Goal: Task Accomplishment & Management: Use online tool/utility

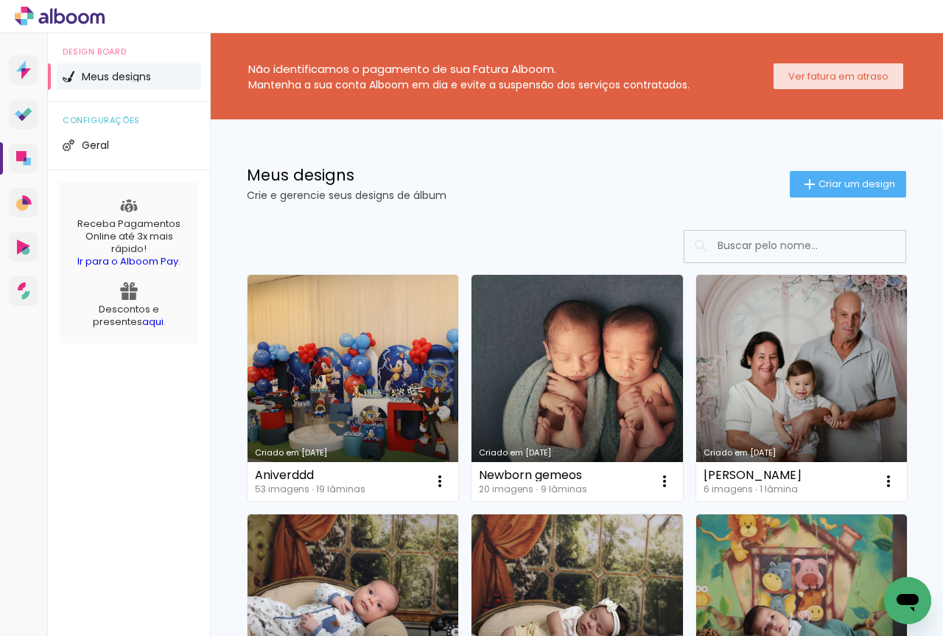
click at [0, 0] on slot "Ver fatura em atraso" at bounding box center [0, 0] width 0 height 0
click at [835, 186] on span "Criar um design" at bounding box center [856, 184] width 77 height 10
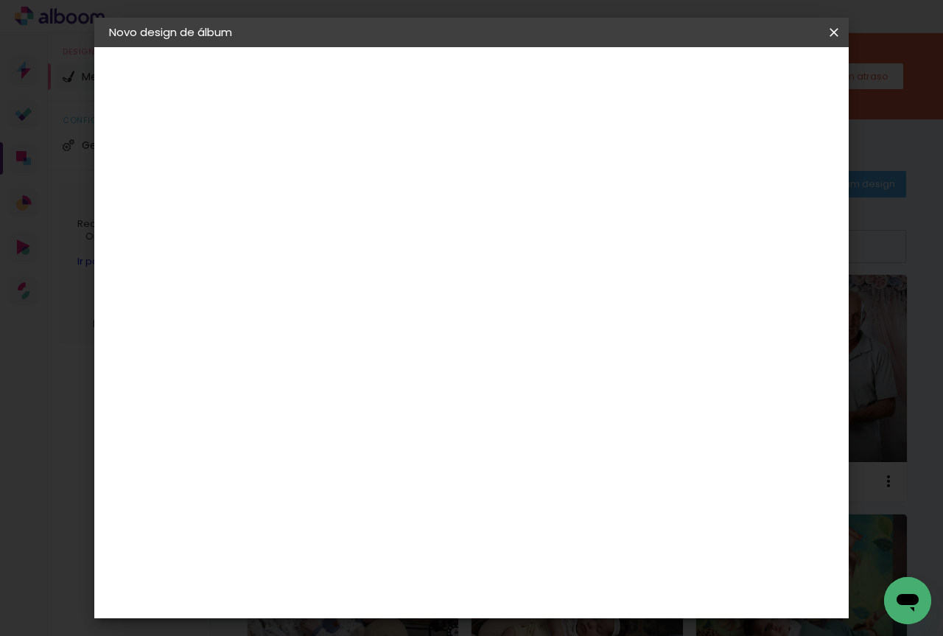
click at [350, 202] on input at bounding box center [350, 197] width 0 height 23
type input "sdsdssdsdssd"
type paper-input "sdsdssdsdssd"
click at [501, 67] on paper-button "Avançar" at bounding box center [465, 78] width 72 height 25
click at [0, 0] on slot "Tamanho Livre" at bounding box center [0, 0] width 0 height 0
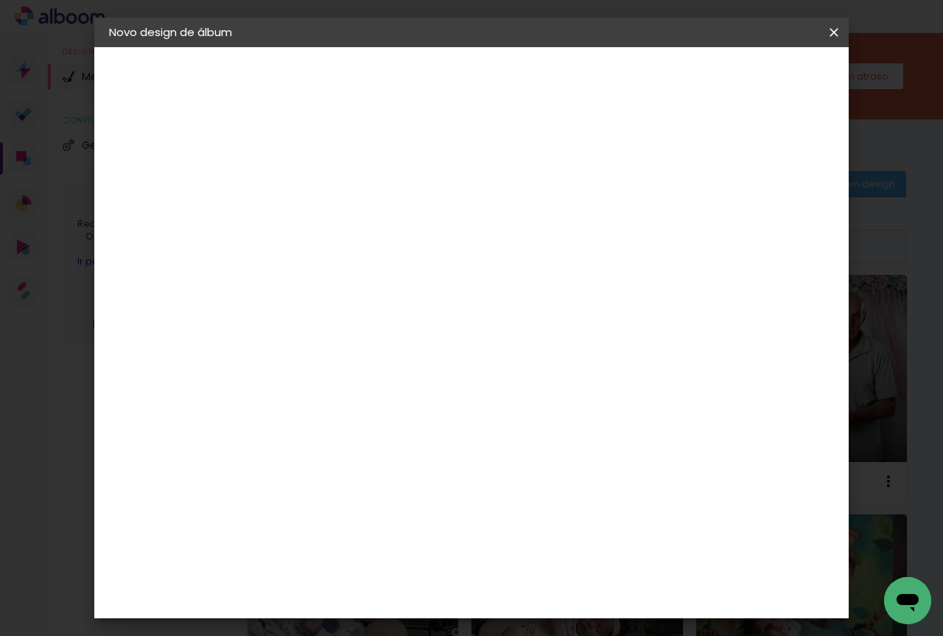
click at [0, 0] on slot "Avançar" at bounding box center [0, 0] width 0 height 0
drag, startPoint x: 321, startPoint y: 366, endPoint x: 394, endPoint y: 369, distance: 73.0
click at [321, 367] on input "30" at bounding box center [303, 367] width 38 height 22
type input "30,5"
type paper-input "30,5"
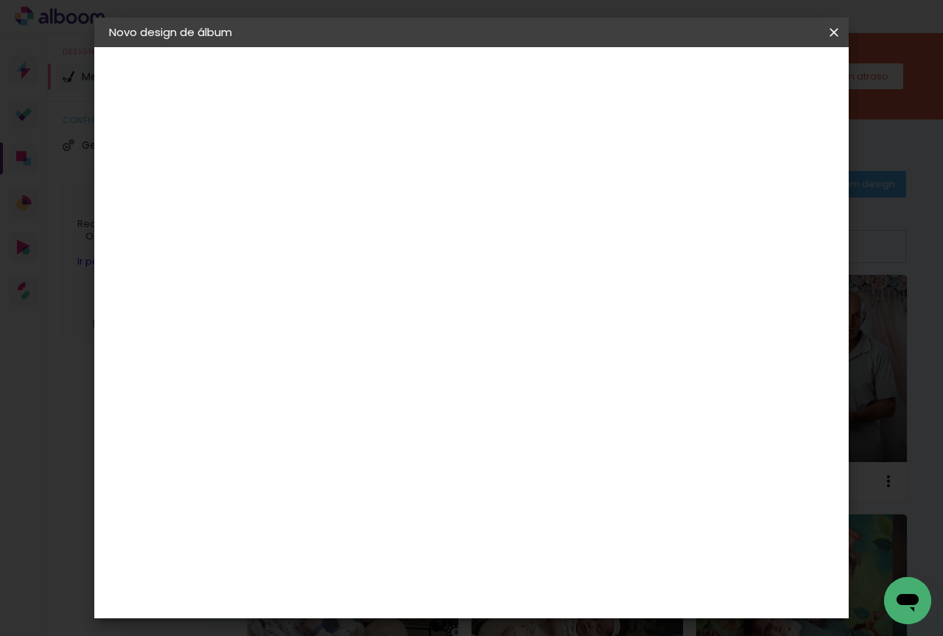
drag, startPoint x: 555, startPoint y: 519, endPoint x: 509, endPoint y: 519, distance: 45.7
click at [509, 519] on div "cm" at bounding box center [561, 516] width 375 height 52
type input "40,6"
type paper-input "40,6"
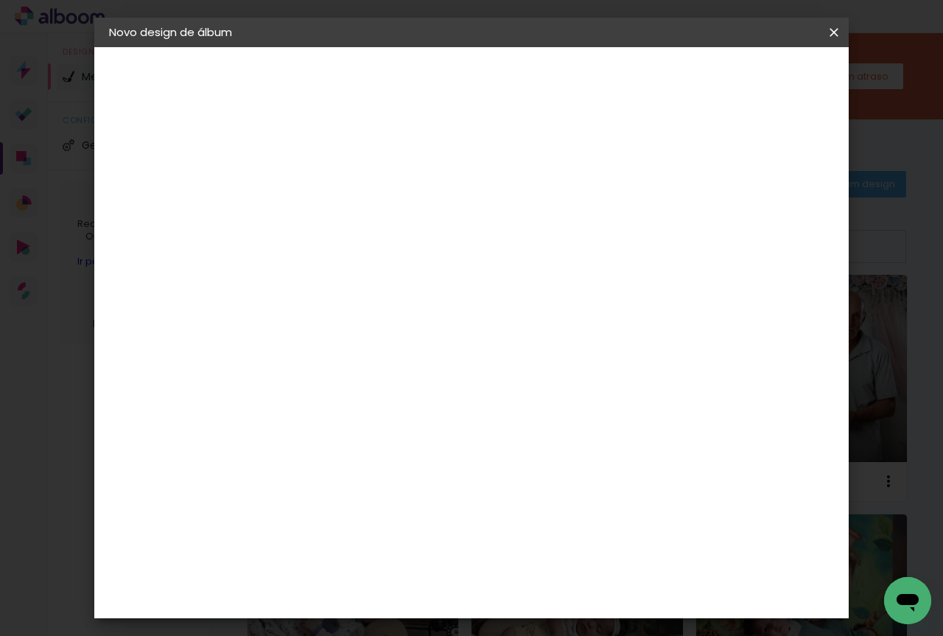
type input "6"
type paper-input "6"
click at [767, 216] on input "6" at bounding box center [757, 222] width 27 height 22
type input "7"
type paper-input "7"
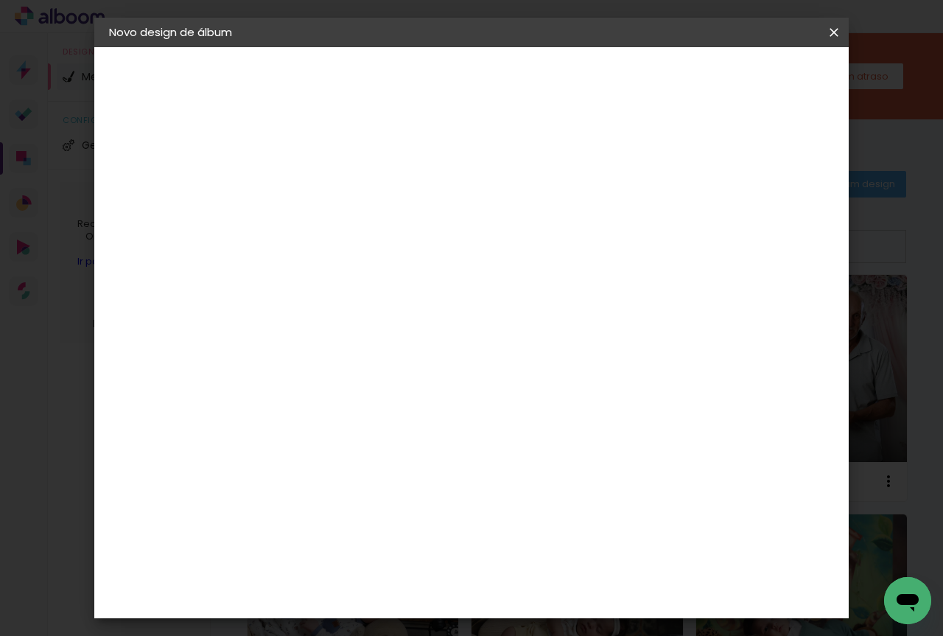
click at [767, 216] on input "7" at bounding box center [756, 222] width 27 height 22
type input "8"
type paper-input "8"
click at [764, 216] on input "8" at bounding box center [754, 222] width 27 height 22
type input "9"
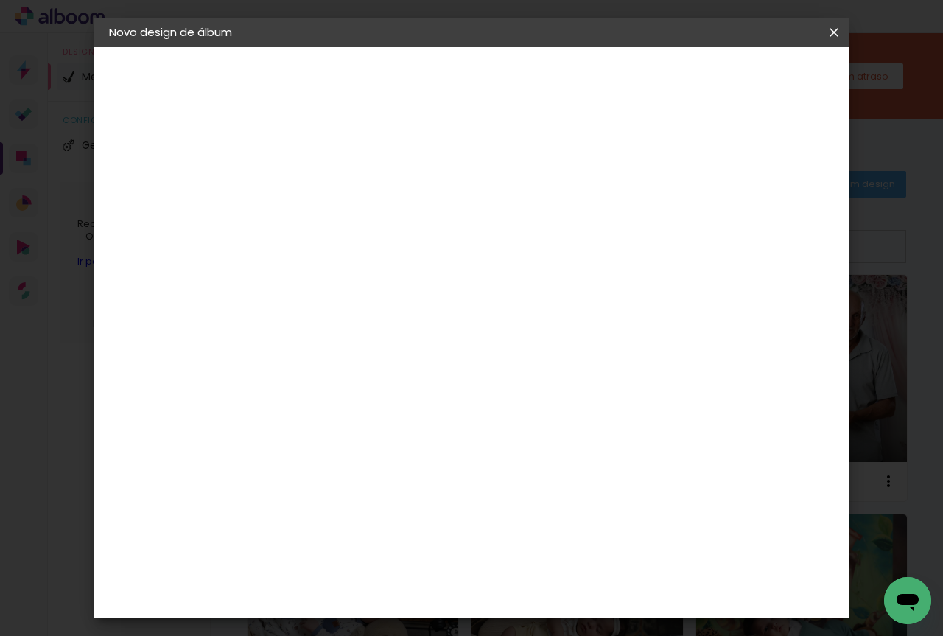
type paper-input "9"
click at [760, 218] on input "9" at bounding box center [750, 222] width 27 height 22
type input "10"
type paper-input "10"
click at [758, 218] on input "10" at bounding box center [750, 222] width 27 height 22
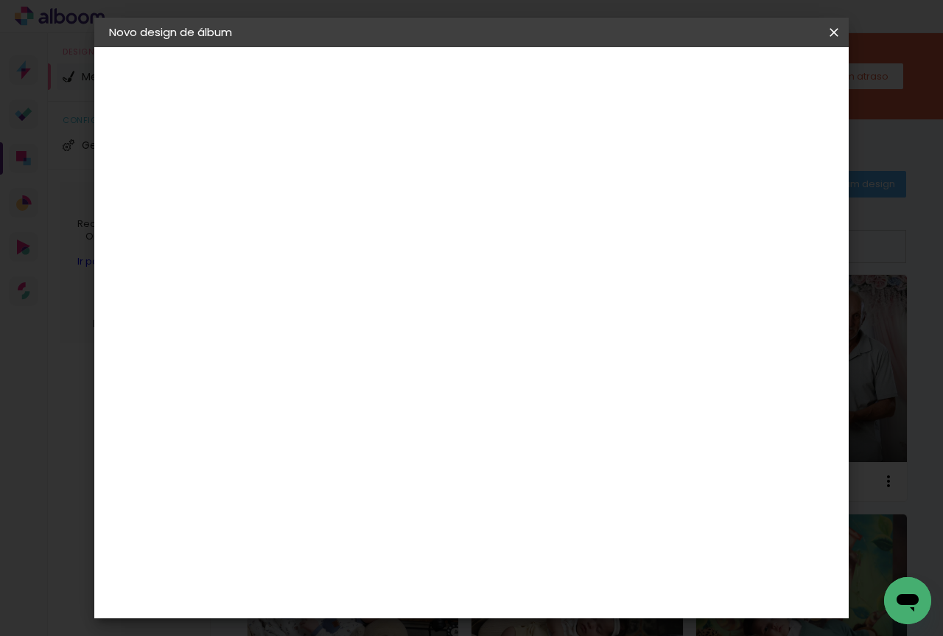
type input "11"
type paper-input "11"
click at [756, 219] on input "11" at bounding box center [749, 222] width 27 height 22
type input "12"
type paper-input "12"
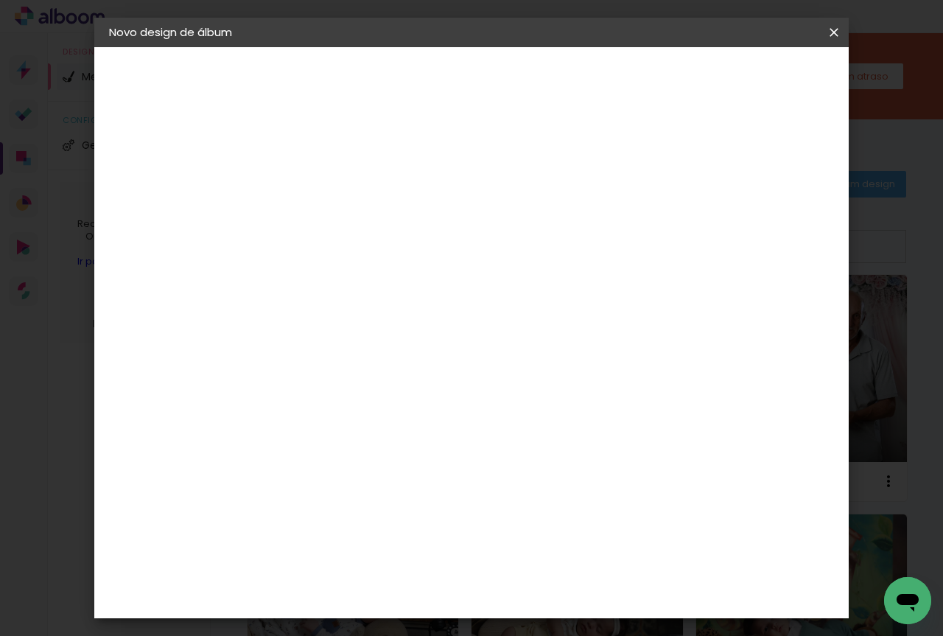
click at [755, 219] on input "12" at bounding box center [746, 222] width 27 height 22
type input "3"
type paper-input "3"
click at [359, 165] on input "3" at bounding box center [339, 169] width 51 height 18
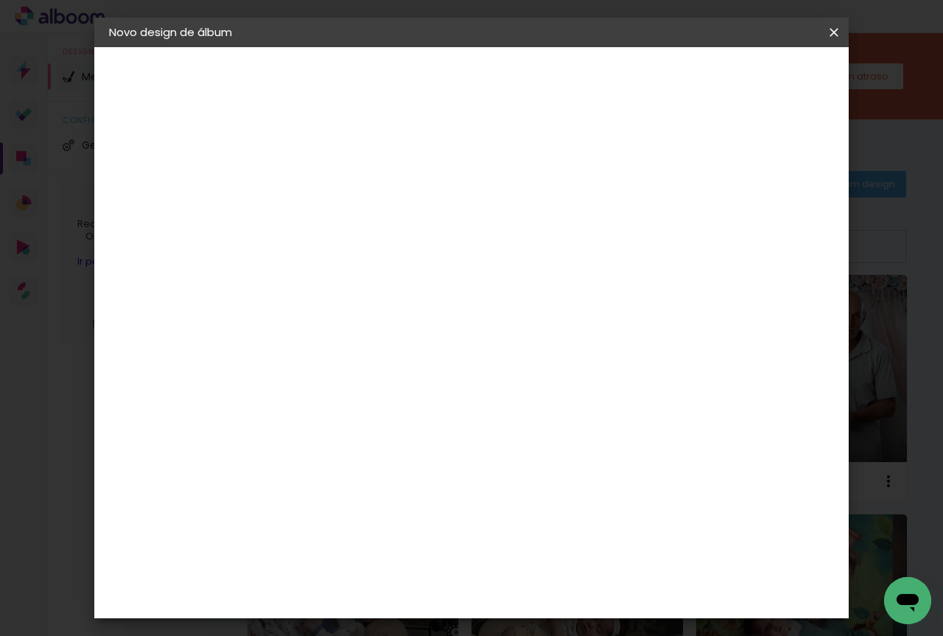
click at [669, 171] on div at bounding box center [661, 169] width 13 height 13
type paper-checkbox "on"
click at [742, 77] on span "Iniciar design" at bounding box center [708, 78] width 67 height 10
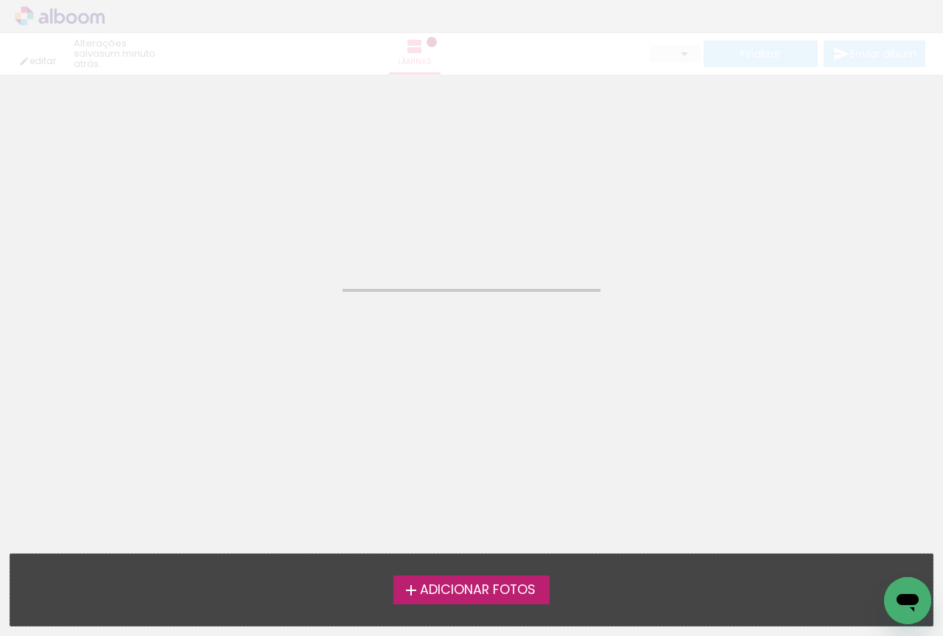
click at [482, 595] on span "Adicionar Fotos" at bounding box center [478, 589] width 116 height 13
click at [0, 0] on input "file" at bounding box center [0, 0] width 0 height 0
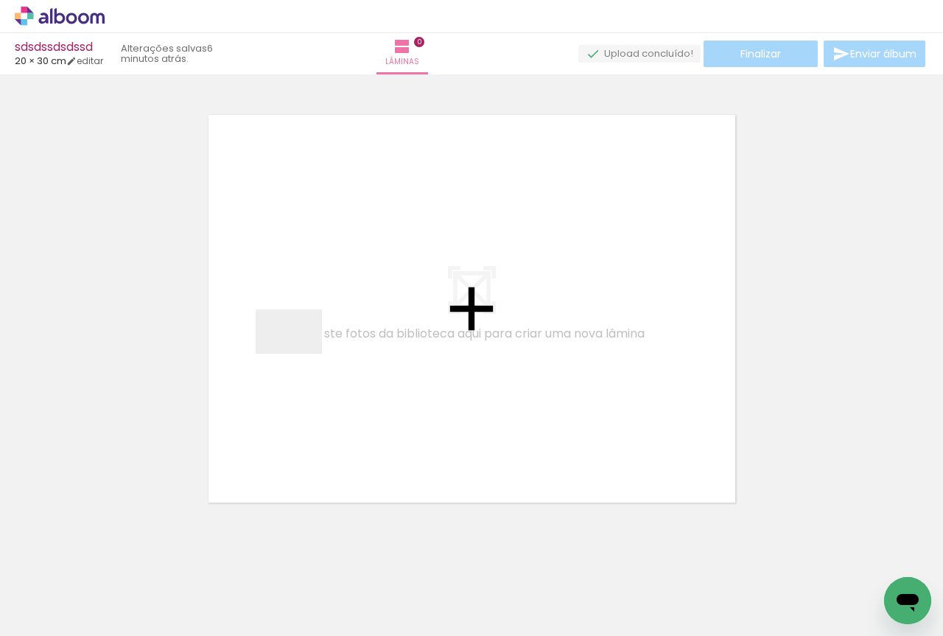
drag, startPoint x: 155, startPoint y: 599, endPoint x: 303, endPoint y: 326, distance: 310.4
click at [303, 326] on quentale-workspace at bounding box center [471, 318] width 943 height 636
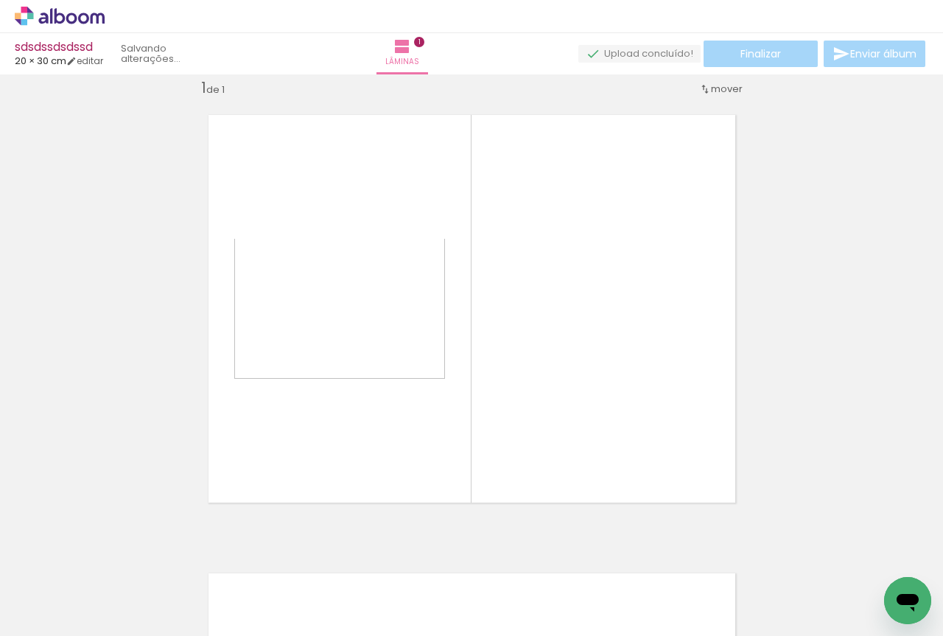
scroll to position [19, 0]
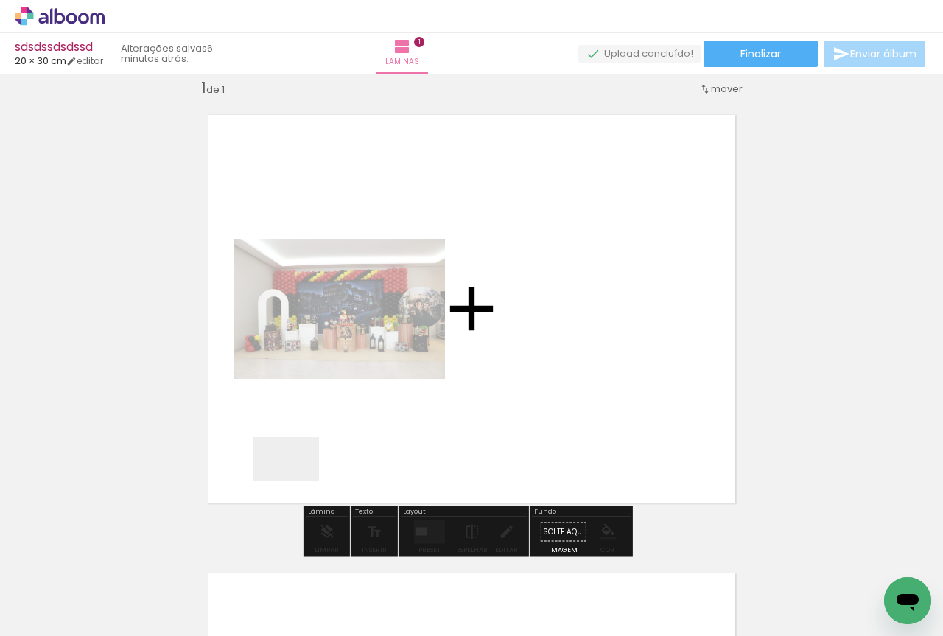
drag, startPoint x: 215, startPoint y: 594, endPoint x: 334, endPoint y: 429, distance: 202.5
click at [334, 429] on quentale-workspace at bounding box center [471, 318] width 943 height 636
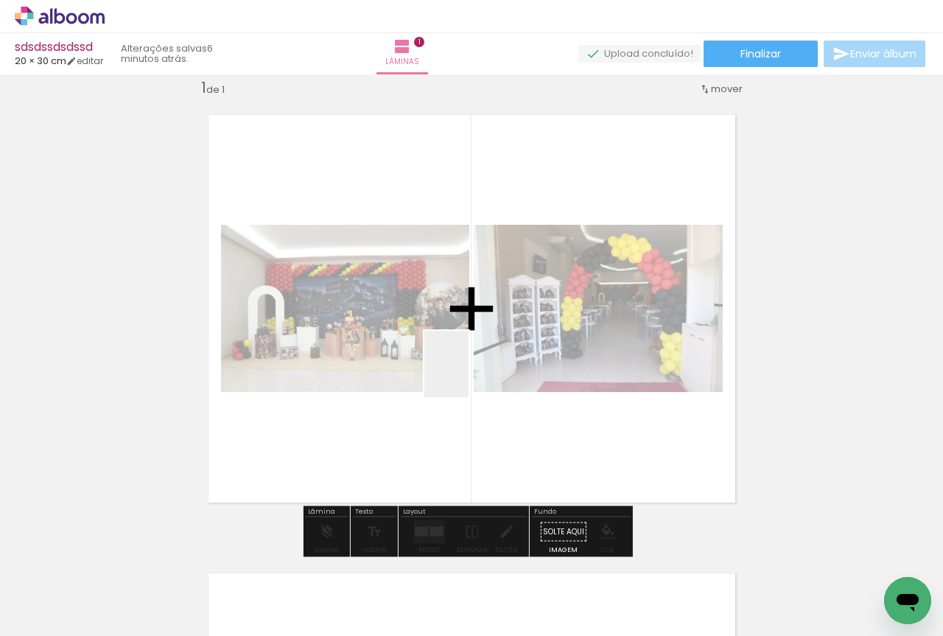
drag, startPoint x: 324, startPoint y: 605, endPoint x: 468, endPoint y: 375, distance: 272.0
click at [468, 375] on quentale-workspace at bounding box center [471, 318] width 943 height 636
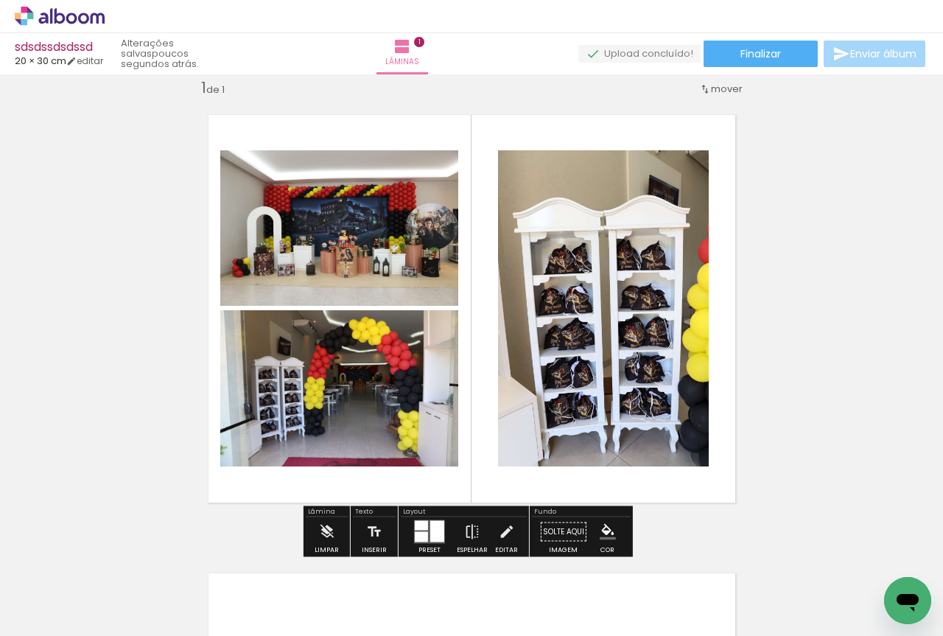
click at [431, 529] on div at bounding box center [437, 531] width 14 height 21
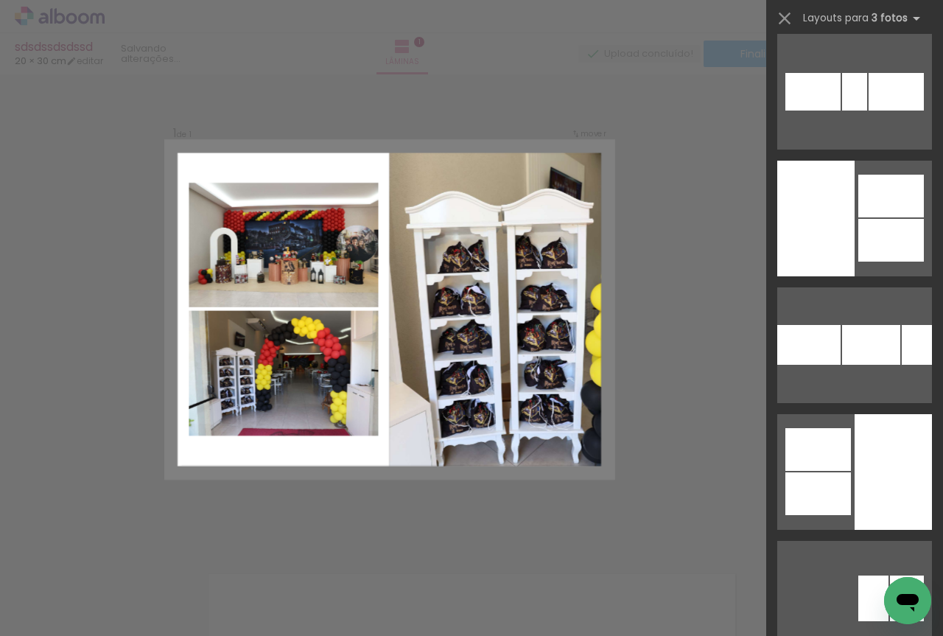
scroll to position [2700, 0]
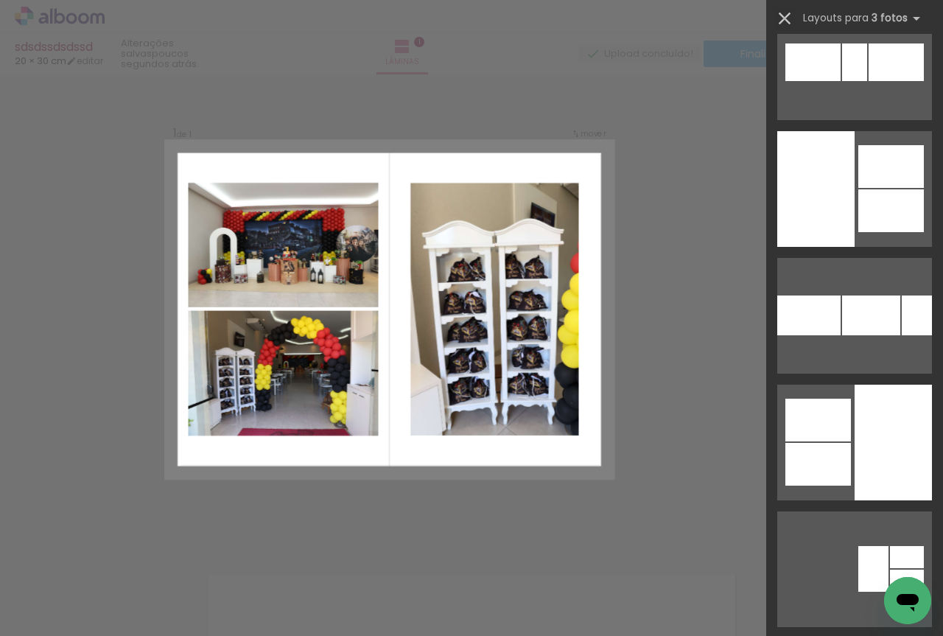
click at [781, 19] on iron-icon at bounding box center [784, 18] width 21 height 21
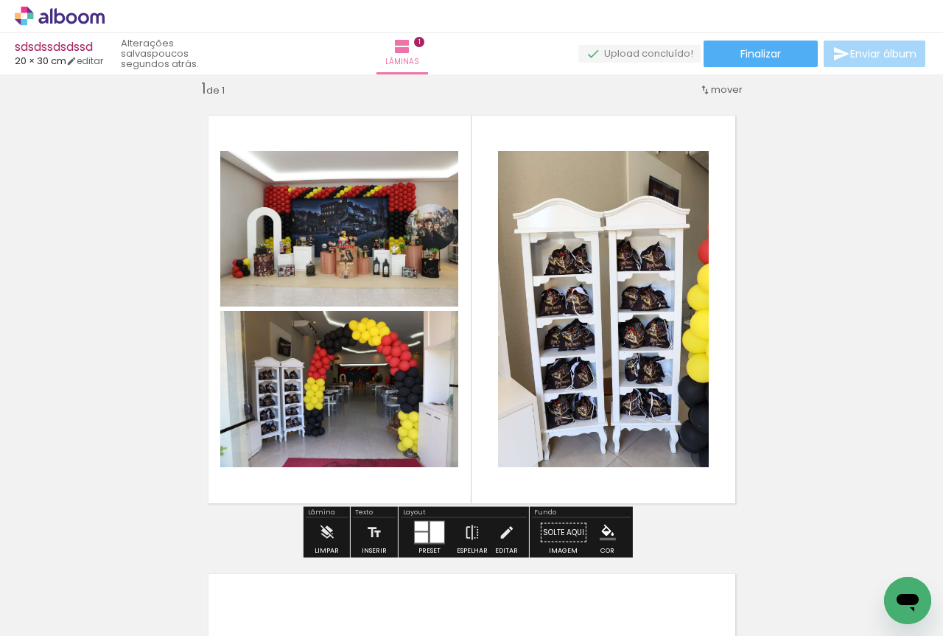
click at [79, 592] on iron-icon at bounding box center [75, 591] width 12 height 12
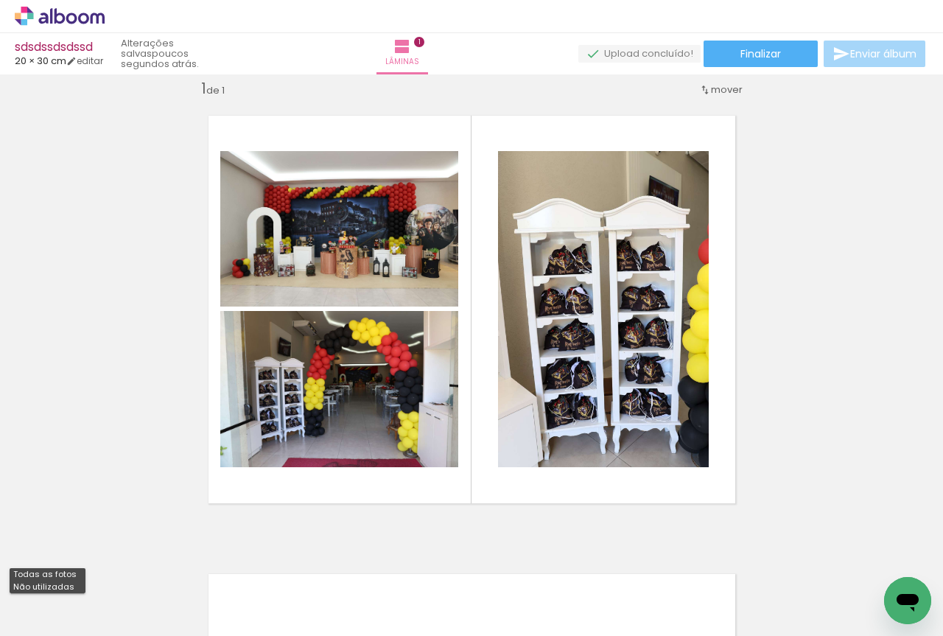
click at [0, 0] on slot "Não utilizadas" at bounding box center [0, 0] width 0 height 0
type input "Não utilizadas"
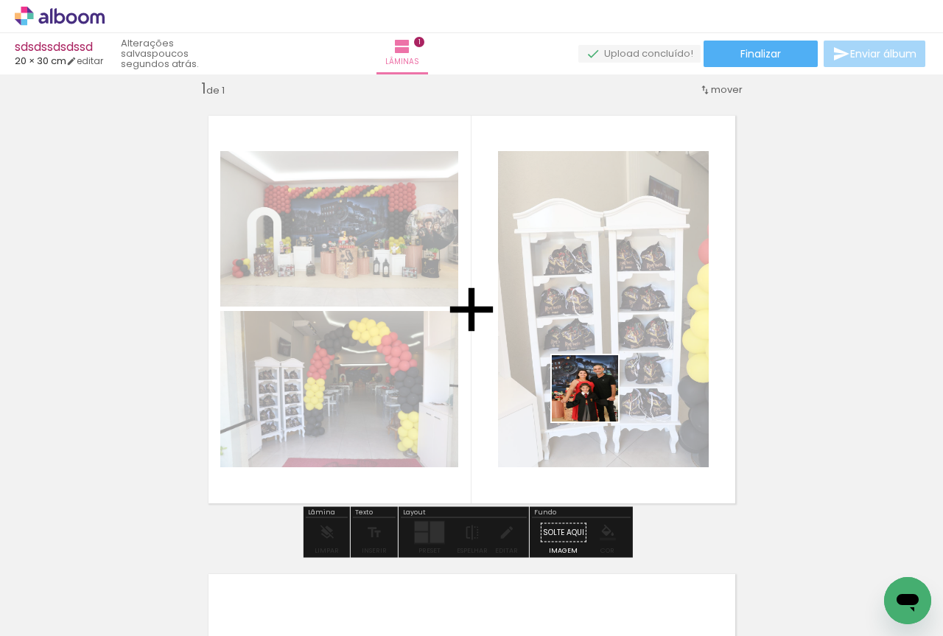
drag, startPoint x: 721, startPoint y: 606, endPoint x: 577, endPoint y: 350, distance: 293.8
click at [577, 350] on quentale-workspace at bounding box center [471, 318] width 943 height 636
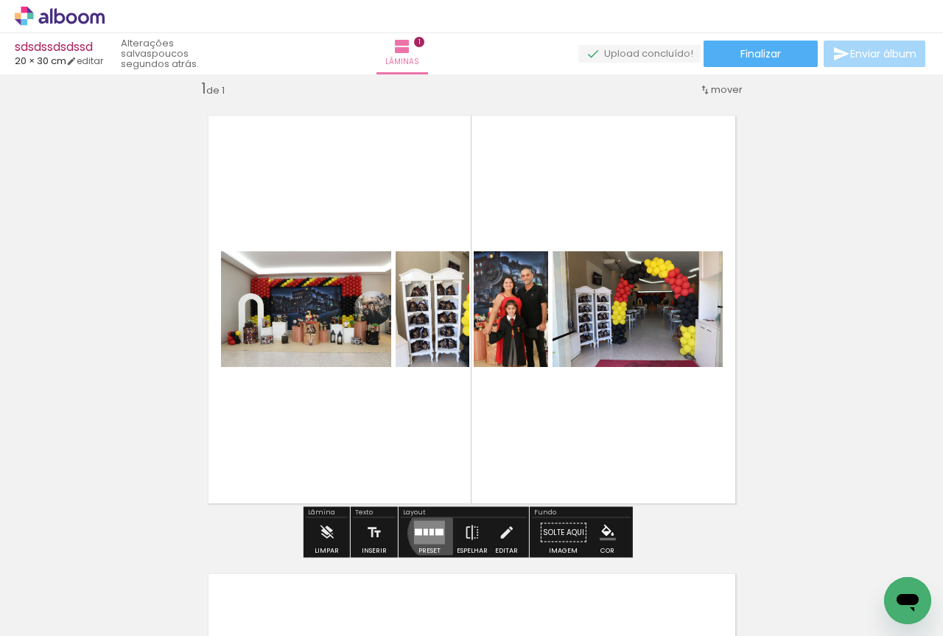
click at [435, 532] on div at bounding box center [439, 532] width 8 height 7
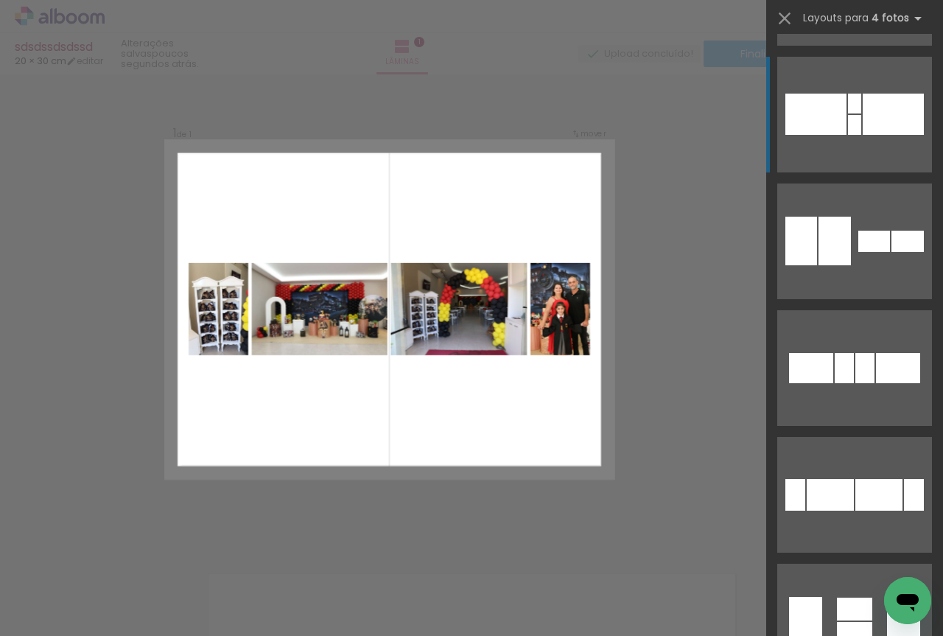
scroll to position [613, 0]
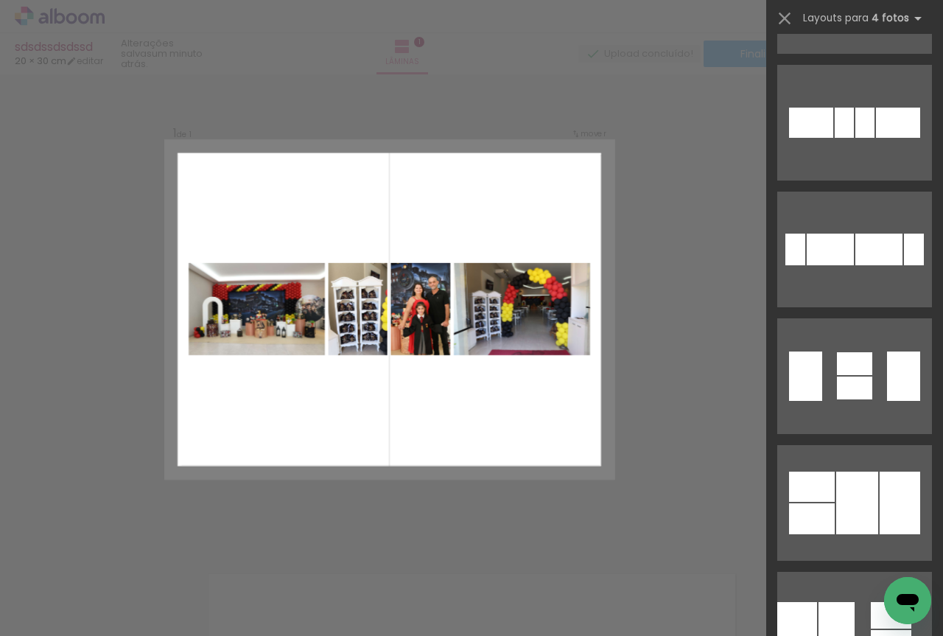
click at [667, 237] on div "Confirmar Cancelar" at bounding box center [471, 531] width 943 height 951
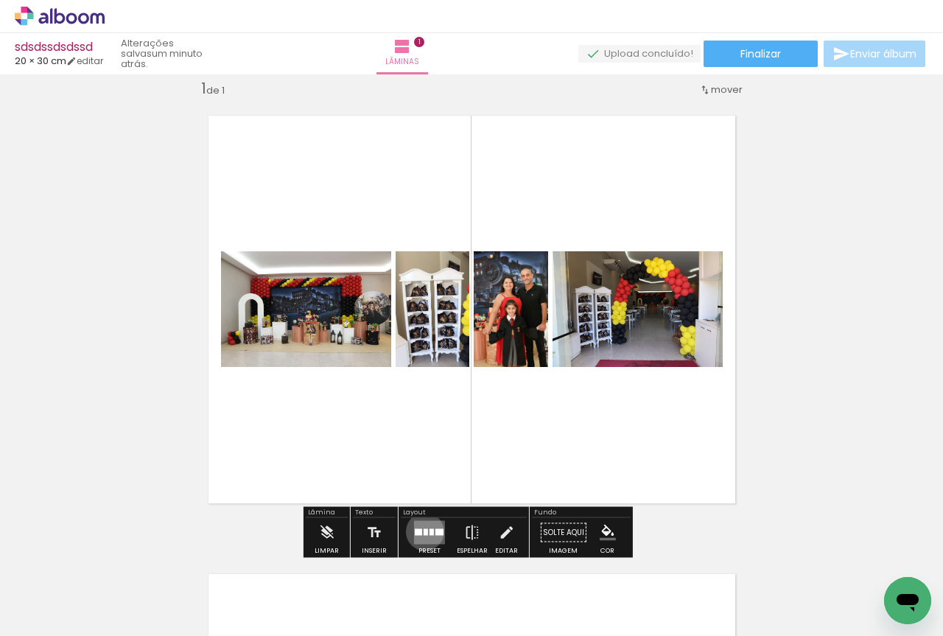
click at [423, 531] on div at bounding box center [425, 532] width 4 height 7
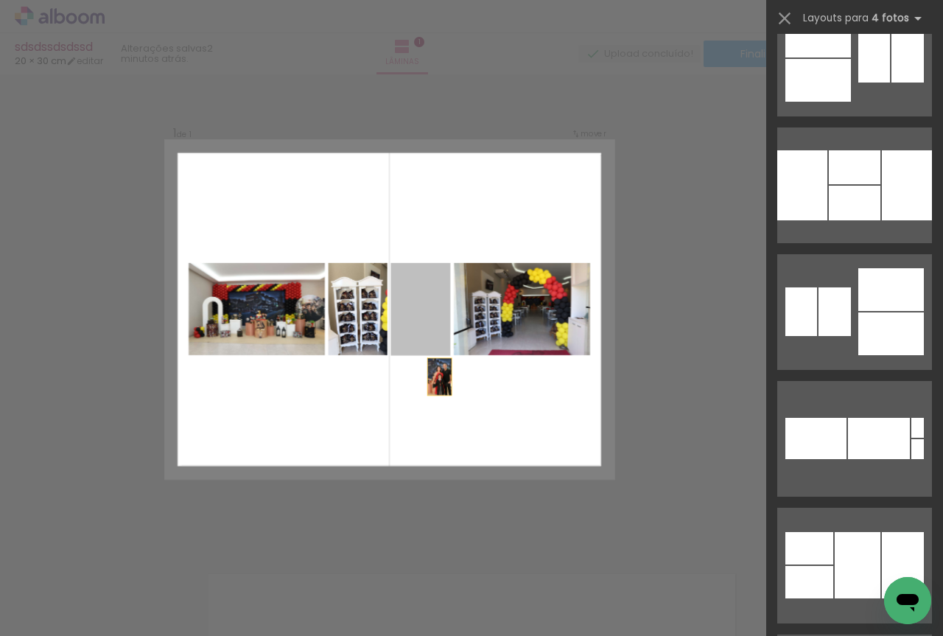
scroll to position [0, 0]
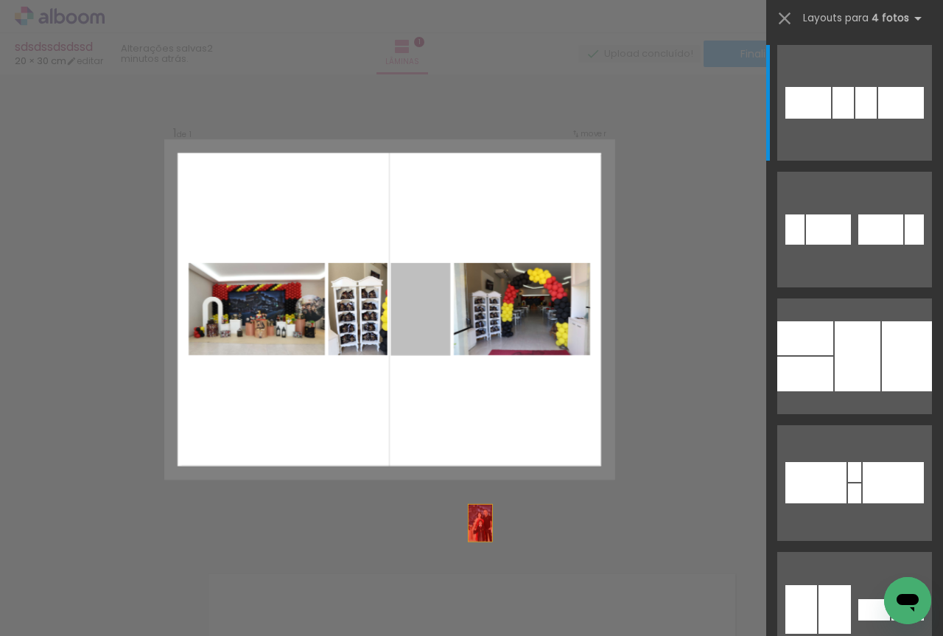
drag, startPoint x: 428, startPoint y: 320, endPoint x: 616, endPoint y: 515, distance: 270.3
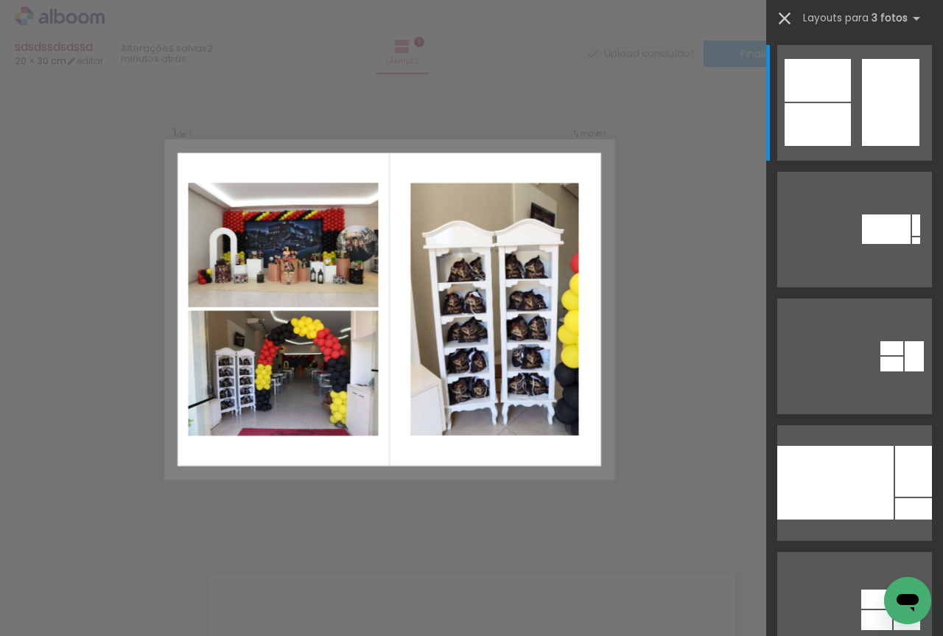
click at [782, 18] on iron-icon at bounding box center [784, 18] width 21 height 21
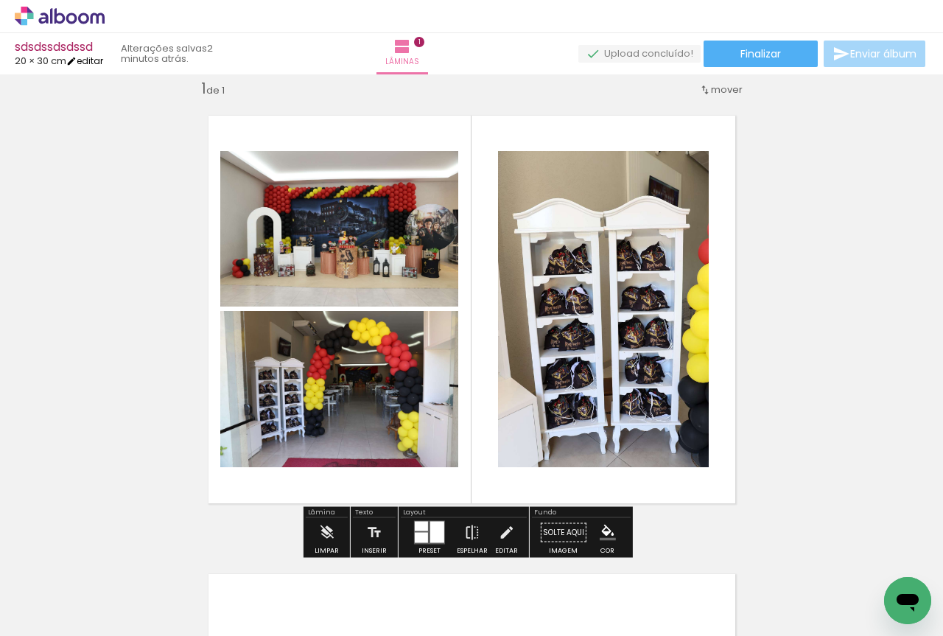
click at [97, 61] on link "editar" at bounding box center [84, 60] width 37 height 13
type input "3"
type input "30,5"
type input "40,6"
type input "12"
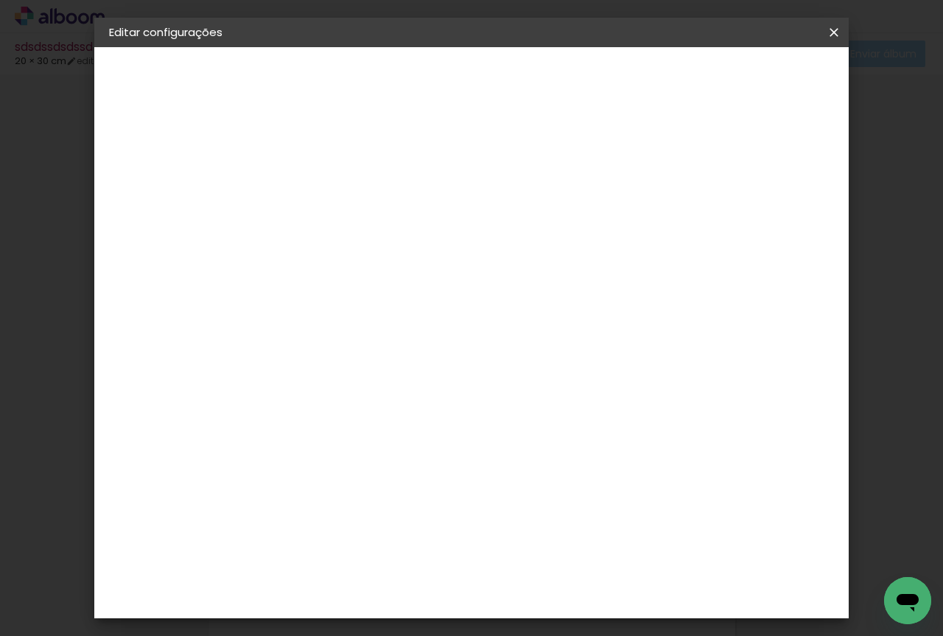
click at [669, 172] on div at bounding box center [661, 169] width 13 height 13
type paper-checkbox "on"
click at [729, 78] on span "Salvar configurações" at bounding box center [692, 83] width 97 height 21
click at [721, 83] on span "Salvar configurações" at bounding box center [692, 83] width 97 height 21
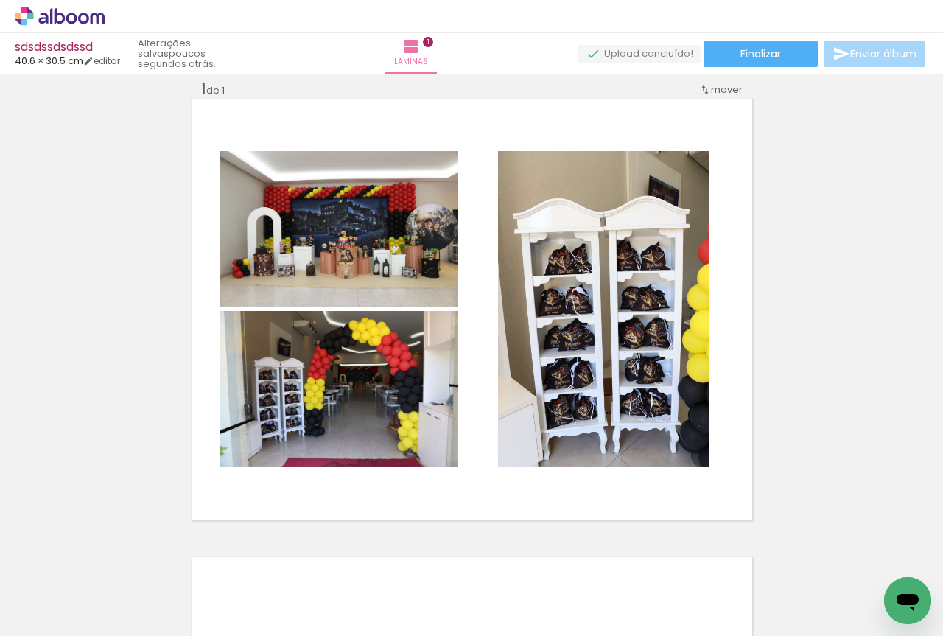
click at [77, 600] on iron-icon at bounding box center [75, 603] width 12 height 12
click at [144, 474] on div "Inserir lâmina 1 de 1" at bounding box center [471, 519] width 943 height 917
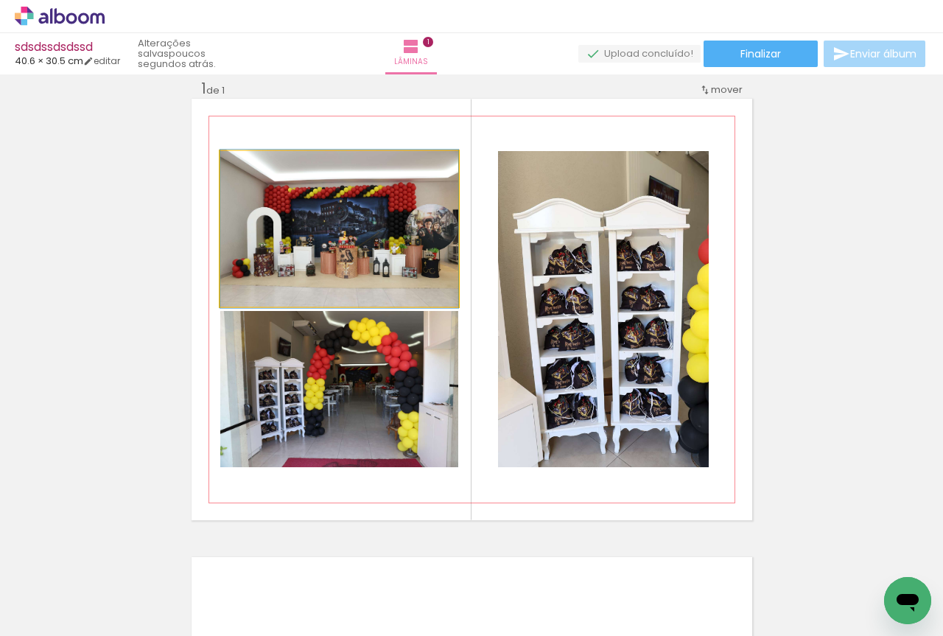
click at [432, 222] on quentale-photo at bounding box center [339, 228] width 238 height 155
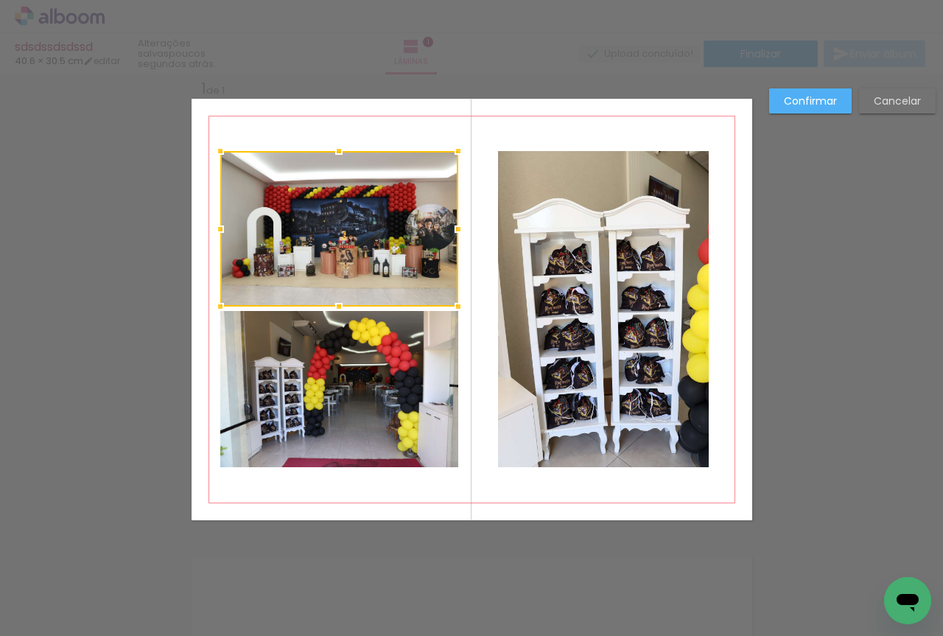
scroll to position [19, 0]
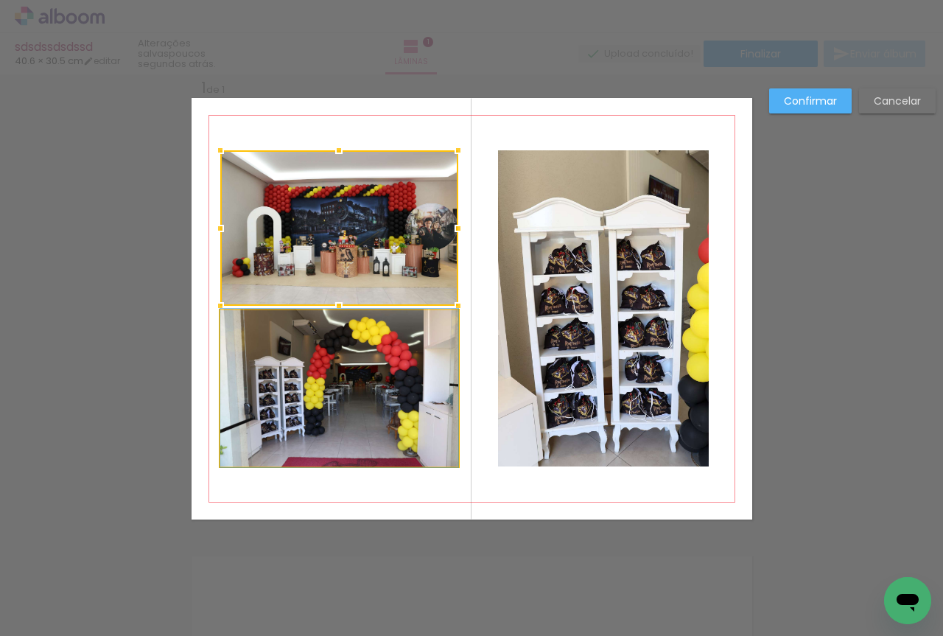
click at [426, 365] on quentale-photo at bounding box center [339, 388] width 238 height 156
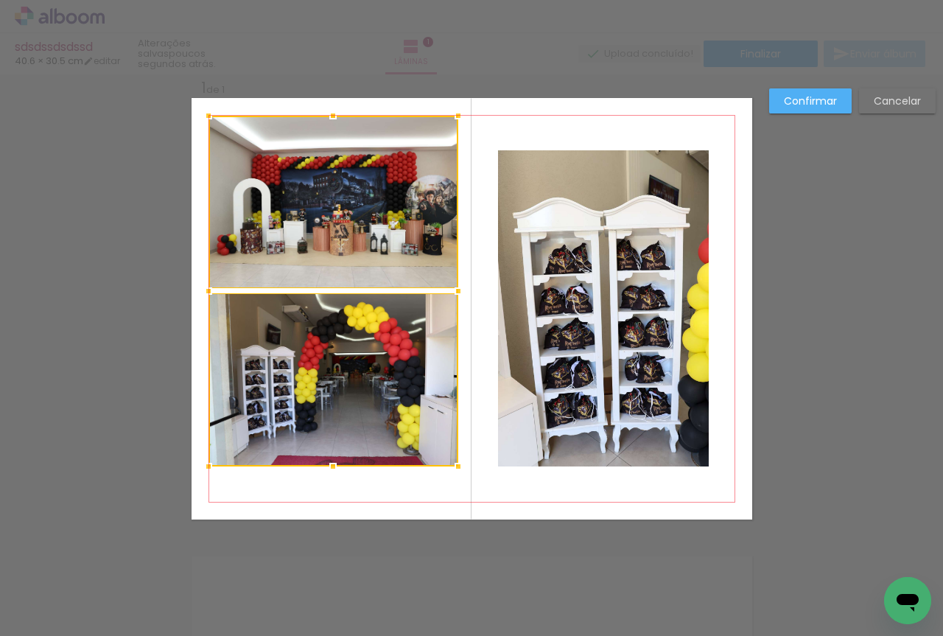
drag, startPoint x: 214, startPoint y: 148, endPoint x: 202, endPoint y: 113, distance: 36.6
click at [202, 113] on div at bounding box center [208, 115] width 29 height 29
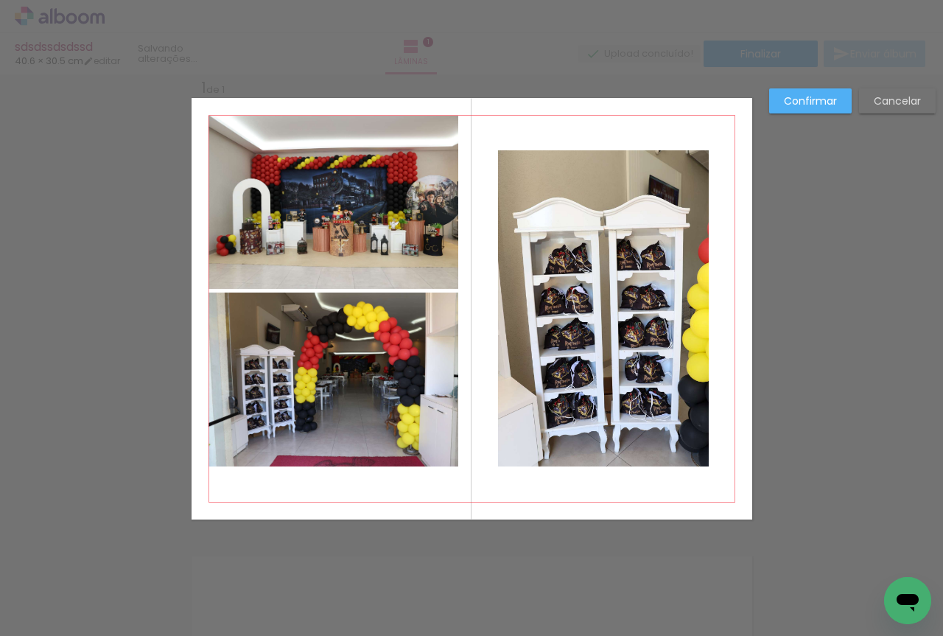
click at [246, 180] on quentale-photo at bounding box center [333, 202] width 250 height 173
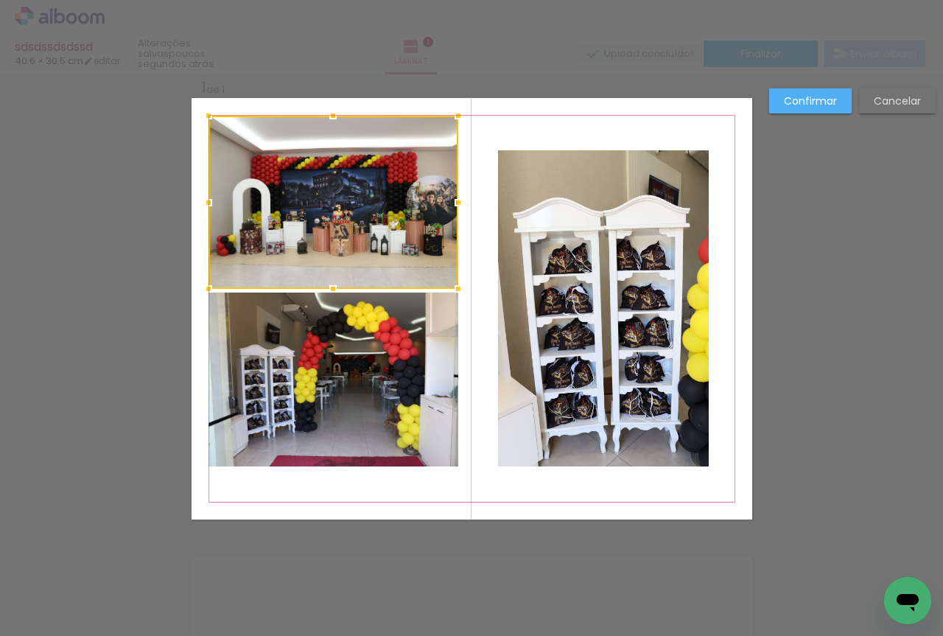
click at [390, 380] on quentale-photo at bounding box center [333, 379] width 250 height 174
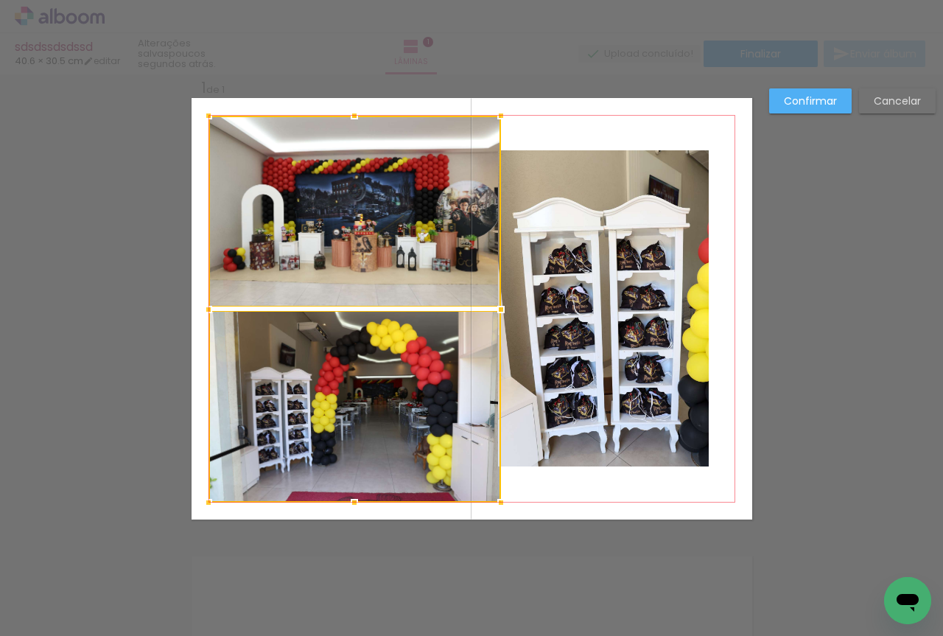
drag, startPoint x: 457, startPoint y: 471, endPoint x: 500, endPoint y: 509, distance: 57.4
click at [500, 509] on div at bounding box center [500, 501] width 29 height 29
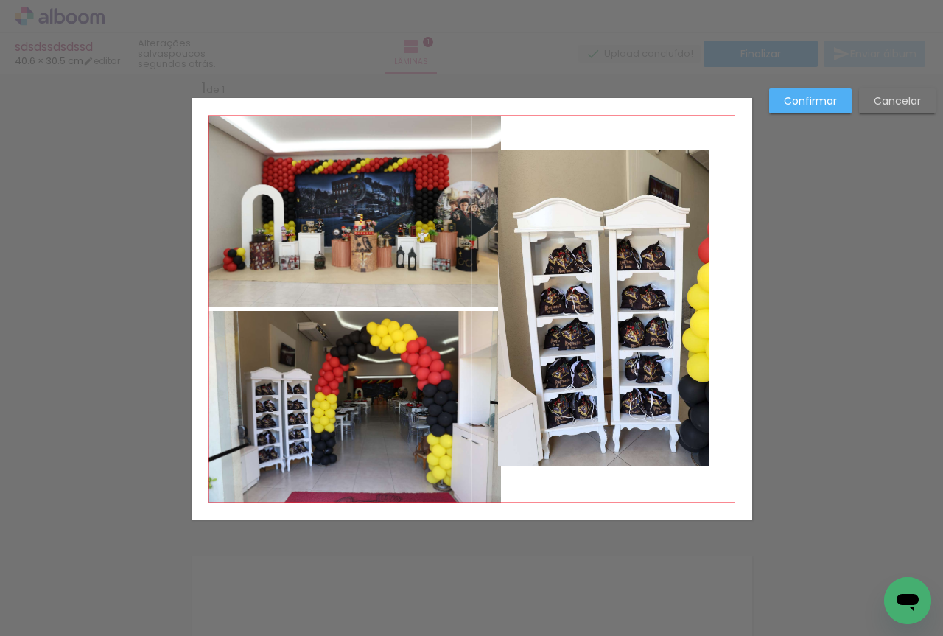
click at [560, 357] on quentale-photo at bounding box center [603, 308] width 211 height 316
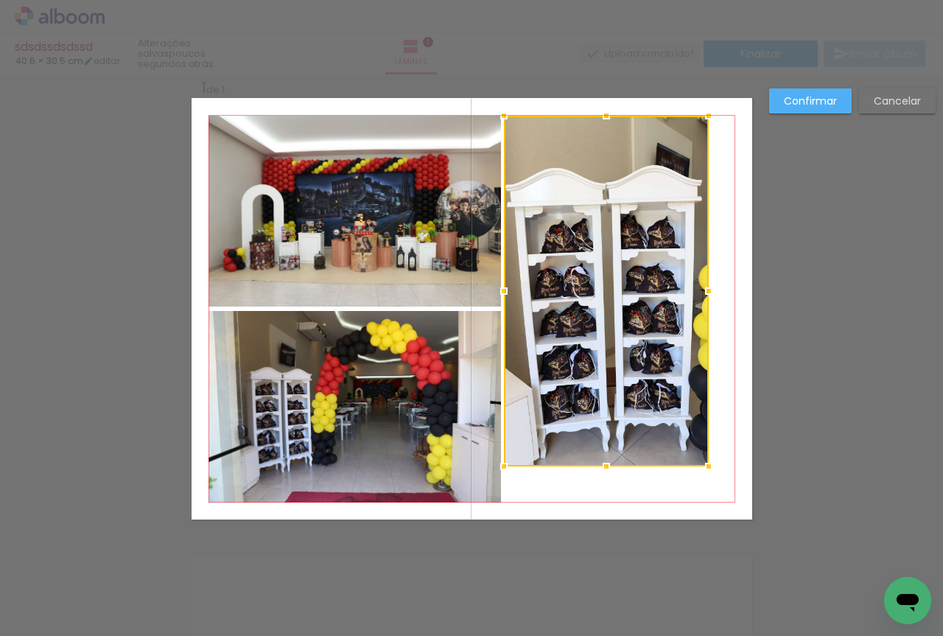
drag, startPoint x: 487, startPoint y: 152, endPoint x: 493, endPoint y: 117, distance: 35.1
click at [493, 117] on div at bounding box center [503, 115] width 29 height 29
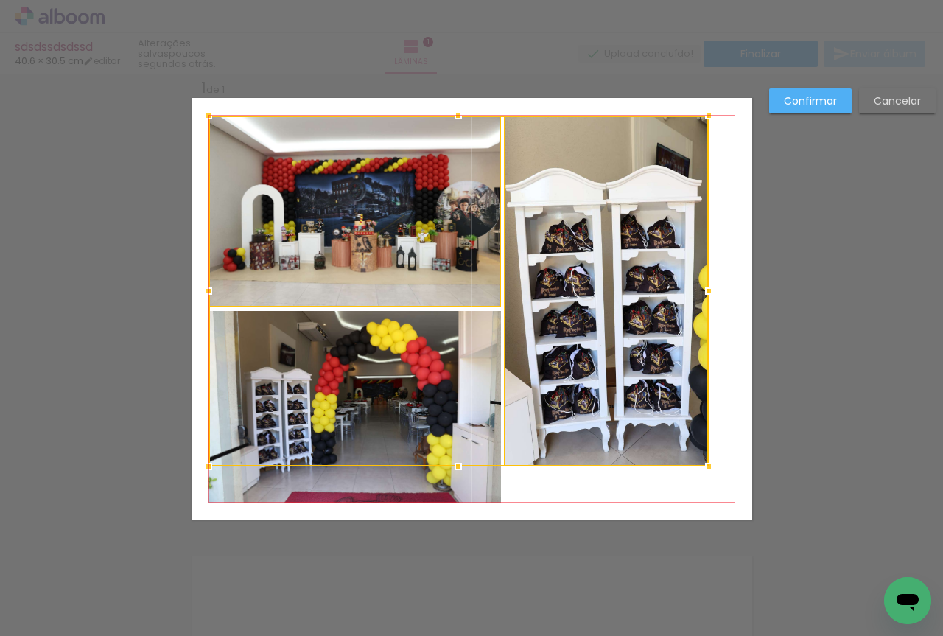
click at [556, 203] on div at bounding box center [458, 291] width 500 height 351
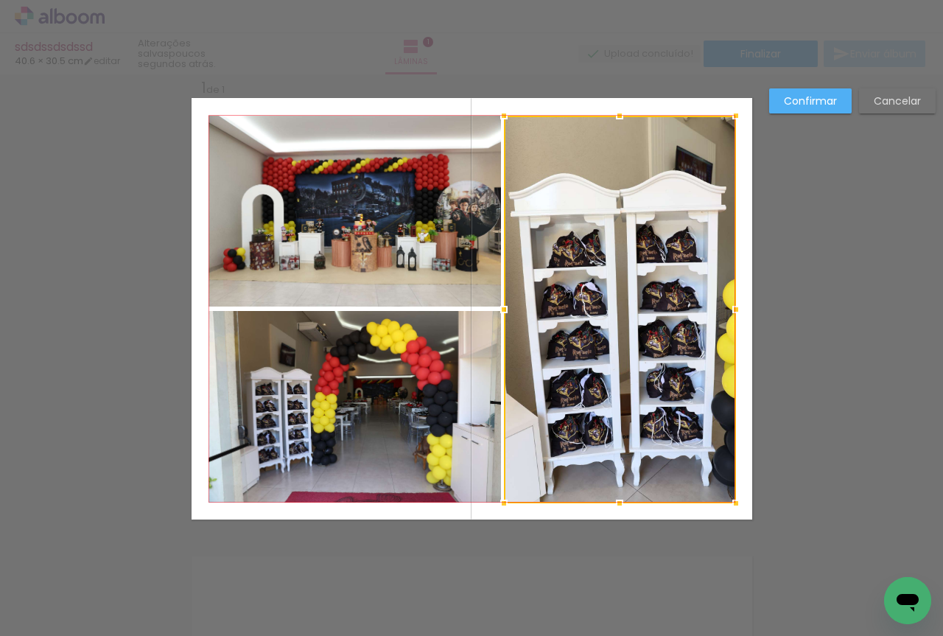
drag, startPoint x: 705, startPoint y: 459, endPoint x: 732, endPoint y: 496, distance: 45.8
click at [732, 496] on div at bounding box center [735, 502] width 29 height 29
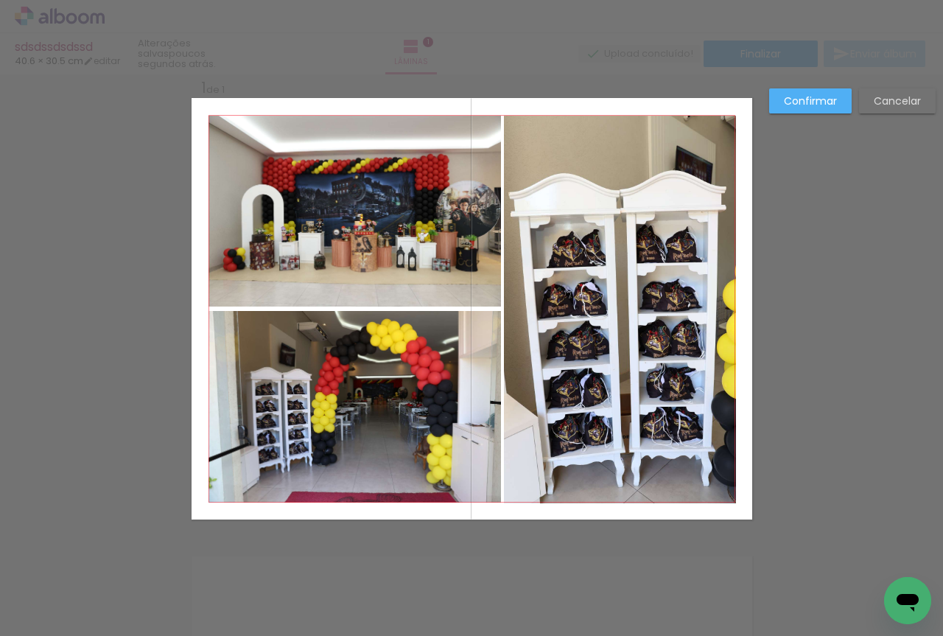
click at [0, 0] on slot "Confirmar" at bounding box center [0, 0] width 0 height 0
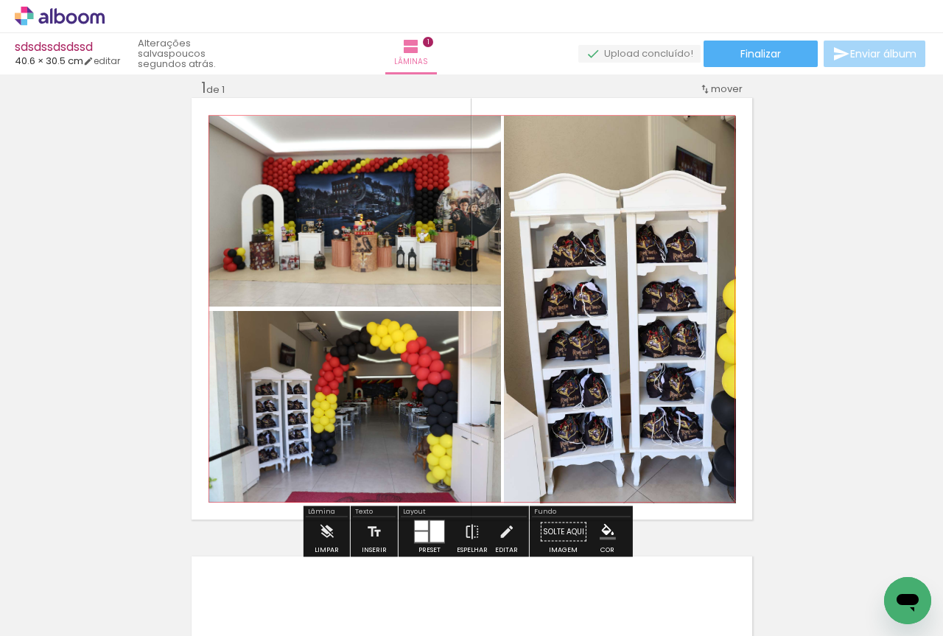
click at [538, 221] on quentale-photo at bounding box center [620, 309] width 232 height 387
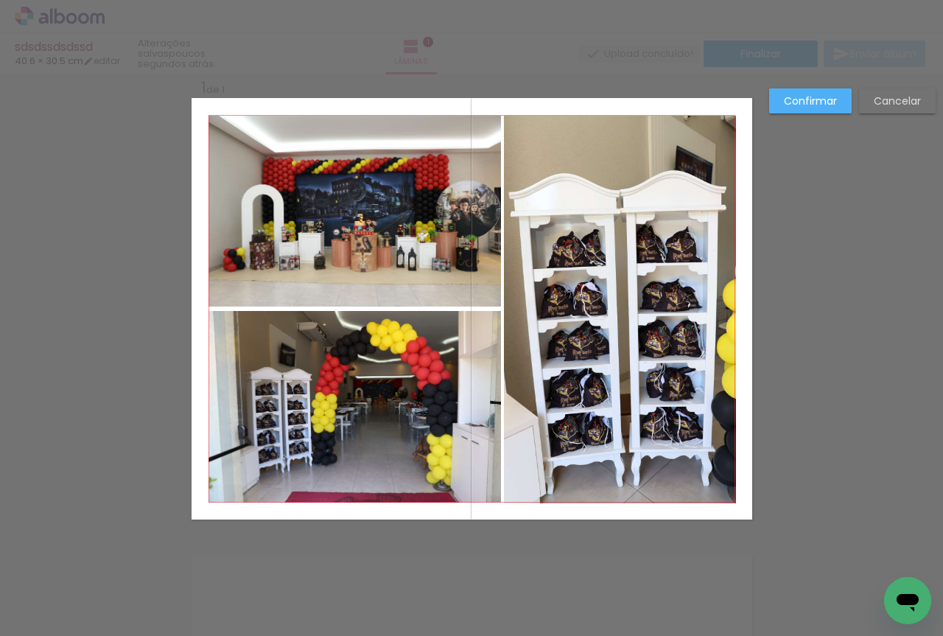
click at [525, 281] on quentale-photo at bounding box center [620, 309] width 232 height 387
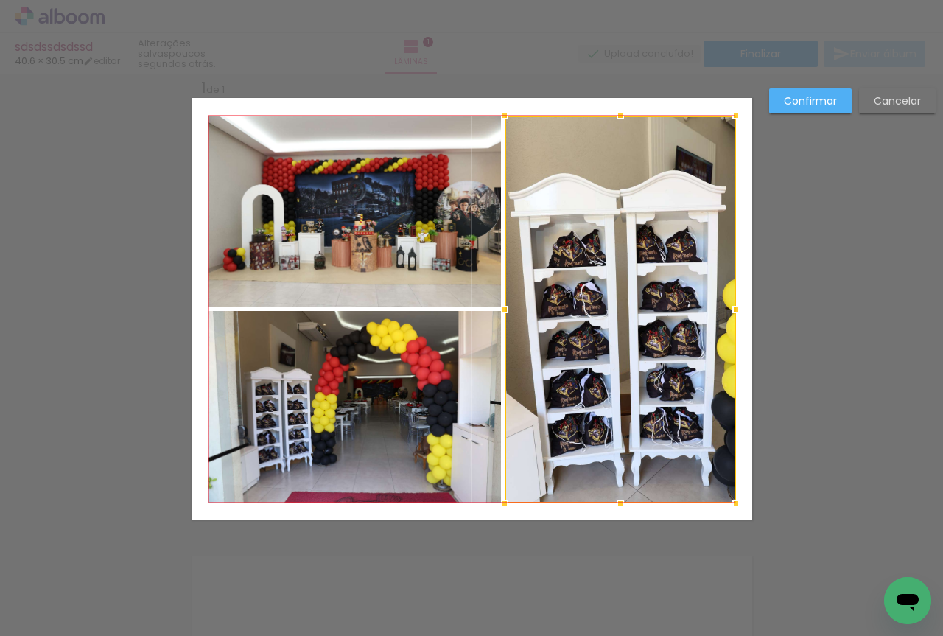
click at [498, 312] on div at bounding box center [504, 309] width 29 height 29
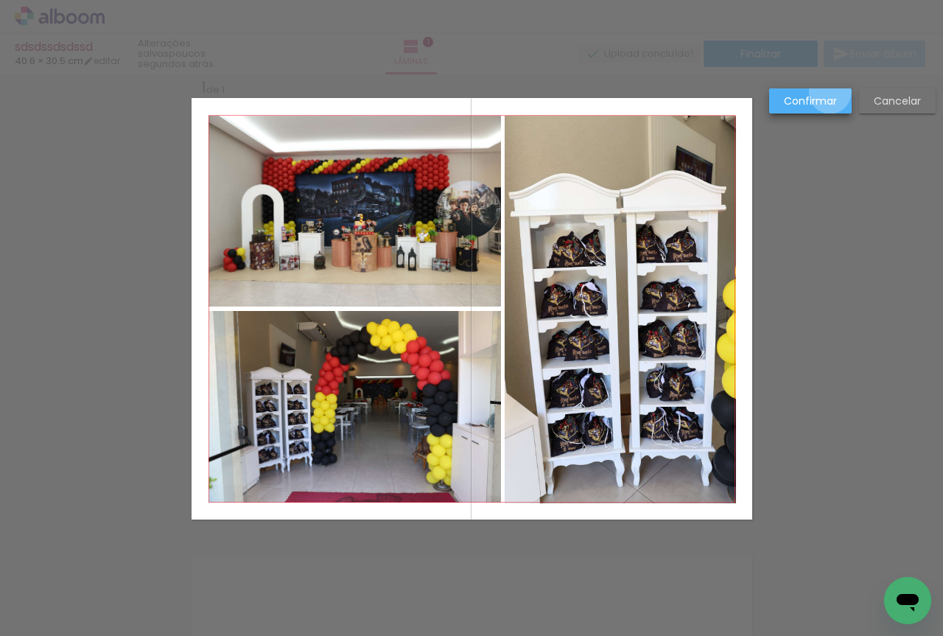
click at [830, 93] on paper-button "Confirmar" at bounding box center [810, 100] width 82 height 25
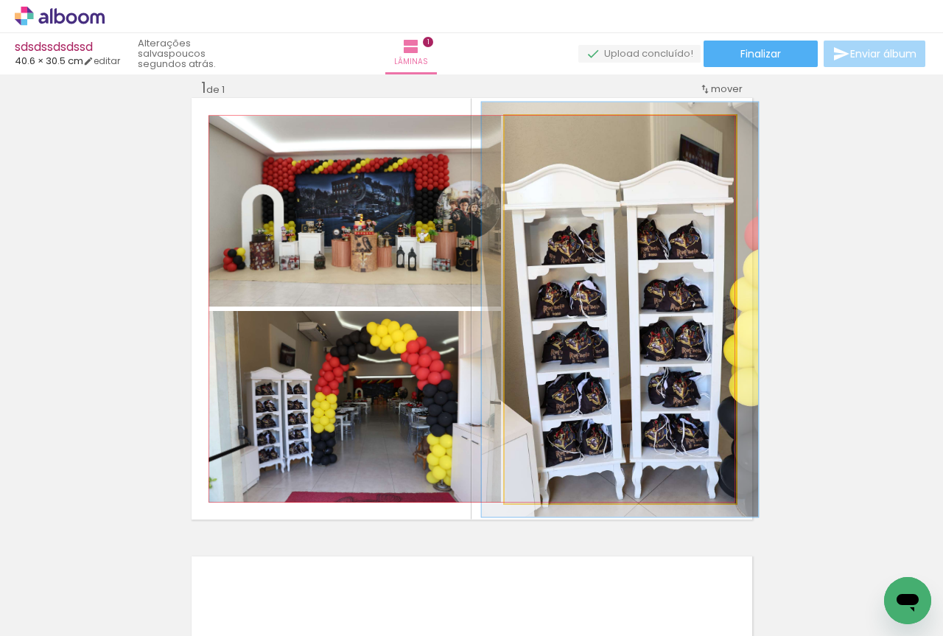
type paper-slider "107"
click at [541, 136] on div at bounding box center [542, 131] width 24 height 24
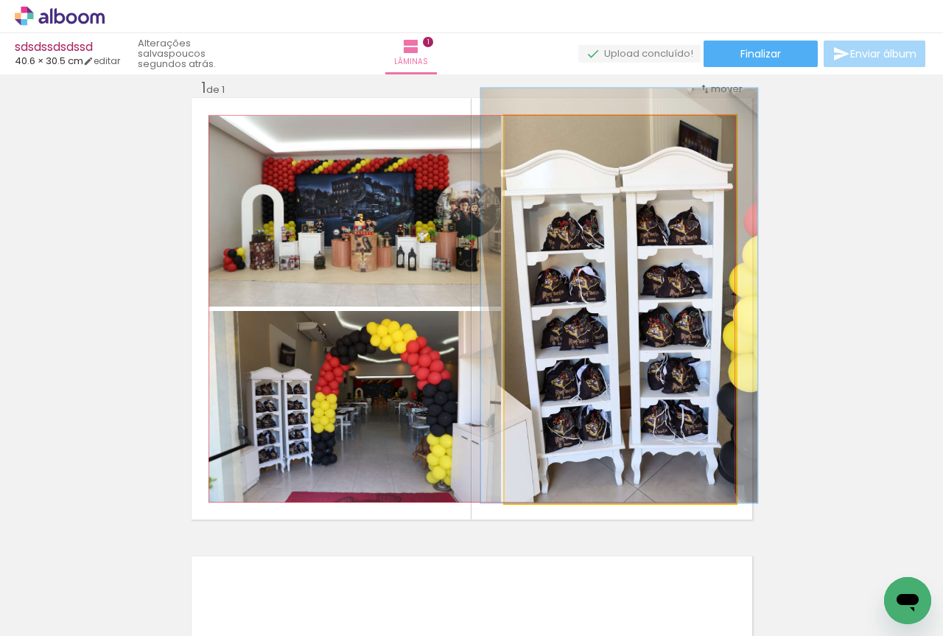
drag, startPoint x: 610, startPoint y: 269, endPoint x: 610, endPoint y: 243, distance: 25.8
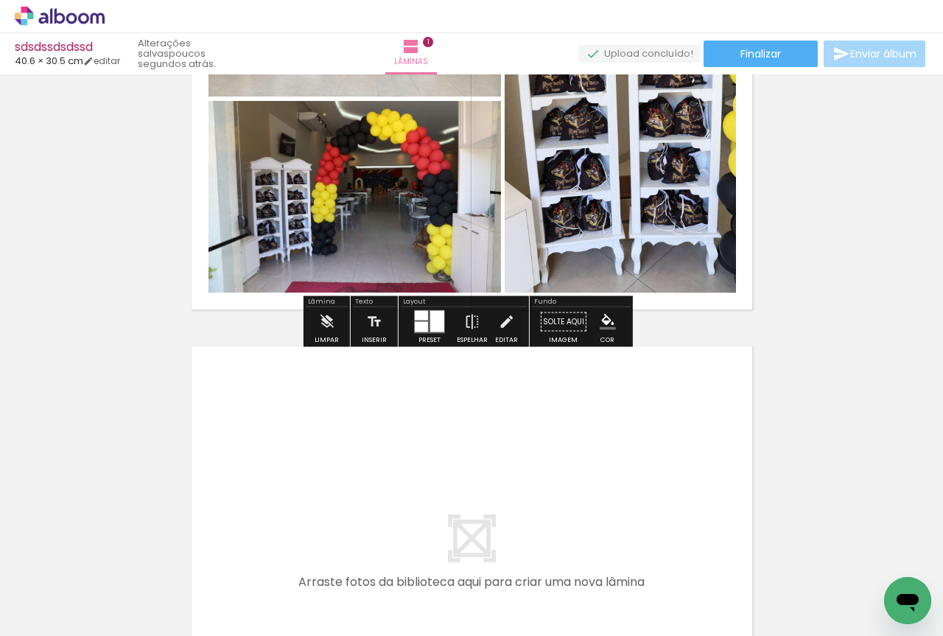
scroll to position [264, 0]
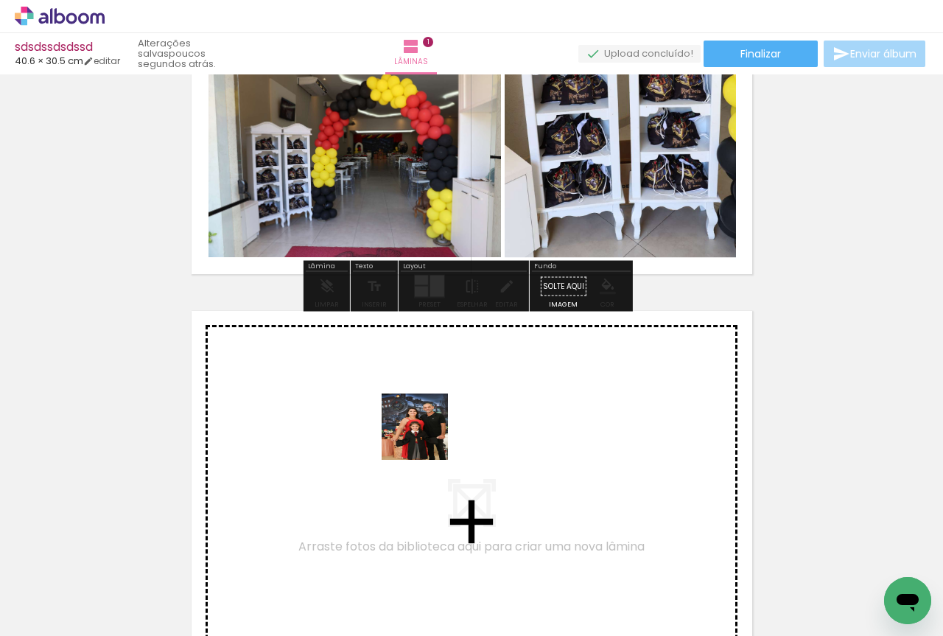
drag, startPoint x: 705, startPoint y: 566, endPoint x: 411, endPoint y: 435, distance: 321.7
click at [411, 435] on quentale-workspace at bounding box center [471, 318] width 943 height 636
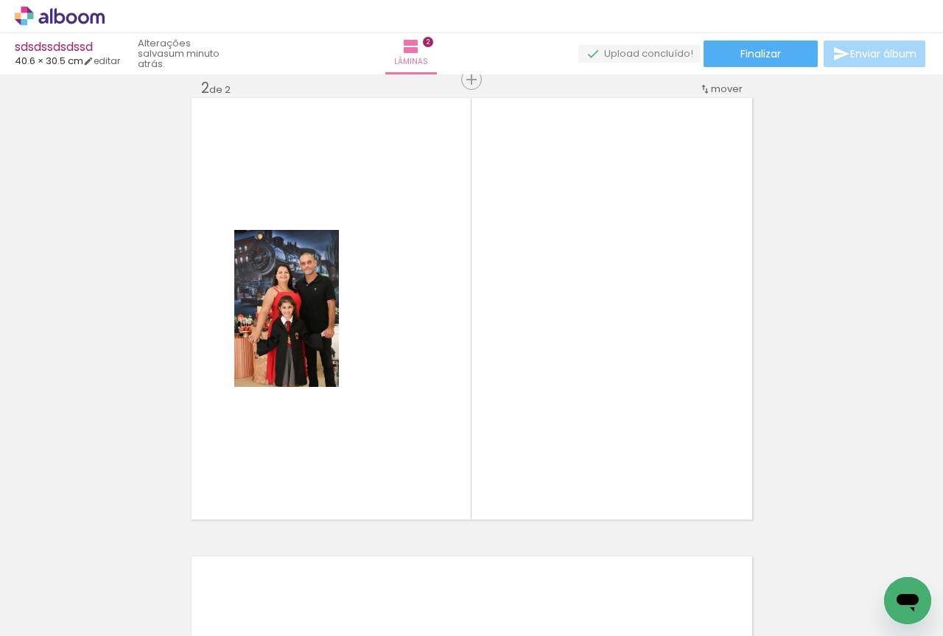
scroll to position [0, 151]
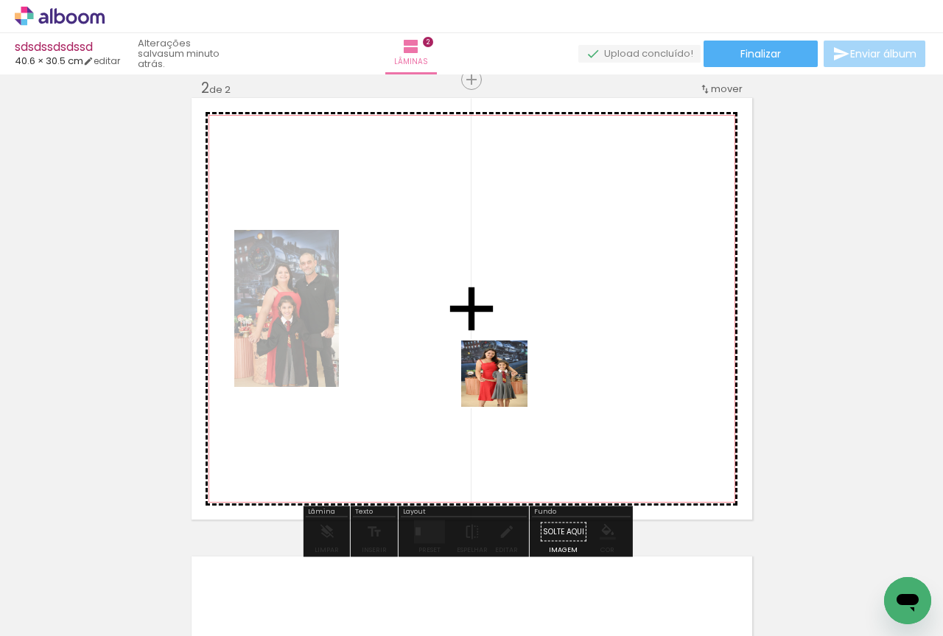
drag, startPoint x: 579, startPoint y: 599, endPoint x: 535, endPoint y: 426, distance: 178.6
click at [504, 381] on quentale-workspace at bounding box center [471, 318] width 943 height 636
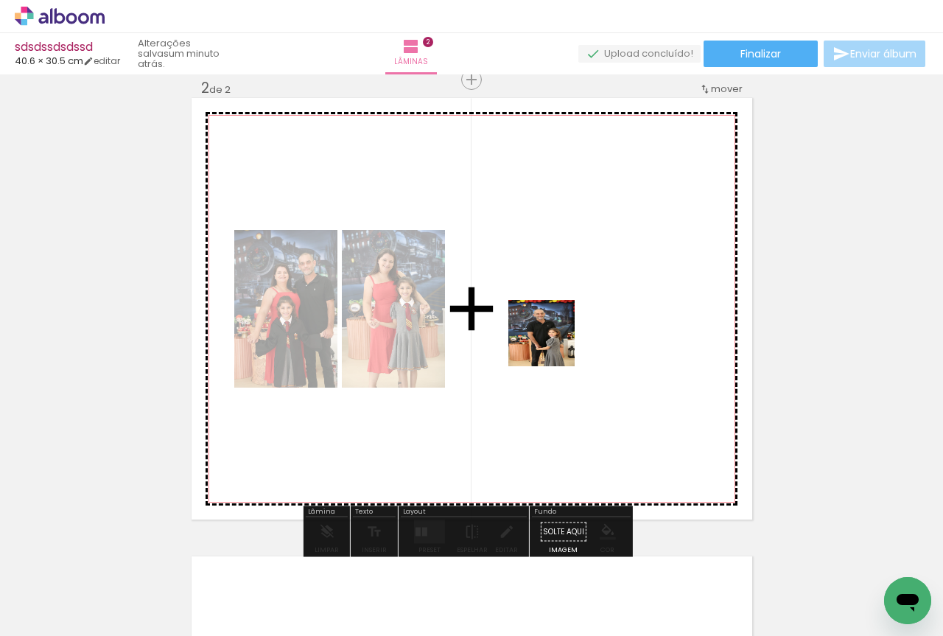
drag, startPoint x: 578, startPoint y: 595, endPoint x: 550, endPoint y: 337, distance: 259.3
click at [550, 337] on quentale-workspace at bounding box center [471, 318] width 943 height 636
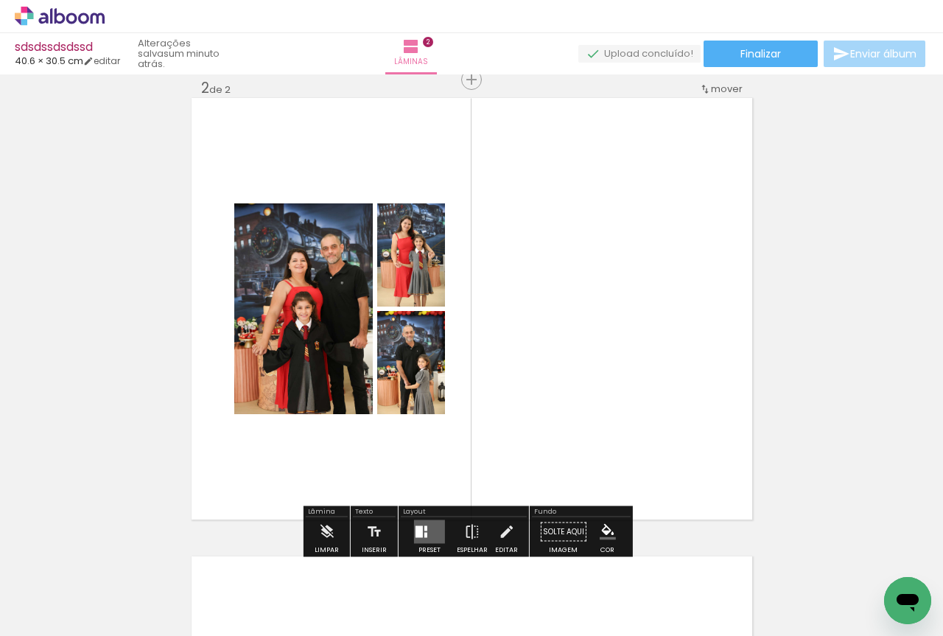
click at [417, 532] on div at bounding box center [418, 532] width 7 height 12
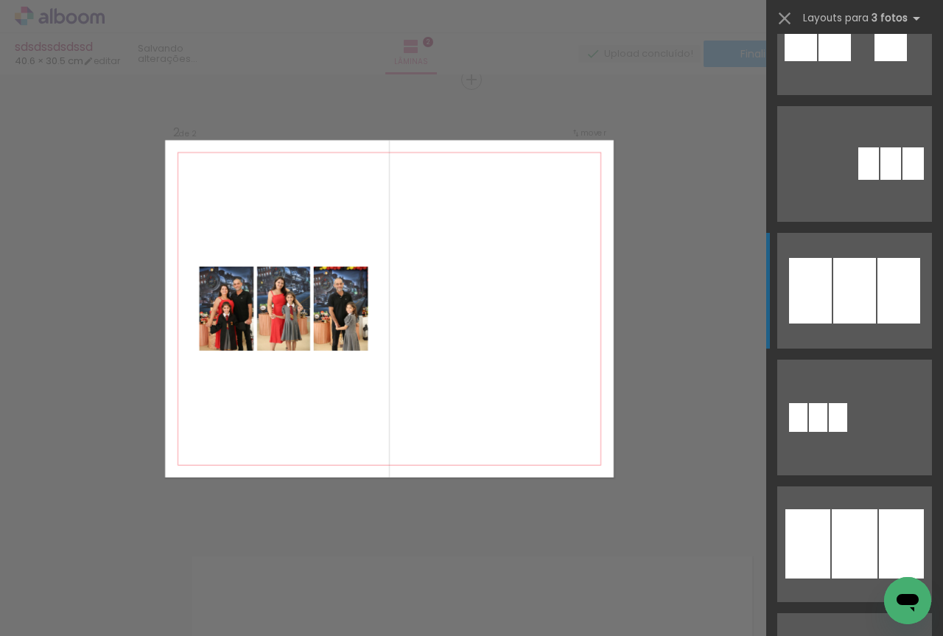
scroll to position [982, 0]
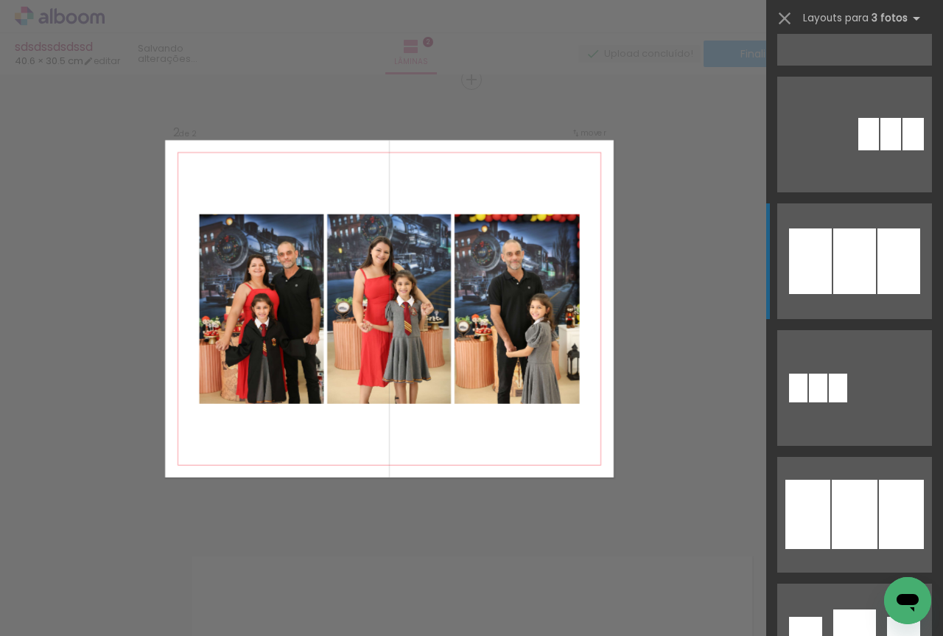
click at [837, 261] on div at bounding box center [854, 261] width 43 height 66
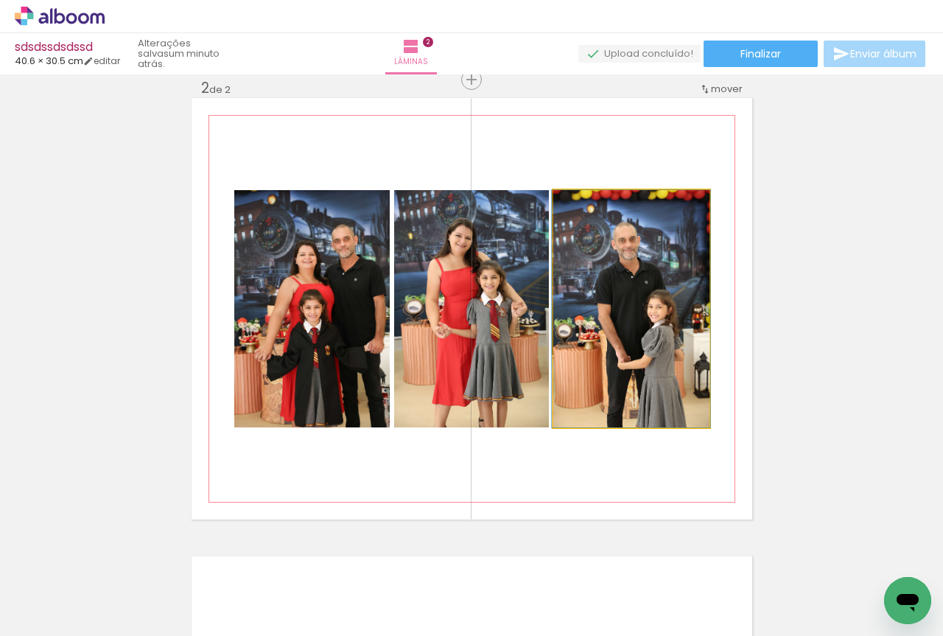
click at [625, 291] on quentale-photo at bounding box center [631, 308] width 156 height 237
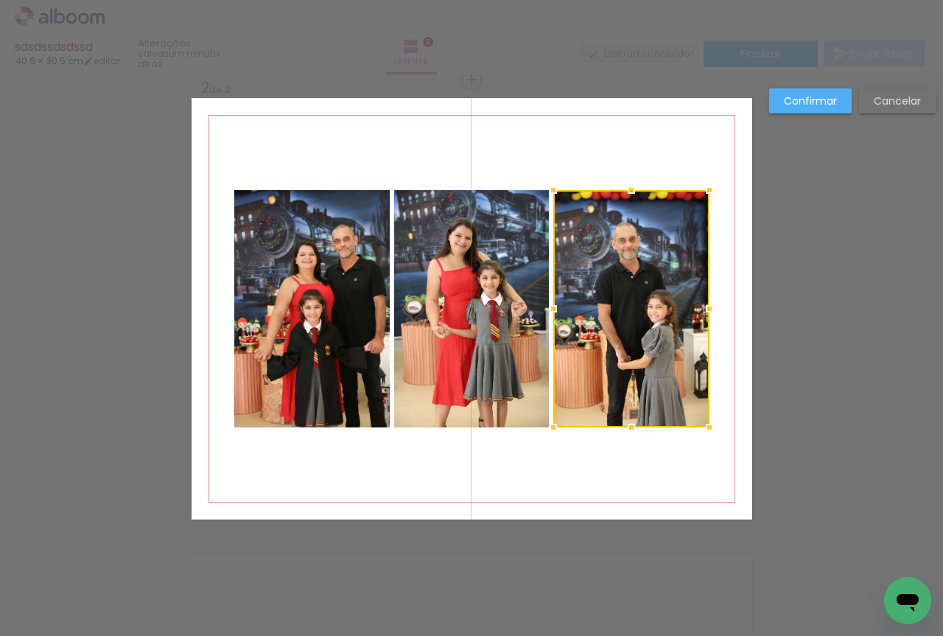
click at [489, 269] on quentale-photo at bounding box center [471, 308] width 155 height 237
click at [331, 260] on quentale-photo at bounding box center [311, 308] width 155 height 237
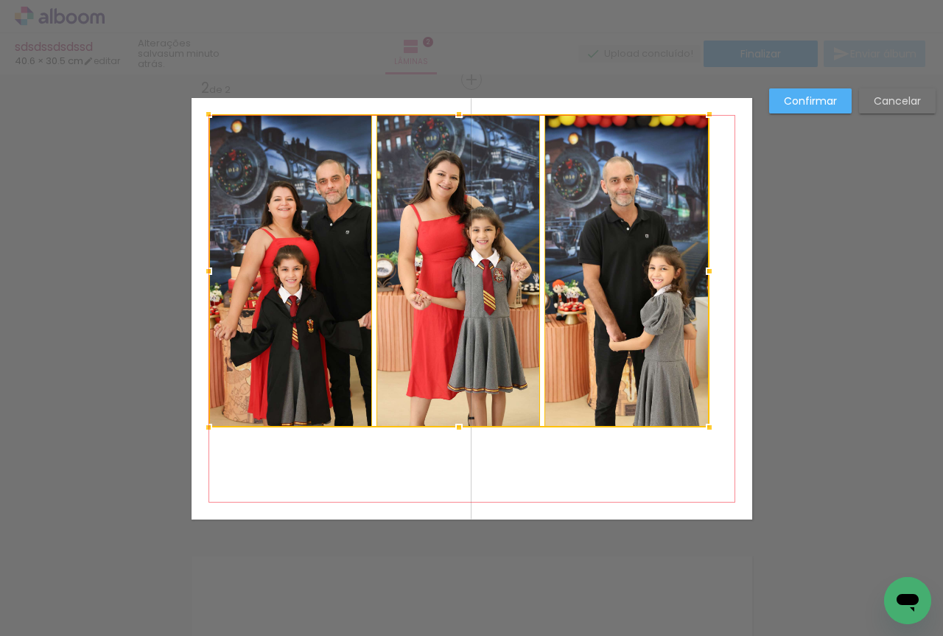
drag, startPoint x: 228, startPoint y: 186, endPoint x: 203, endPoint y: 110, distance: 80.1
click at [203, 110] on div at bounding box center [208, 113] width 29 height 29
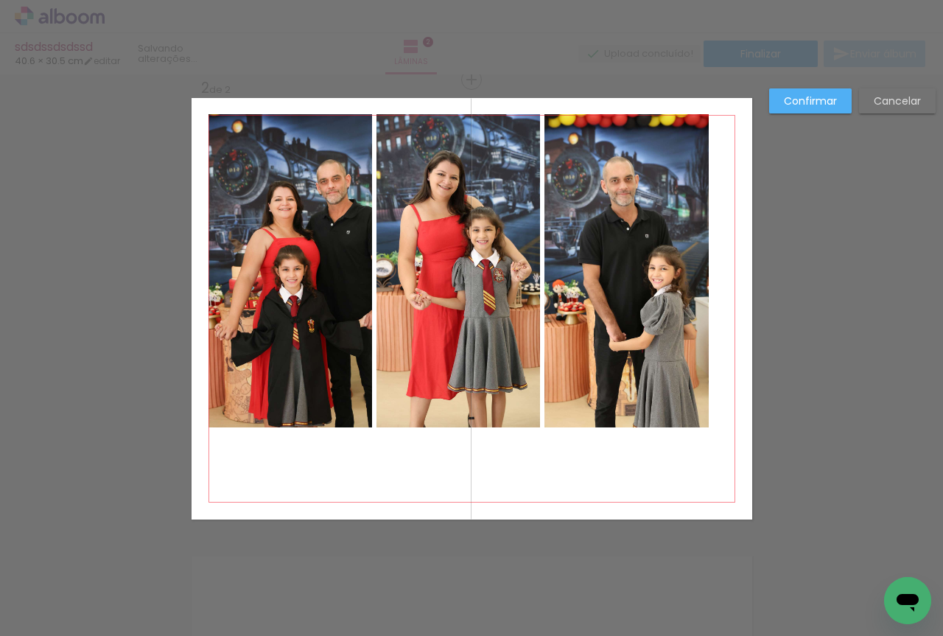
click at [266, 208] on quentale-photo at bounding box center [290, 270] width 164 height 313
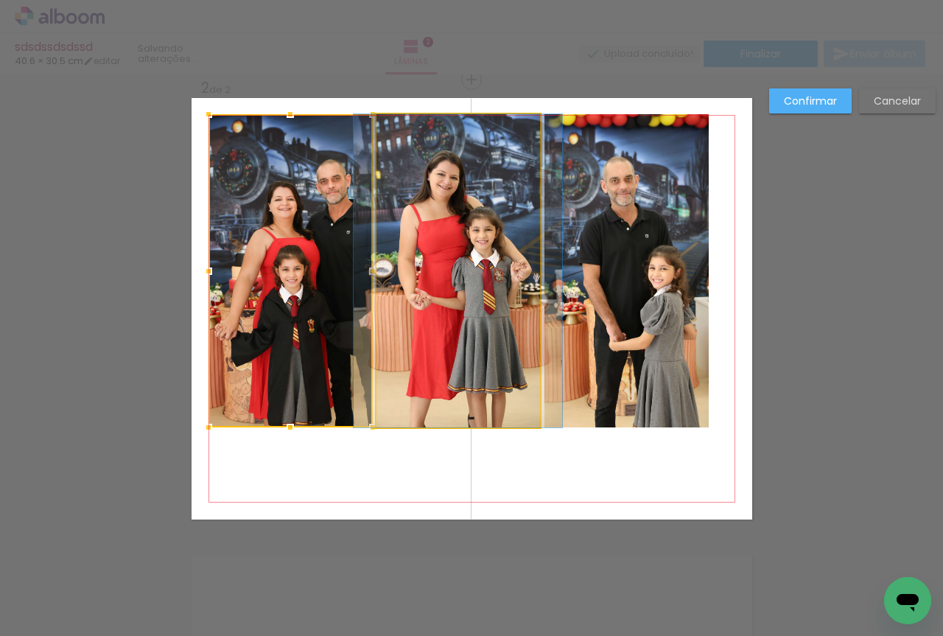
click at [518, 308] on quentale-photo at bounding box center [457, 270] width 163 height 313
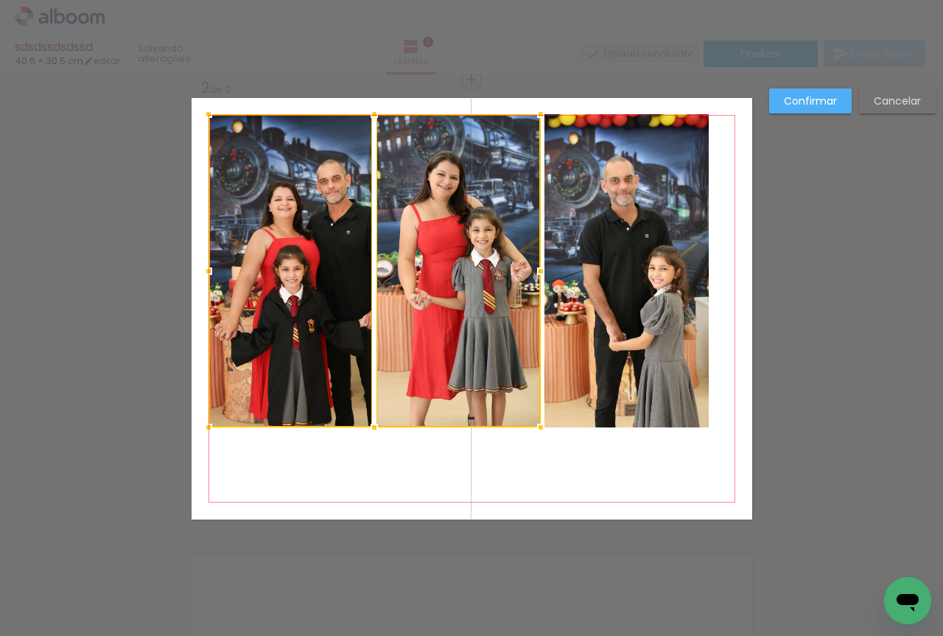
click at [674, 350] on quentale-photo at bounding box center [626, 270] width 165 height 313
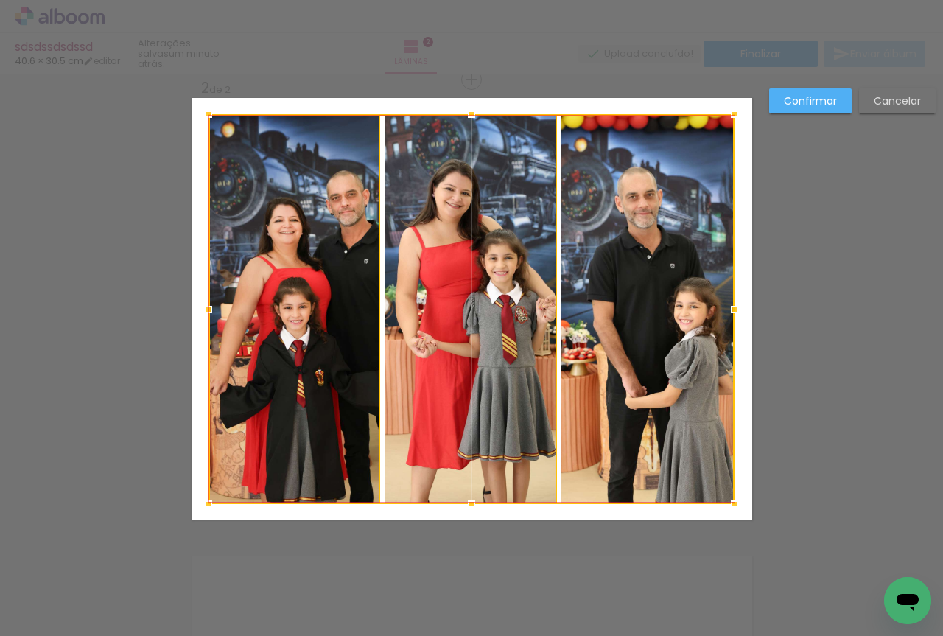
drag, startPoint x: 708, startPoint y: 432, endPoint x: 733, endPoint y: 509, distance: 80.6
click at [733, 509] on div at bounding box center [733, 503] width 29 height 29
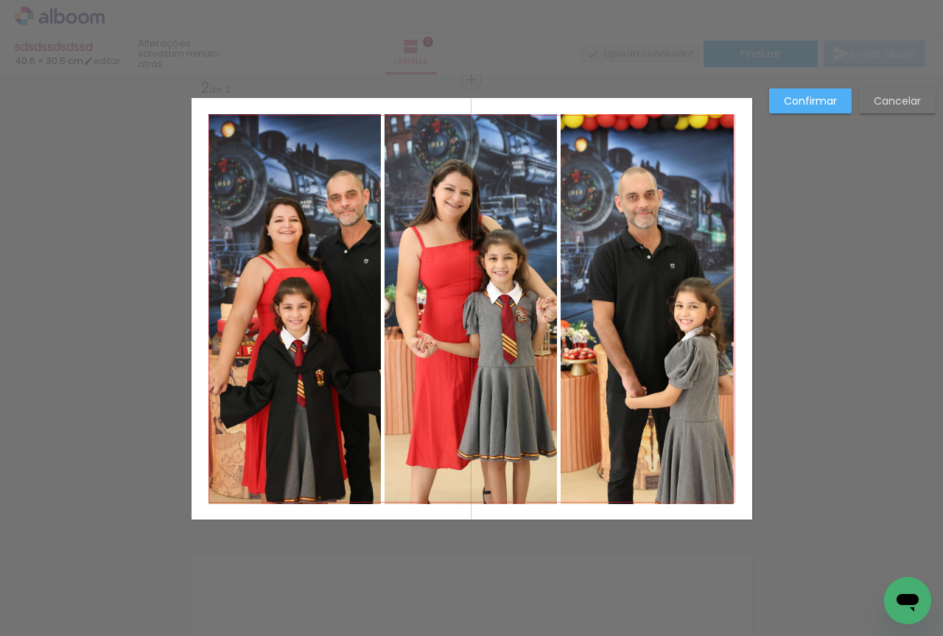
click at [806, 109] on paper-button "Confirmar" at bounding box center [810, 100] width 82 height 25
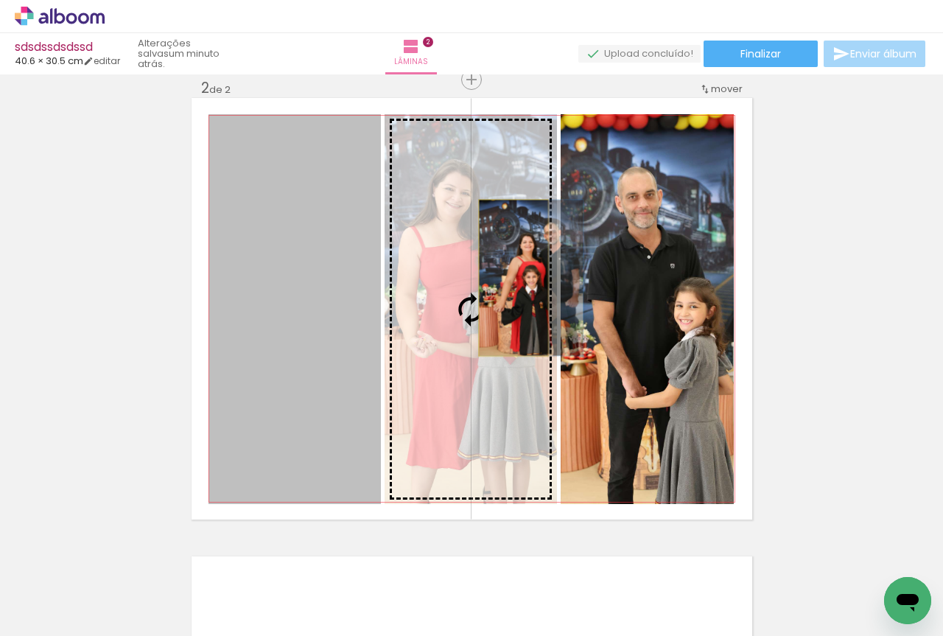
drag, startPoint x: 323, startPoint y: 278, endPoint x: 507, endPoint y: 278, distance: 184.1
click at [0, 0] on slot at bounding box center [0, 0] width 0 height 0
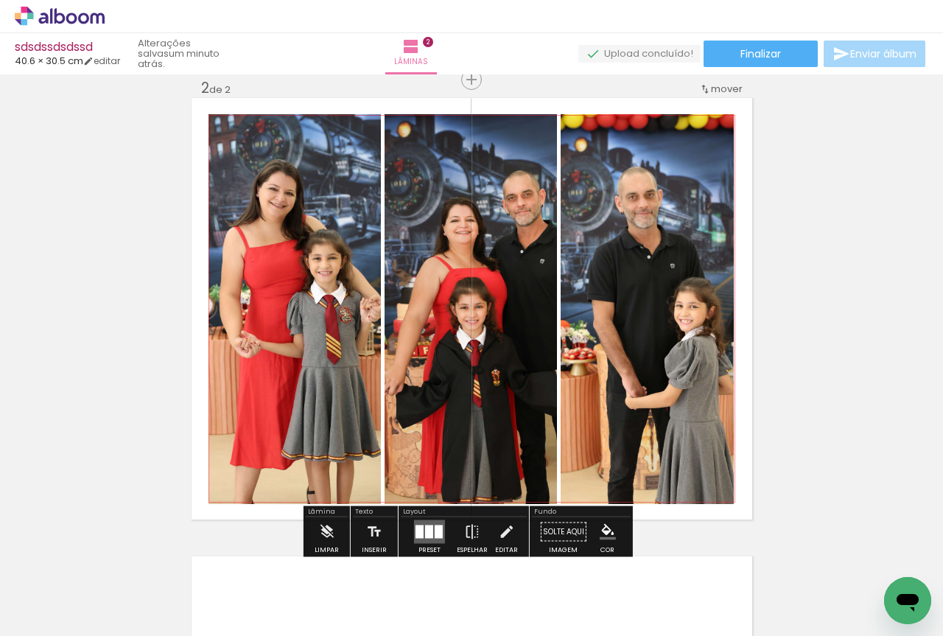
click at [310, 269] on quentale-photo at bounding box center [294, 309] width 172 height 390
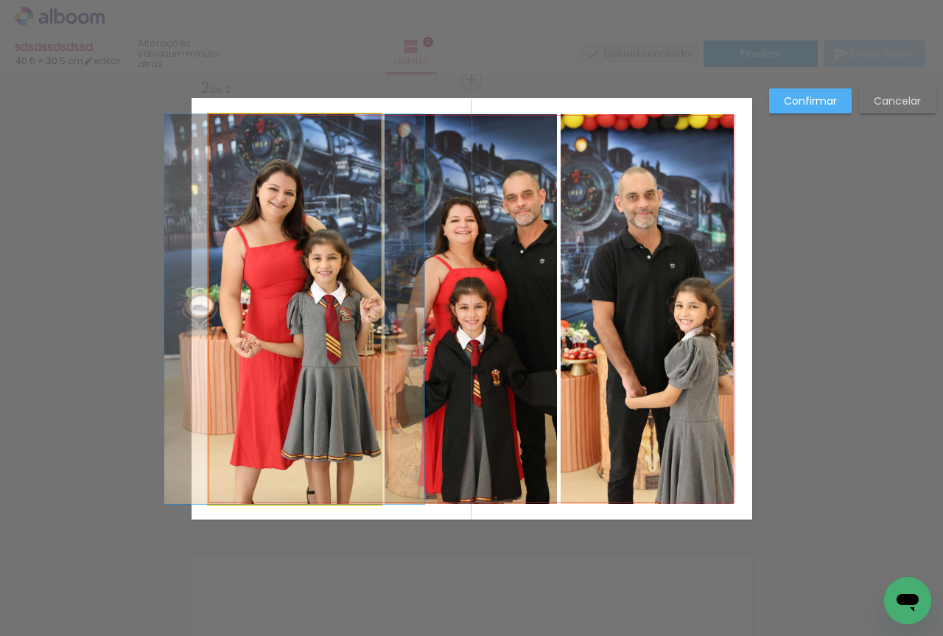
click at [334, 271] on quentale-photo at bounding box center [294, 309] width 172 height 390
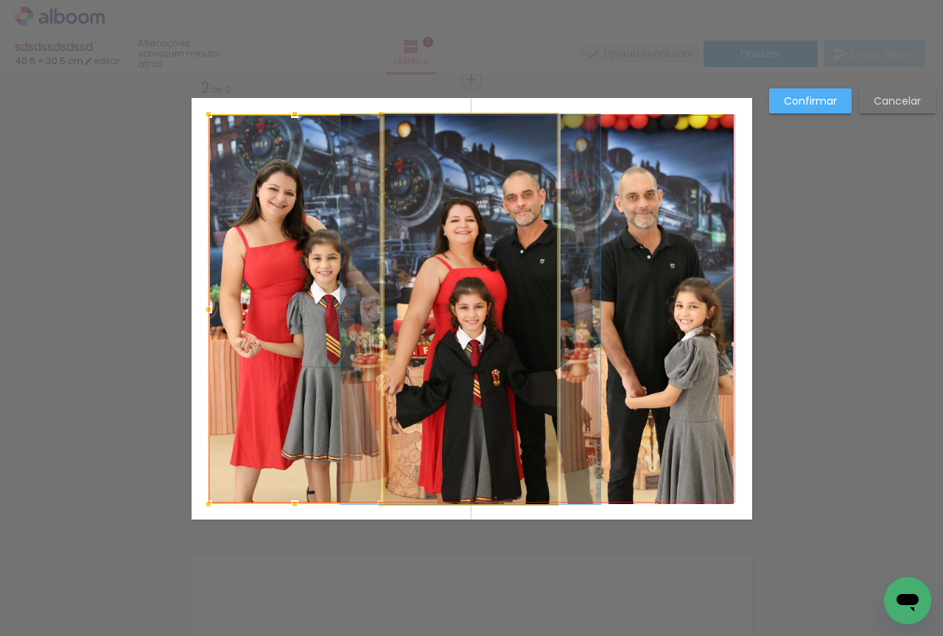
click at [490, 257] on quentale-photo at bounding box center [470, 309] width 172 height 390
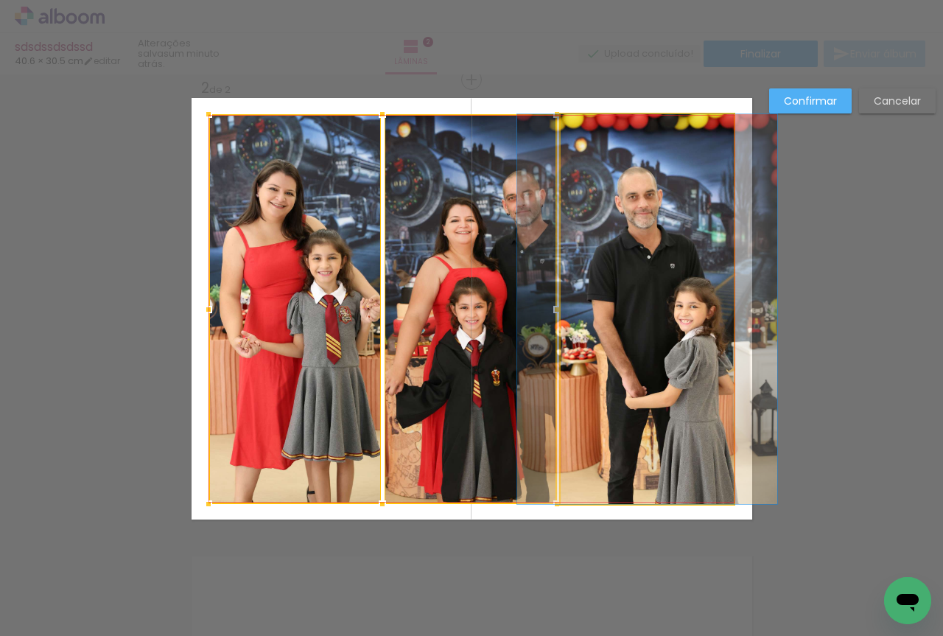
click at [607, 277] on quentale-photo at bounding box center [646, 309] width 173 height 390
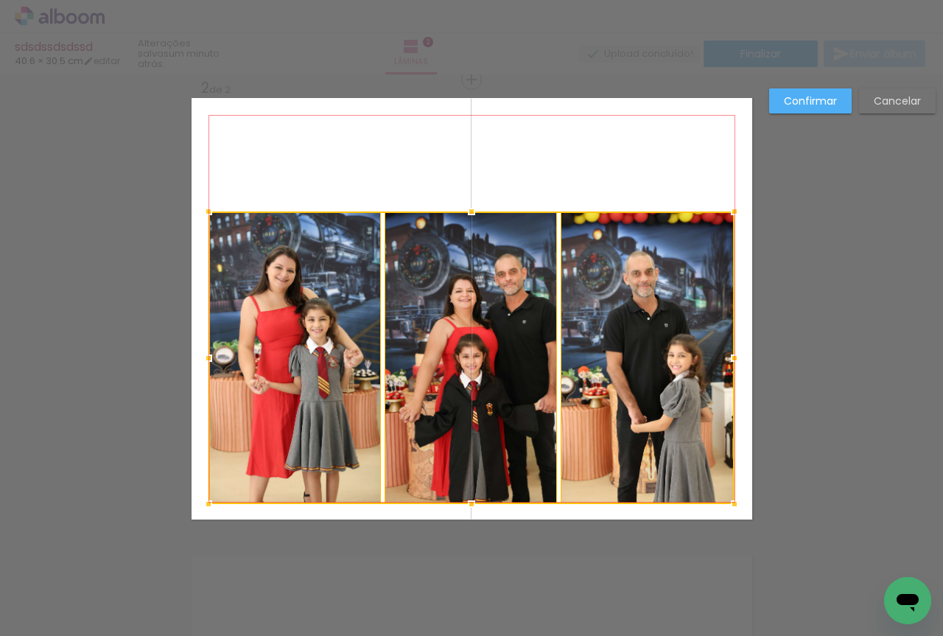
drag, startPoint x: 469, startPoint y: 119, endPoint x: 469, endPoint y: 216, distance: 97.2
click at [469, 216] on div at bounding box center [471, 211] width 29 height 29
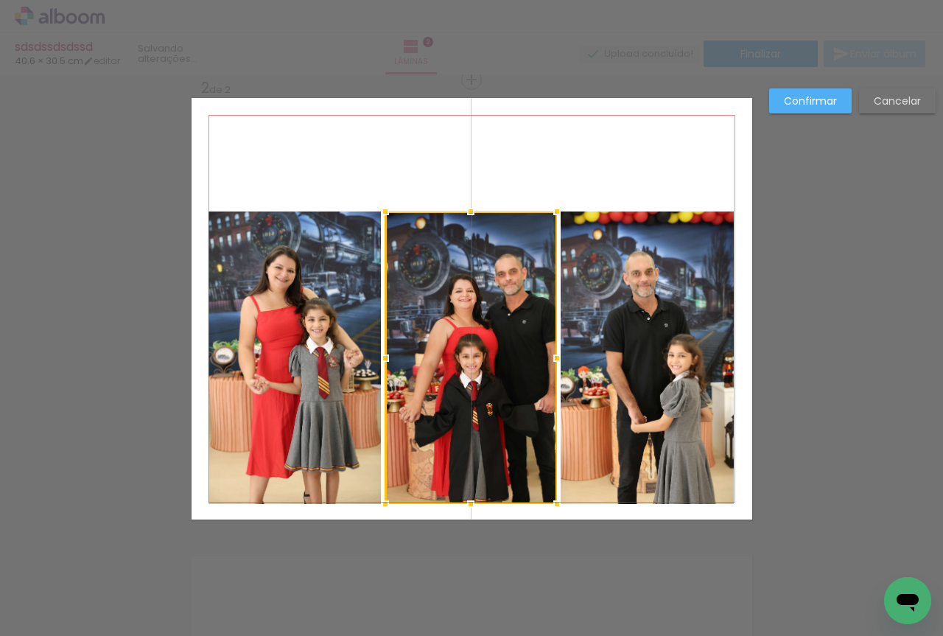
click at [612, 285] on quentale-photo at bounding box center [646, 357] width 173 height 292
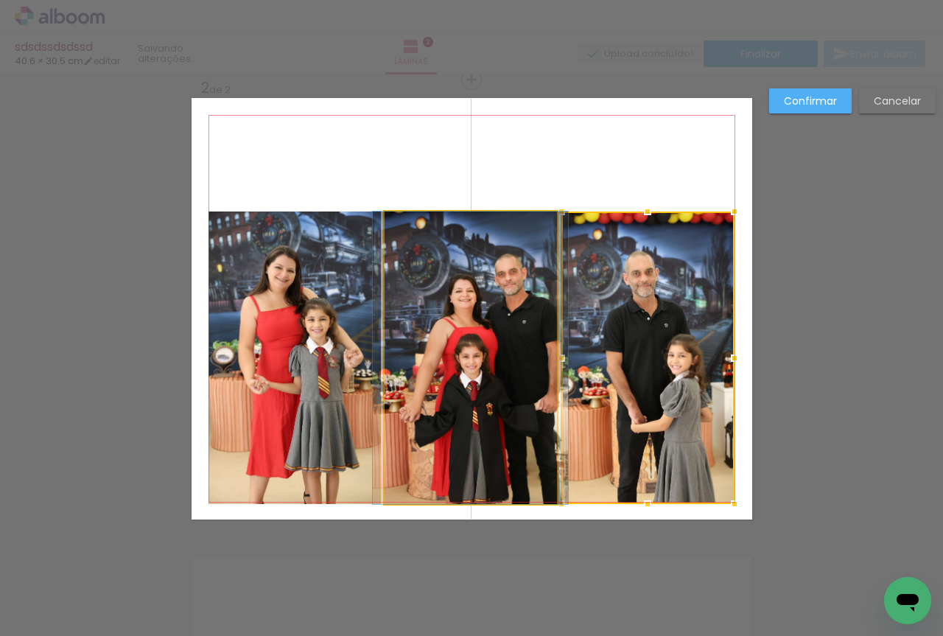
click at [496, 309] on quentale-photo at bounding box center [470, 357] width 172 height 292
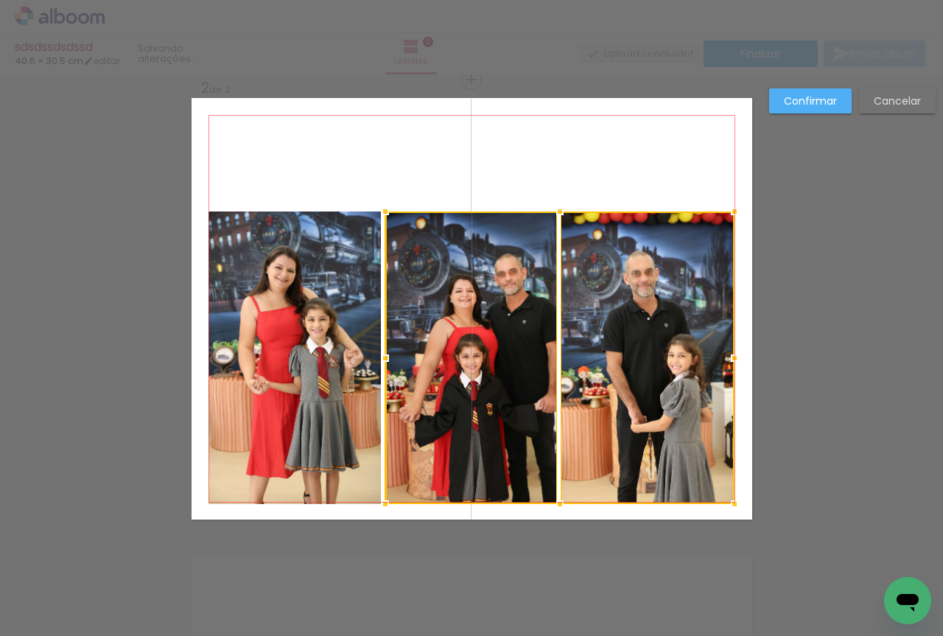
click at [325, 311] on quentale-photo at bounding box center [294, 357] width 172 height 292
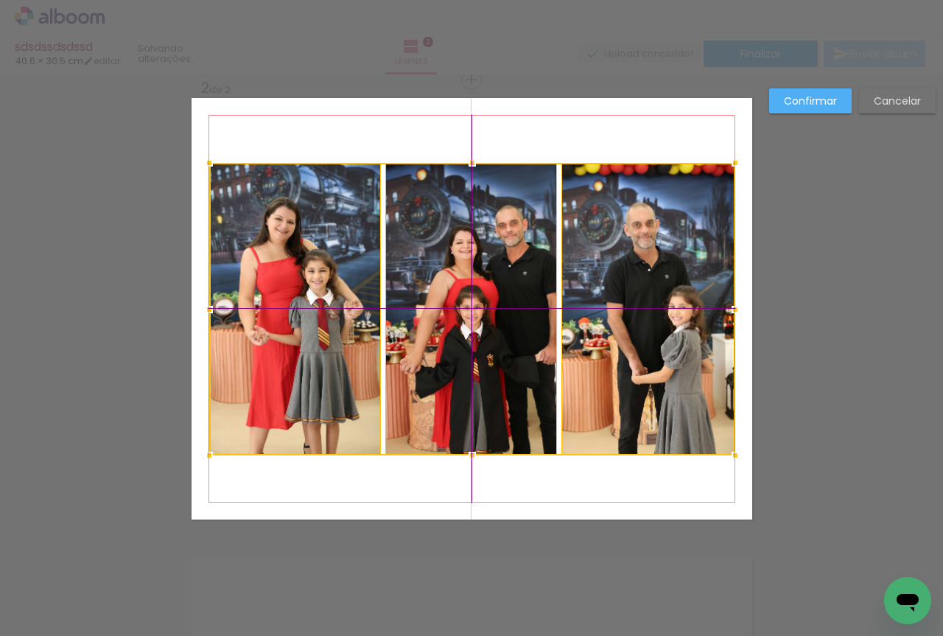
drag, startPoint x: 512, startPoint y: 320, endPoint x: 507, endPoint y: 268, distance: 51.7
click at [507, 268] on div at bounding box center [472, 309] width 526 height 292
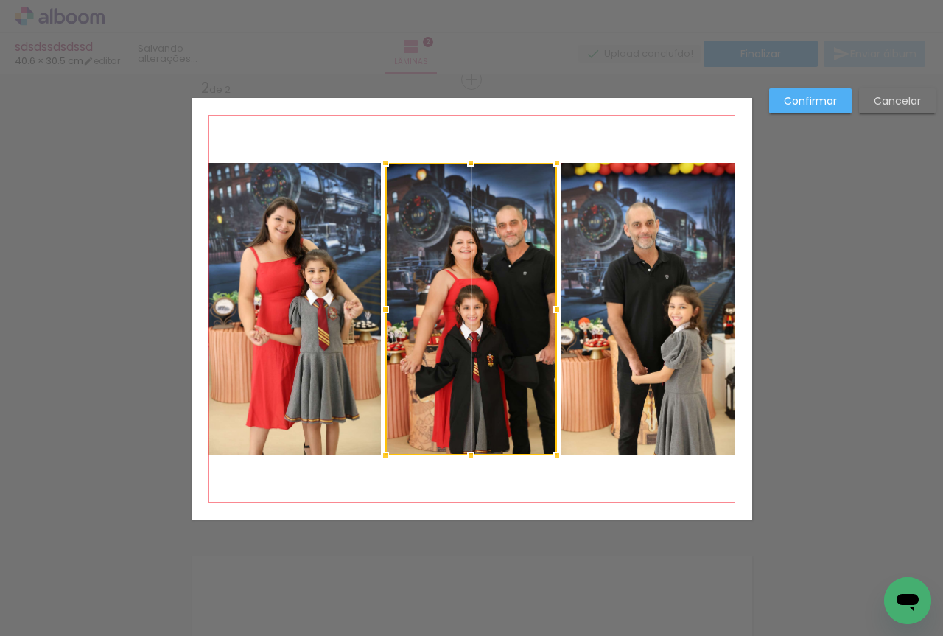
click at [0, 0] on slot "Confirmar" at bounding box center [0, 0] width 0 height 0
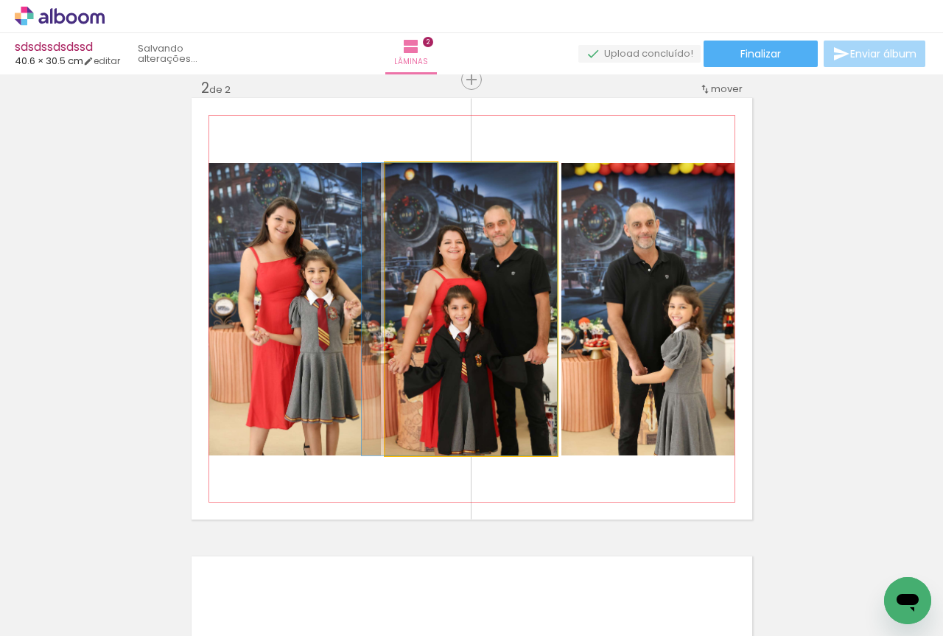
drag, startPoint x: 507, startPoint y: 306, endPoint x: 496, endPoint y: 306, distance: 11.0
drag, startPoint x: 495, startPoint y: 306, endPoint x: 482, endPoint y: 307, distance: 12.6
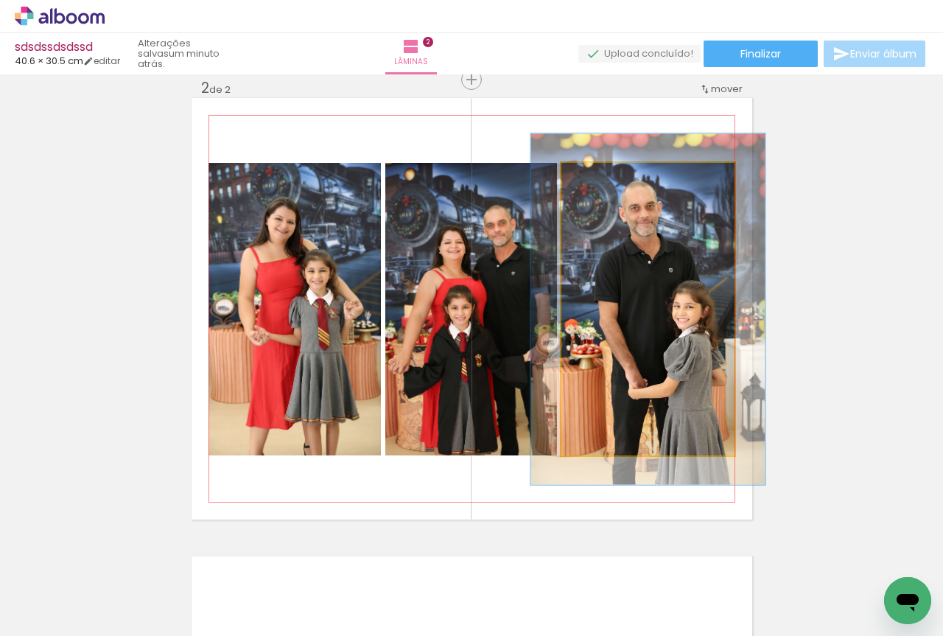
drag, startPoint x: 592, startPoint y: 180, endPoint x: 602, endPoint y: 181, distance: 10.3
type paper-slider "120"
click at [602, 181] on div at bounding box center [605, 178] width 13 height 13
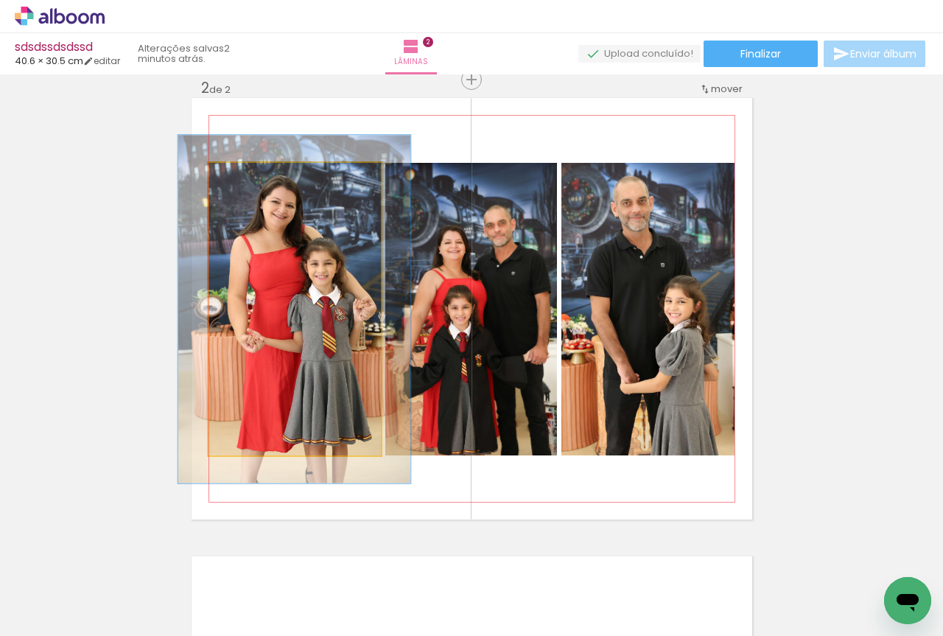
drag, startPoint x: 247, startPoint y: 177, endPoint x: 257, endPoint y: 179, distance: 9.7
type paper-slider "119"
click at [257, 179] on div at bounding box center [253, 178] width 24 height 24
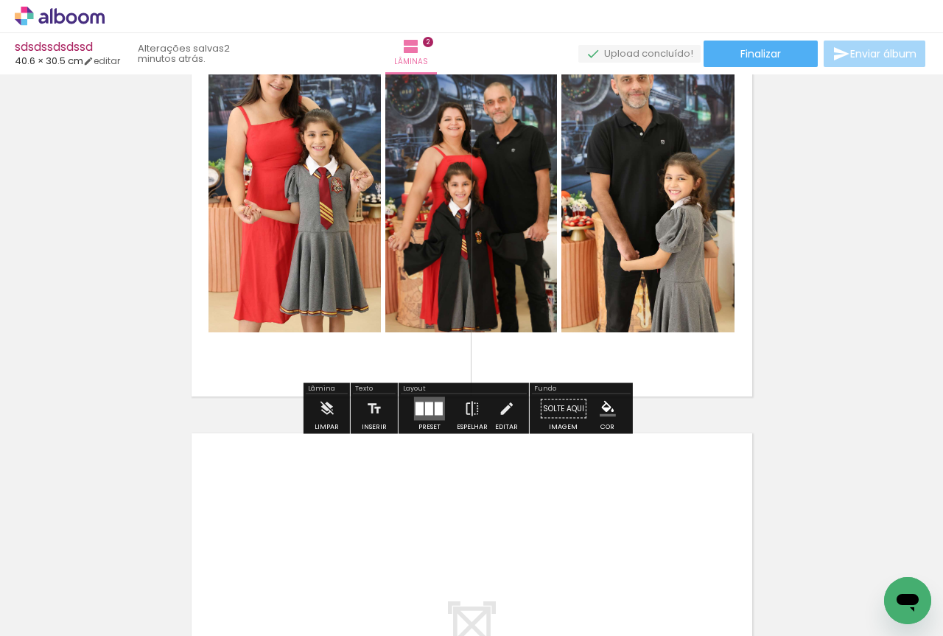
scroll to position [723, 0]
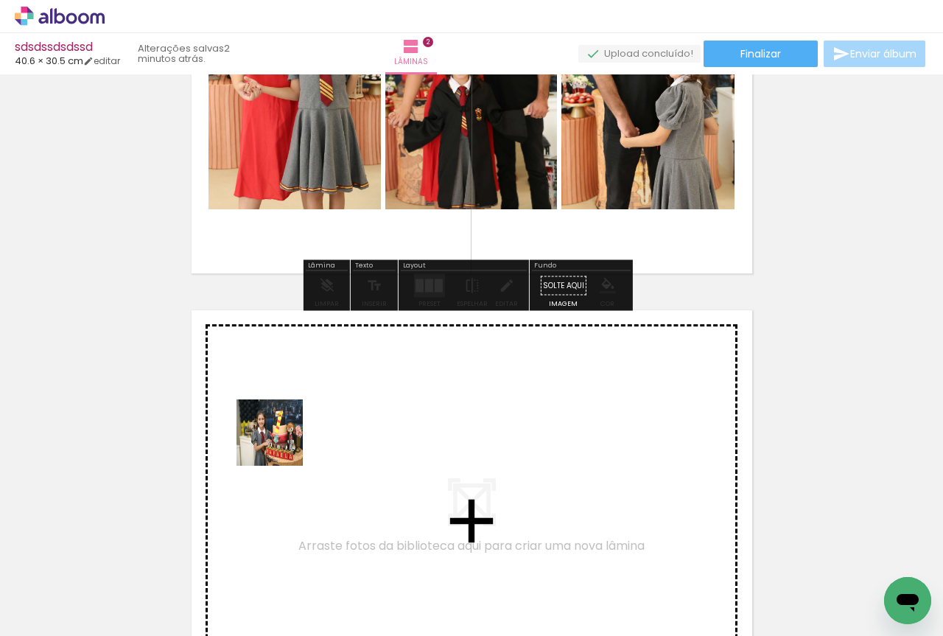
drag, startPoint x: 182, startPoint y: 577, endPoint x: 294, endPoint y: 407, distance: 203.0
click at [294, 407] on quentale-workspace at bounding box center [471, 318] width 943 height 636
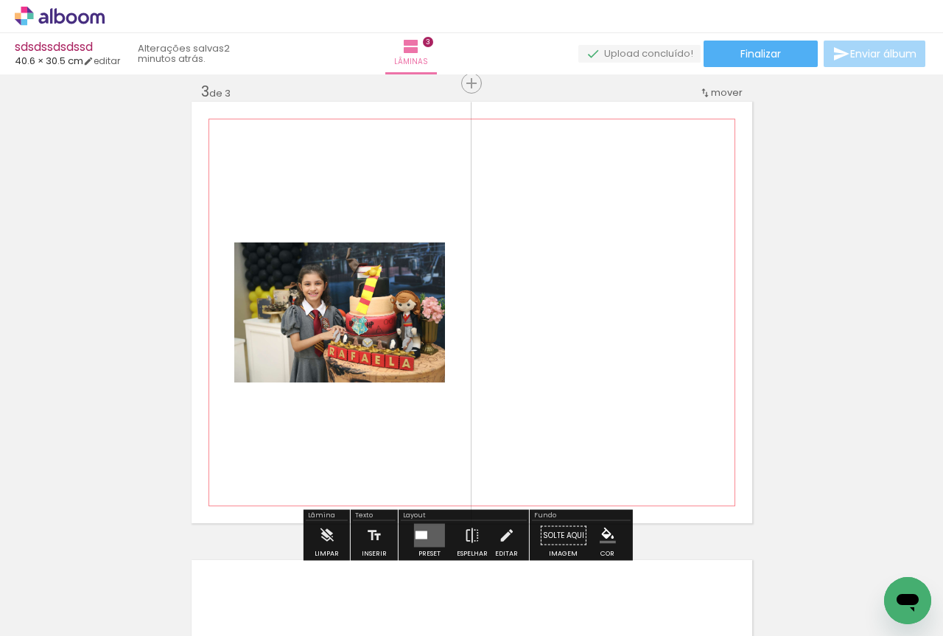
scroll to position [935, 0]
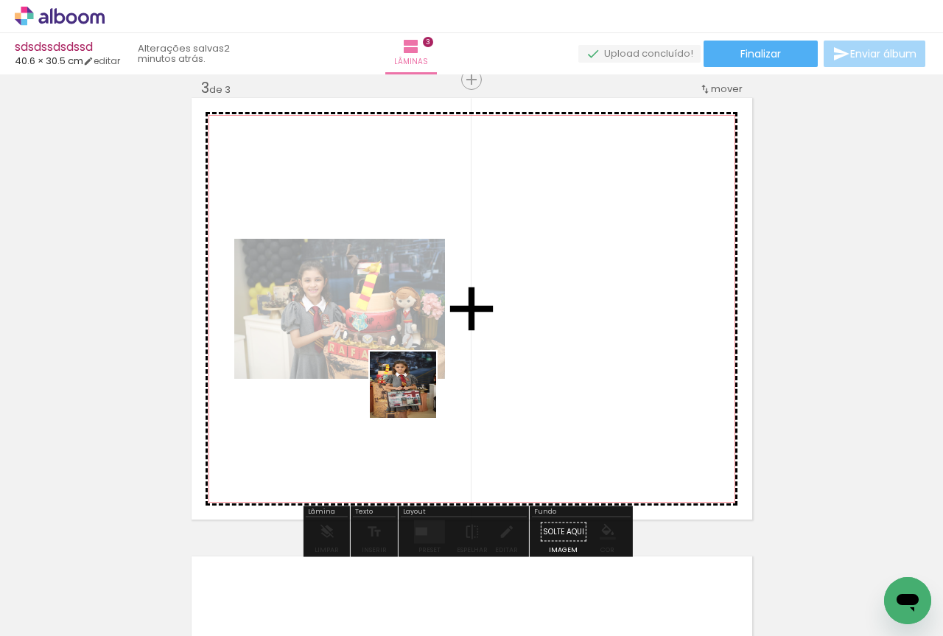
drag, startPoint x: 163, startPoint y: 596, endPoint x: 472, endPoint y: 357, distance: 390.0
click at [472, 357] on quentale-workspace at bounding box center [471, 318] width 943 height 636
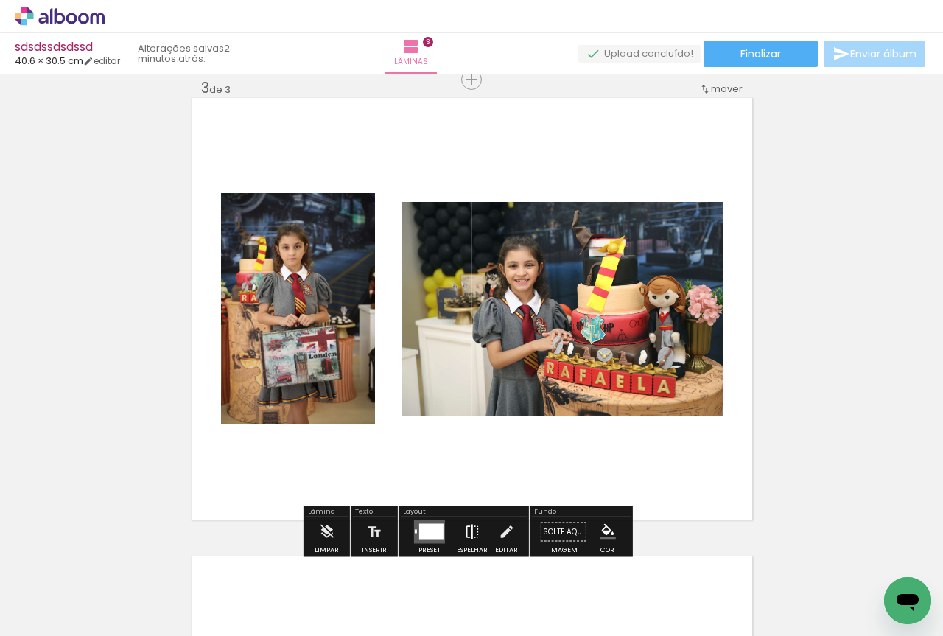
click at [476, 531] on paper-button "Espelhar" at bounding box center [472, 536] width 38 height 38
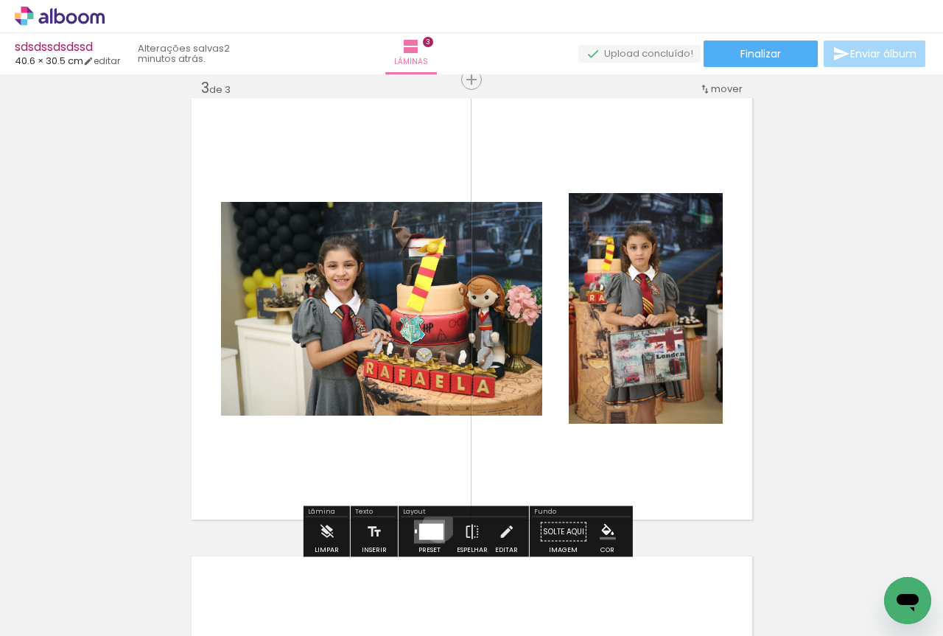
click at [435, 525] on div at bounding box center [431, 532] width 24 height 16
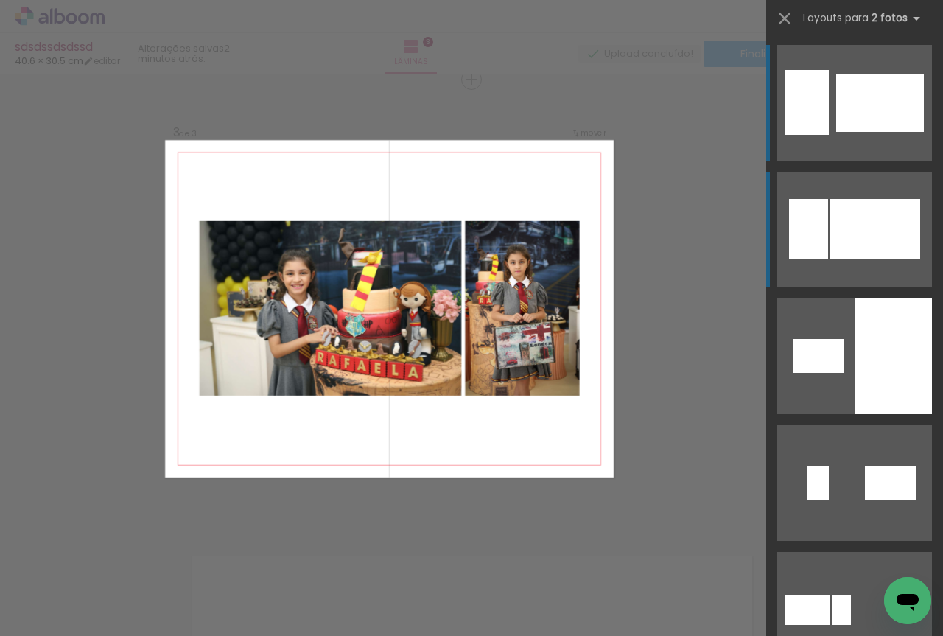
click at [839, 223] on div at bounding box center [874, 229] width 91 height 60
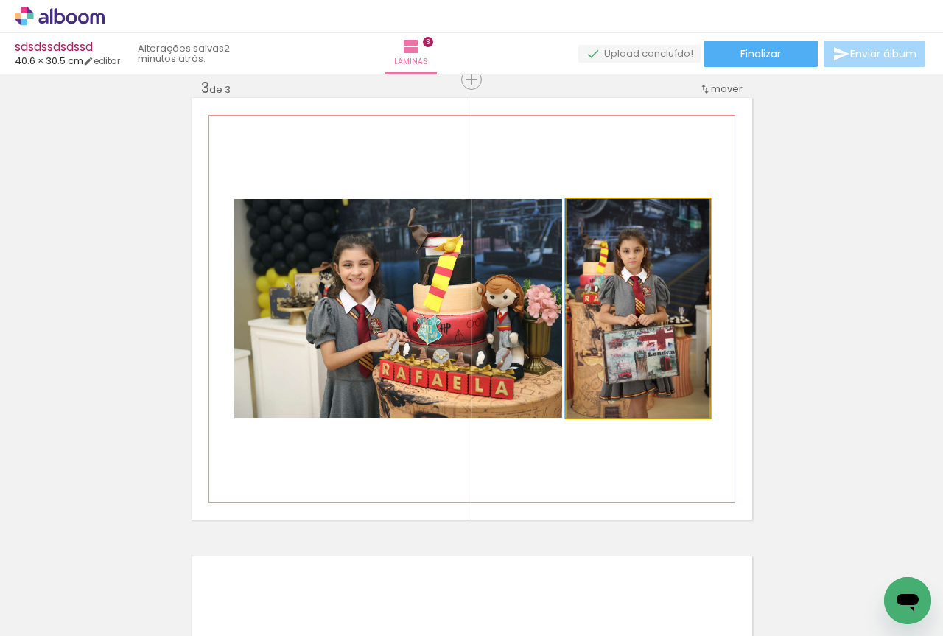
click at [588, 300] on quentale-photo at bounding box center [637, 308] width 143 height 219
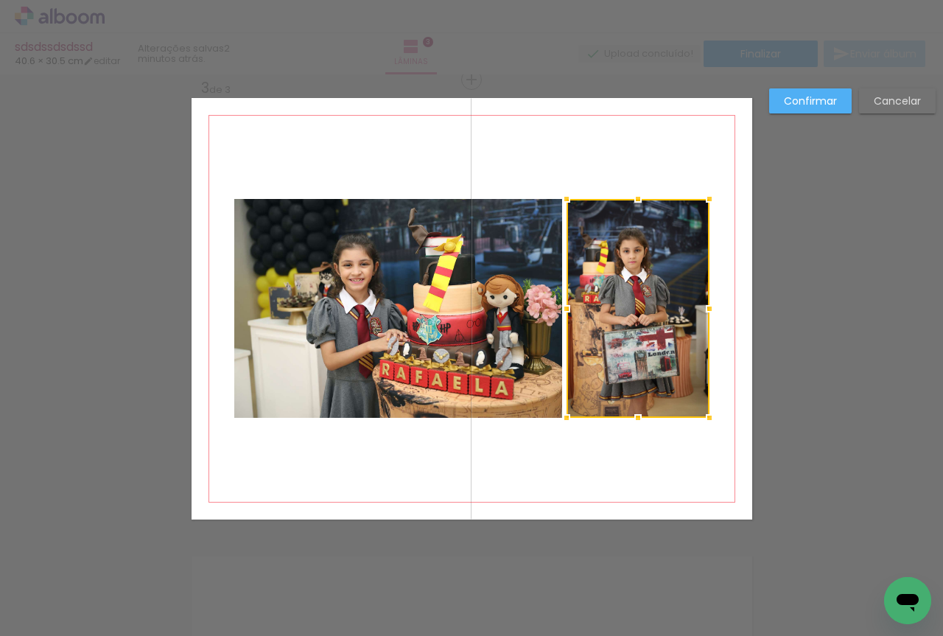
click at [442, 295] on quentale-photo at bounding box center [398, 308] width 328 height 219
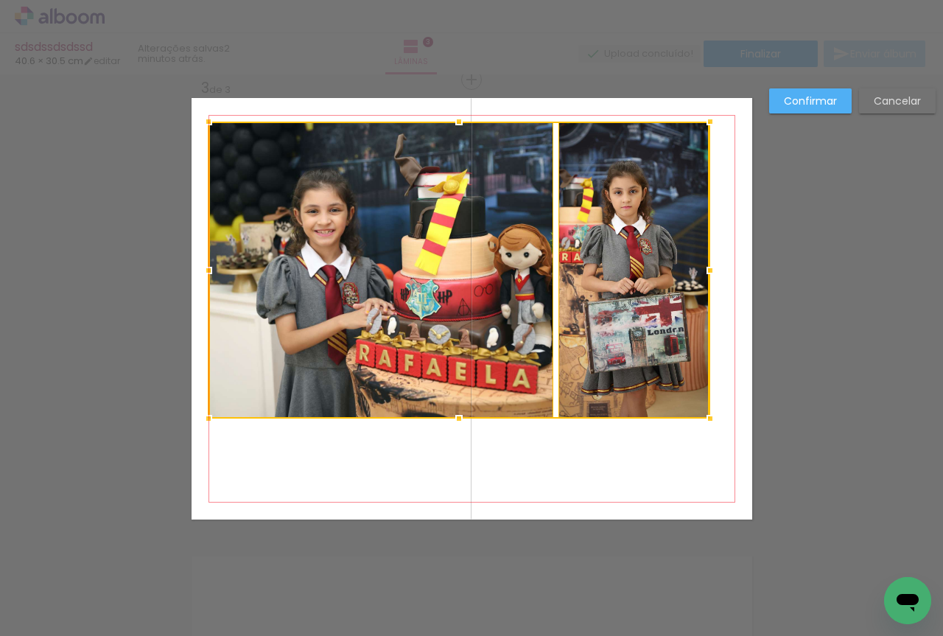
drag, startPoint x: 224, startPoint y: 184, endPoint x: 204, endPoint y: 116, distance: 71.3
click at [204, 116] on div at bounding box center [208, 121] width 29 height 29
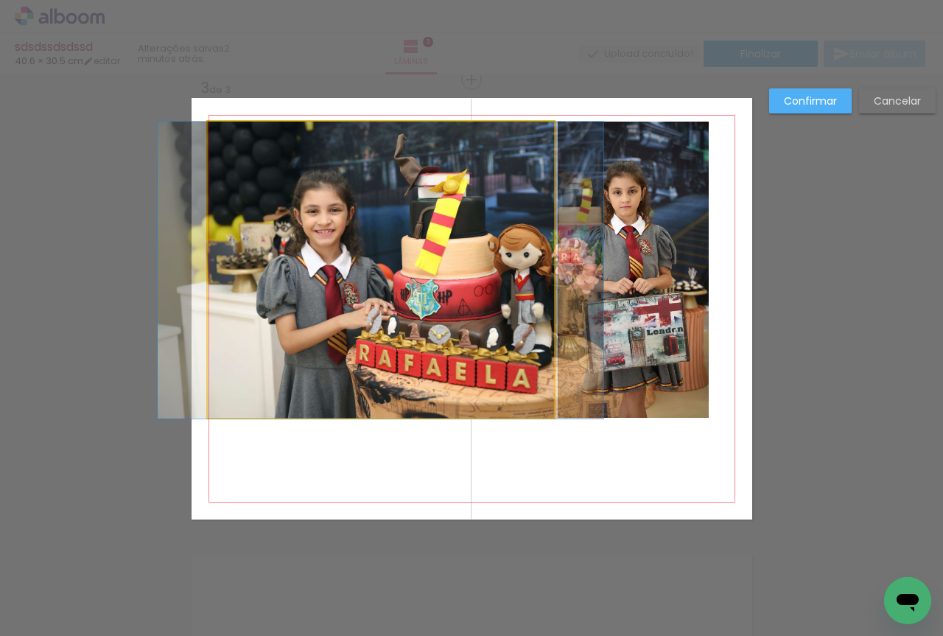
click at [259, 211] on quentale-photo at bounding box center [381, 270] width 346 height 297
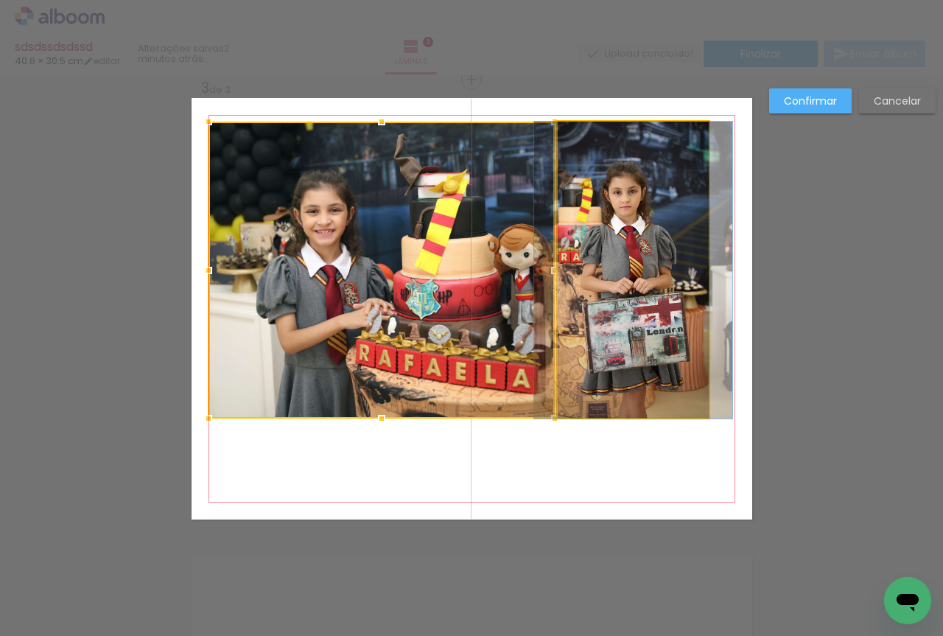
click at [648, 301] on quentale-photo at bounding box center [632, 270] width 151 height 297
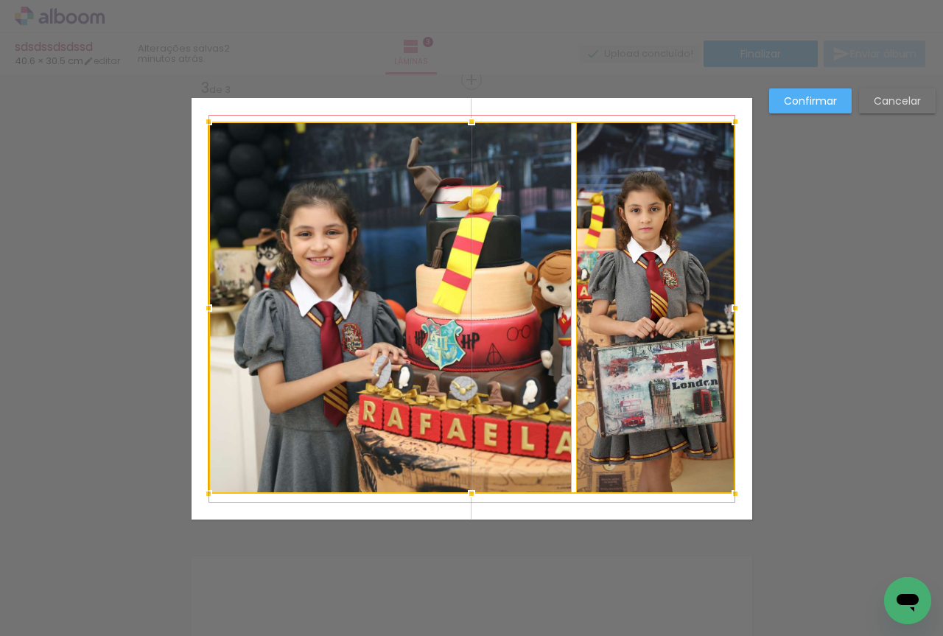
drag, startPoint x: 710, startPoint y: 432, endPoint x: 732, endPoint y: 500, distance: 71.3
click at [732, 500] on div at bounding box center [734, 493] width 29 height 29
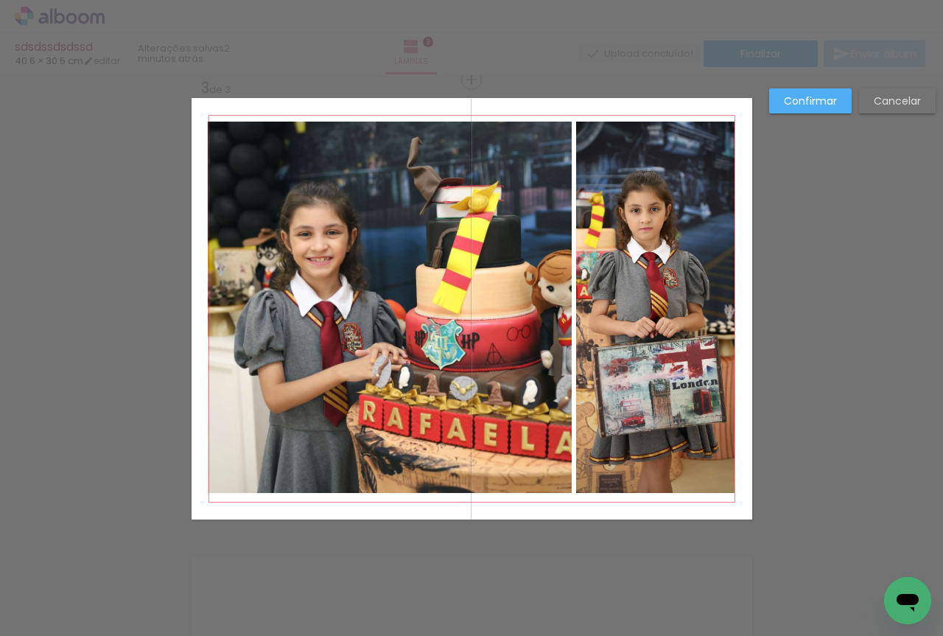
click at [0, 0] on slot "Confirmar" at bounding box center [0, 0] width 0 height 0
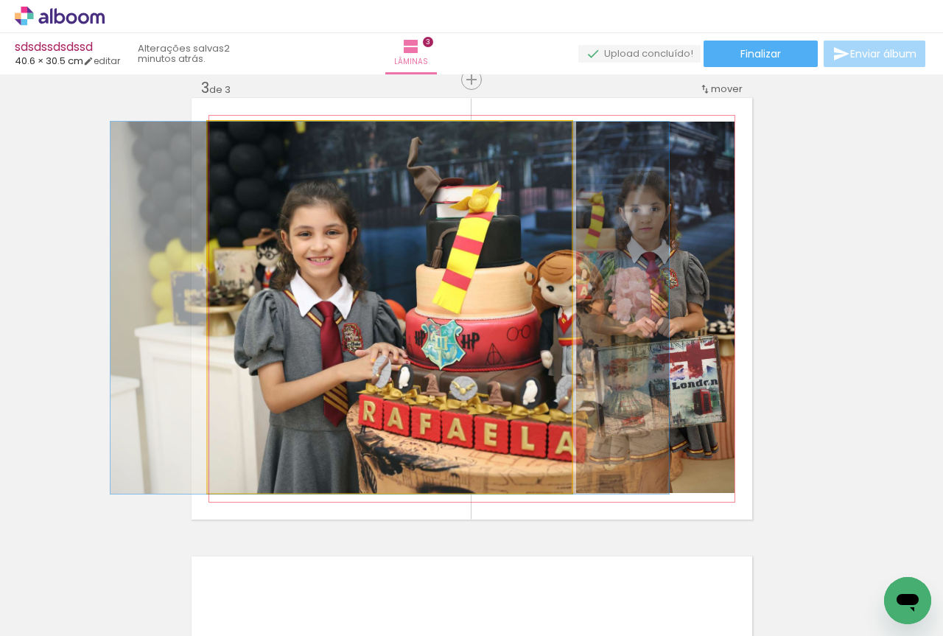
click at [482, 283] on quentale-photo at bounding box center [390, 308] width 364 height 372
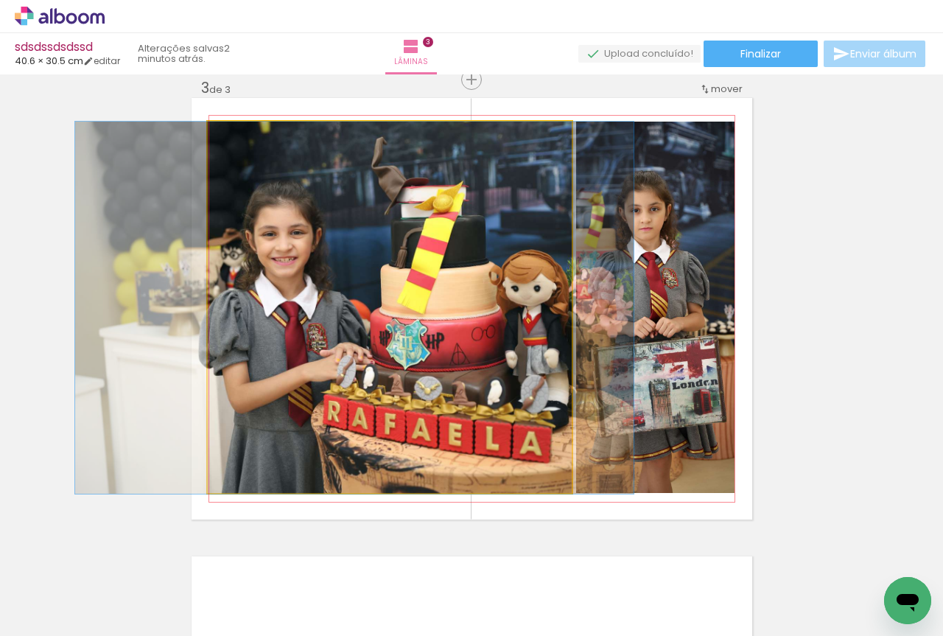
drag, startPoint x: 487, startPoint y: 284, endPoint x: 452, endPoint y: 284, distance: 35.4
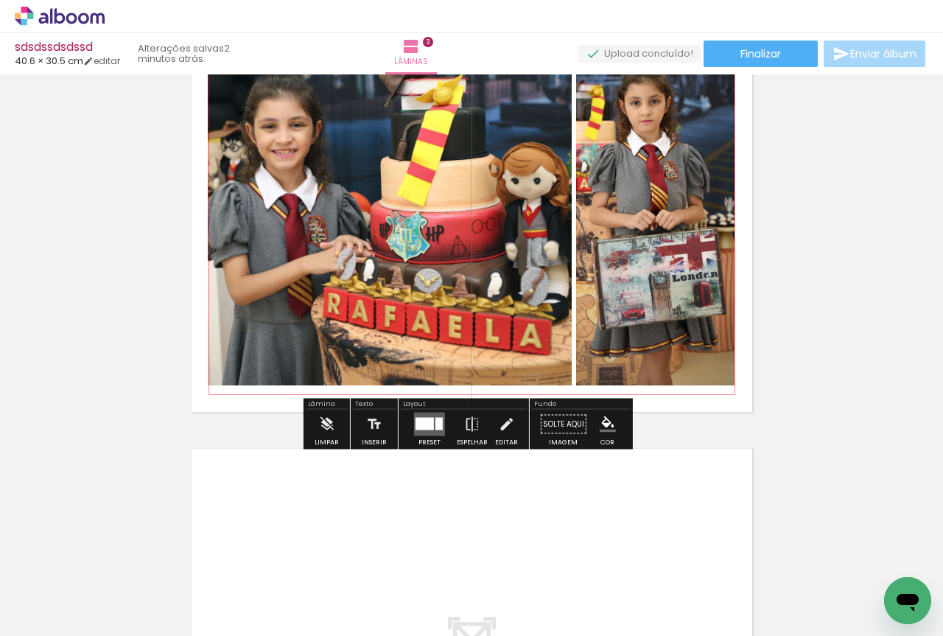
scroll to position [1180, 0]
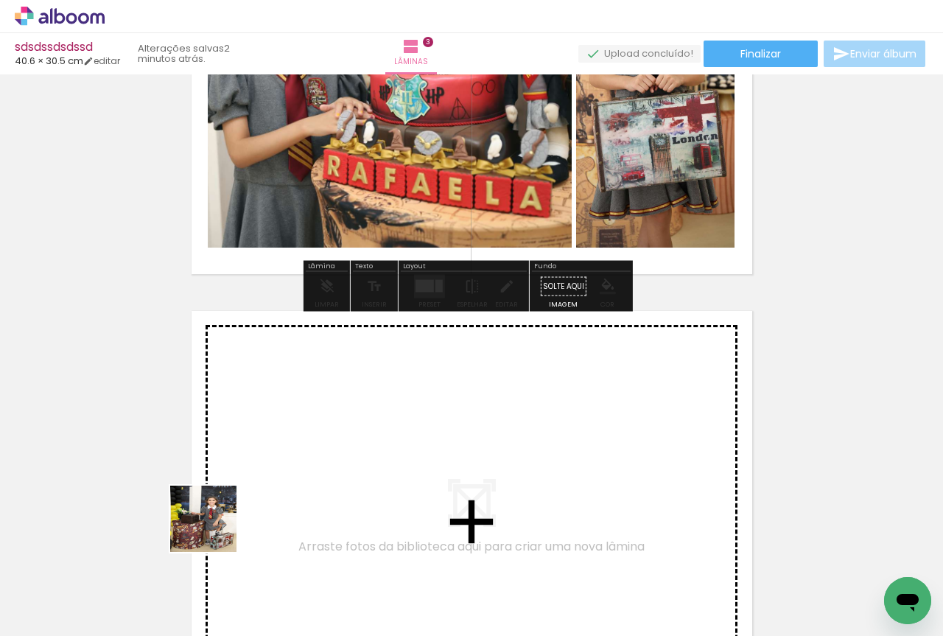
drag, startPoint x: 171, startPoint y: 594, endPoint x: 251, endPoint y: 482, distance: 137.1
click at [251, 482] on quentale-workspace at bounding box center [471, 318] width 943 height 636
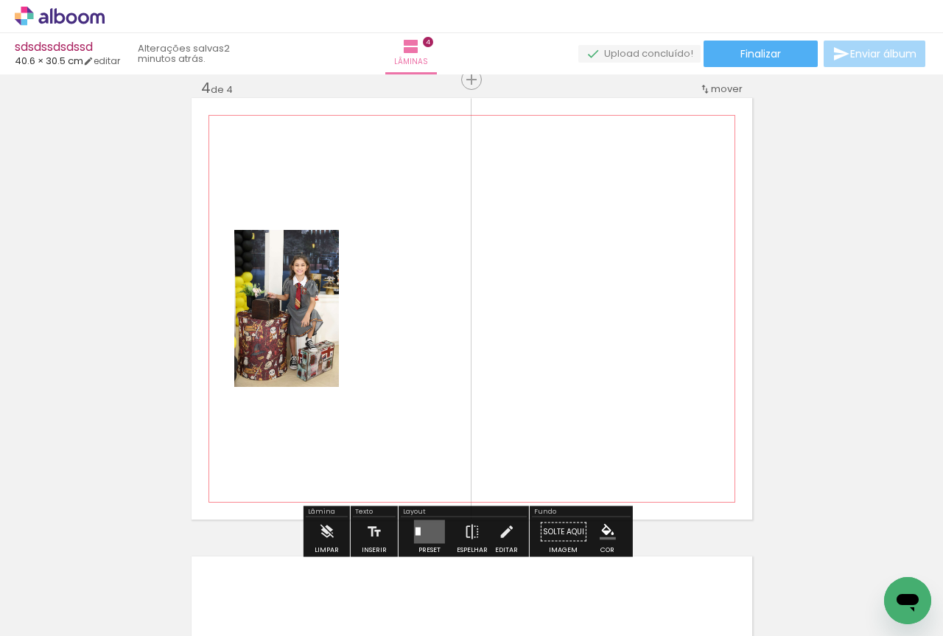
scroll to position [1148, 0]
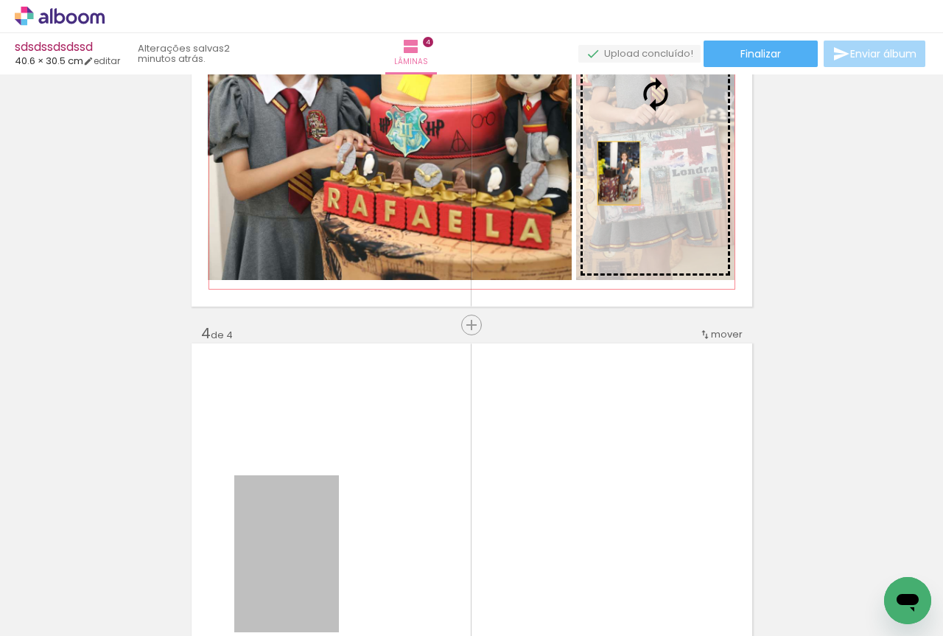
drag, startPoint x: 311, startPoint y: 509, endPoint x: 613, endPoint y: 173, distance: 451.6
click at [613, 173] on div "Inserir lâmina 1 de 4 Inserir lâmina 2 de 4 Inserir lâmina 3 de 4 Inserir lâmin…" at bounding box center [471, 76] width 943 height 2291
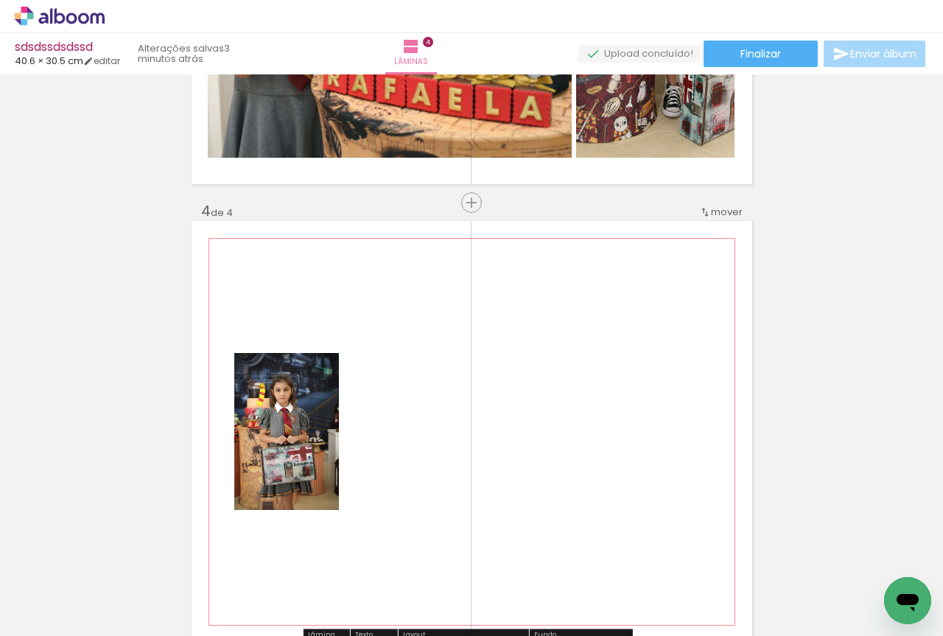
scroll to position [1393, 0]
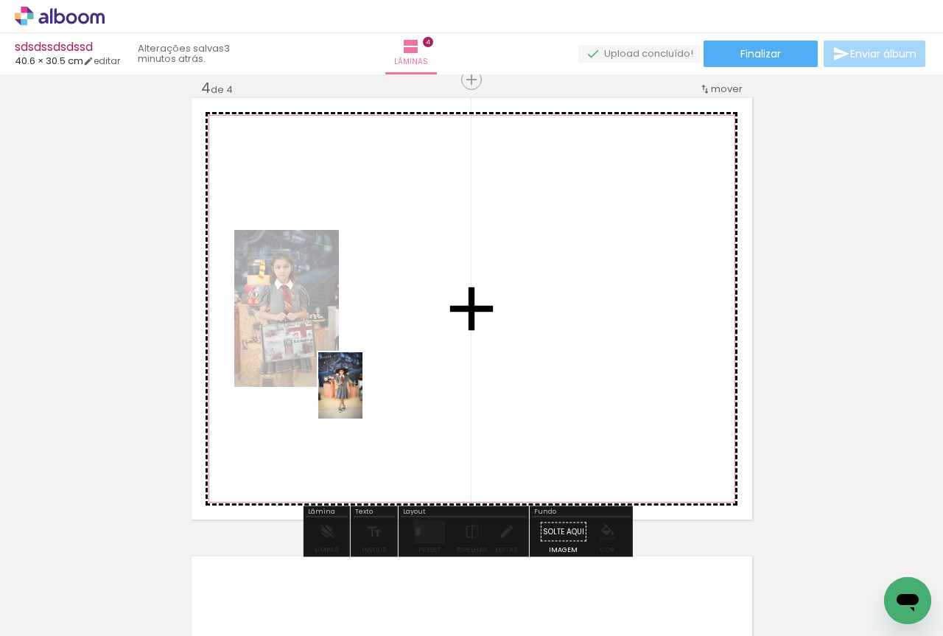
drag, startPoint x: 158, startPoint y: 588, endPoint x: 362, endPoint y: 396, distance: 279.8
click at [362, 396] on quentale-workspace at bounding box center [471, 318] width 943 height 636
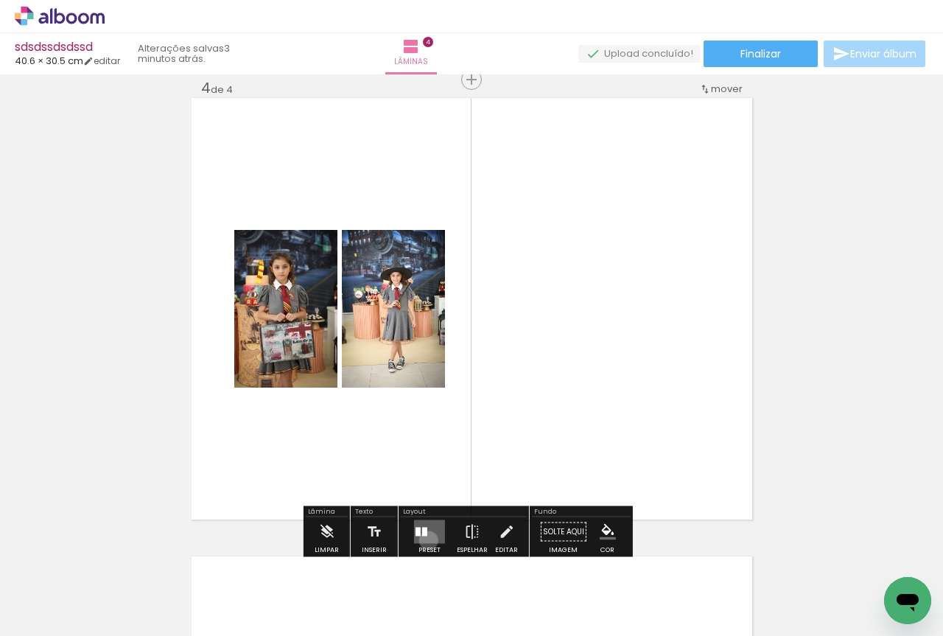
click at [425, 540] on quentale-layouter at bounding box center [429, 532] width 31 height 24
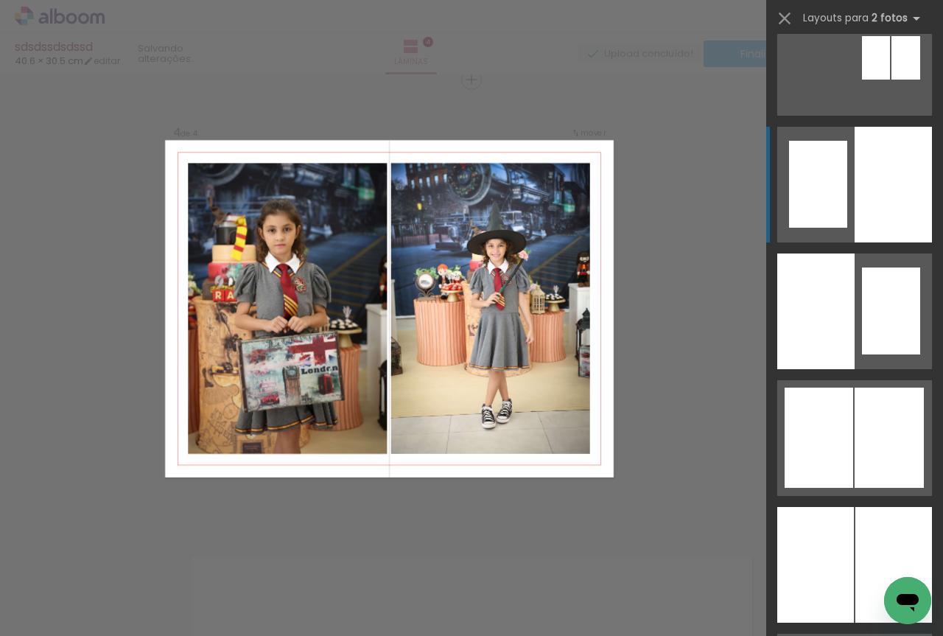
scroll to position [982, 0]
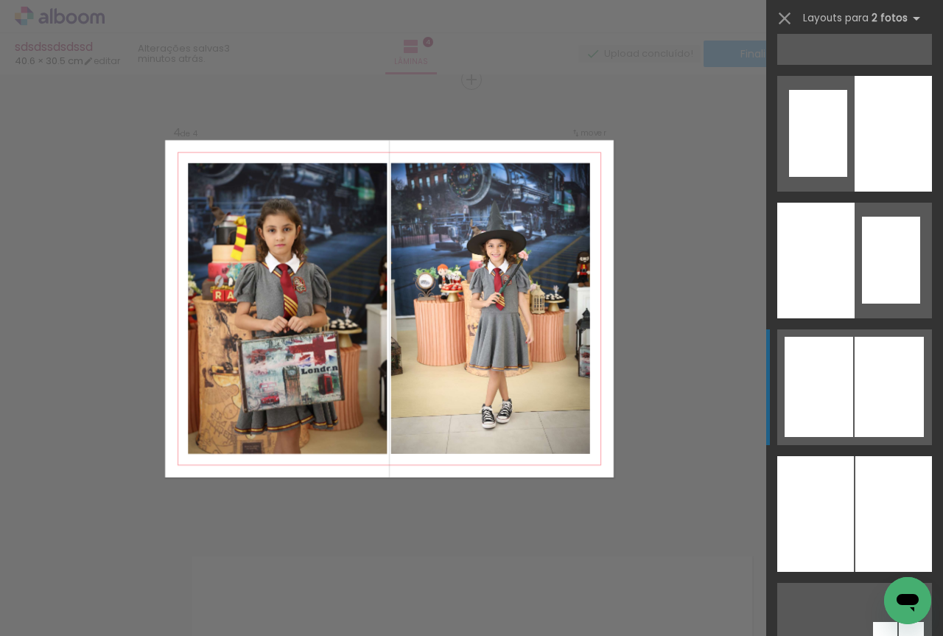
click at [828, 382] on div at bounding box center [818, 387] width 68 height 100
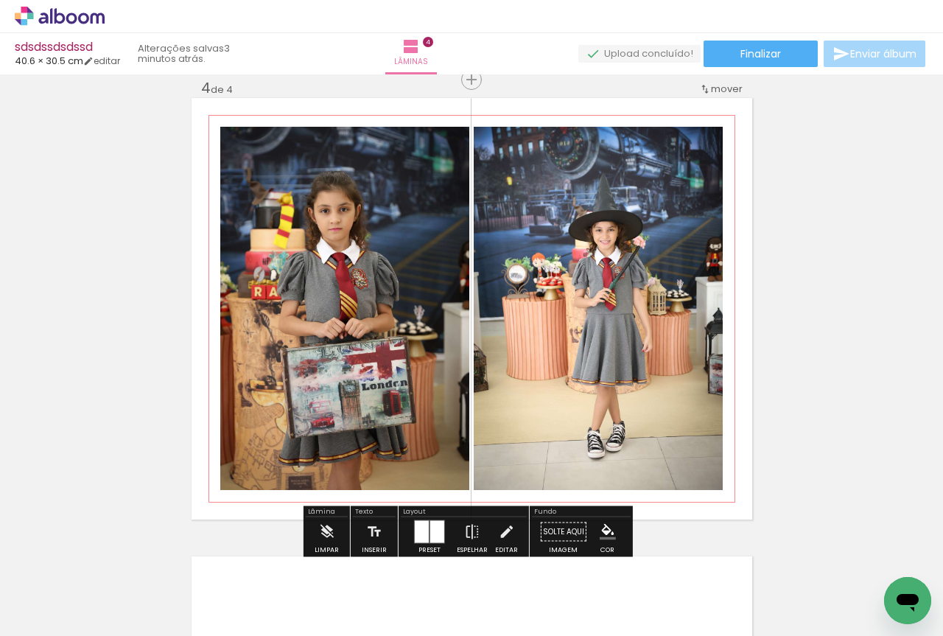
click at [418, 213] on quentale-photo at bounding box center [344, 308] width 249 height 363
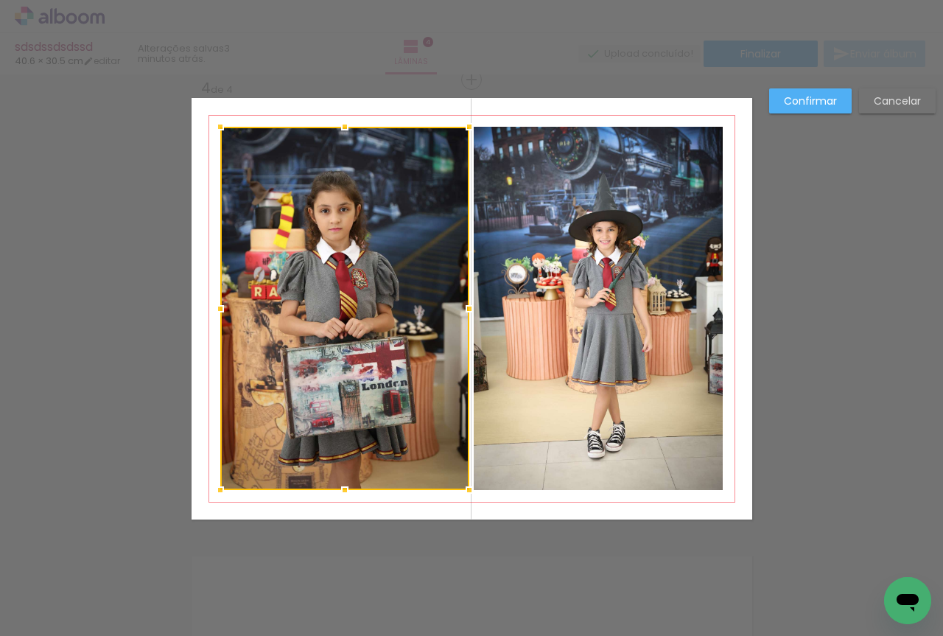
click at [563, 227] on quentale-photo at bounding box center [597, 308] width 249 height 363
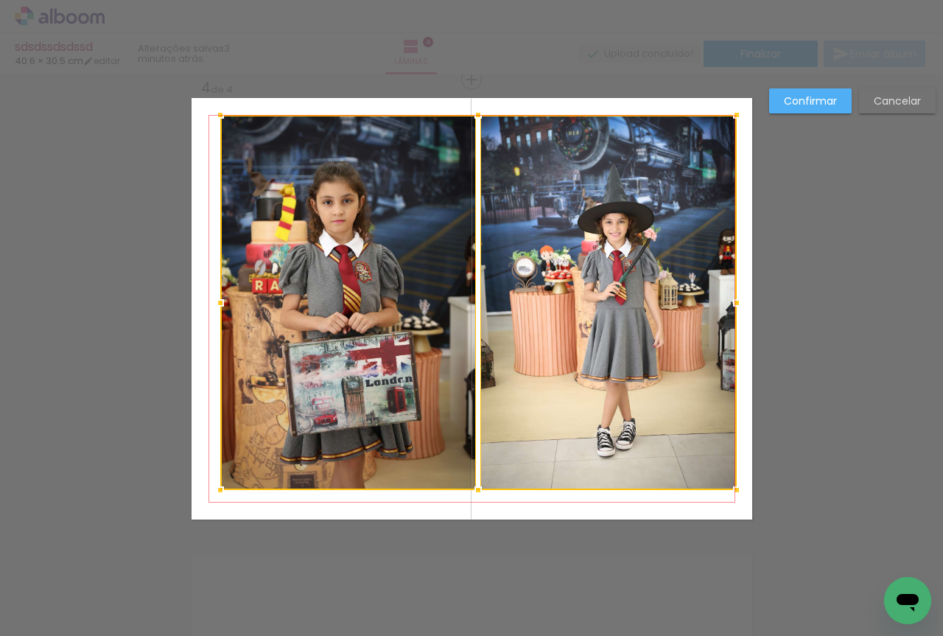
drag, startPoint x: 723, startPoint y: 120, endPoint x: 730, endPoint y: 113, distance: 10.4
click at [730, 113] on div at bounding box center [736, 114] width 29 height 29
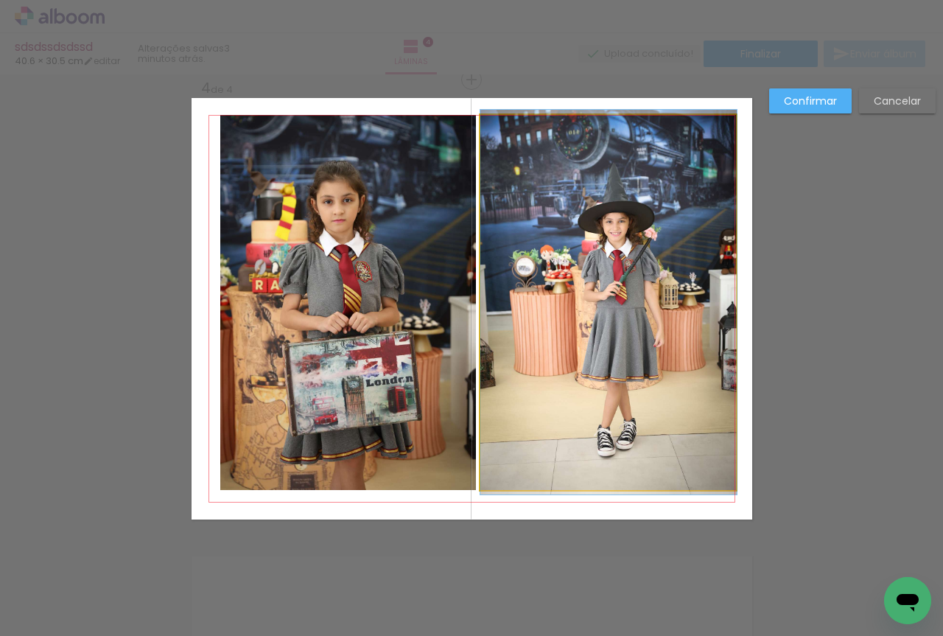
click at [628, 200] on quentale-photo at bounding box center [608, 302] width 256 height 375
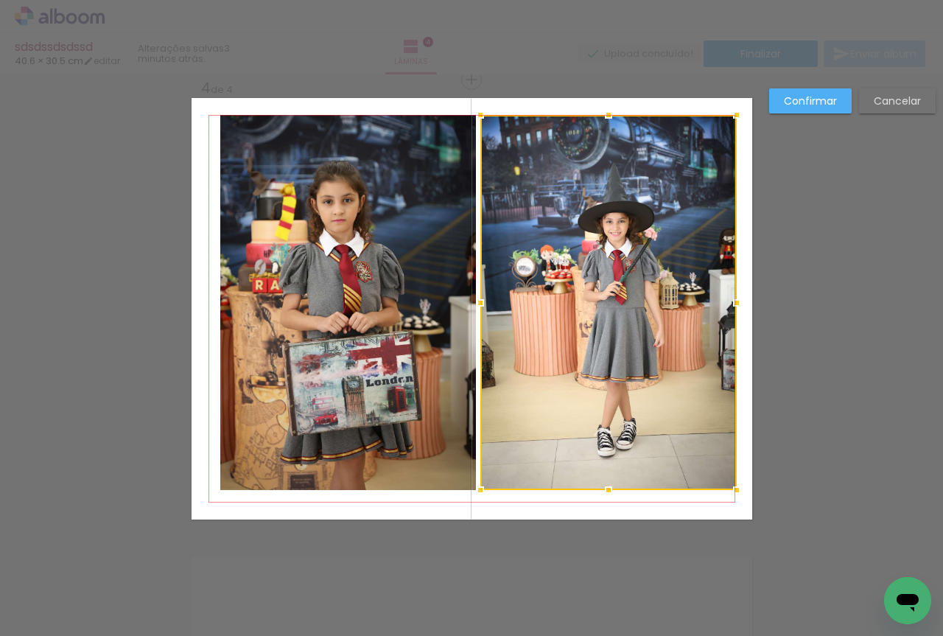
click at [387, 231] on quentale-photo at bounding box center [348, 302] width 256 height 375
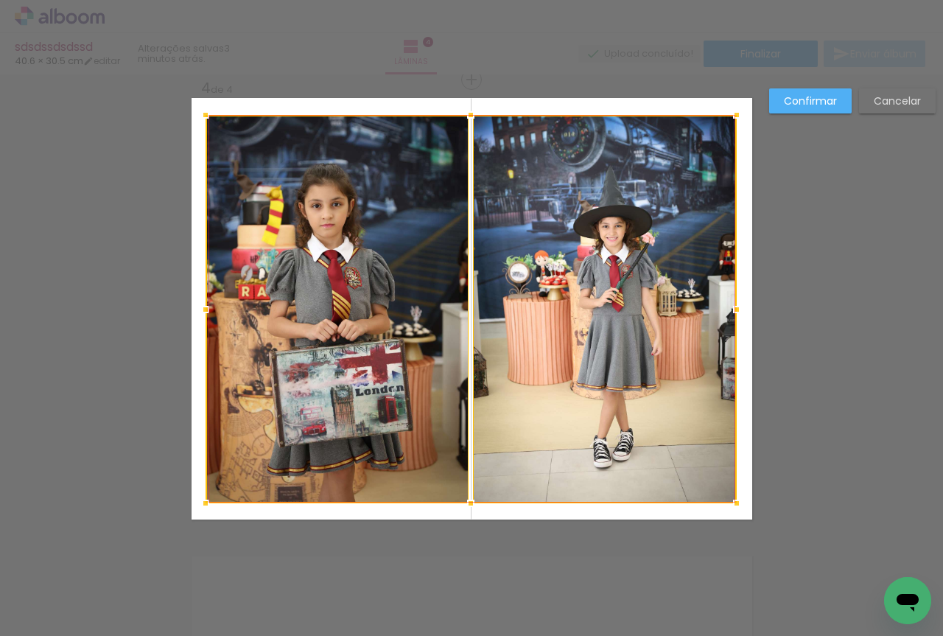
drag, startPoint x: 214, startPoint y: 487, endPoint x: 200, endPoint y: 501, distance: 19.8
click at [200, 501] on div at bounding box center [205, 502] width 29 height 29
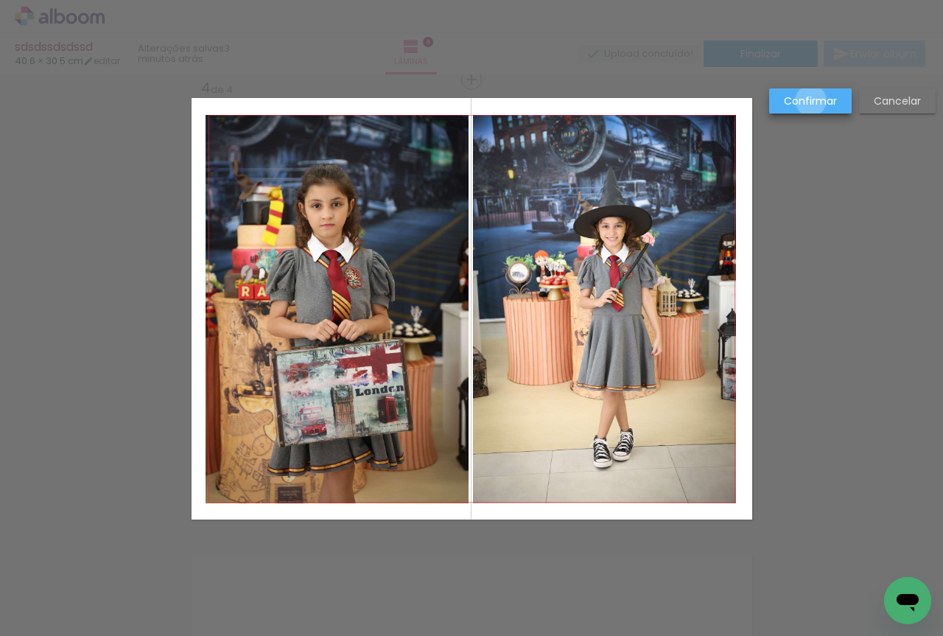
click at [0, 0] on slot "Confirmar" at bounding box center [0, 0] width 0 height 0
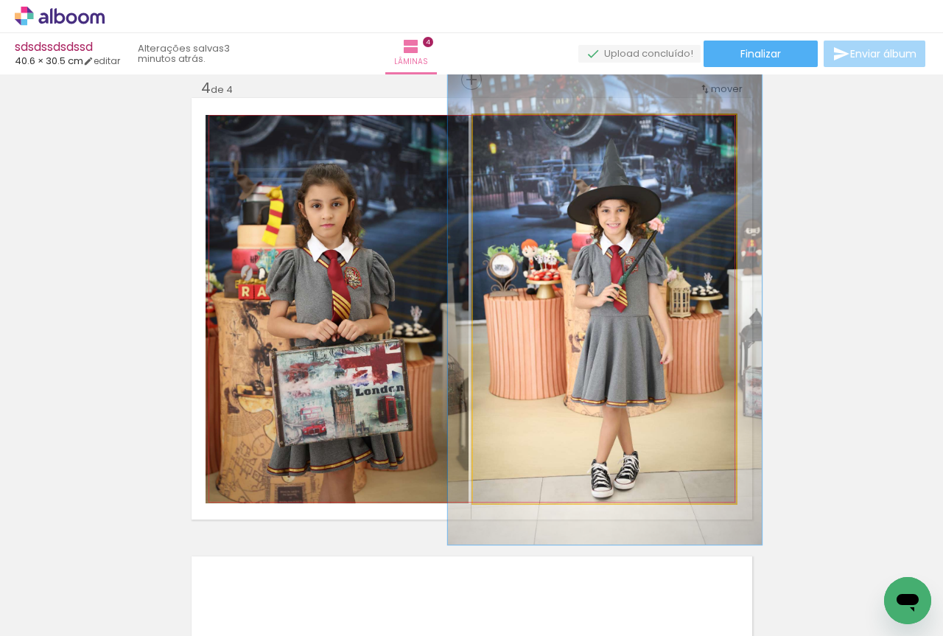
drag, startPoint x: 507, startPoint y: 133, endPoint x: 518, endPoint y: 136, distance: 10.7
type paper-slider "120"
click at [518, 136] on div at bounding box center [517, 131] width 24 height 24
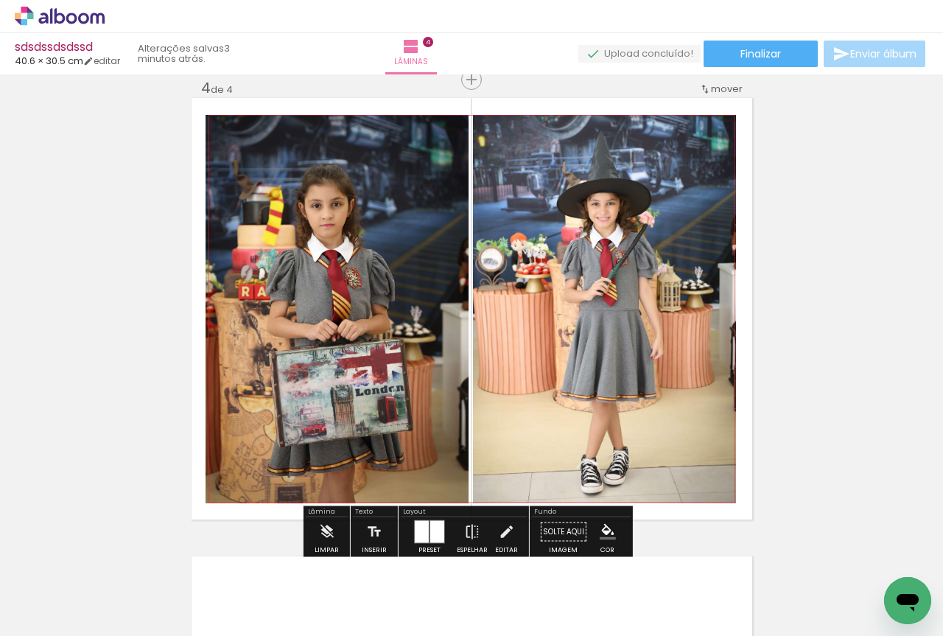
click at [775, 65] on paper-button "Finalizar" at bounding box center [760, 54] width 114 height 27
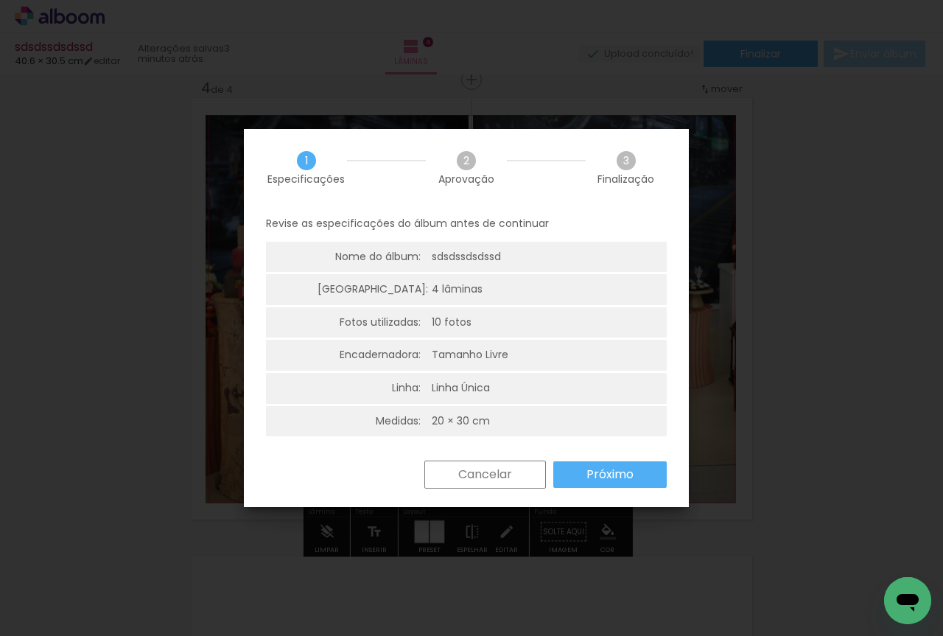
click at [800, 194] on iron-overlay-backdrop at bounding box center [471, 318] width 943 height 636
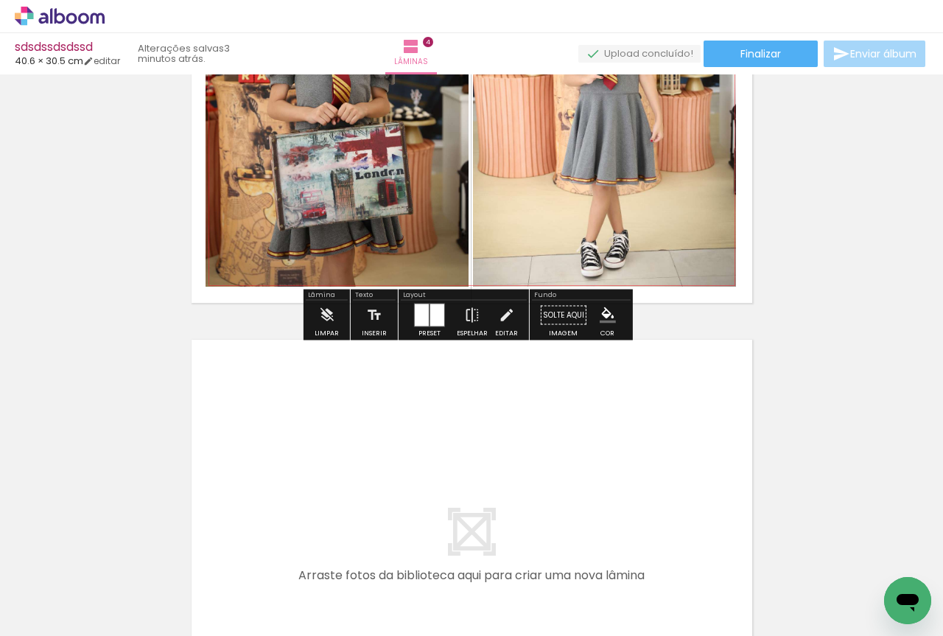
scroll to position [1638, 0]
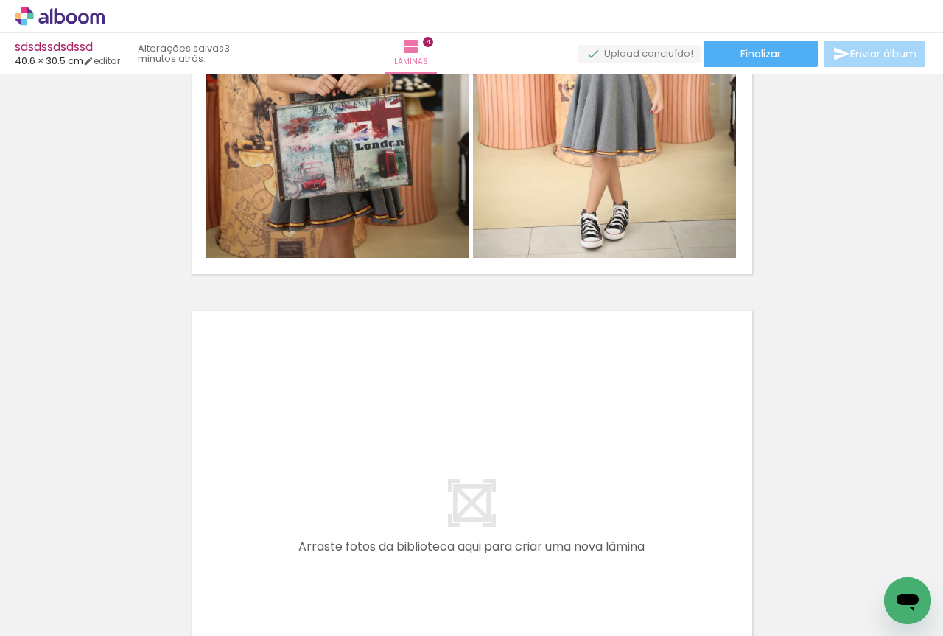
click at [41, 624] on span "Adicionar Fotos" at bounding box center [52, 627] width 44 height 16
click at [0, 0] on input "file" at bounding box center [0, 0] width 0 height 0
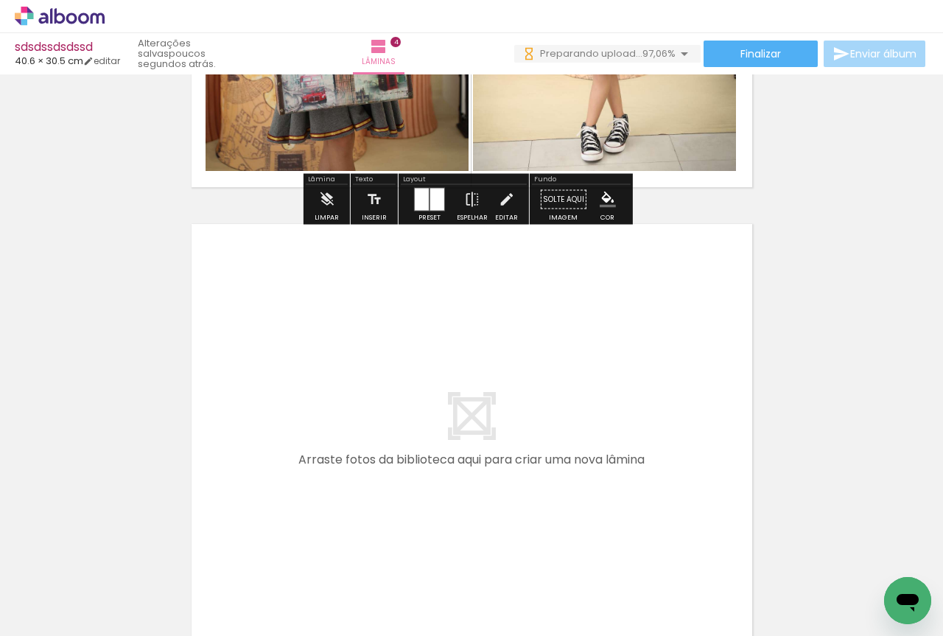
scroll to position [1761, 0]
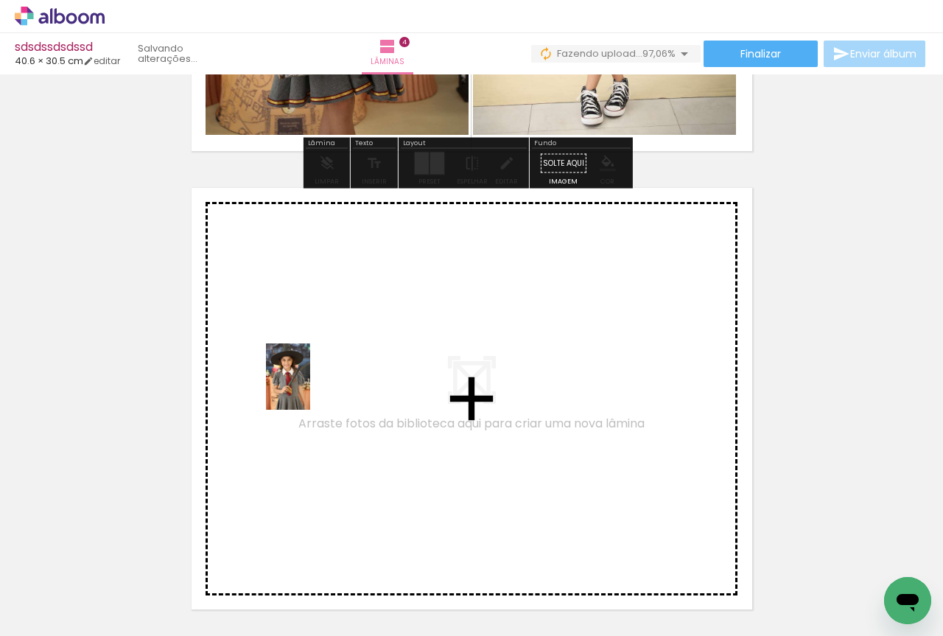
drag, startPoint x: 147, startPoint y: 594, endPoint x: 311, endPoint y: 385, distance: 265.9
click at [311, 385] on quentale-workspace at bounding box center [471, 318] width 943 height 636
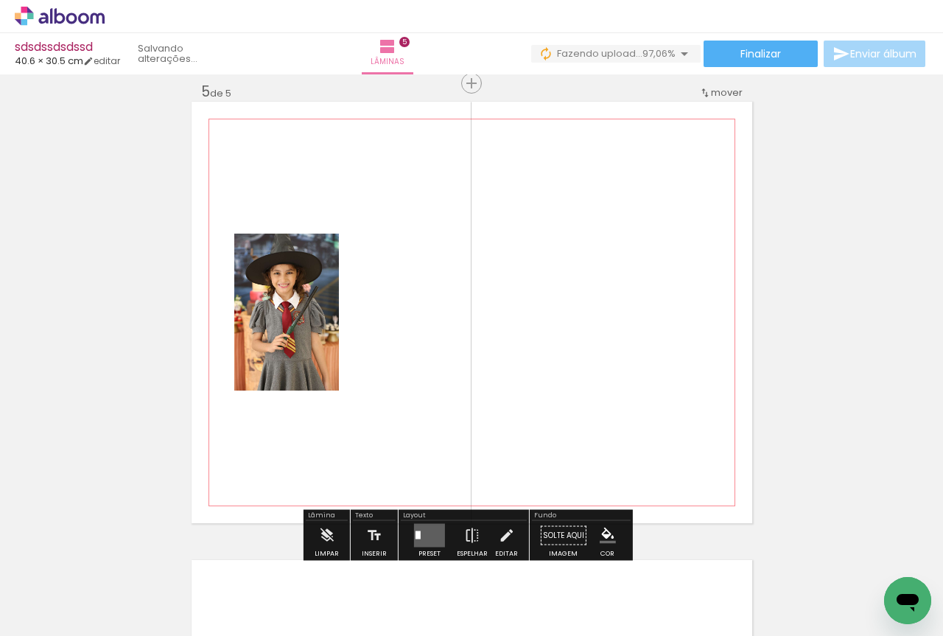
scroll to position [1851, 0]
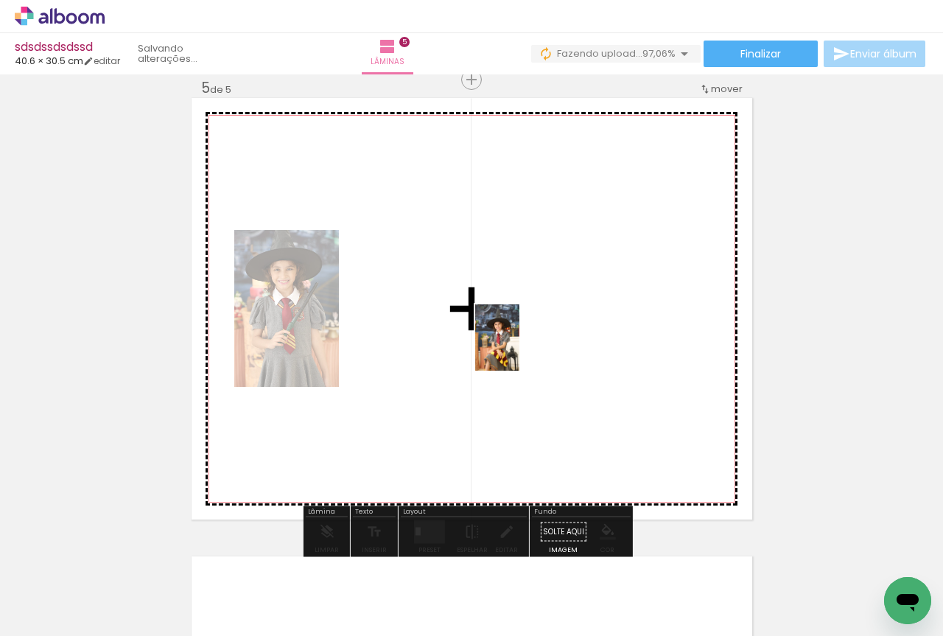
drag, startPoint x: 166, startPoint y: 595, endPoint x: 519, endPoint y: 348, distance: 431.0
click at [519, 348] on quentale-workspace at bounding box center [471, 318] width 943 height 636
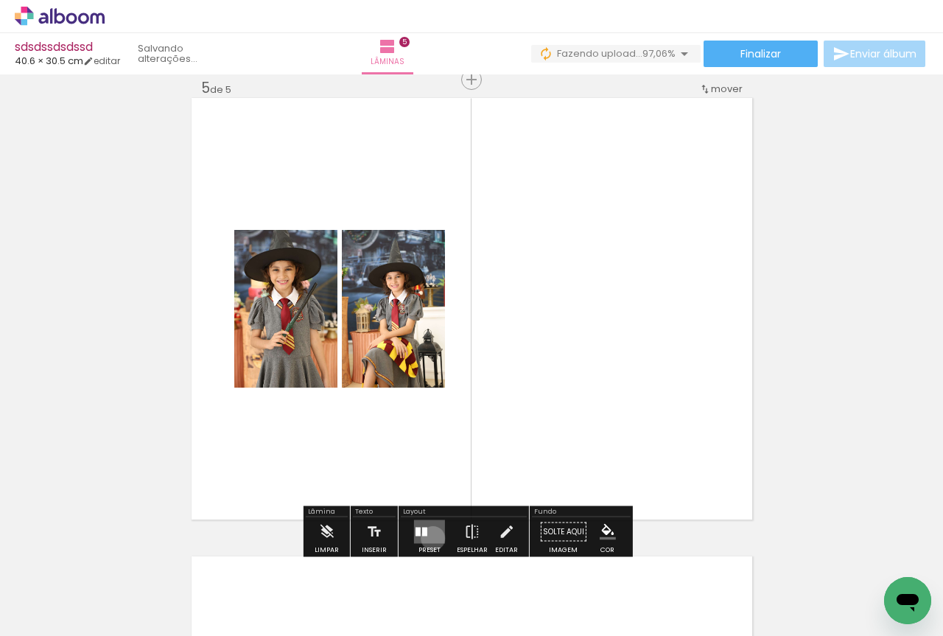
click at [429, 538] on quentale-layouter at bounding box center [429, 532] width 31 height 24
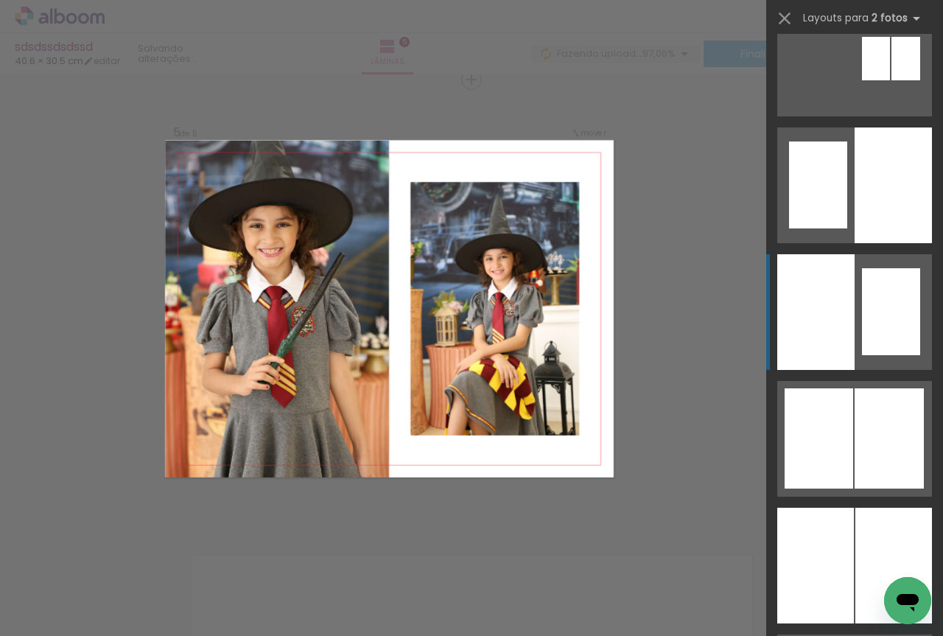
scroll to position [982, 0]
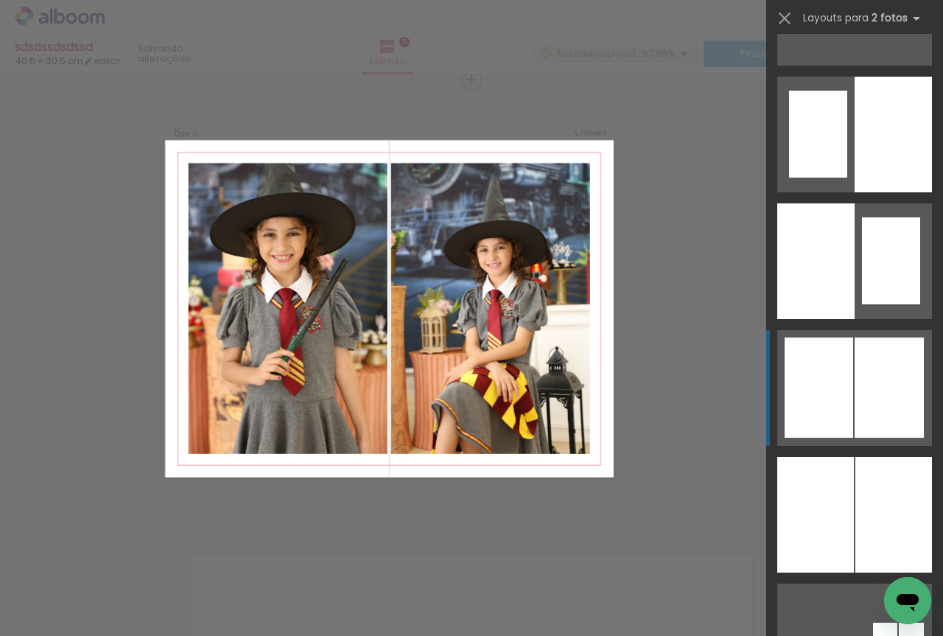
click at [854, 366] on div at bounding box center [888, 387] width 69 height 100
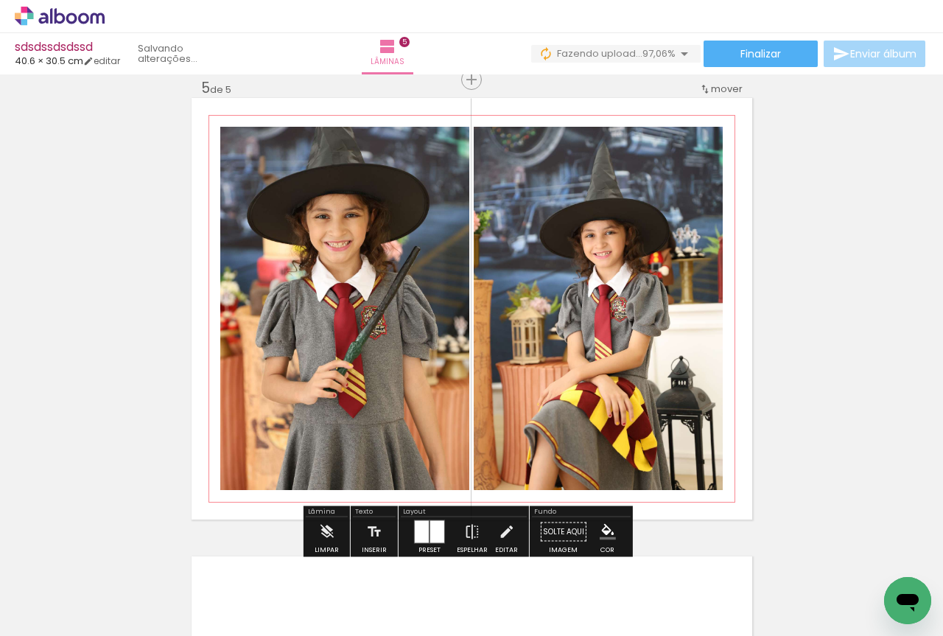
click at [419, 314] on quentale-photo at bounding box center [344, 308] width 249 height 363
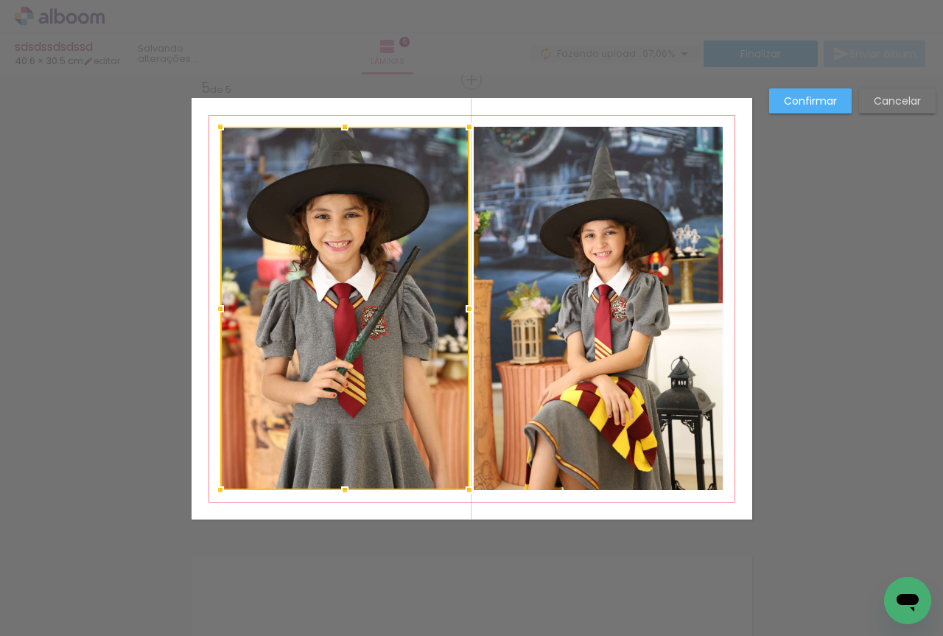
click at [575, 298] on quentale-photo at bounding box center [597, 308] width 249 height 363
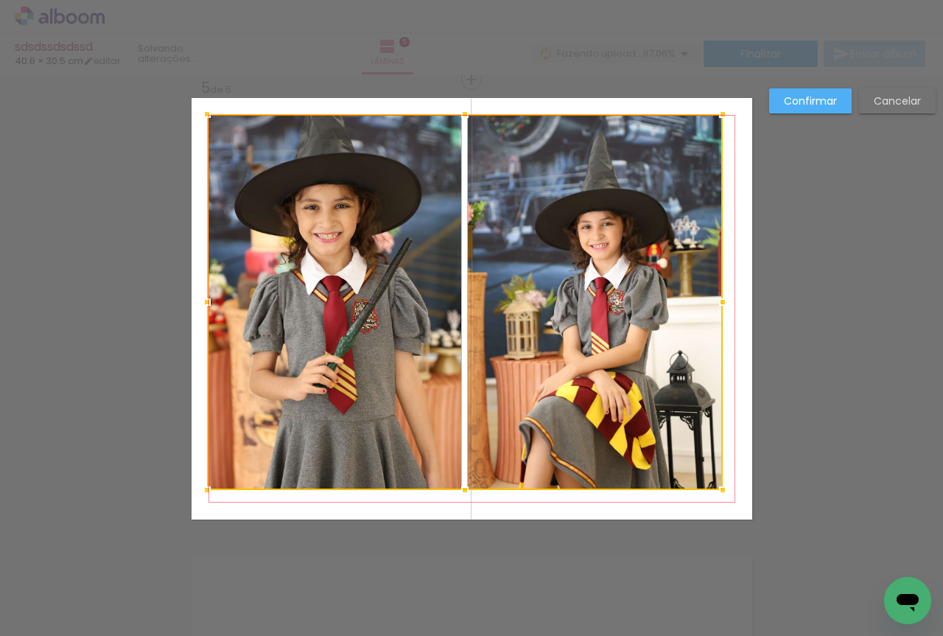
drag, startPoint x: 211, startPoint y: 127, endPoint x: 200, endPoint y: 119, distance: 13.7
click at [200, 119] on div at bounding box center [206, 113] width 29 height 29
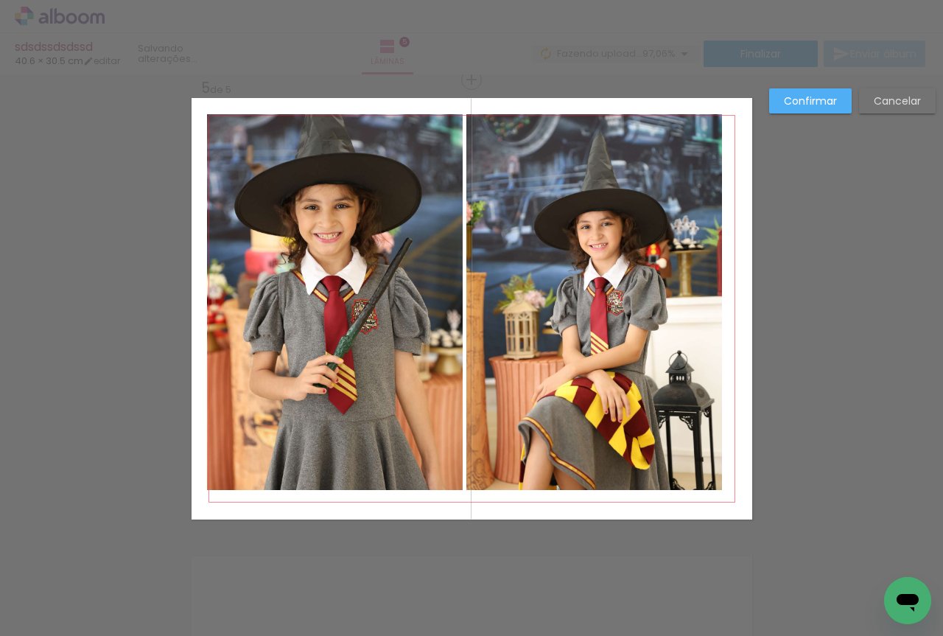
click at [275, 189] on quentale-photo at bounding box center [335, 302] width 256 height 376
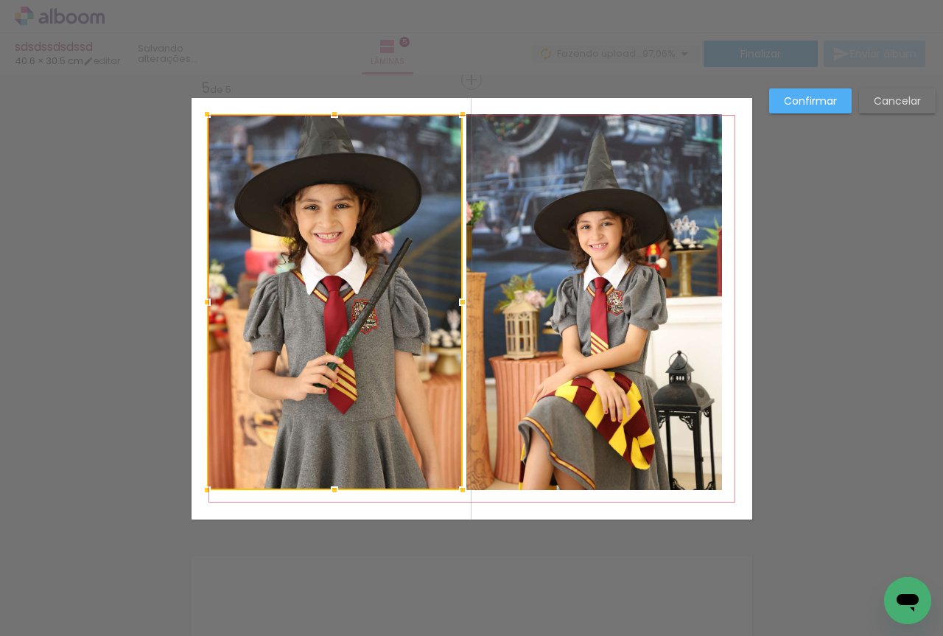
click at [538, 329] on quentale-photo at bounding box center [594, 302] width 256 height 376
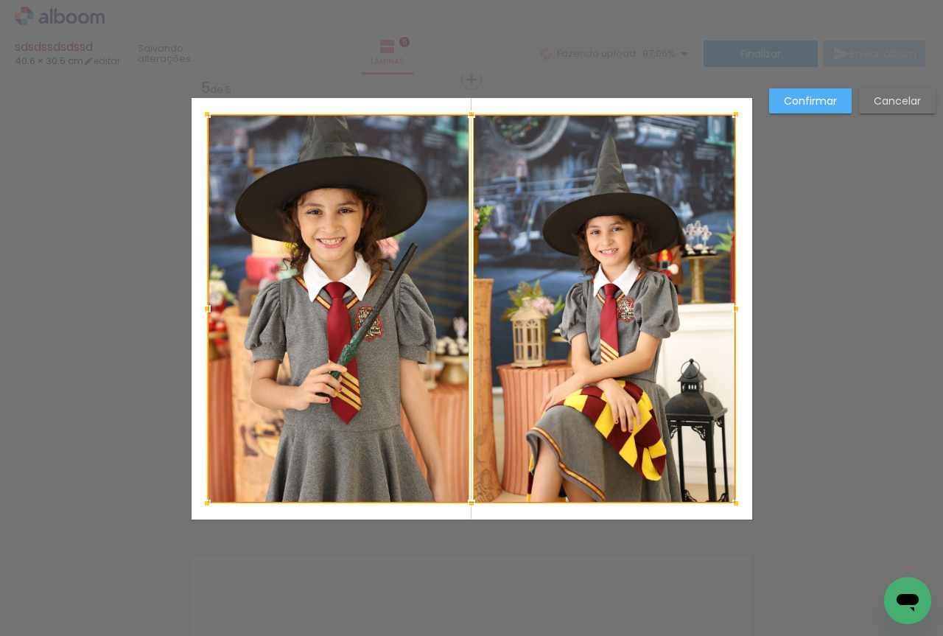
drag, startPoint x: 722, startPoint y: 493, endPoint x: 735, endPoint y: 506, distance: 18.7
click at [735, 506] on div at bounding box center [735, 502] width 29 height 29
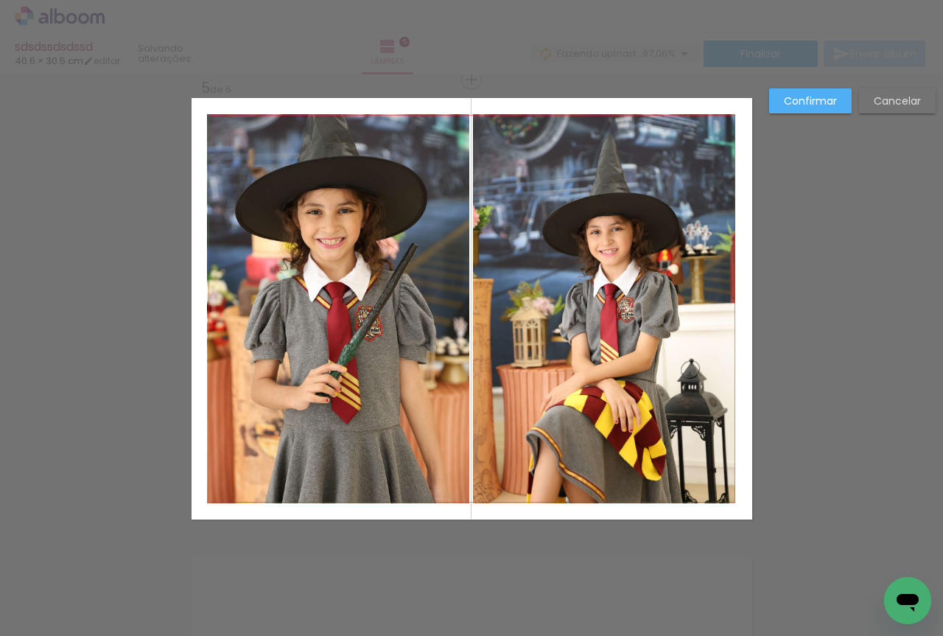
click at [0, 0] on slot "Confirmar" at bounding box center [0, 0] width 0 height 0
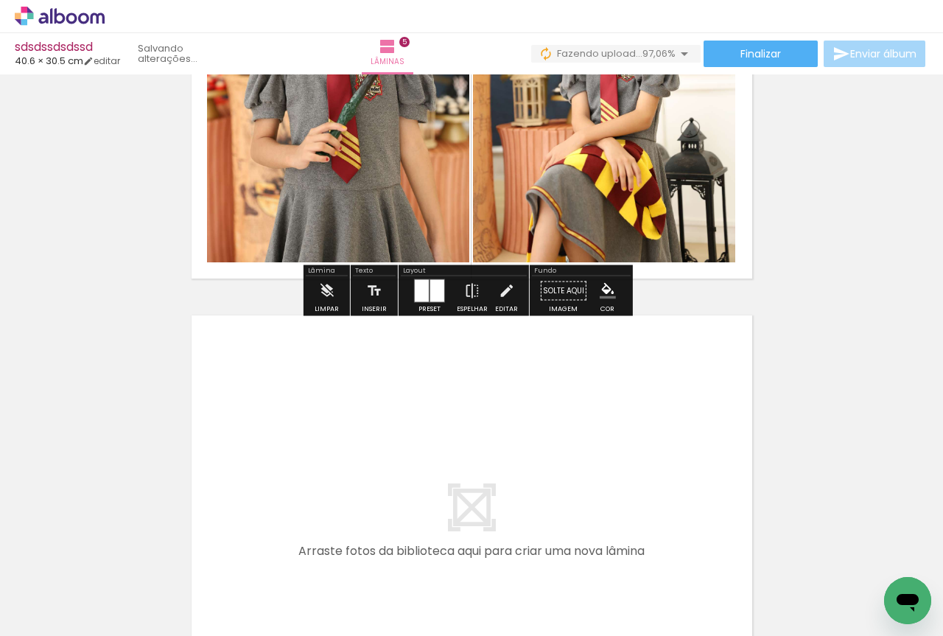
scroll to position [2097, 0]
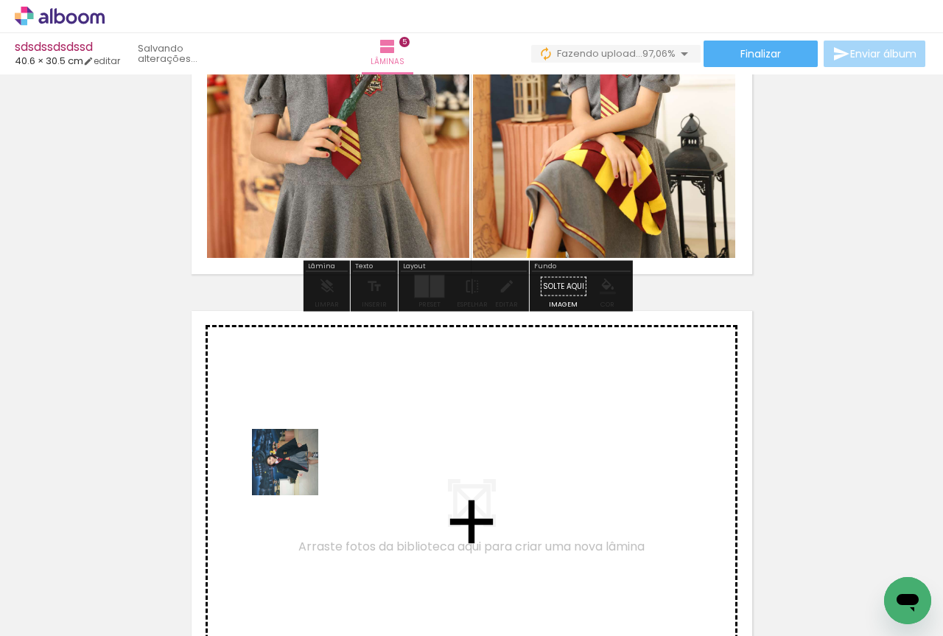
drag, startPoint x: 152, startPoint y: 590, endPoint x: 296, endPoint y: 473, distance: 185.9
click at [296, 473] on quentale-workspace at bounding box center [471, 318] width 943 height 636
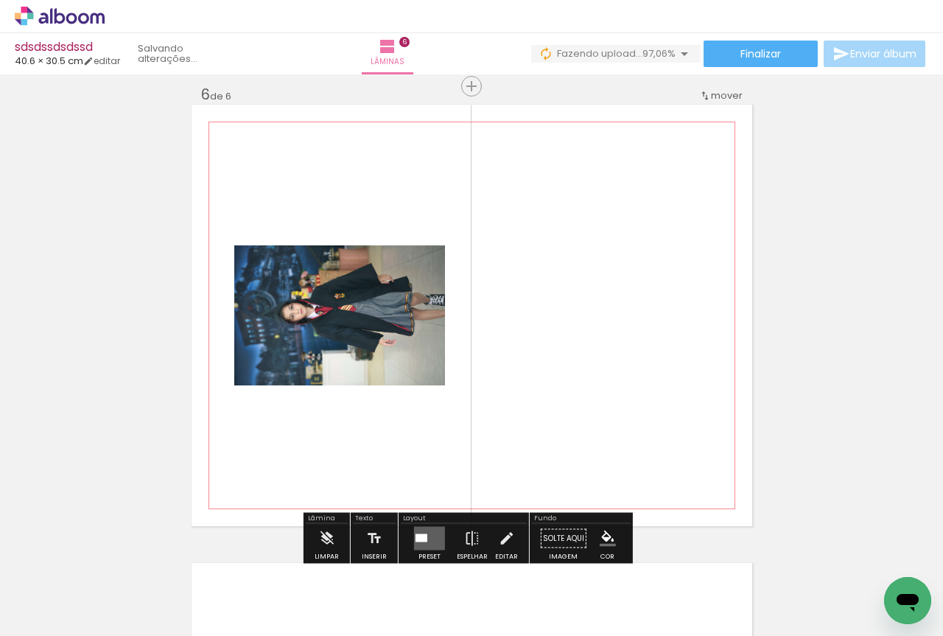
scroll to position [2309, 0]
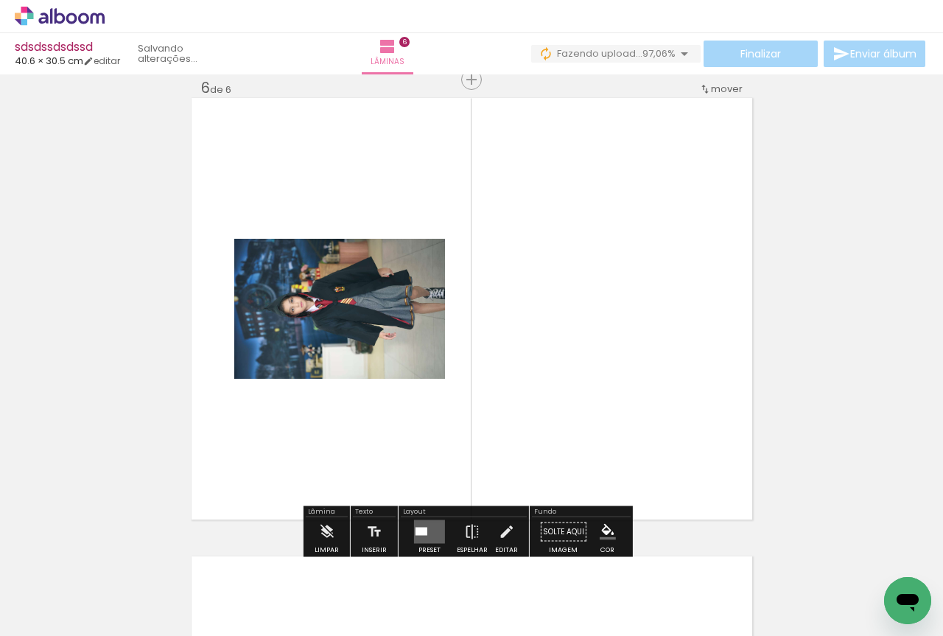
click at [420, 531] on div at bounding box center [421, 531] width 12 height 8
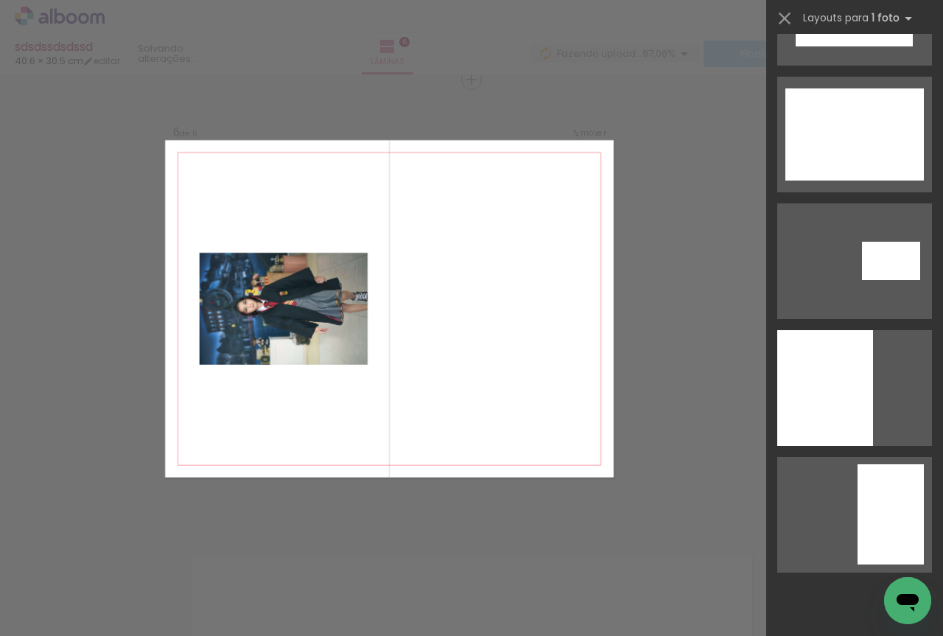
scroll to position [0, 0]
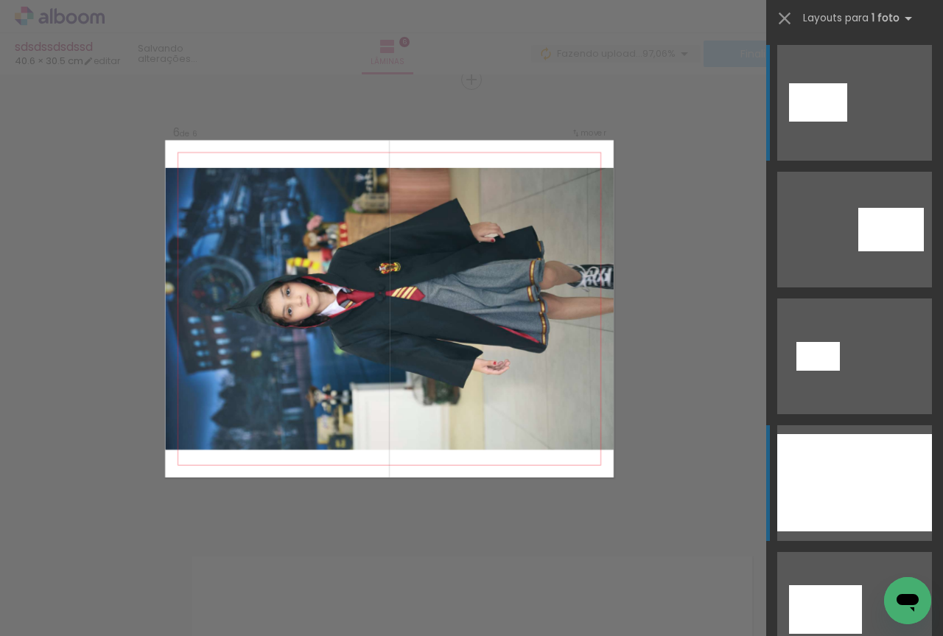
click at [821, 473] on div at bounding box center [854, 482] width 155 height 97
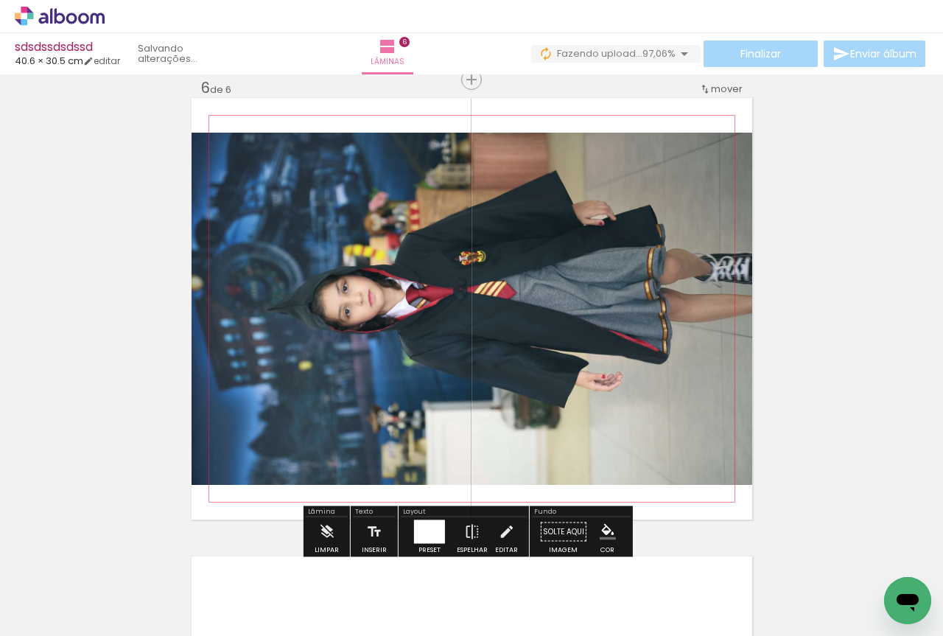
click at [520, 307] on quentale-photo at bounding box center [471, 309] width 560 height 352
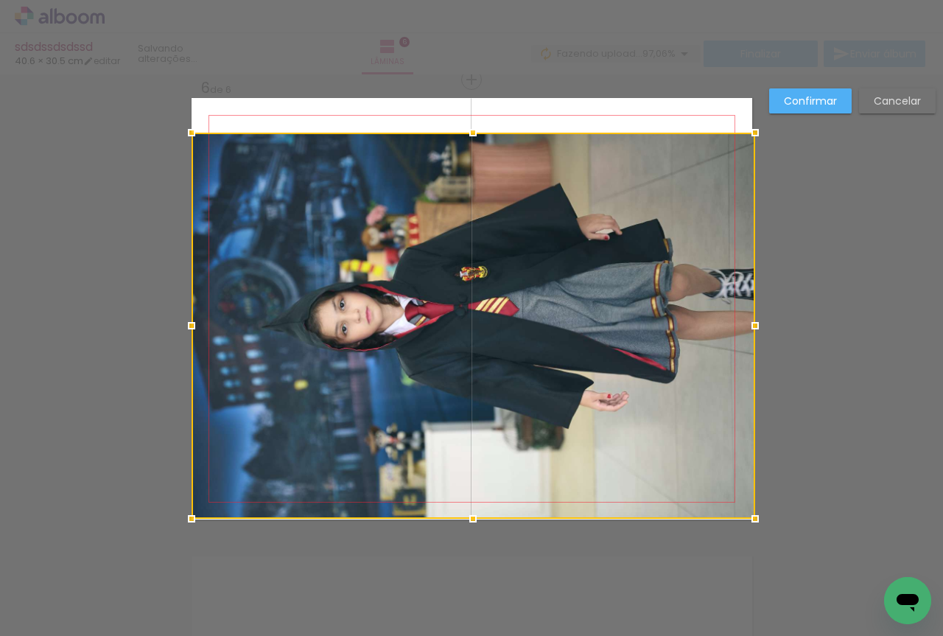
drag, startPoint x: 744, startPoint y: 487, endPoint x: 756, endPoint y: 543, distance: 57.9
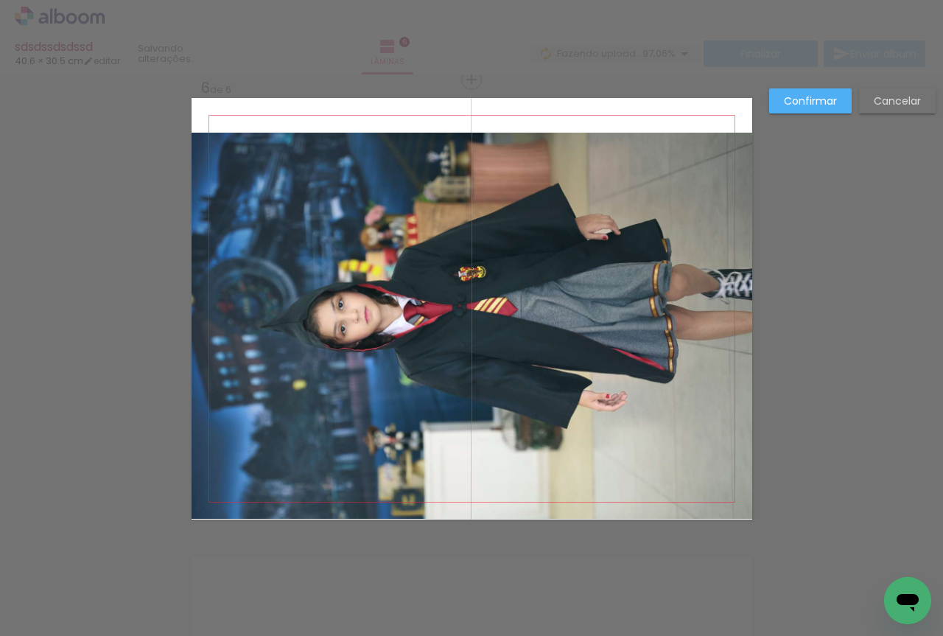
click at [561, 321] on quentale-photo at bounding box center [471, 326] width 560 height 386
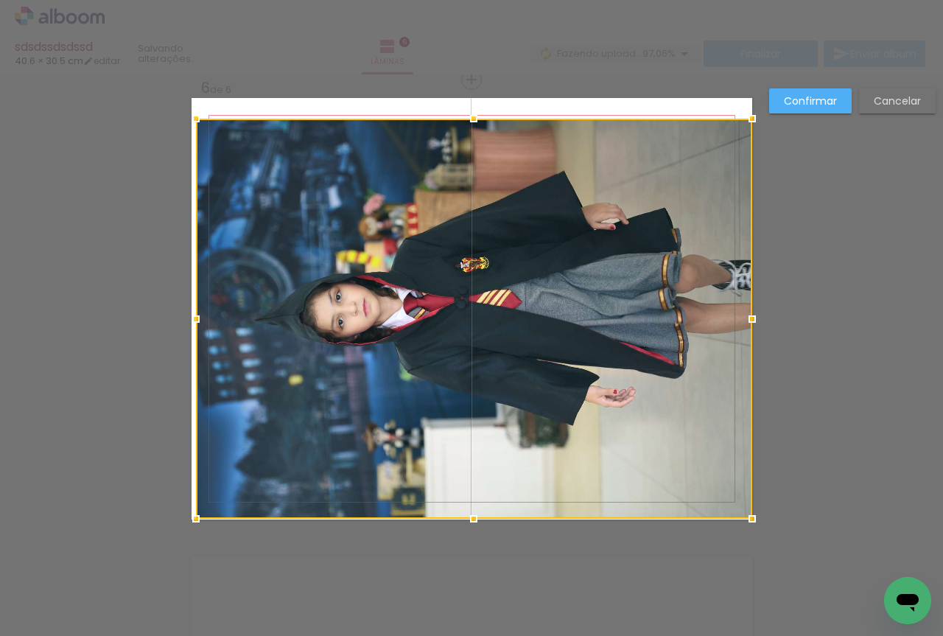
drag, startPoint x: 189, startPoint y: 136, endPoint x: 175, endPoint y: 73, distance: 64.7
click at [175, 0] on div "sdsdssdsdssd 40.6 × 30.5 cm editar Lâminas 6 Finalizar Enviar álbum Inserir lâm…" at bounding box center [471, 0] width 943 height 0
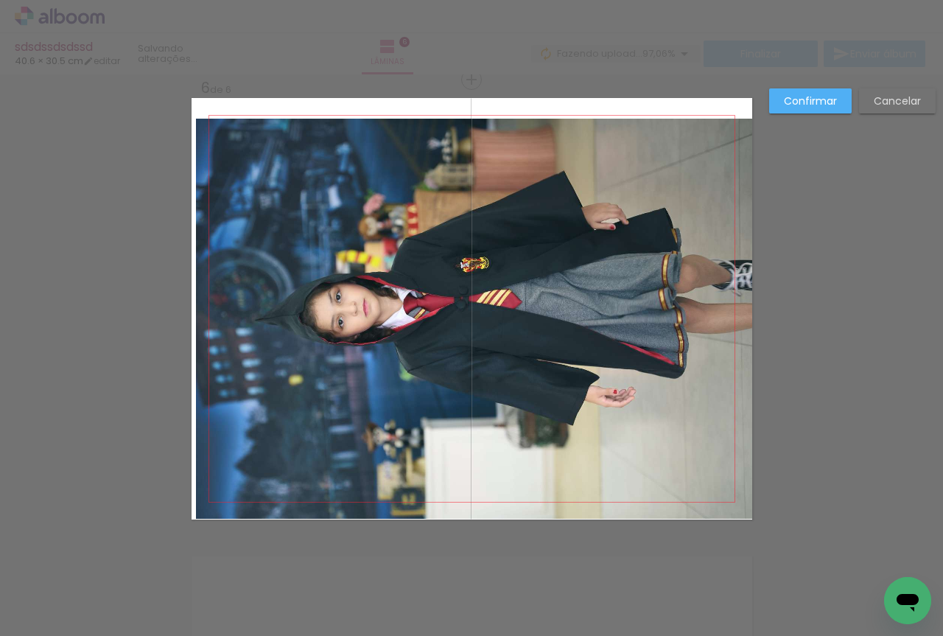
click at [225, 140] on quentale-photo at bounding box center [474, 319] width 556 height 400
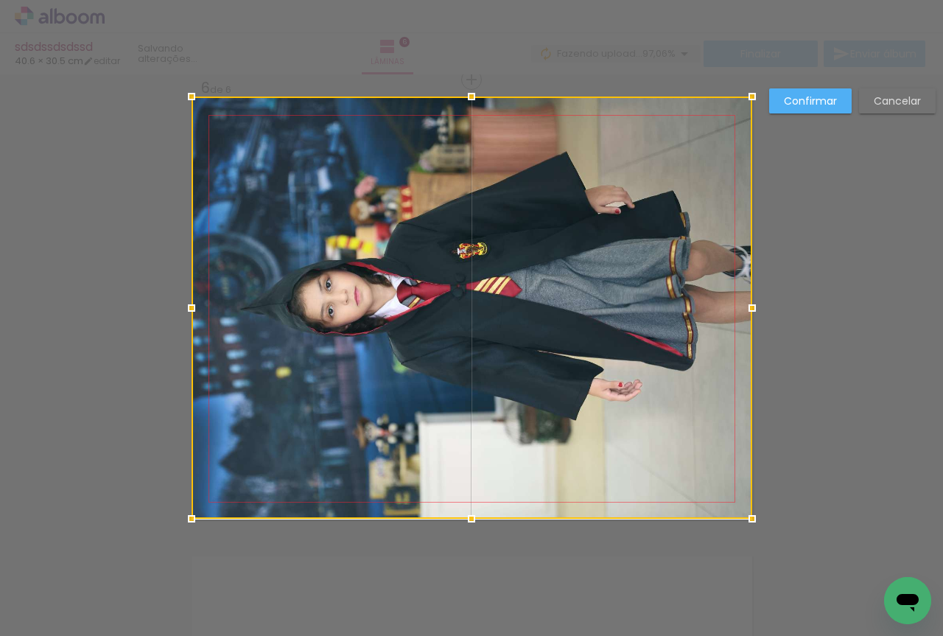
click at [194, 126] on div at bounding box center [471, 307] width 560 height 422
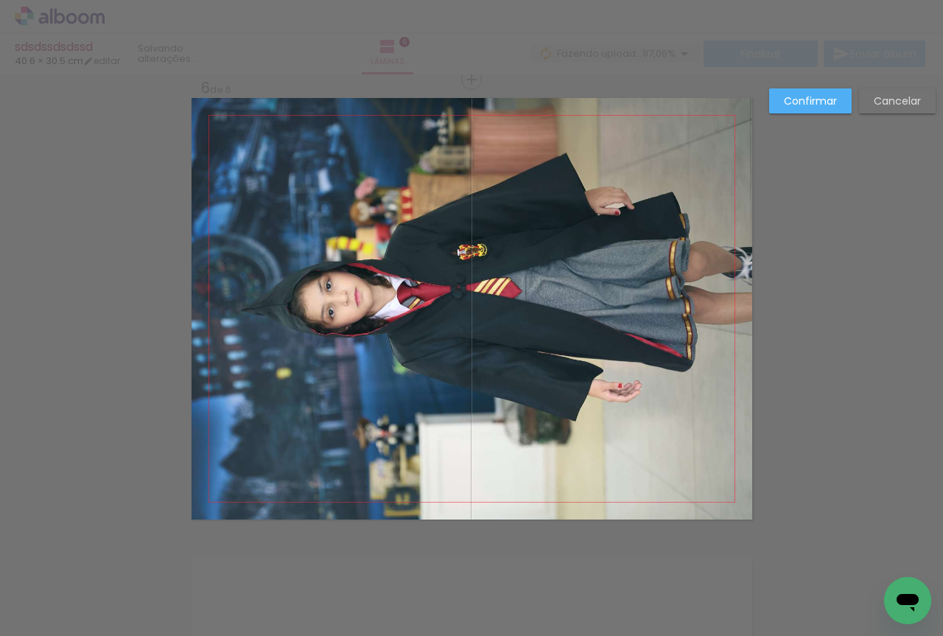
click at [0, 0] on slot "Confirmar" at bounding box center [0, 0] width 0 height 0
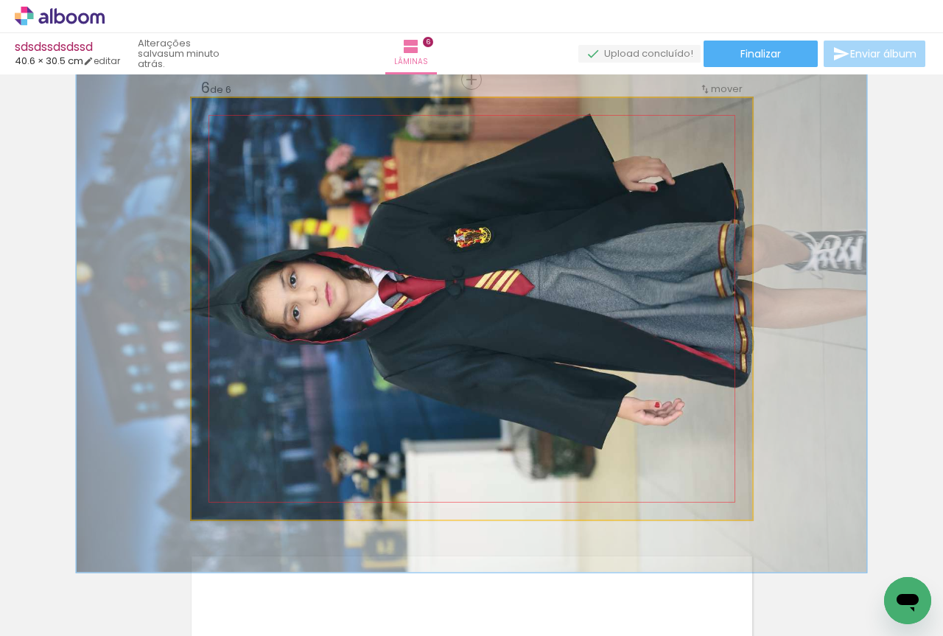
drag, startPoint x: 228, startPoint y: 115, endPoint x: 240, endPoint y: 115, distance: 12.5
type paper-slider "125"
click at [240, 115] on div at bounding box center [239, 114] width 24 height 24
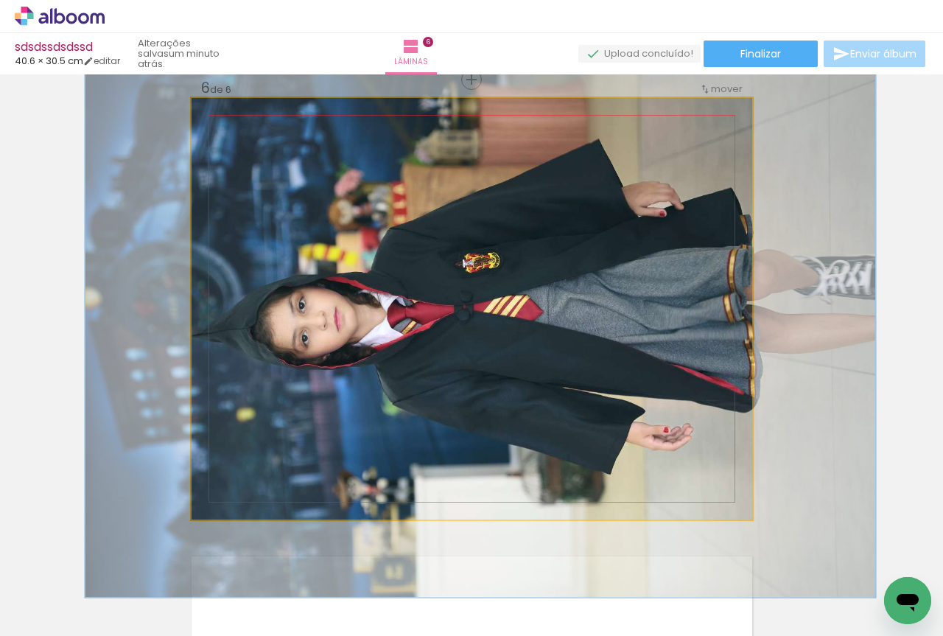
drag, startPoint x: 331, startPoint y: 213, endPoint x: 339, endPoint y: 236, distance: 24.9
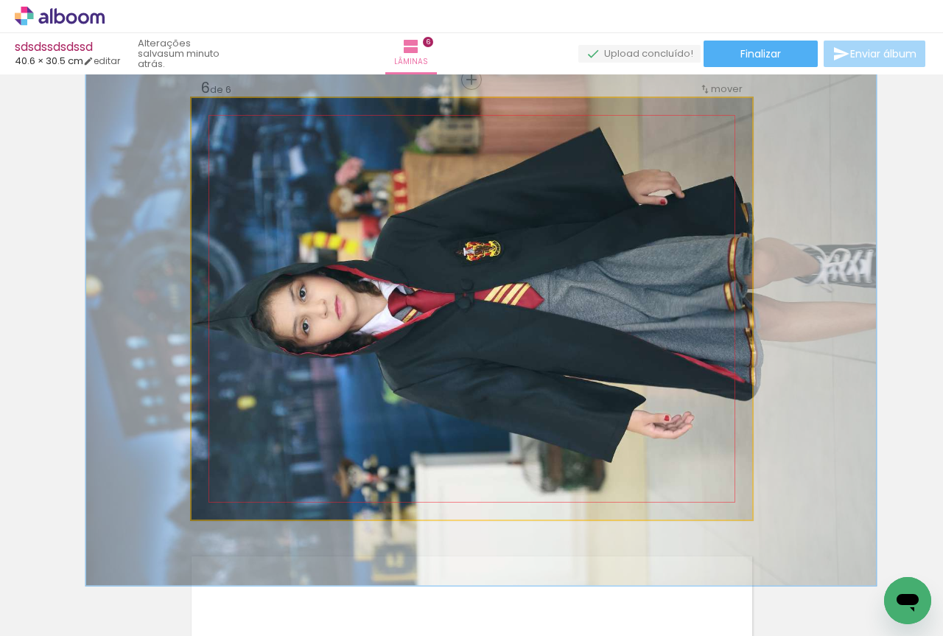
drag, startPoint x: 334, startPoint y: 247, endPoint x: 335, endPoint y: 236, distance: 11.8
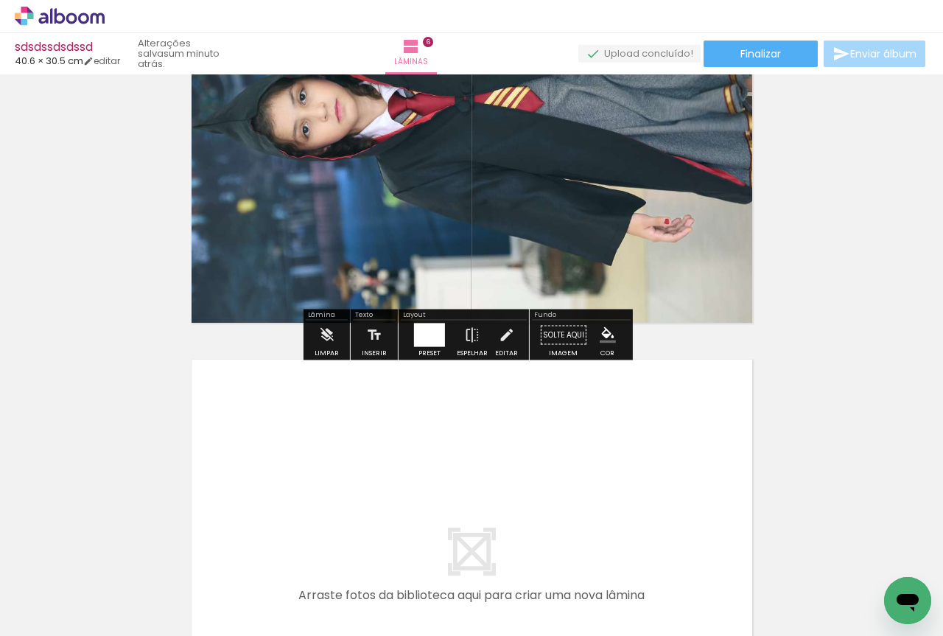
scroll to position [2555, 0]
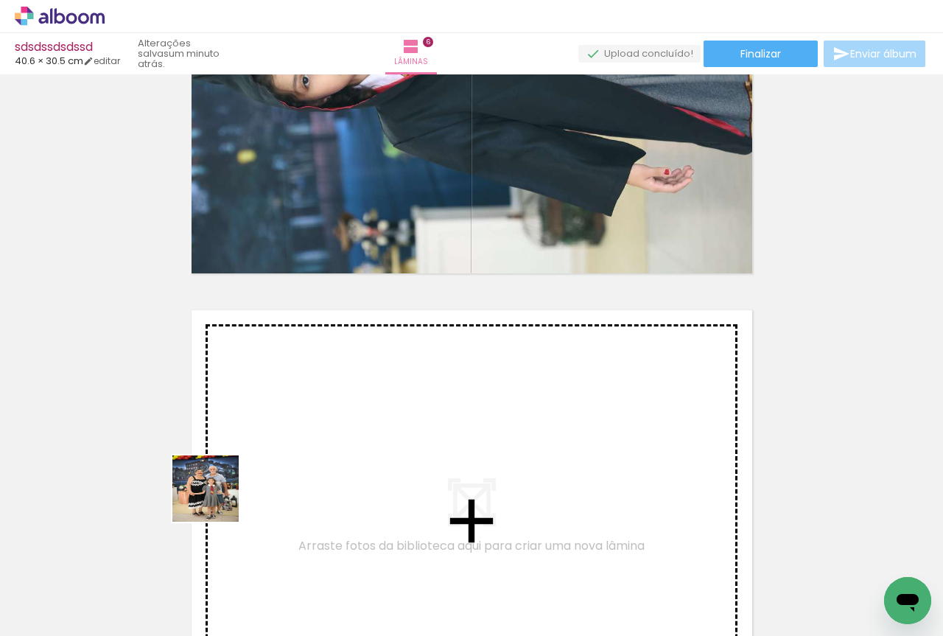
drag, startPoint x: 147, startPoint y: 588, endPoint x: 235, endPoint y: 471, distance: 146.1
click at [235, 471] on quentale-workspace at bounding box center [471, 318] width 943 height 636
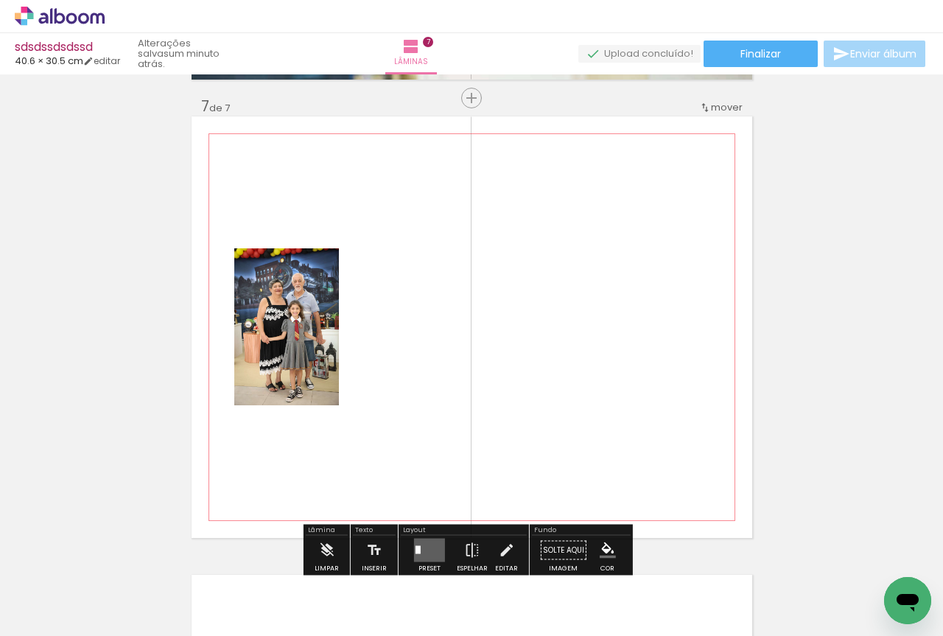
scroll to position [2767, 0]
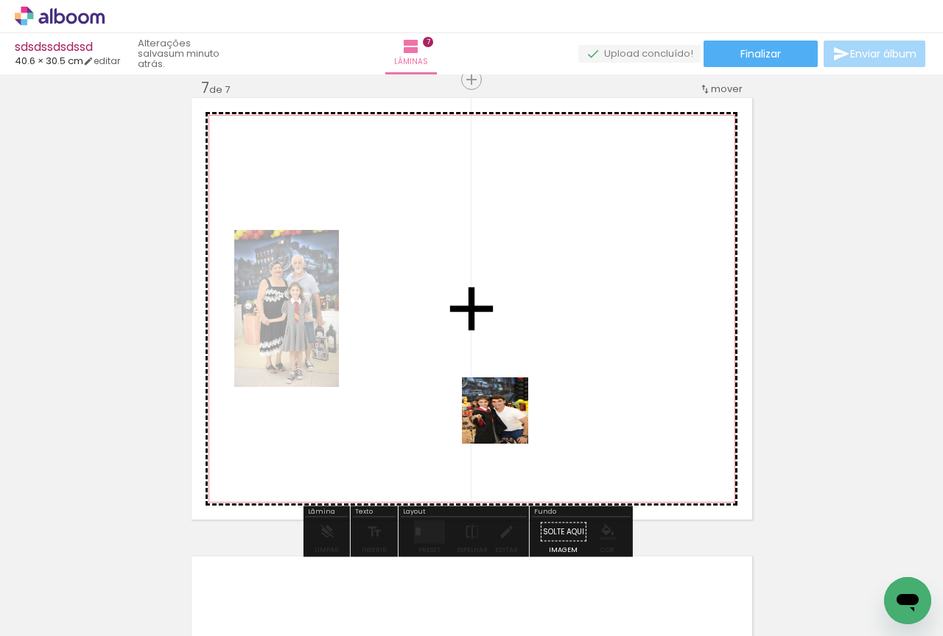
drag, startPoint x: 823, startPoint y: 602, endPoint x: 425, endPoint y: 366, distance: 462.9
click at [425, 366] on quentale-workspace at bounding box center [471, 318] width 943 height 636
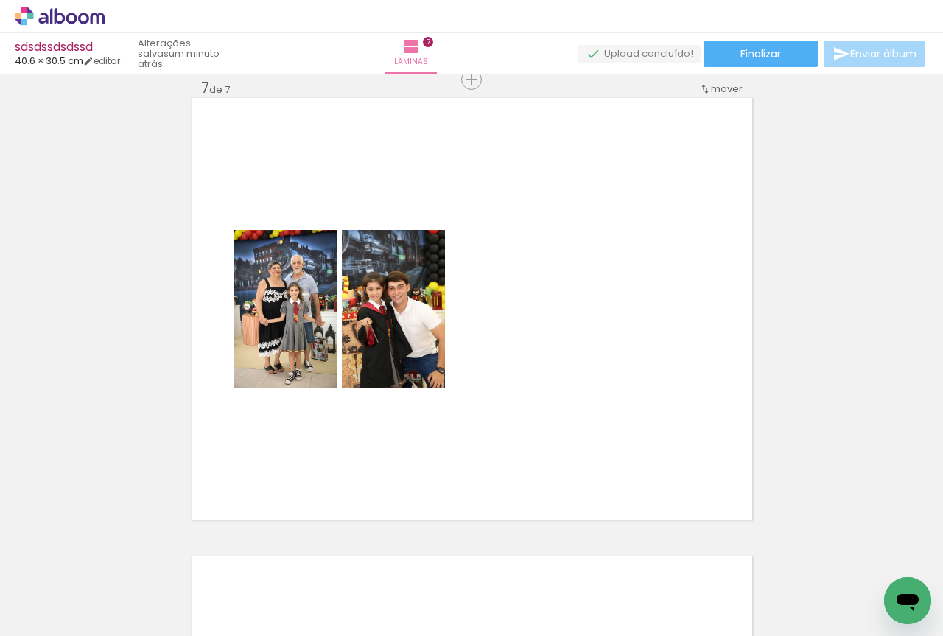
scroll to position [0, 412]
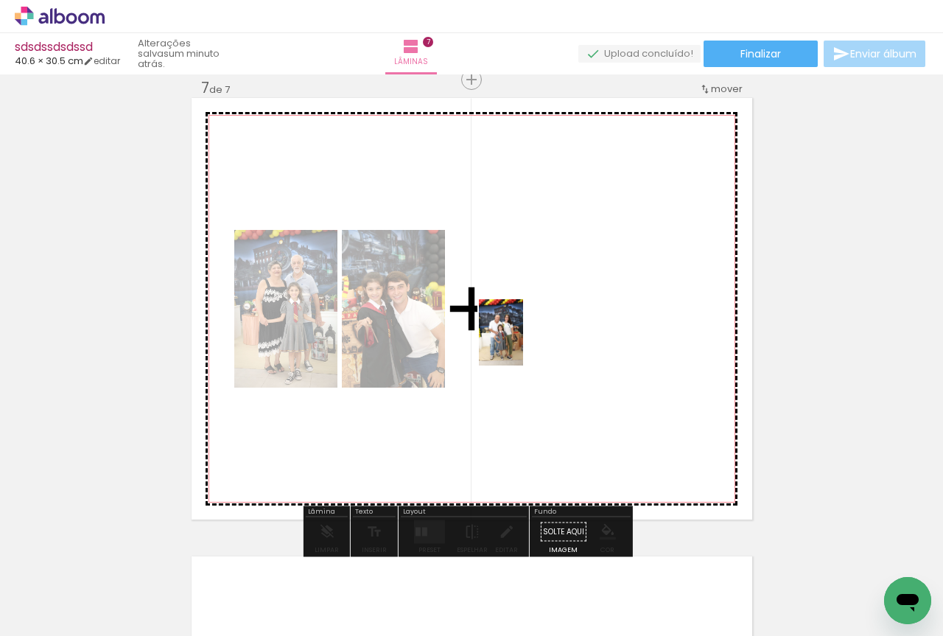
drag, startPoint x: 652, startPoint y: 588, endPoint x: 523, endPoint y: 343, distance: 276.4
click at [523, 343] on quentale-workspace at bounding box center [471, 318] width 943 height 636
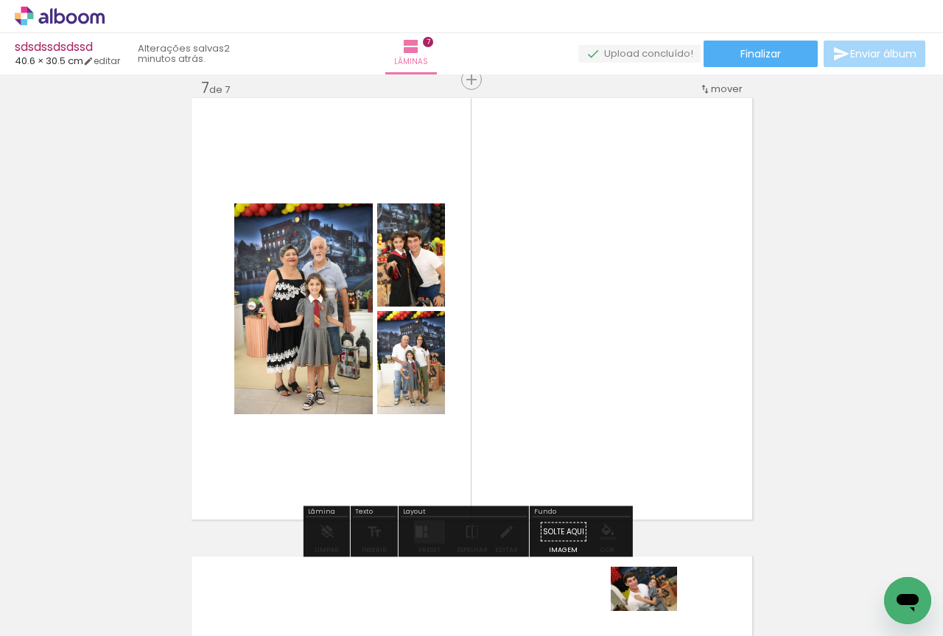
drag, startPoint x: 661, startPoint y: 598, endPoint x: 655, endPoint y: 610, distance: 13.8
click at [655, 610] on div at bounding box center [643, 586] width 73 height 49
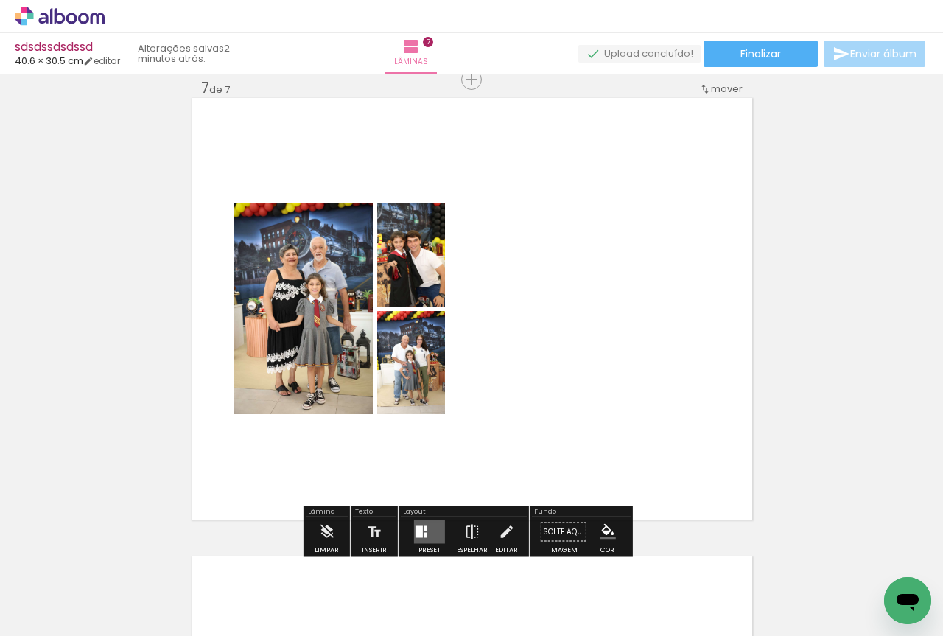
click at [429, 532] on quentale-layouter at bounding box center [429, 532] width 31 height 24
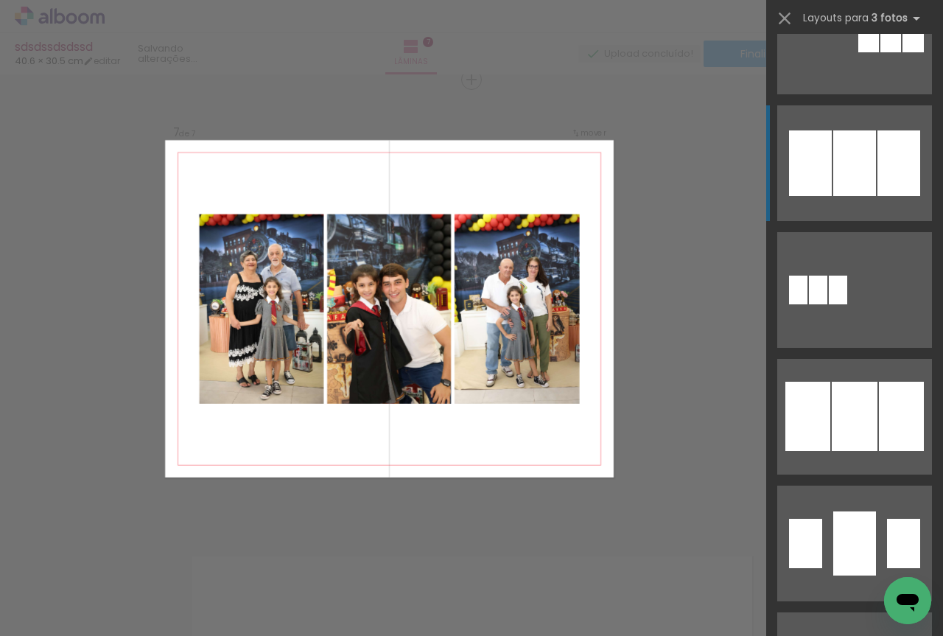
scroll to position [982, 0]
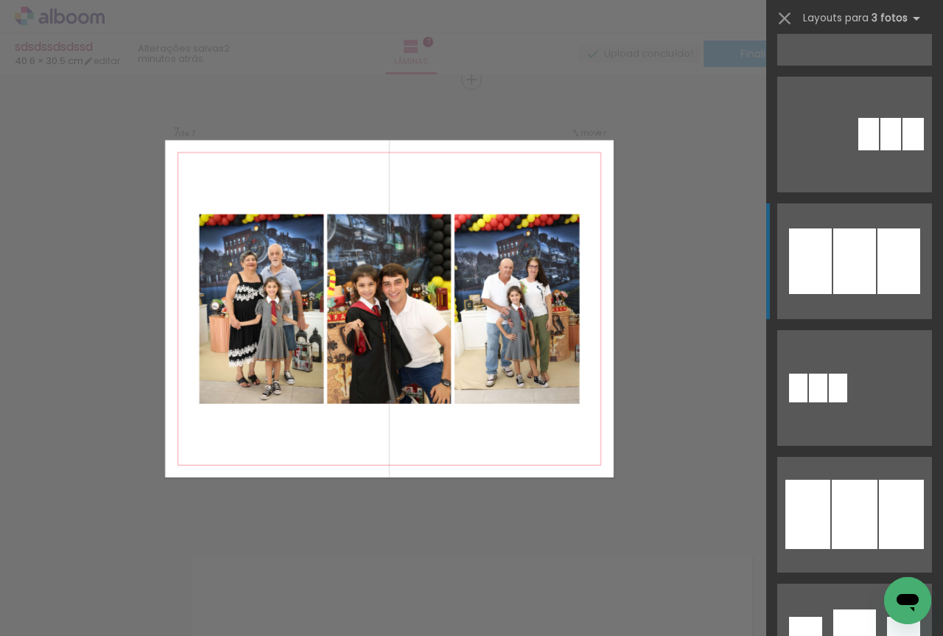
click at [856, 260] on div at bounding box center [854, 261] width 43 height 66
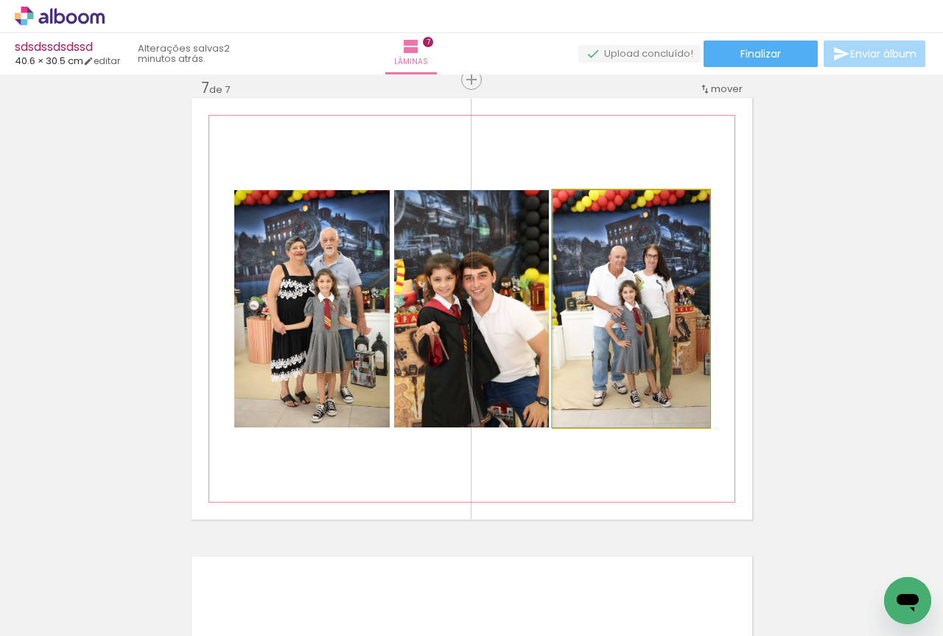
click at [636, 292] on quentale-photo at bounding box center [631, 308] width 156 height 237
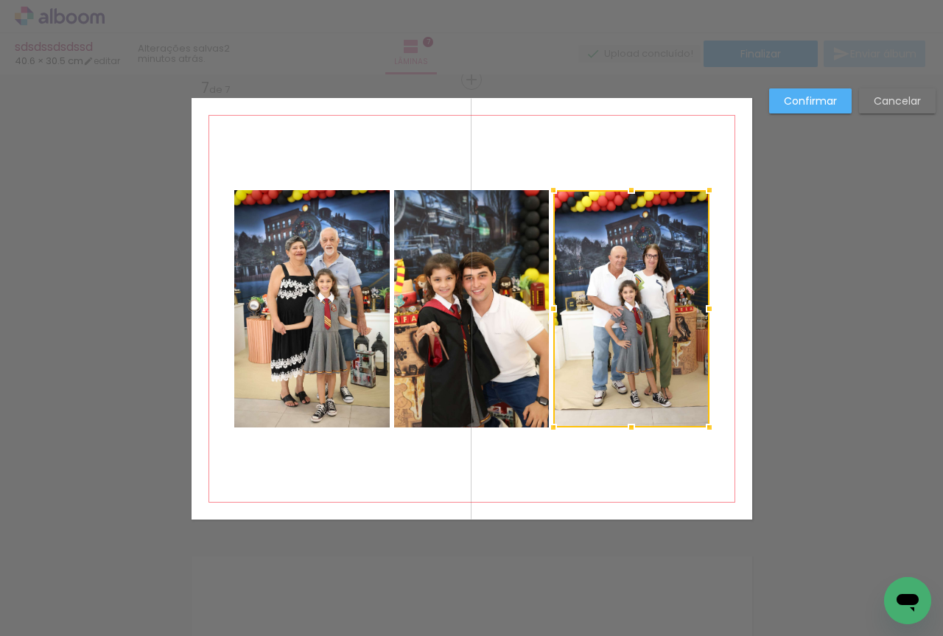
click at [501, 284] on quentale-photo at bounding box center [471, 308] width 155 height 237
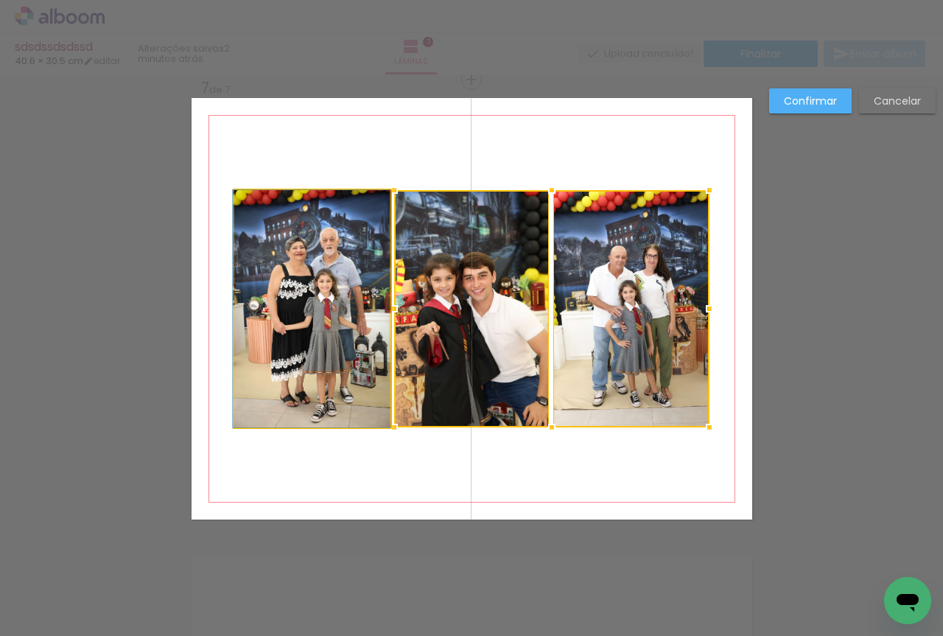
click at [294, 281] on quentale-photo at bounding box center [311, 308] width 155 height 237
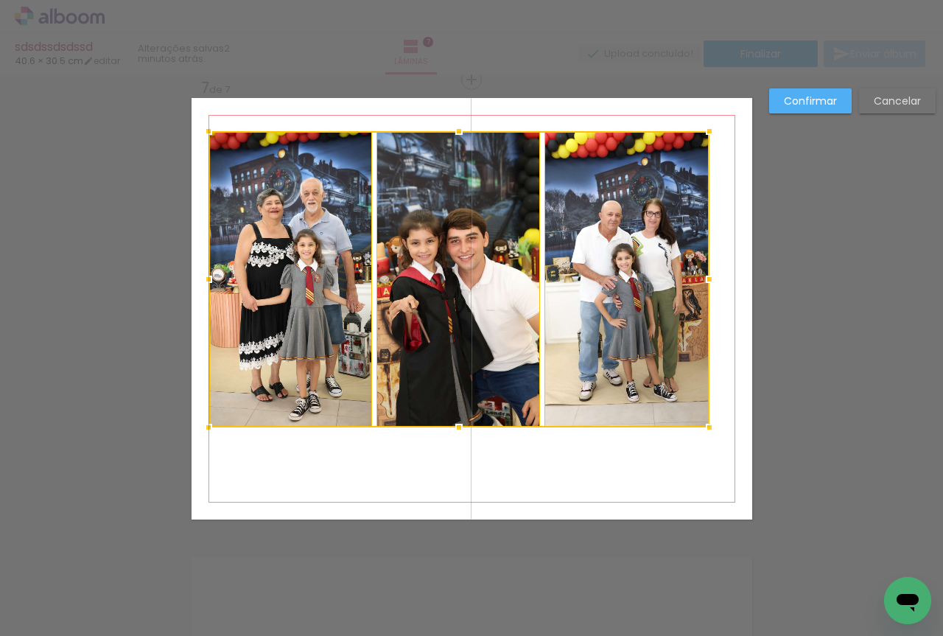
drag, startPoint x: 228, startPoint y: 195, endPoint x: 197, endPoint y: 136, distance: 66.2
click at [197, 136] on div at bounding box center [208, 130] width 29 height 29
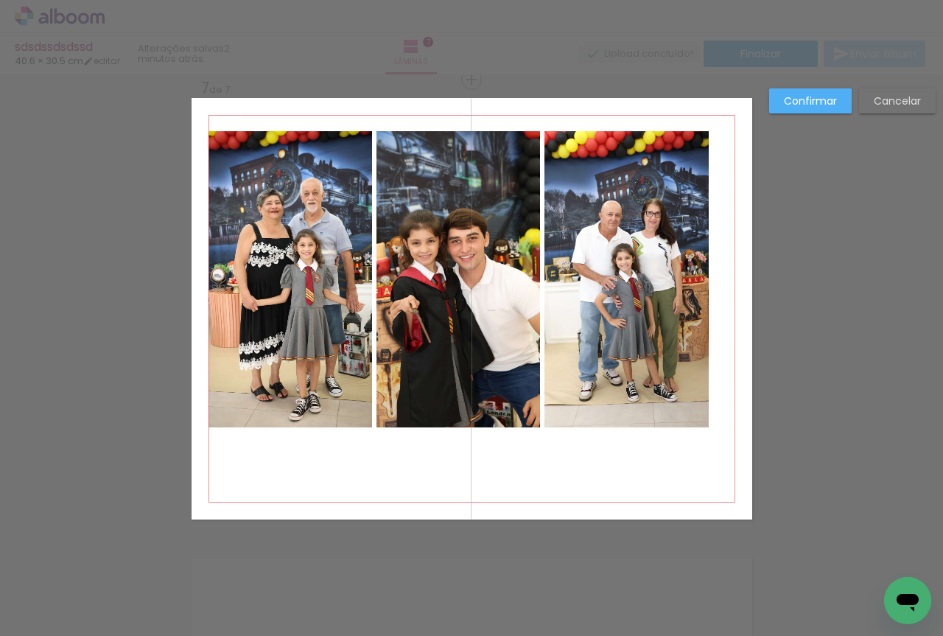
click at [267, 222] on quentale-photo at bounding box center [290, 279] width 164 height 296
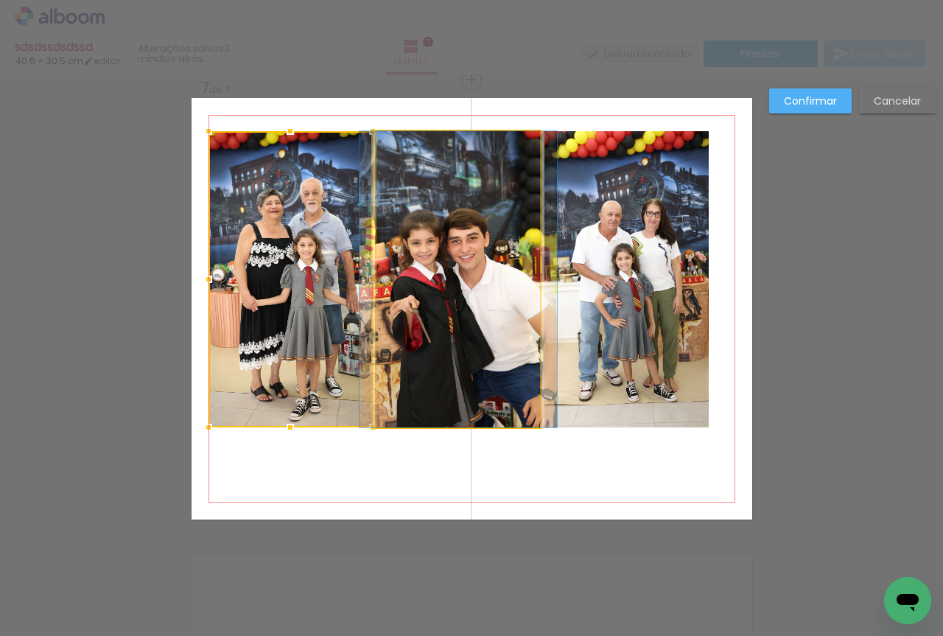
click at [457, 257] on quentale-photo at bounding box center [457, 279] width 163 height 296
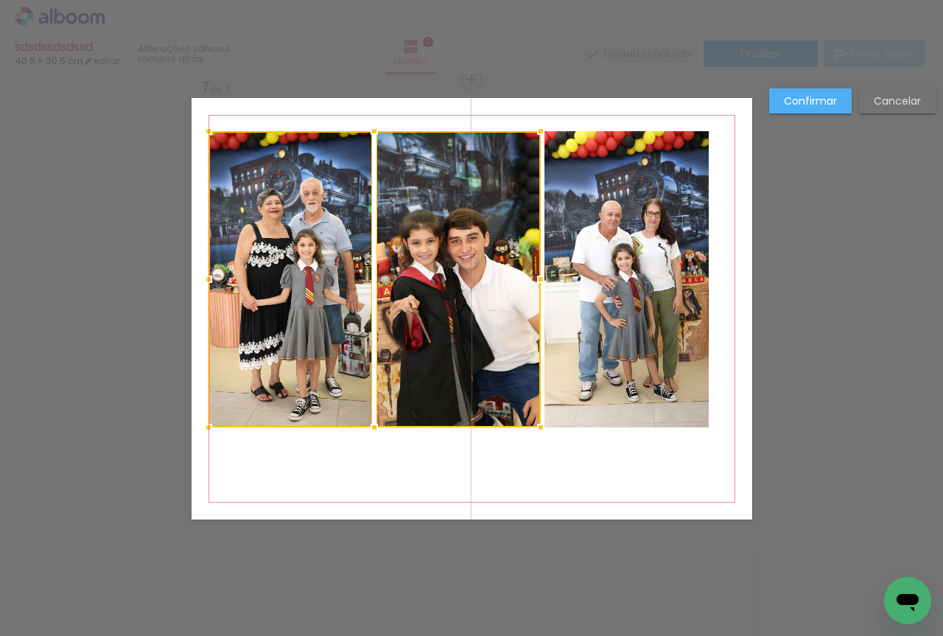
click at [674, 300] on quentale-photo at bounding box center [626, 279] width 165 height 296
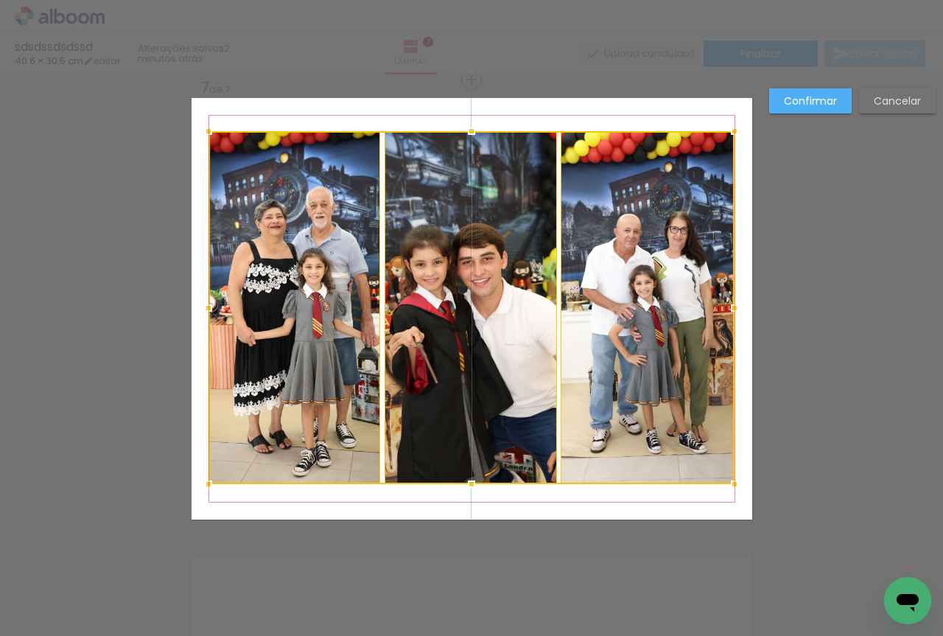
drag, startPoint x: 712, startPoint y: 435, endPoint x: 737, endPoint y: 492, distance: 62.0
click at [737, 492] on div at bounding box center [733, 483] width 29 height 29
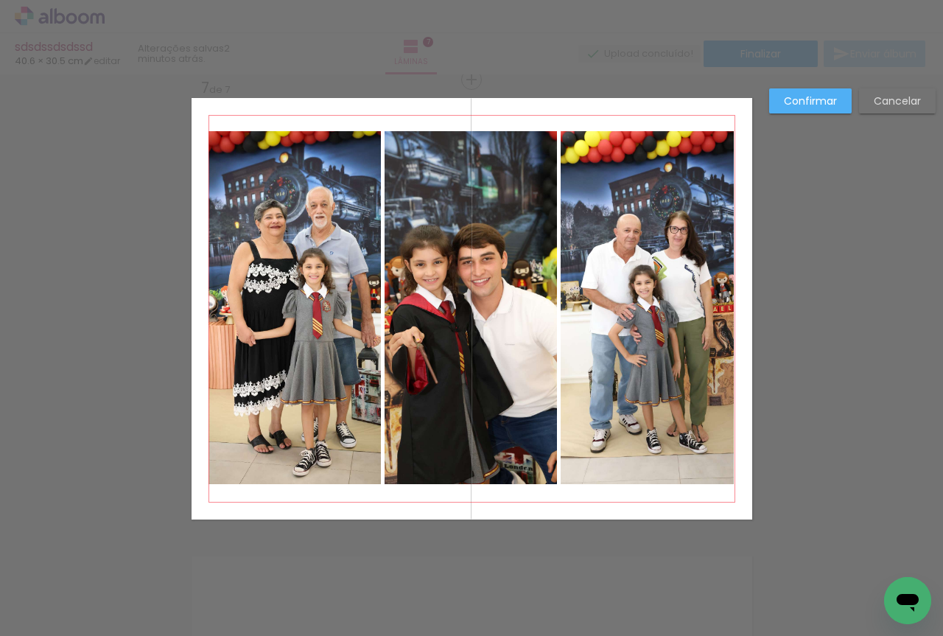
click at [0, 0] on slot "Confirmar" at bounding box center [0, 0] width 0 height 0
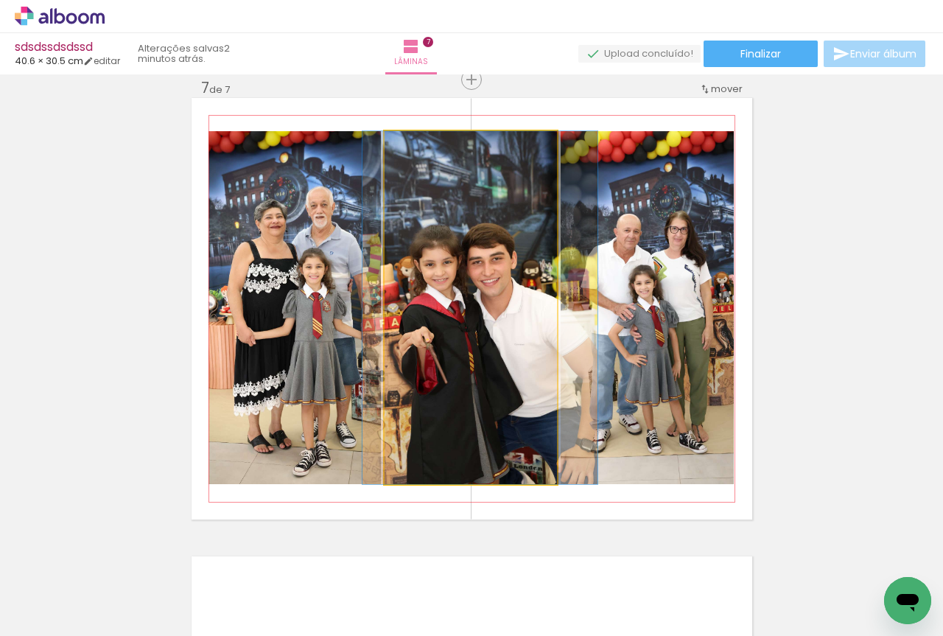
drag, startPoint x: 501, startPoint y: 287, endPoint x: 510, endPoint y: 287, distance: 8.8
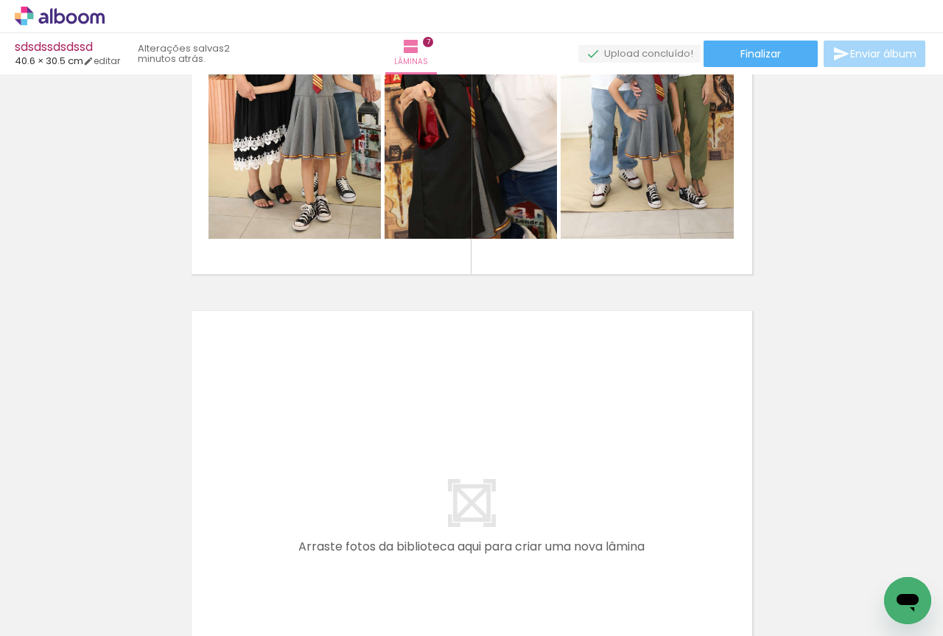
scroll to position [0, 496]
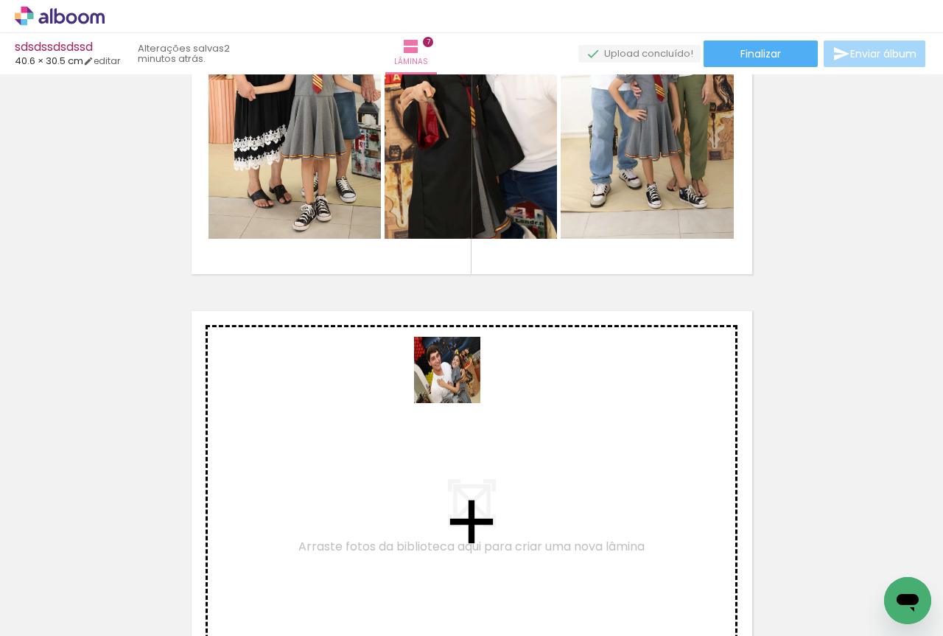
drag, startPoint x: 579, startPoint y: 593, endPoint x: 458, endPoint y: 381, distance: 244.1
click at [458, 381] on quentale-workspace at bounding box center [471, 318] width 943 height 636
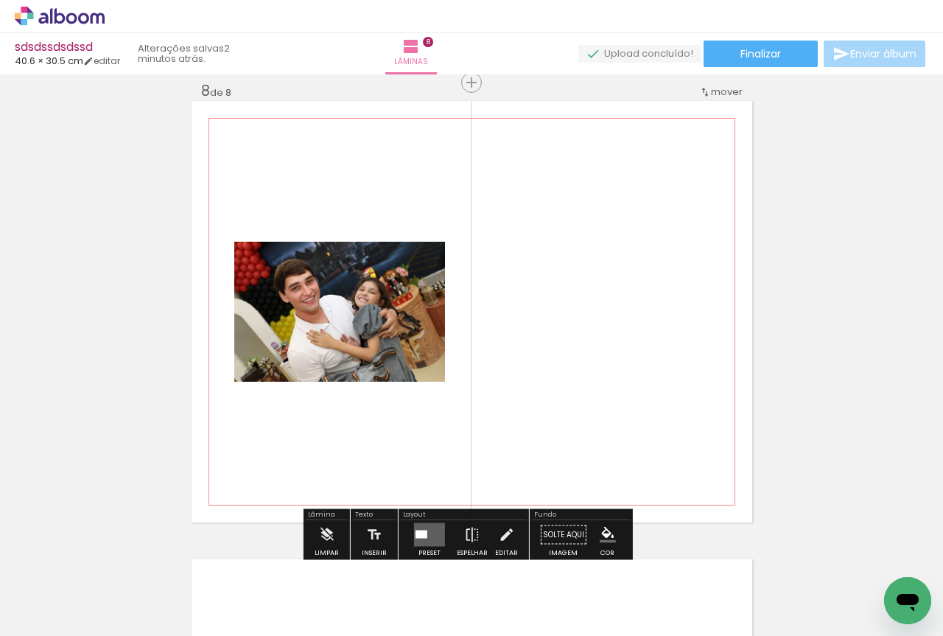
scroll to position [3225, 0]
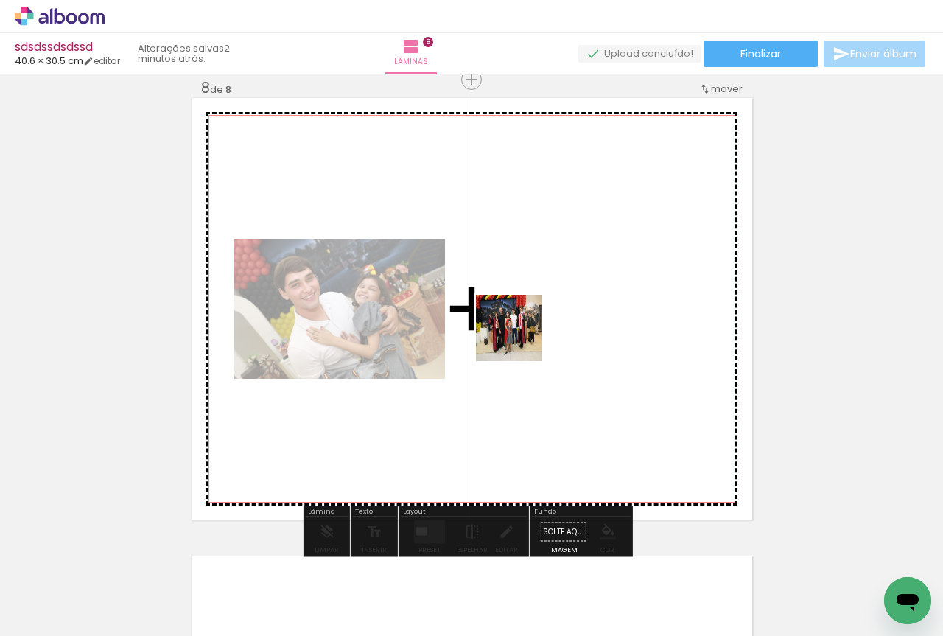
drag, startPoint x: 580, startPoint y: 583, endPoint x: 520, endPoint y: 335, distance: 255.2
click at [520, 335] on quentale-workspace at bounding box center [471, 318] width 943 height 636
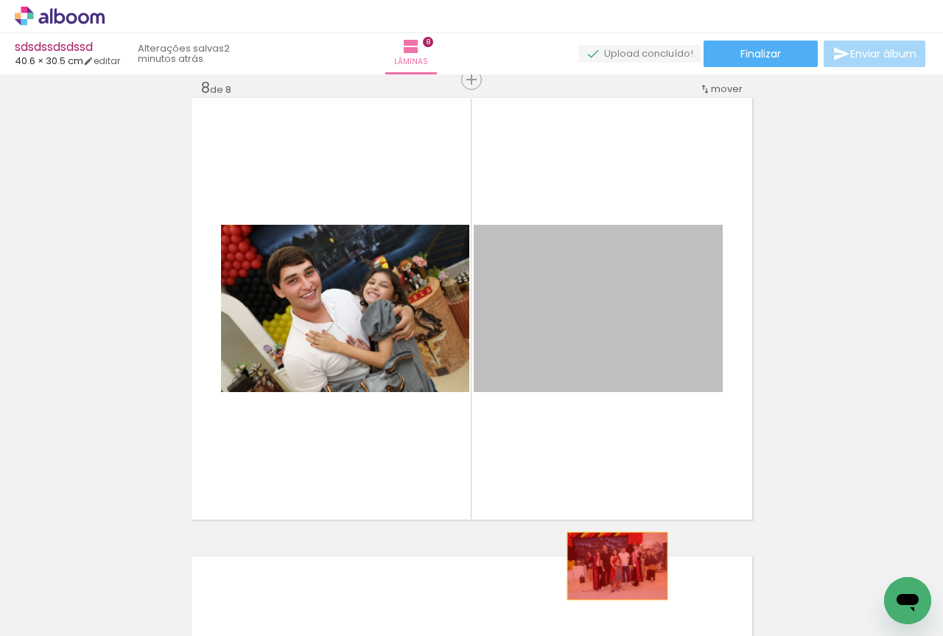
drag, startPoint x: 633, startPoint y: 326, endPoint x: 610, endPoint y: 567, distance: 241.9
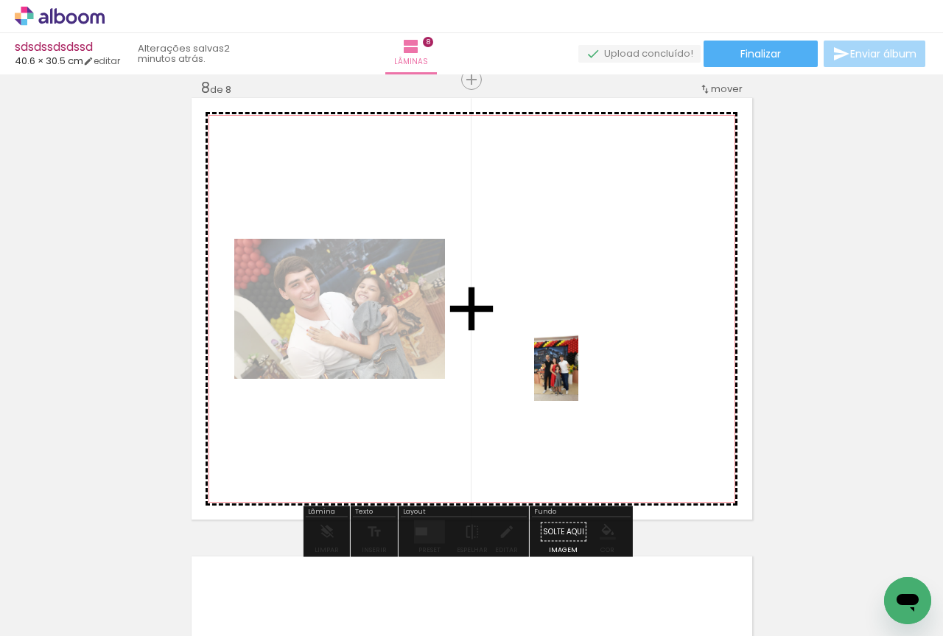
drag, startPoint x: 658, startPoint y: 584, endPoint x: 578, endPoint y: 379, distance: 220.6
click at [578, 379] on quentale-workspace at bounding box center [471, 318] width 943 height 636
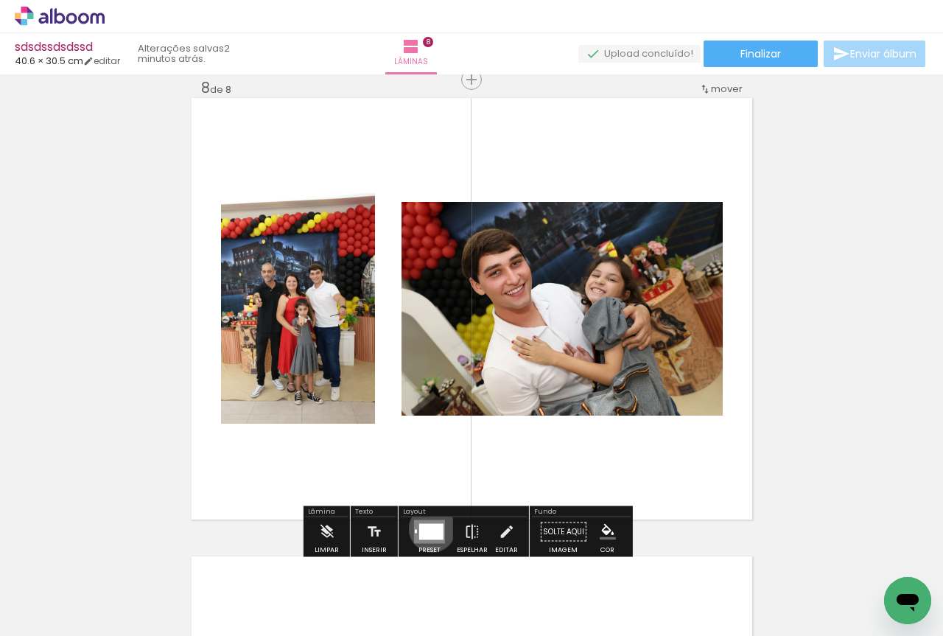
click at [429, 528] on div at bounding box center [431, 532] width 24 height 16
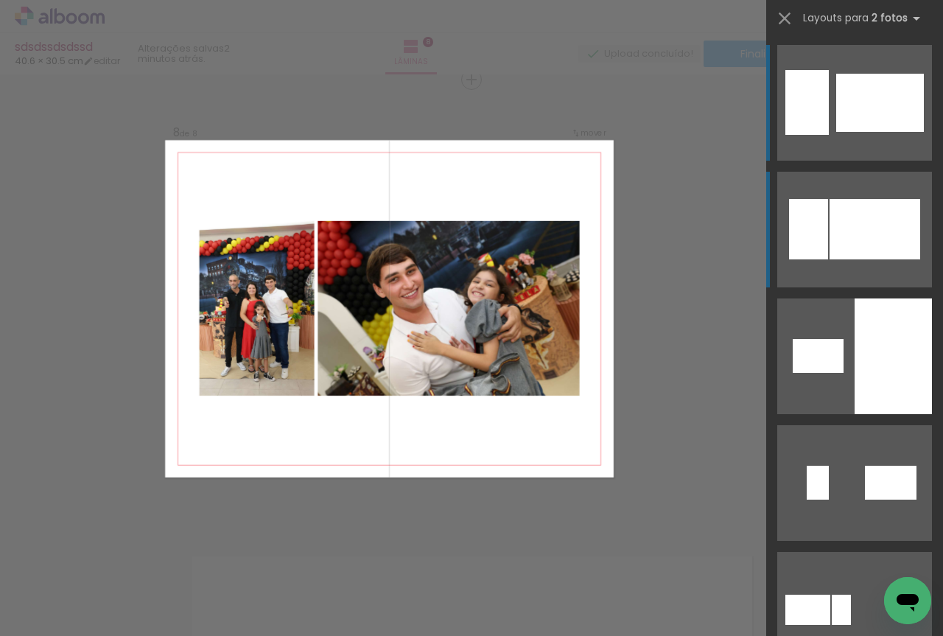
drag, startPoint x: 816, startPoint y: 242, endPoint x: 772, endPoint y: 250, distance: 44.1
click at [814, 242] on div at bounding box center [808, 229] width 39 height 60
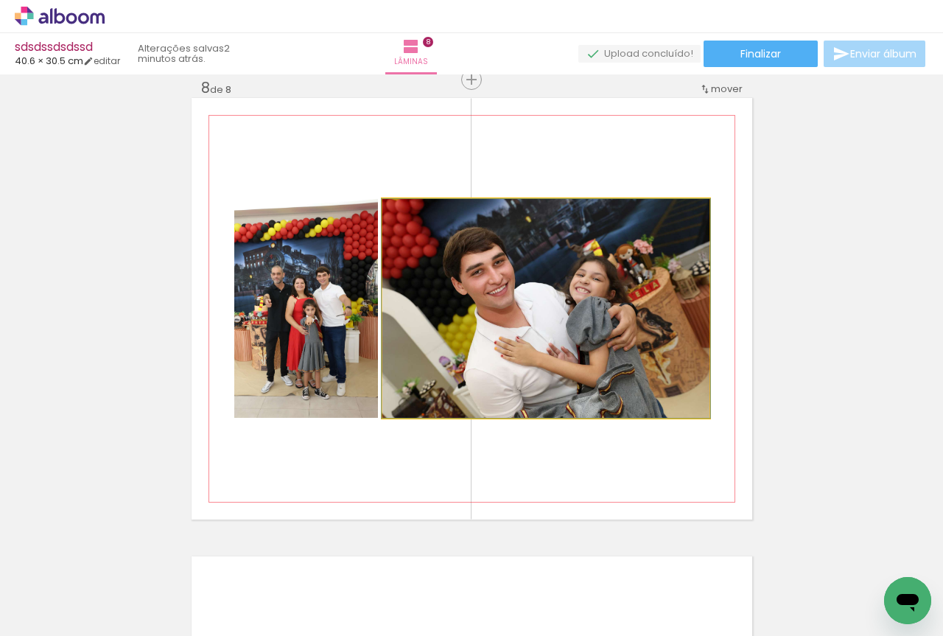
click at [552, 317] on quentale-photo at bounding box center [545, 308] width 327 height 219
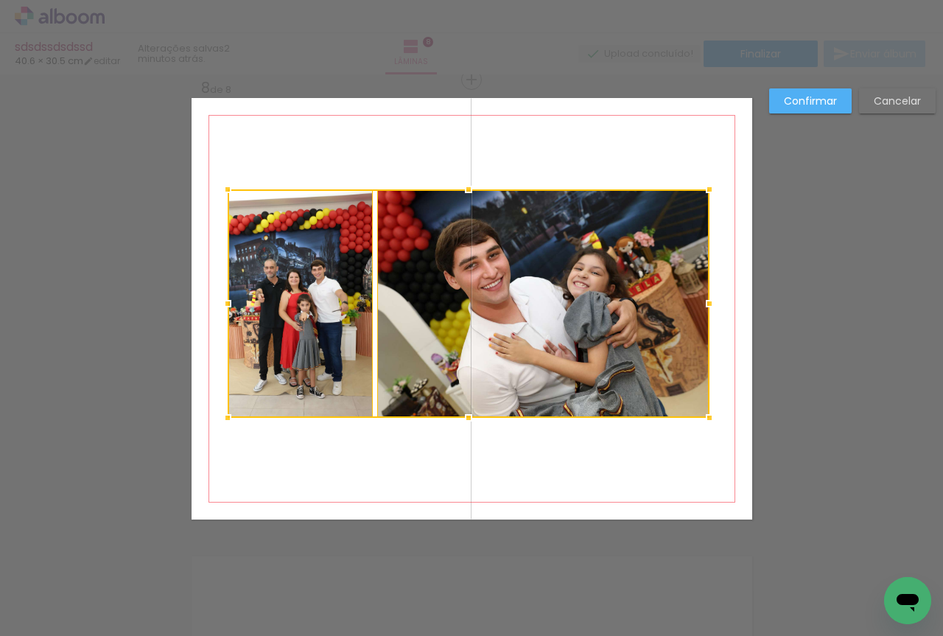
scroll to position [0, 496]
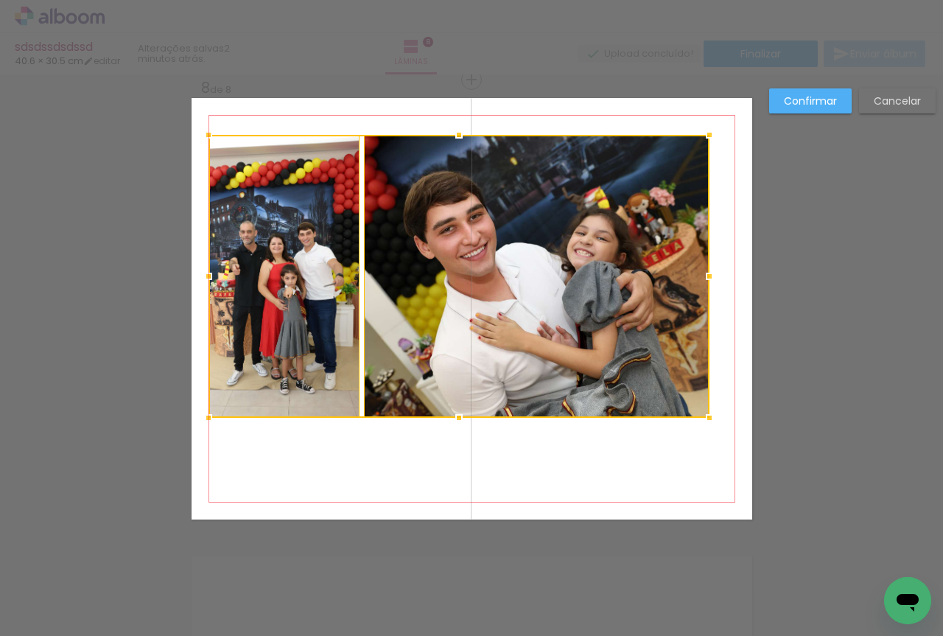
drag, startPoint x: 218, startPoint y: 189, endPoint x: 199, endPoint y: 134, distance: 57.8
click at [199, 134] on div at bounding box center [208, 134] width 29 height 29
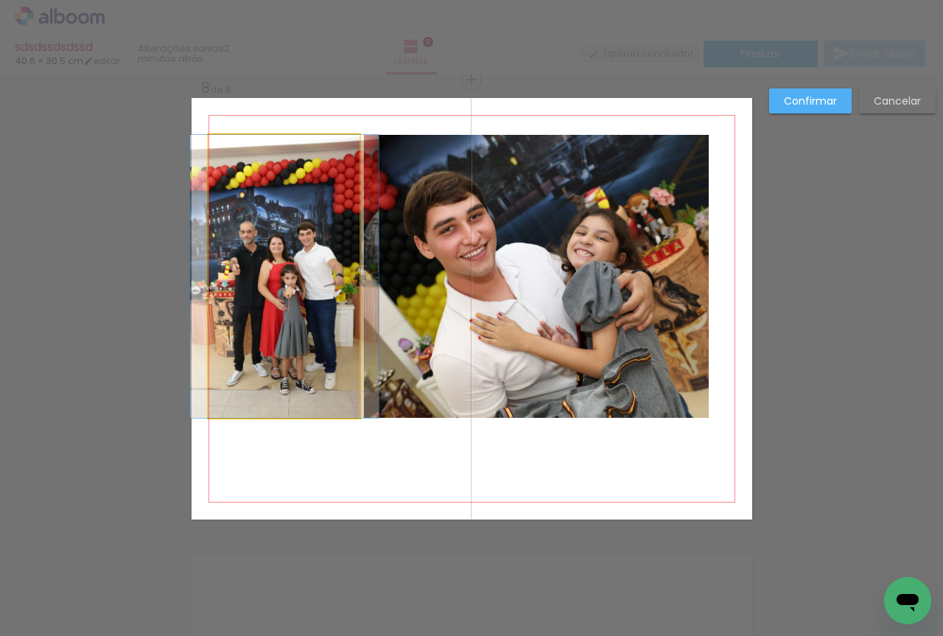
click at [273, 192] on quentale-photo at bounding box center [284, 276] width 152 height 283
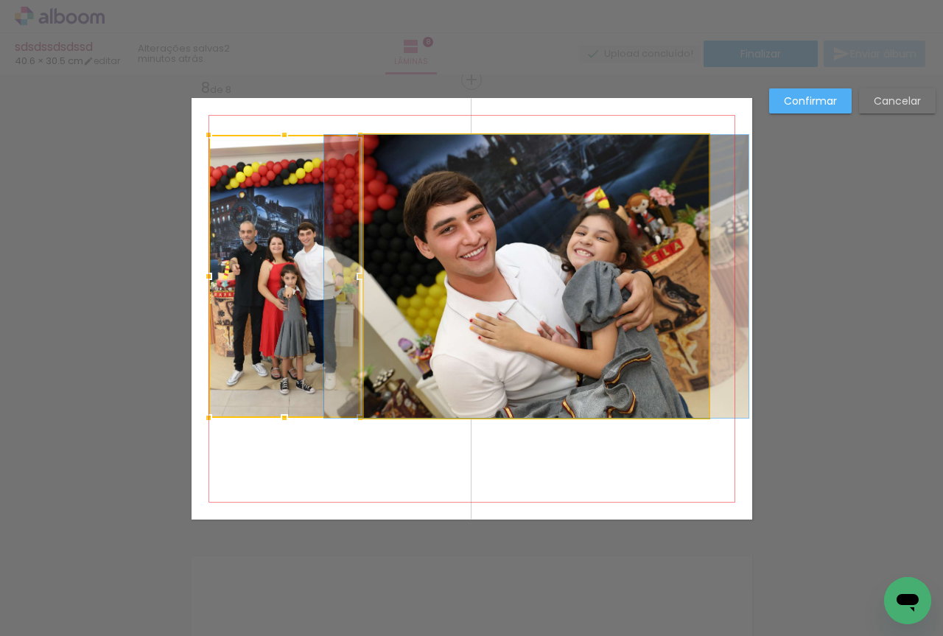
click at [561, 298] on quentale-photo at bounding box center [536, 276] width 345 height 283
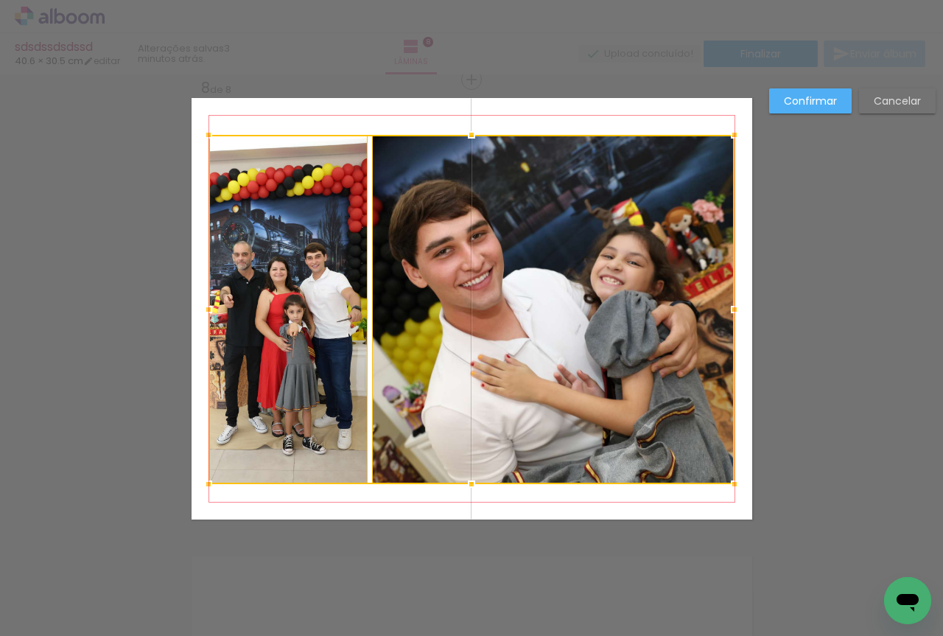
drag, startPoint x: 708, startPoint y: 423, endPoint x: 733, endPoint y: 490, distance: 70.8
click at [733, 490] on div at bounding box center [733, 483] width 29 height 29
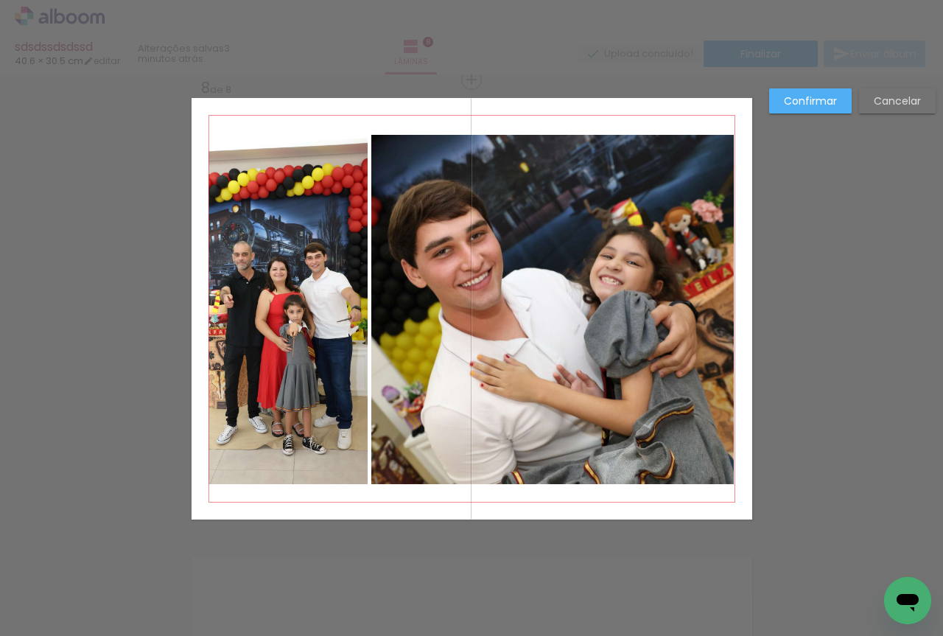
click at [0, 0] on slot "Confirmar" at bounding box center [0, 0] width 0 height 0
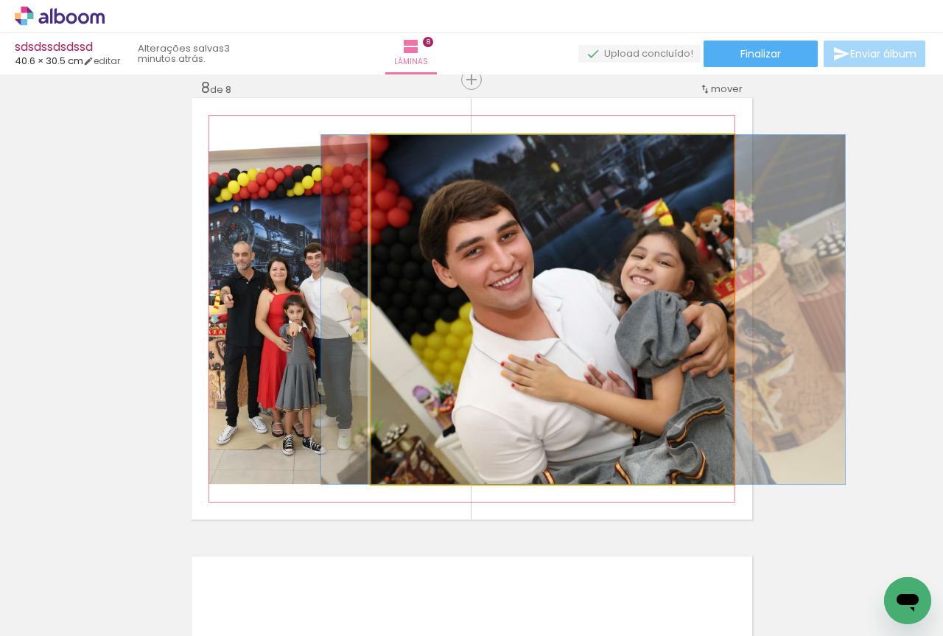
drag, startPoint x: 601, startPoint y: 233, endPoint x: 628, endPoint y: 233, distance: 27.2
click at [629, 233] on quentale-photo at bounding box center [552, 309] width 362 height 349
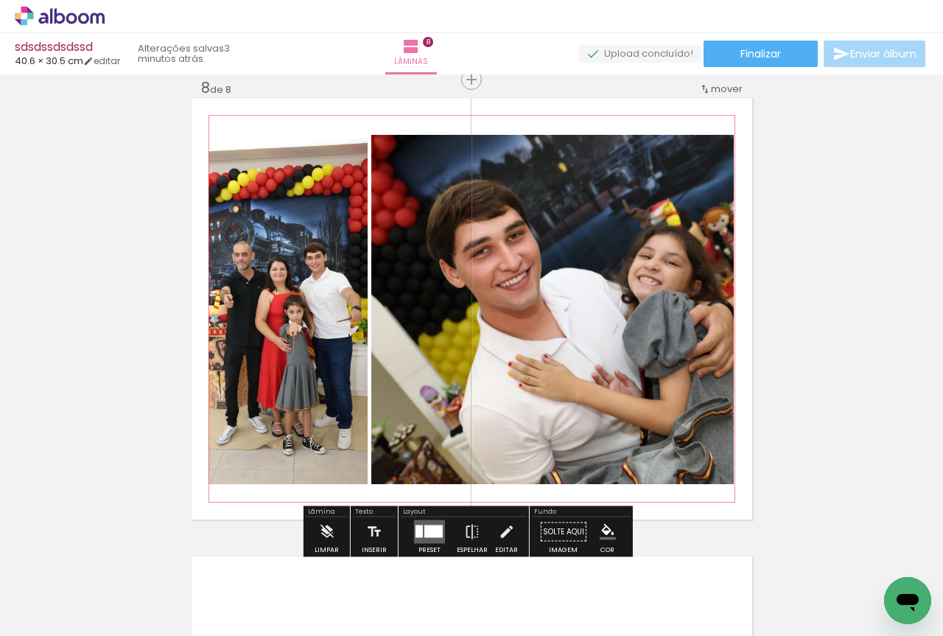
click at [283, 296] on quentale-photo at bounding box center [287, 309] width 159 height 349
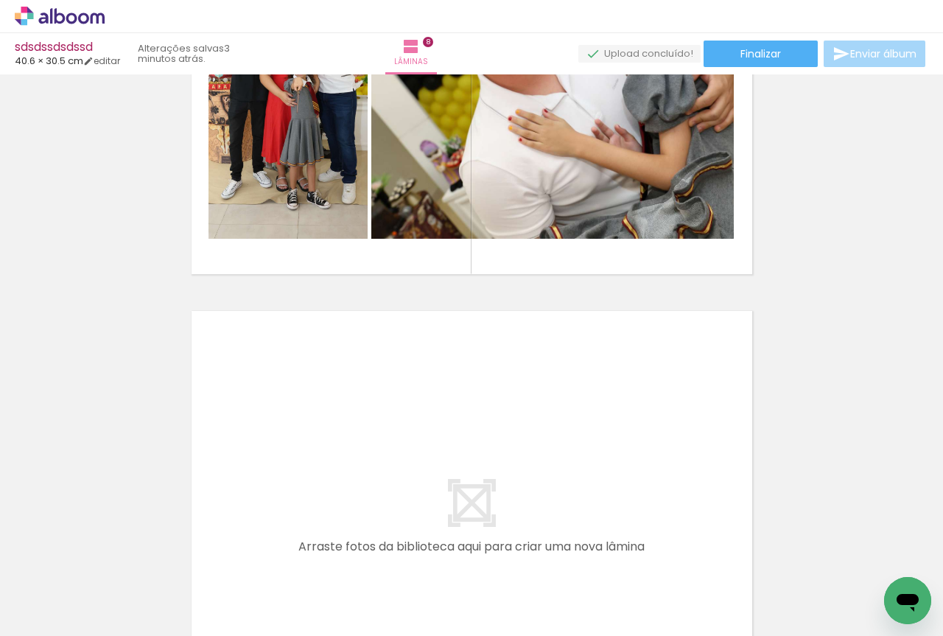
scroll to position [0, 0]
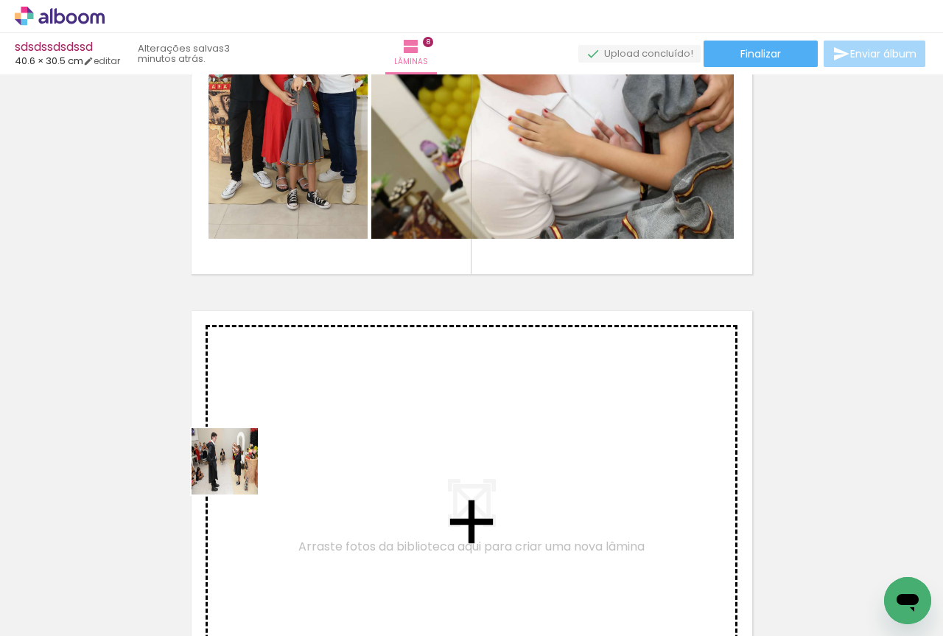
drag, startPoint x: 162, startPoint y: 588, endPoint x: 245, endPoint y: 455, distance: 156.5
click at [245, 455] on quentale-workspace at bounding box center [471, 318] width 943 height 636
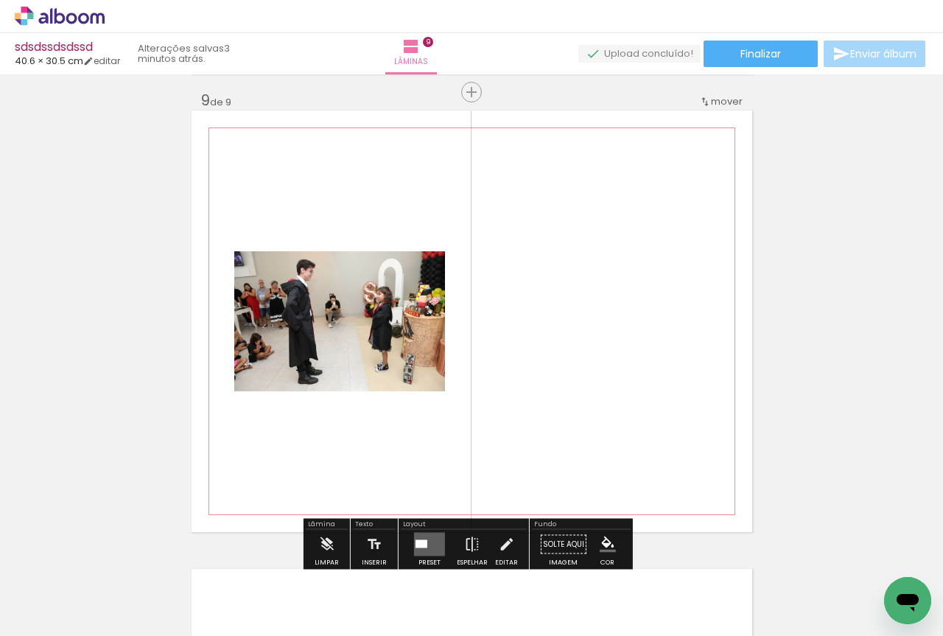
scroll to position [3683, 0]
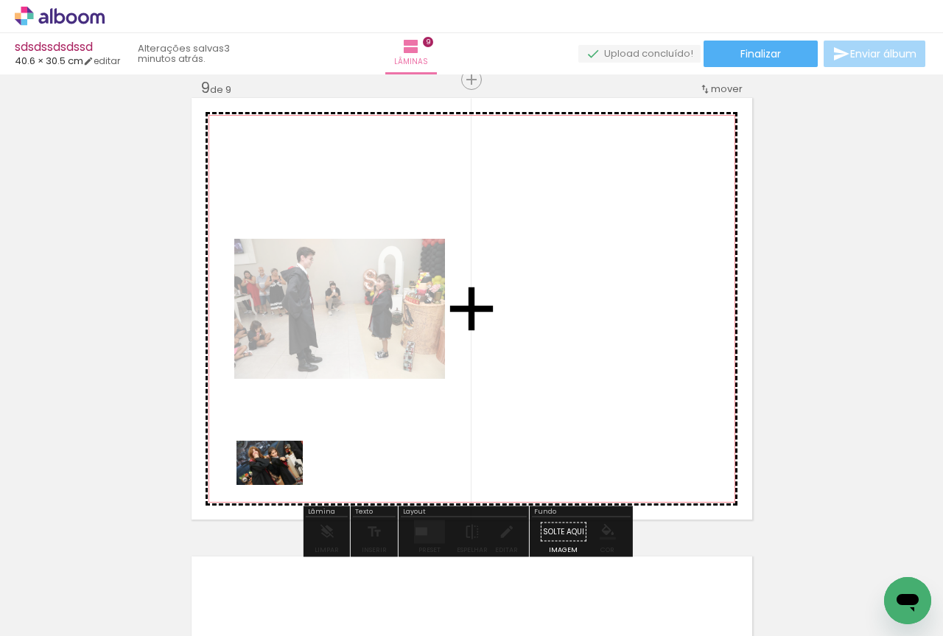
drag, startPoint x: 158, startPoint y: 599, endPoint x: 281, endPoint y: 485, distance: 167.7
click at [281, 485] on quentale-workspace at bounding box center [471, 318] width 943 height 636
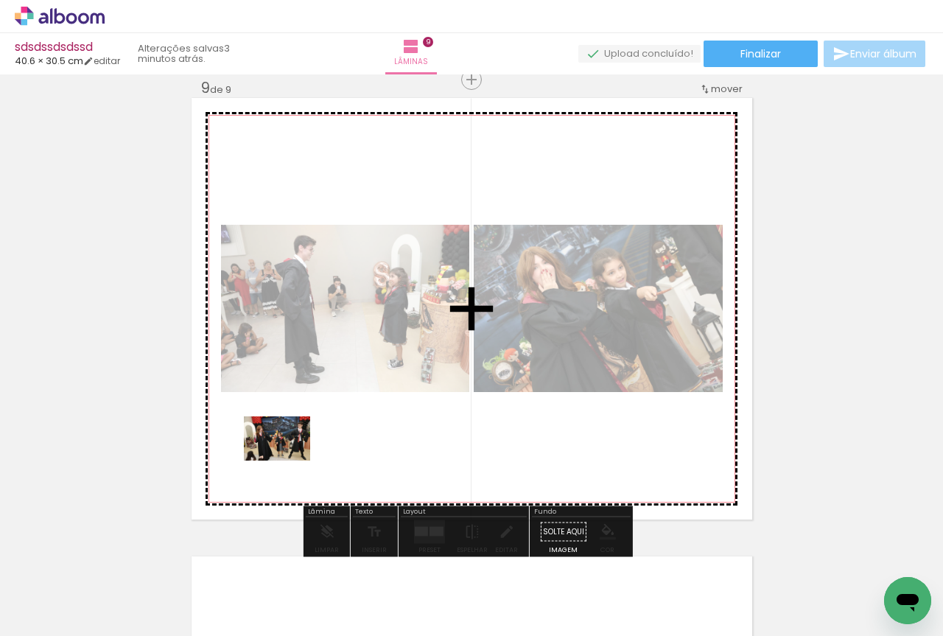
drag, startPoint x: 154, startPoint y: 594, endPoint x: 288, endPoint y: 460, distance: 189.5
click at [288, 460] on quentale-workspace at bounding box center [471, 318] width 943 height 636
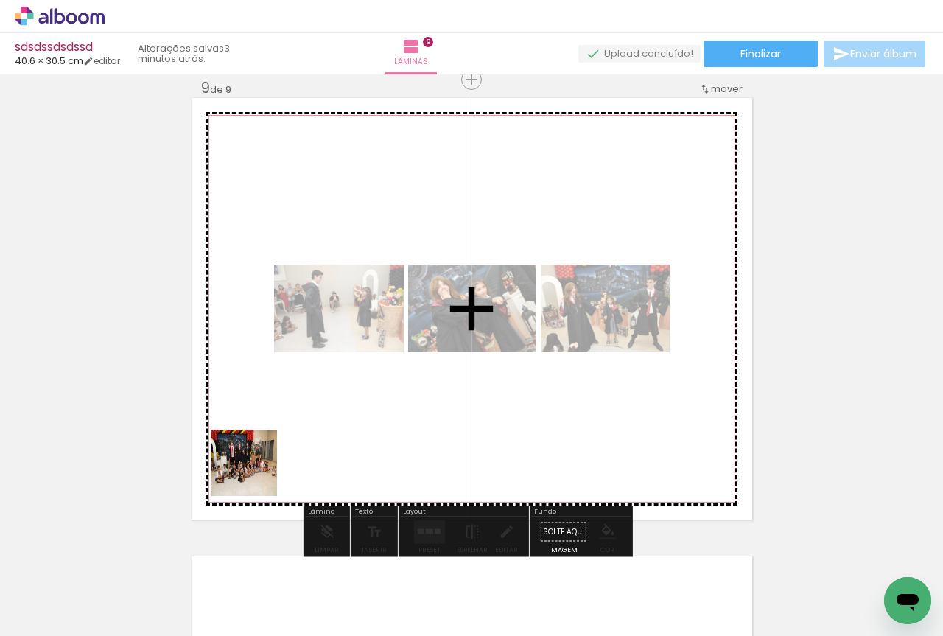
drag, startPoint x: 152, startPoint y: 591, endPoint x: 267, endPoint y: 459, distance: 175.4
click at [267, 459] on quentale-workspace at bounding box center [471, 318] width 943 height 636
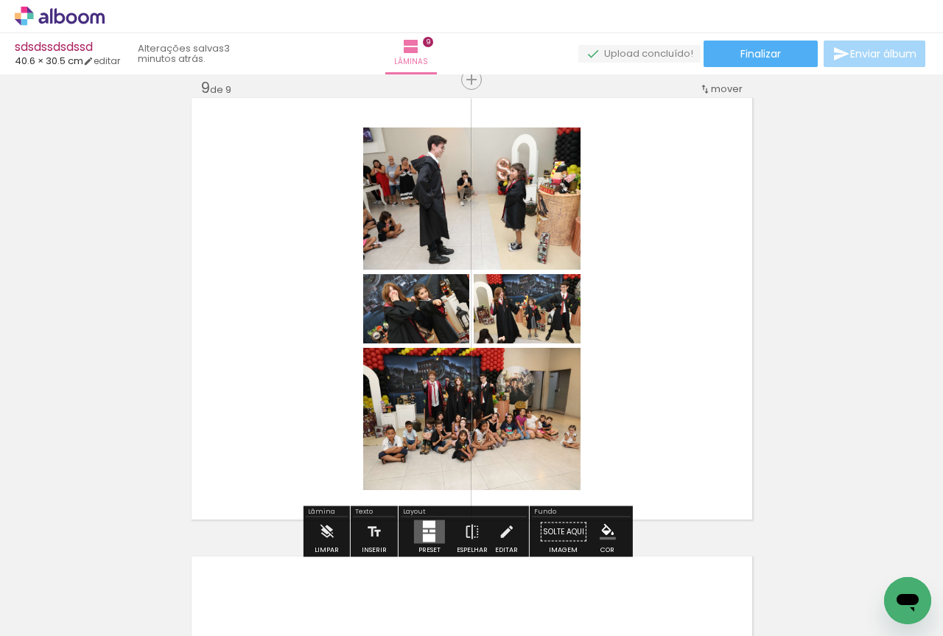
click at [418, 538] on quentale-layouter at bounding box center [429, 532] width 31 height 24
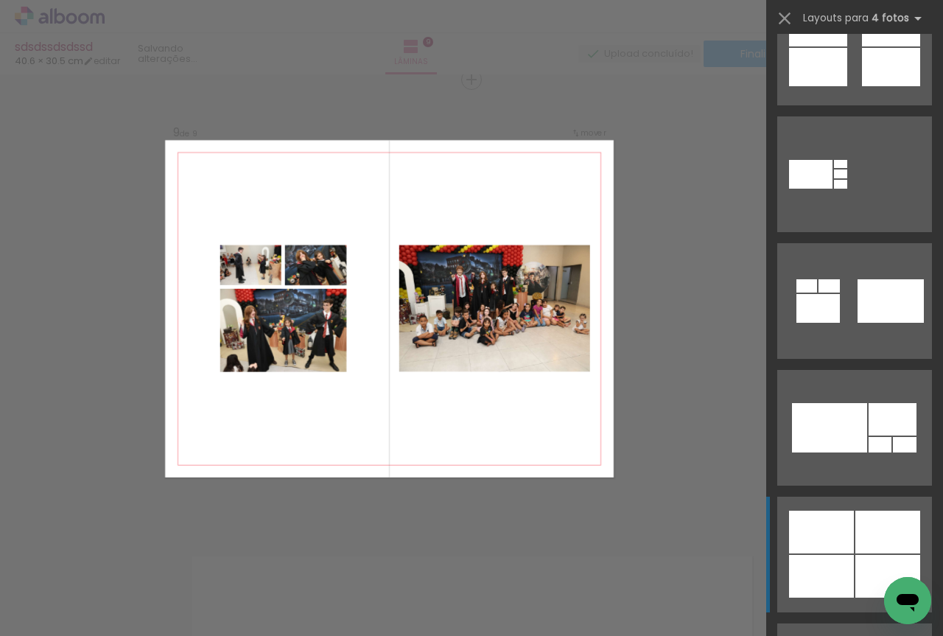
scroll to position [1228, 0]
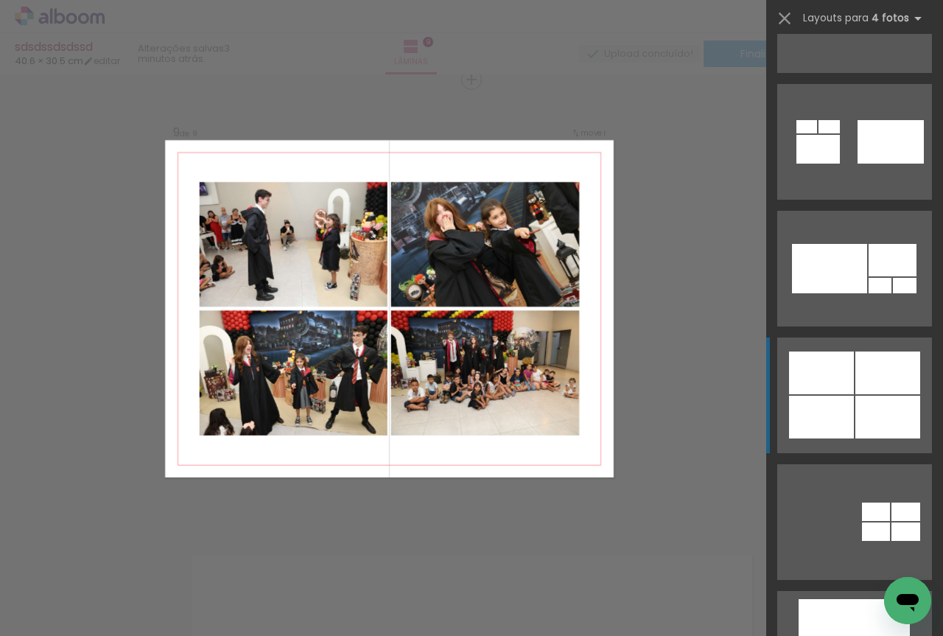
click at [867, 376] on div at bounding box center [887, 372] width 65 height 43
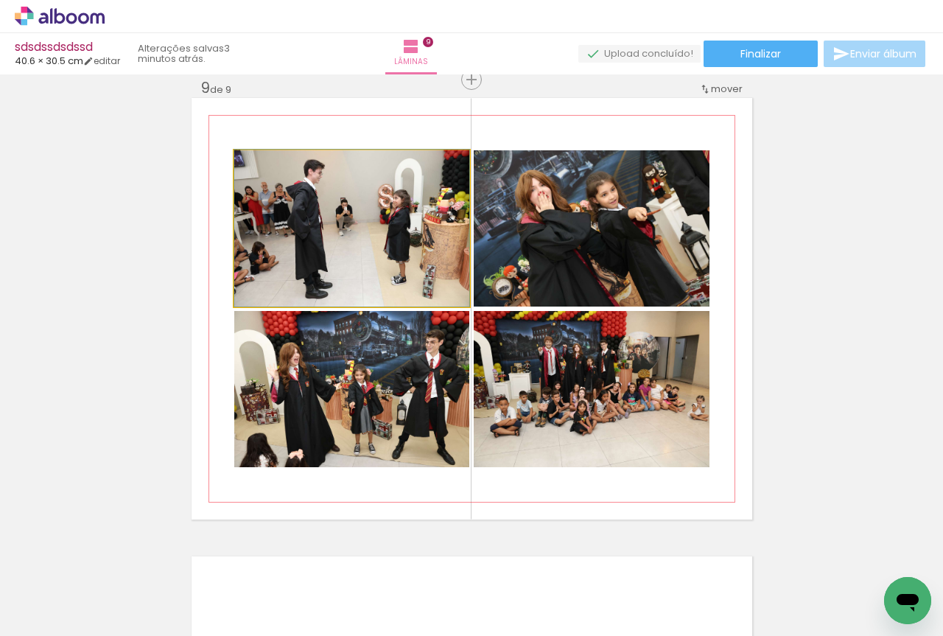
click at [421, 228] on quentale-photo at bounding box center [351, 228] width 235 height 156
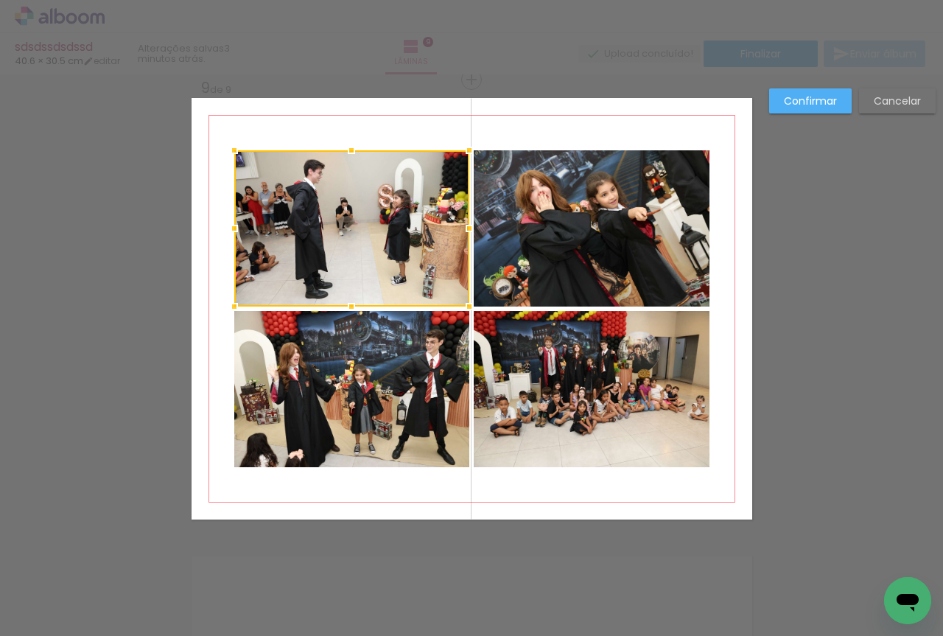
click at [554, 239] on quentale-photo at bounding box center [591, 228] width 236 height 156
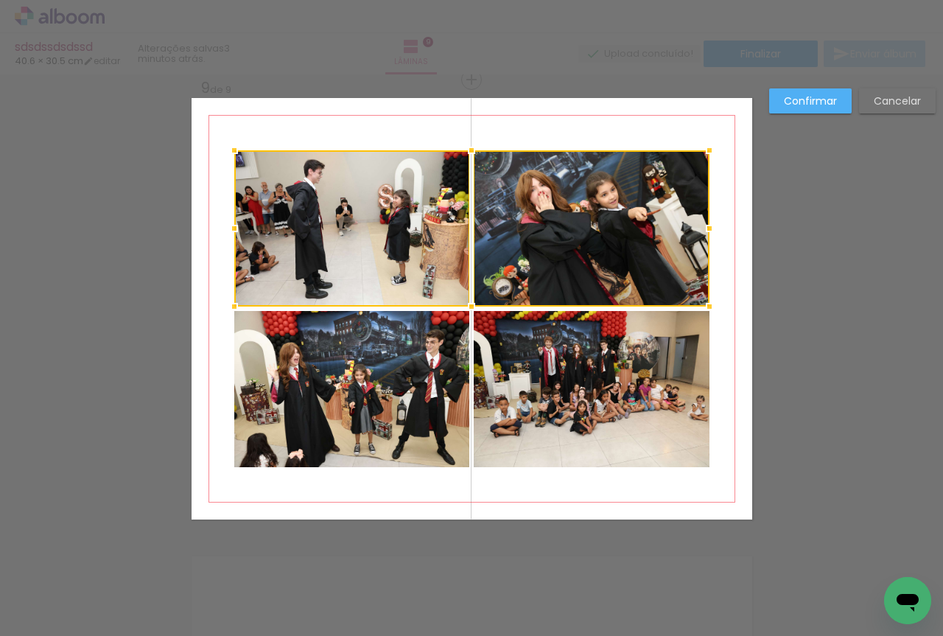
click at [415, 377] on quentale-photo at bounding box center [351, 389] width 235 height 156
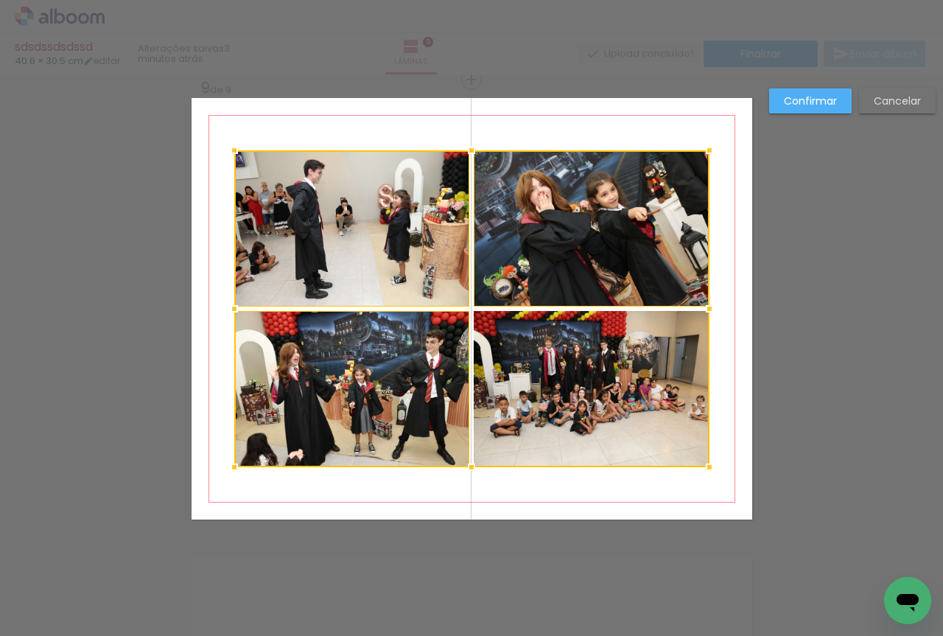
drag, startPoint x: 536, startPoint y: 392, endPoint x: 590, endPoint y: 432, distance: 66.9
click at [538, 390] on div at bounding box center [471, 308] width 475 height 317
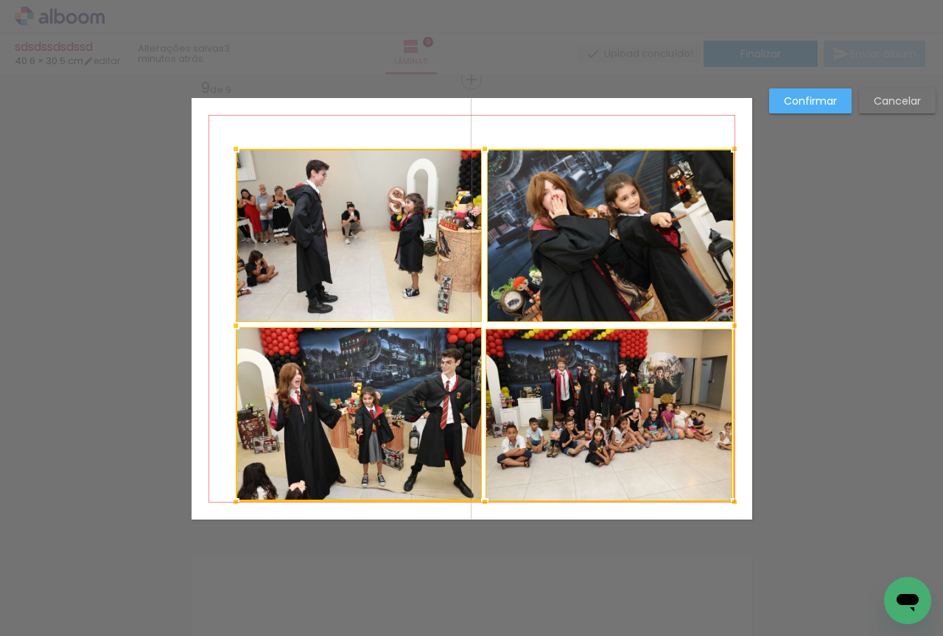
drag, startPoint x: 710, startPoint y: 471, endPoint x: 733, endPoint y: 506, distance: 42.1
click at [733, 506] on div at bounding box center [733, 501] width 29 height 29
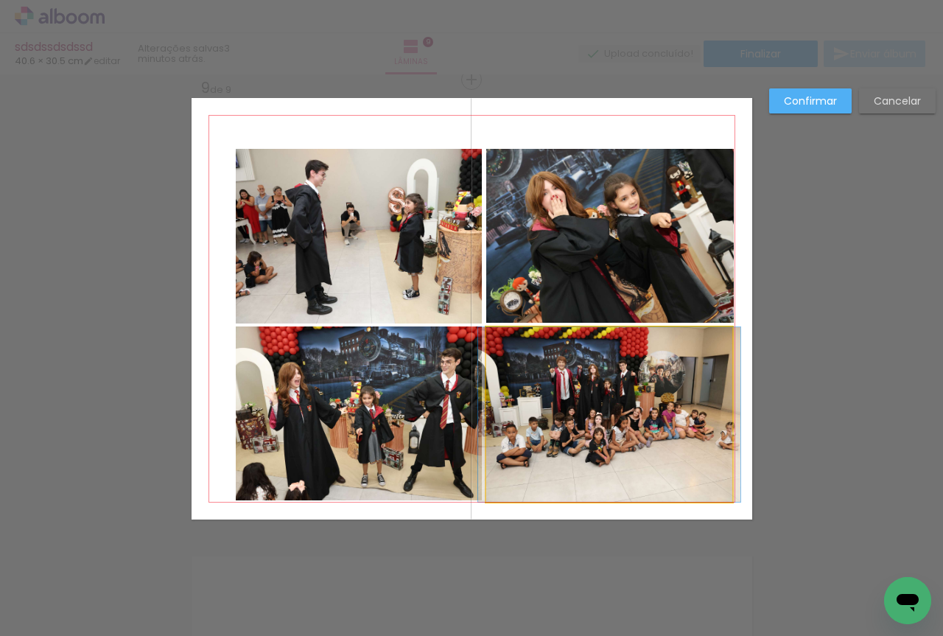
click at [643, 439] on quentale-photo at bounding box center [609, 414] width 247 height 175
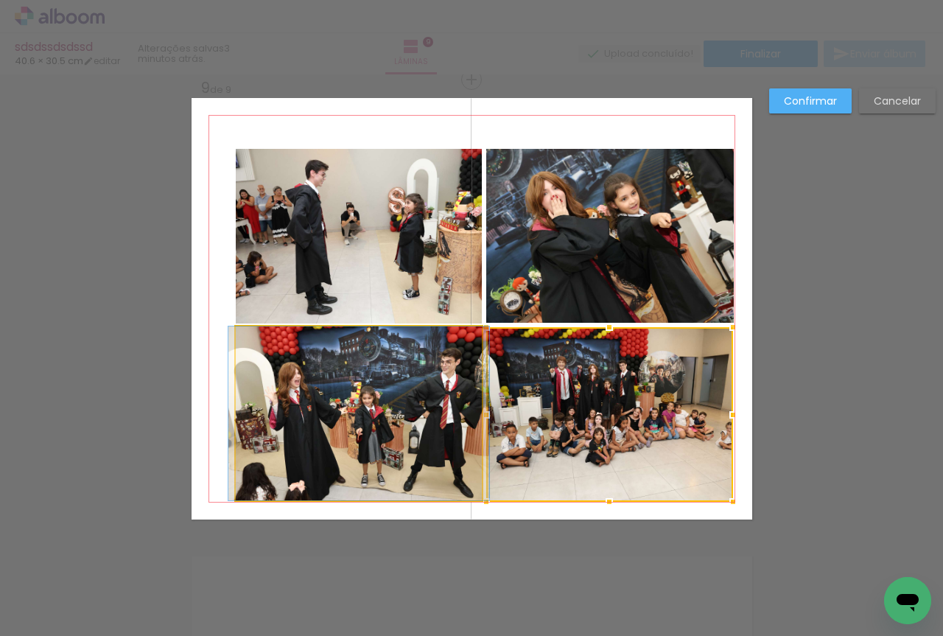
click at [398, 395] on quentale-photo at bounding box center [359, 413] width 247 height 174
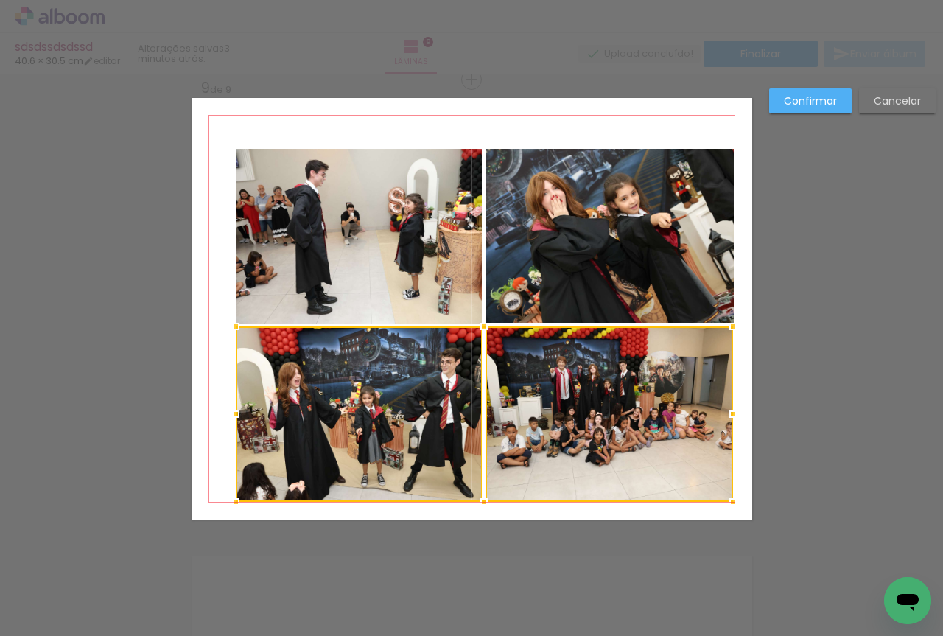
click at [546, 266] on quentale-photo at bounding box center [609, 236] width 247 height 174
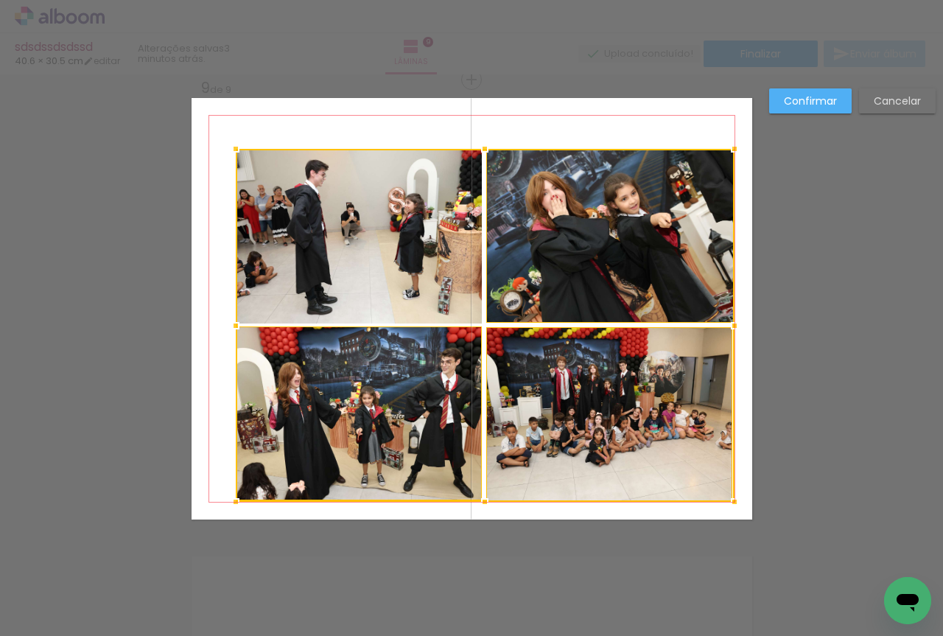
click at [406, 235] on div at bounding box center [485, 325] width 499 height 353
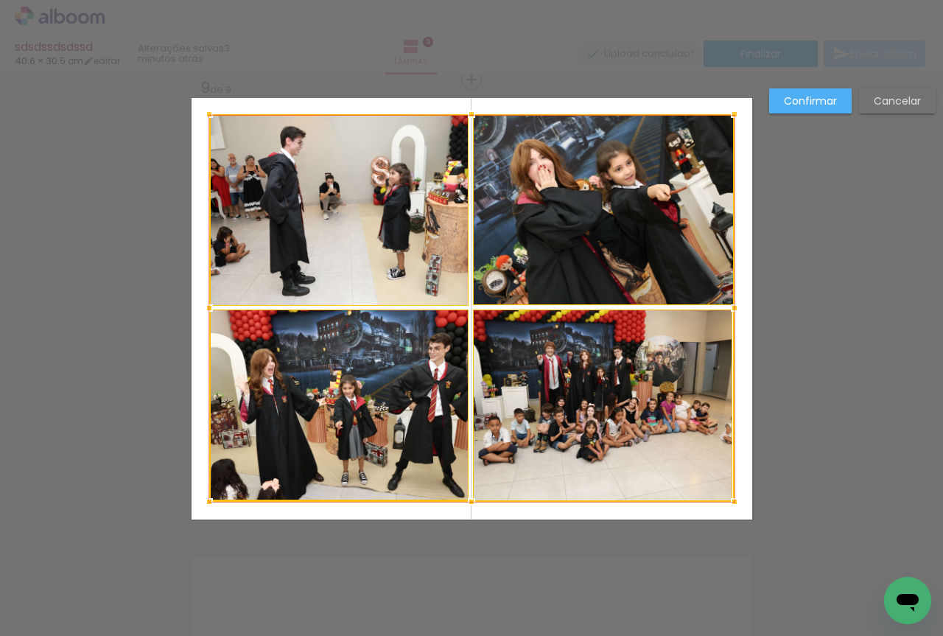
drag, startPoint x: 225, startPoint y: 147, endPoint x: 199, endPoint y: 112, distance: 43.6
click at [199, 112] on div at bounding box center [208, 113] width 29 height 29
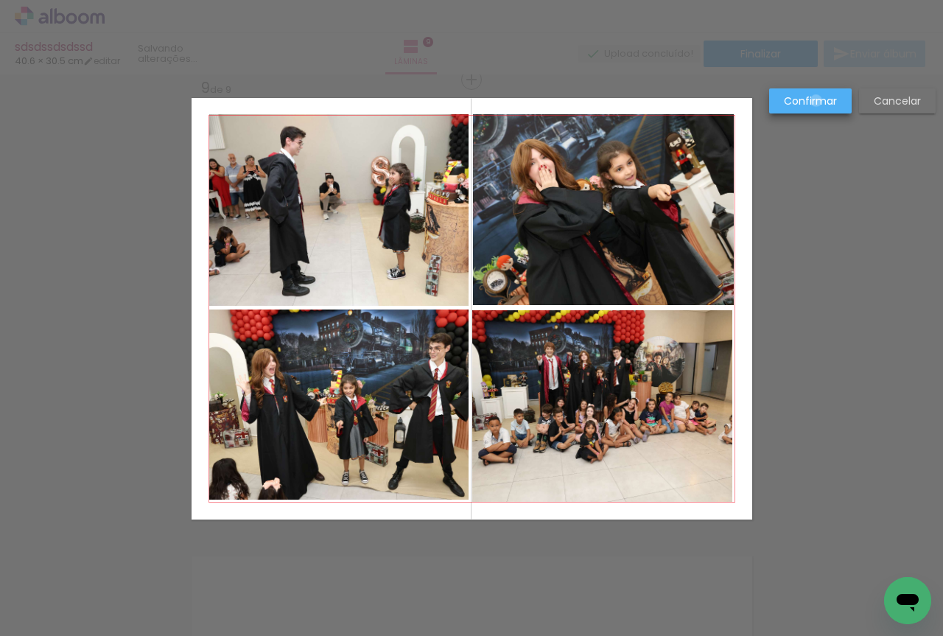
click at [0, 0] on slot "Confirmar" at bounding box center [0, 0] width 0 height 0
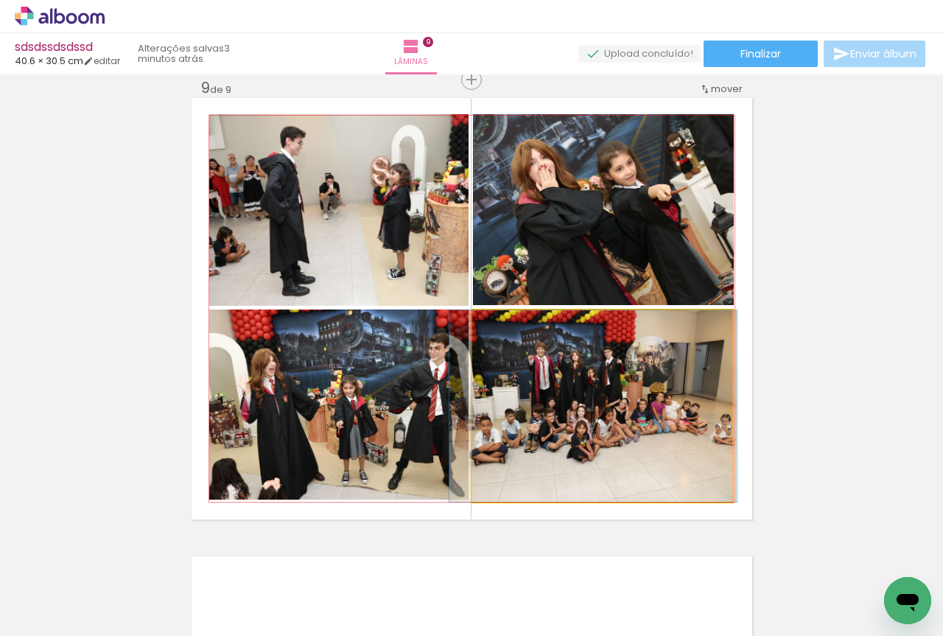
drag, startPoint x: 643, startPoint y: 405, endPoint x: 634, endPoint y: 403, distance: 9.1
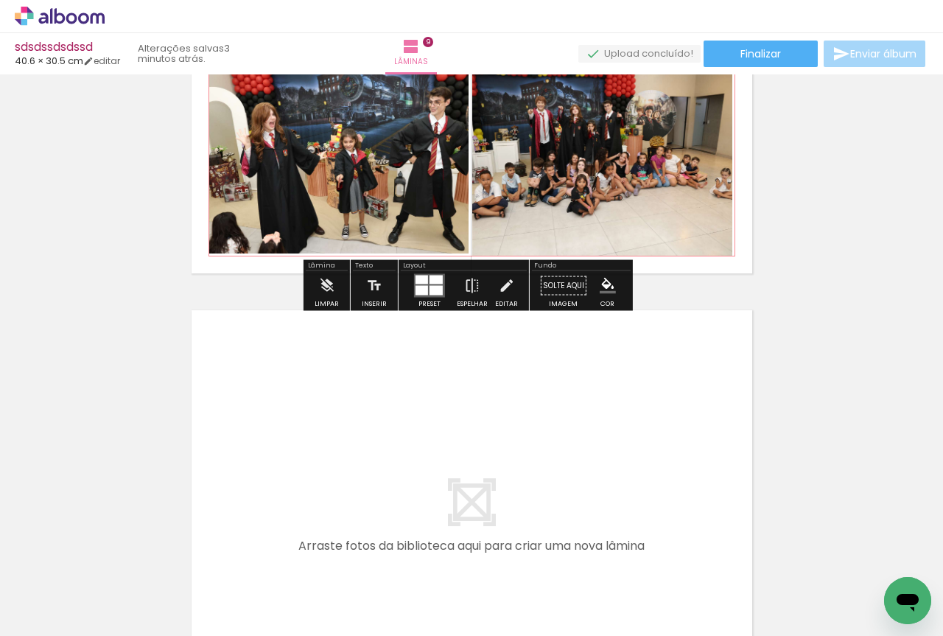
scroll to position [4052, 0]
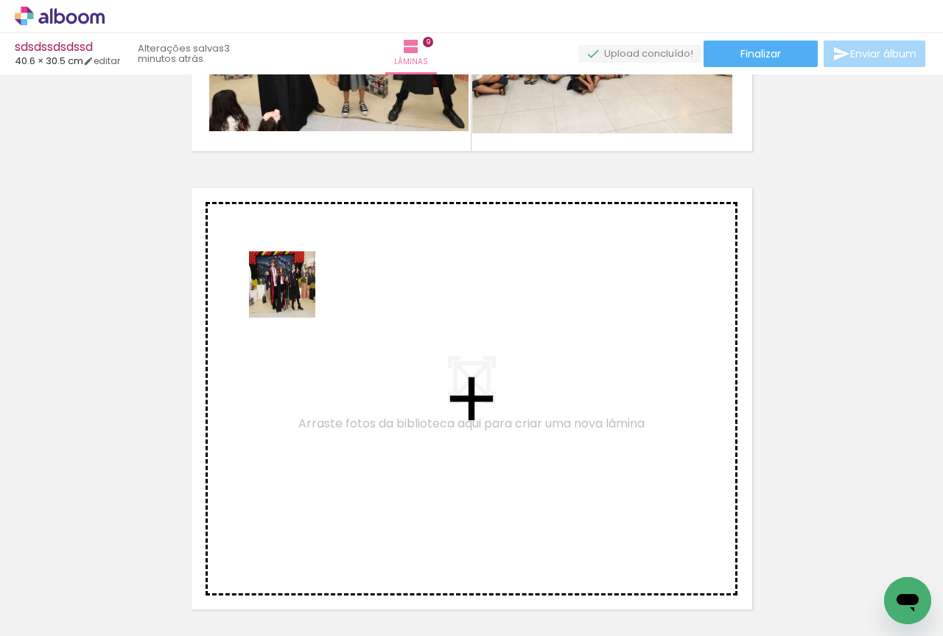
drag, startPoint x: 158, startPoint y: 582, endPoint x: 293, endPoint y: 295, distance: 317.6
click at [293, 295] on quentale-workspace at bounding box center [471, 318] width 943 height 636
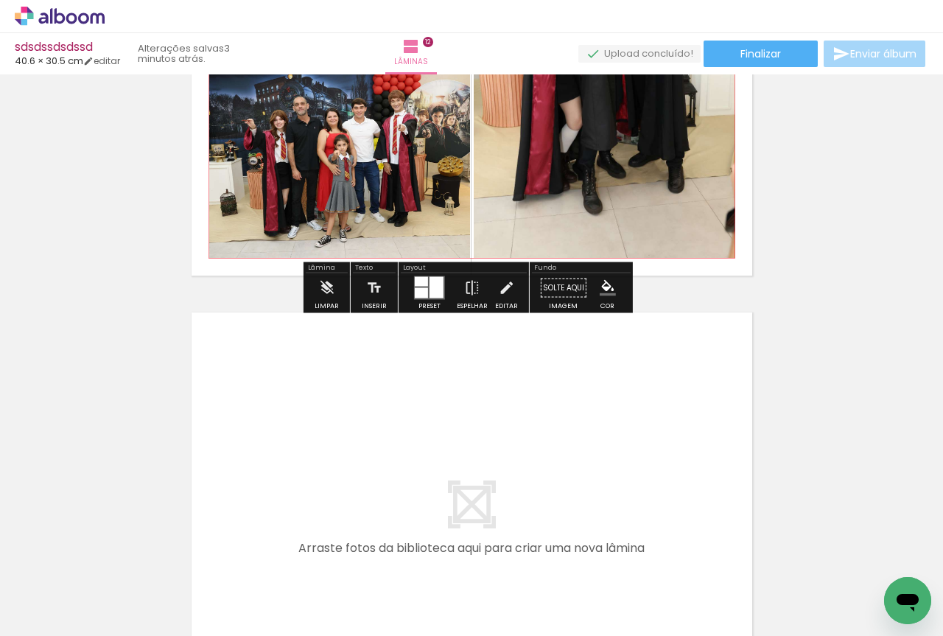
scroll to position [5303, 0]
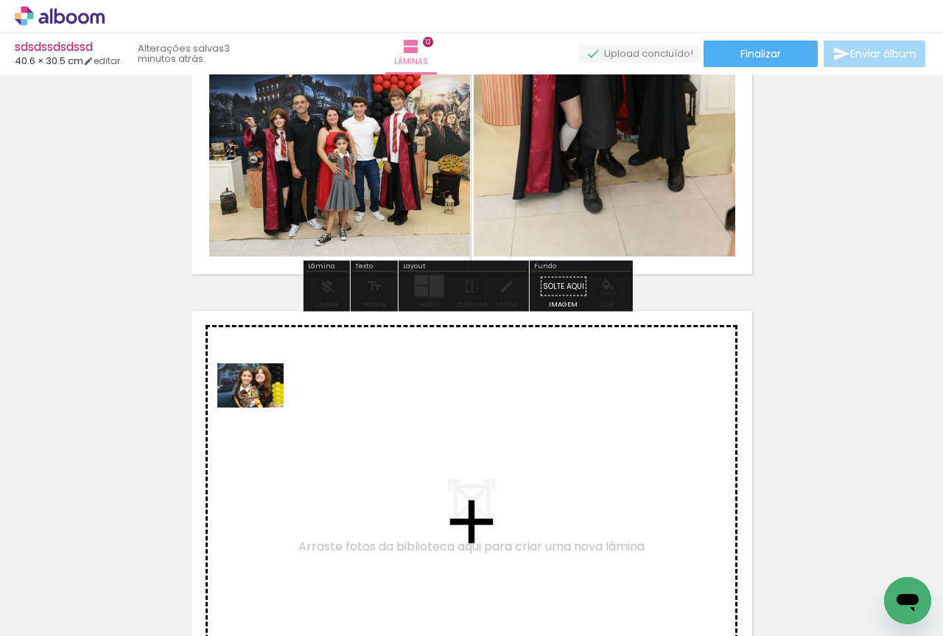
drag, startPoint x: 171, startPoint y: 596, endPoint x: 261, endPoint y: 407, distance: 209.1
click at [261, 407] on quentale-workspace at bounding box center [471, 318] width 943 height 636
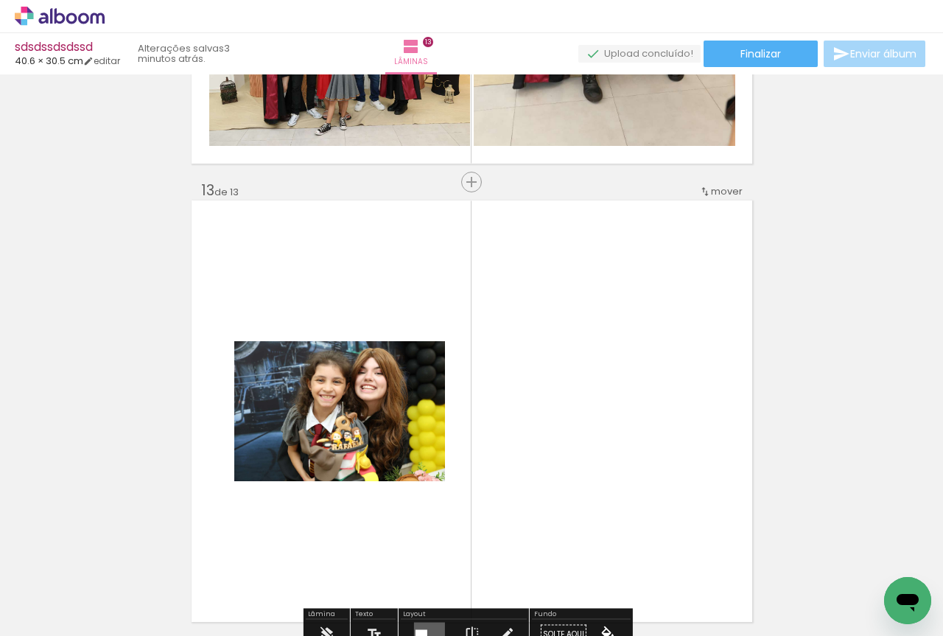
scroll to position [5516, 0]
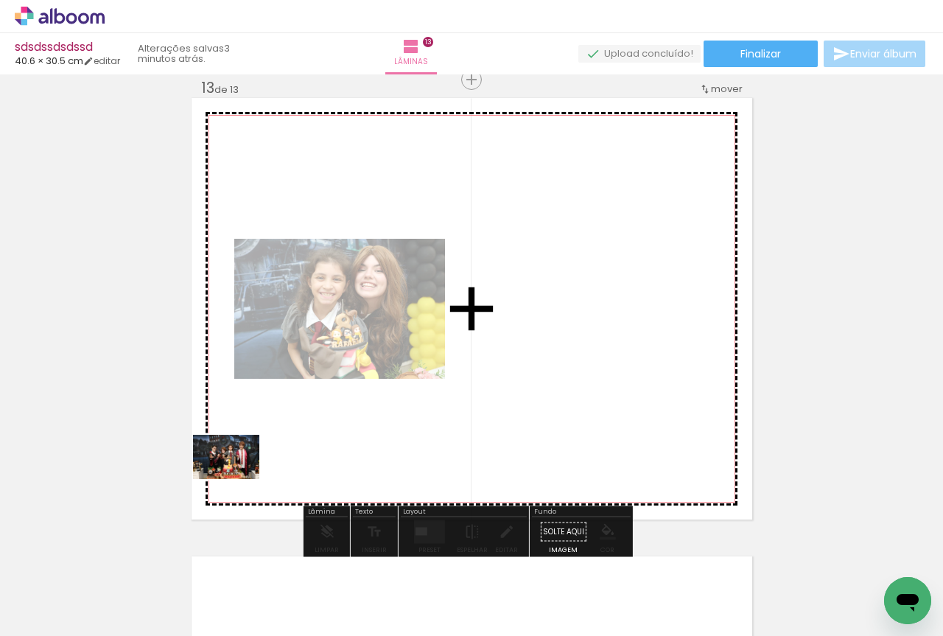
drag, startPoint x: 160, startPoint y: 595, endPoint x: 237, endPoint y: 479, distance: 139.7
click at [237, 479] on quentale-workspace at bounding box center [471, 318] width 943 height 636
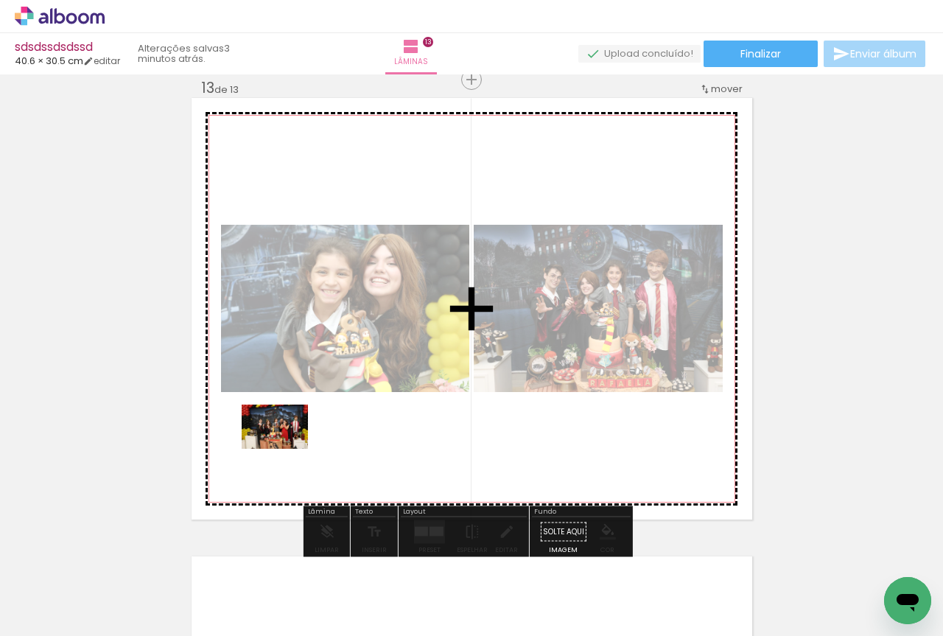
drag, startPoint x: 188, startPoint y: 566, endPoint x: 286, endPoint y: 448, distance: 152.6
click at [286, 448] on quentale-workspace at bounding box center [471, 318] width 943 height 636
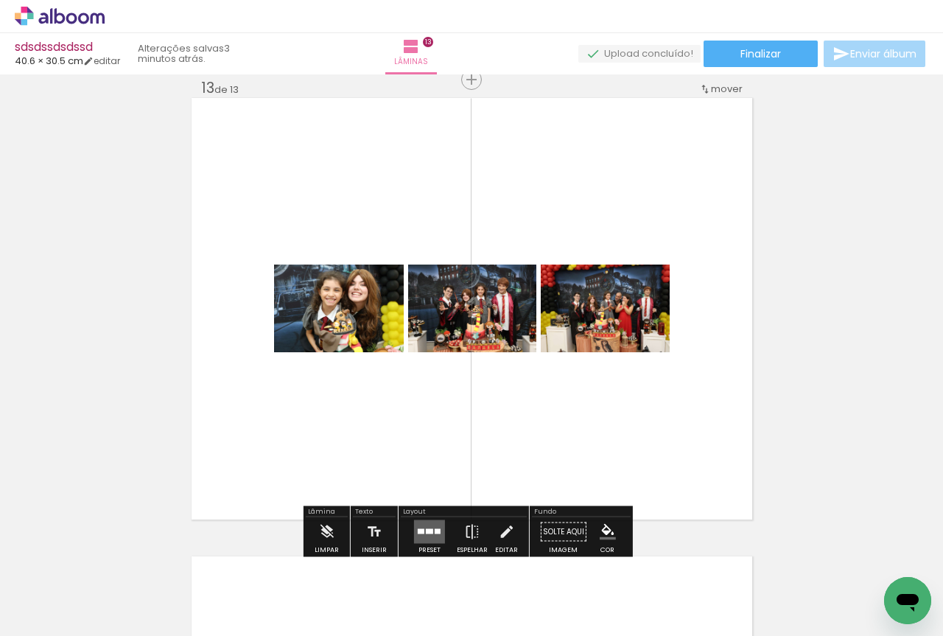
click at [409, 532] on div at bounding box center [429, 531] width 40 height 29
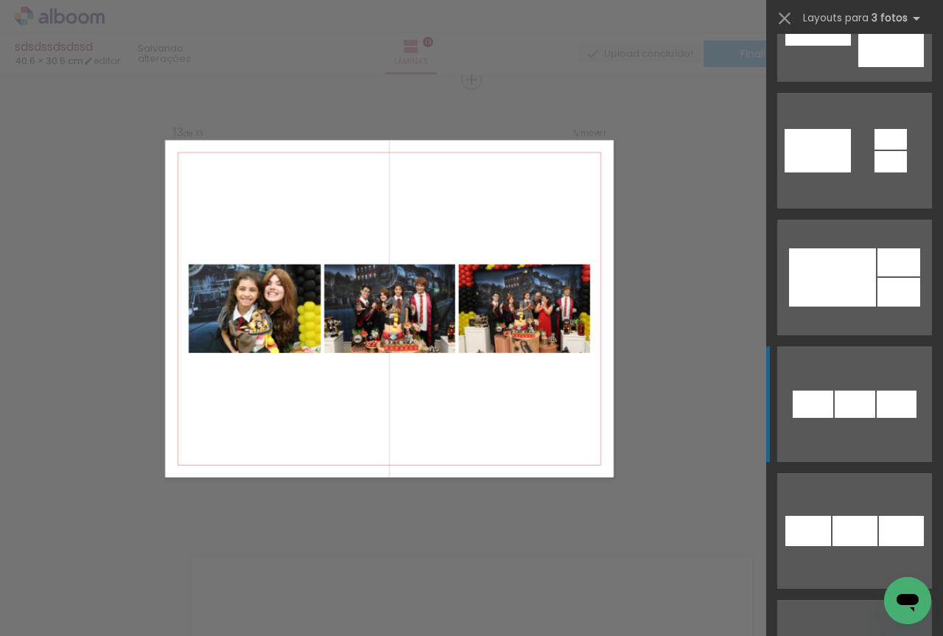
scroll to position [859, 0]
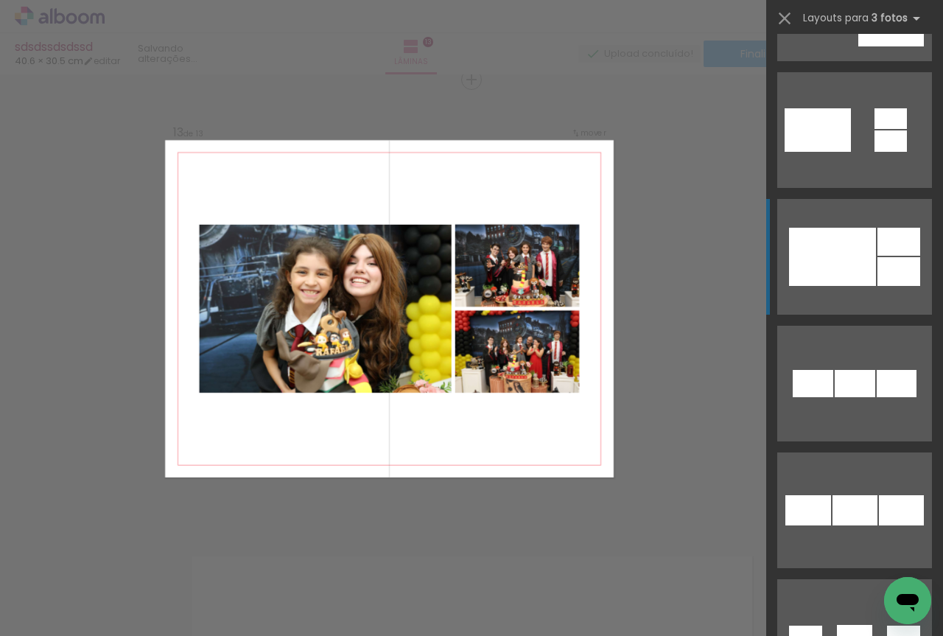
click at [834, 281] on div at bounding box center [832, 257] width 87 height 58
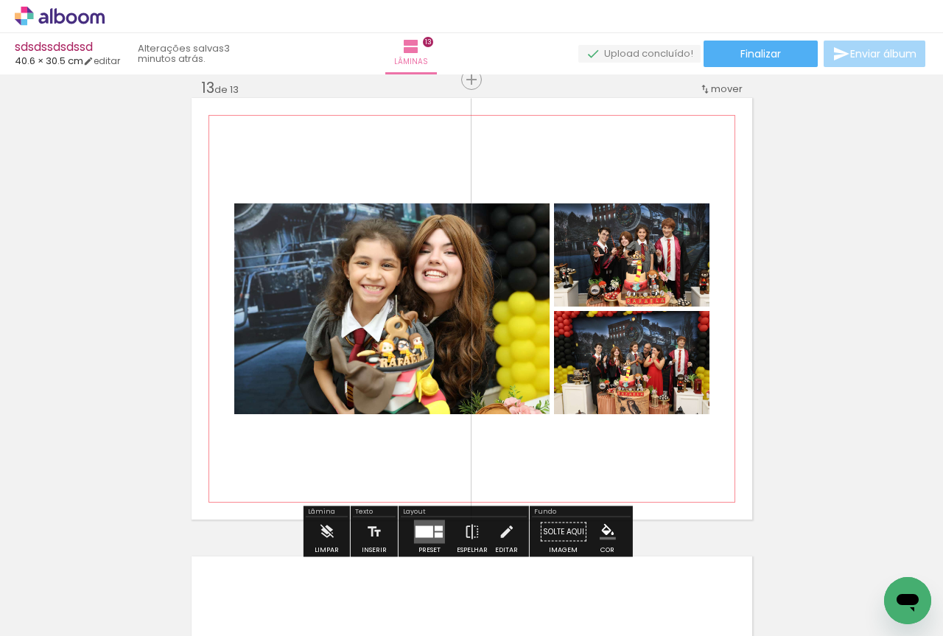
click at [652, 275] on quentale-photo at bounding box center [631, 254] width 155 height 103
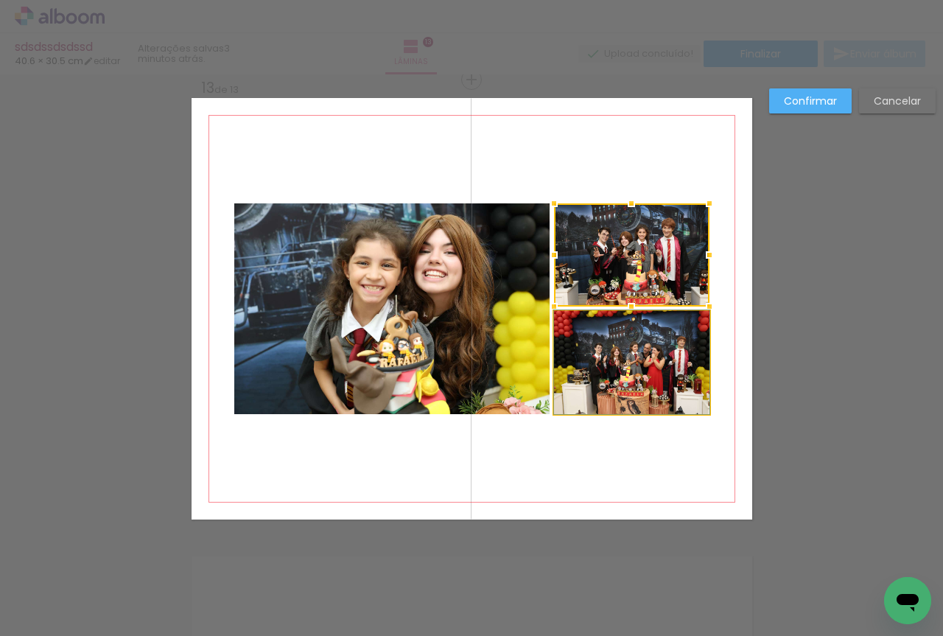
click at [625, 357] on quentale-photo at bounding box center [631, 362] width 155 height 103
click at [355, 293] on quentale-photo at bounding box center [391, 308] width 315 height 211
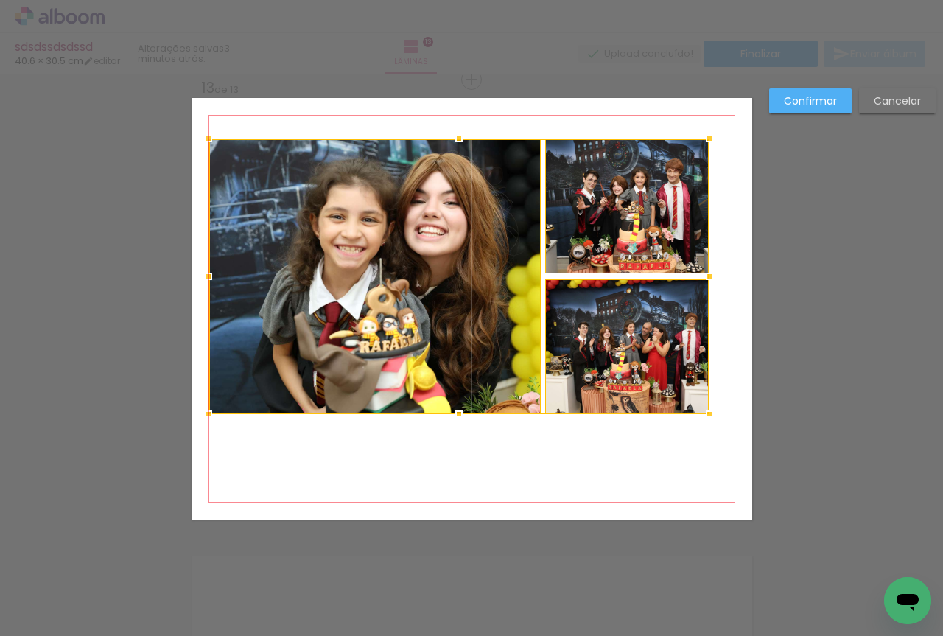
drag, startPoint x: 232, startPoint y: 202, endPoint x: 206, endPoint y: 137, distance: 69.7
click at [206, 137] on div at bounding box center [208, 138] width 29 height 29
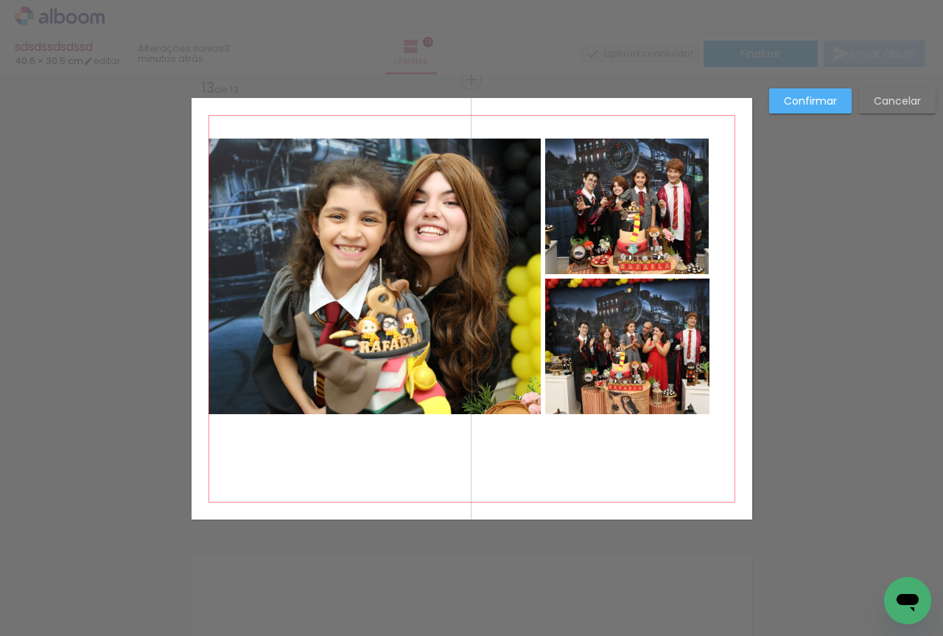
click at [286, 208] on quentale-photo at bounding box center [374, 275] width 333 height 275
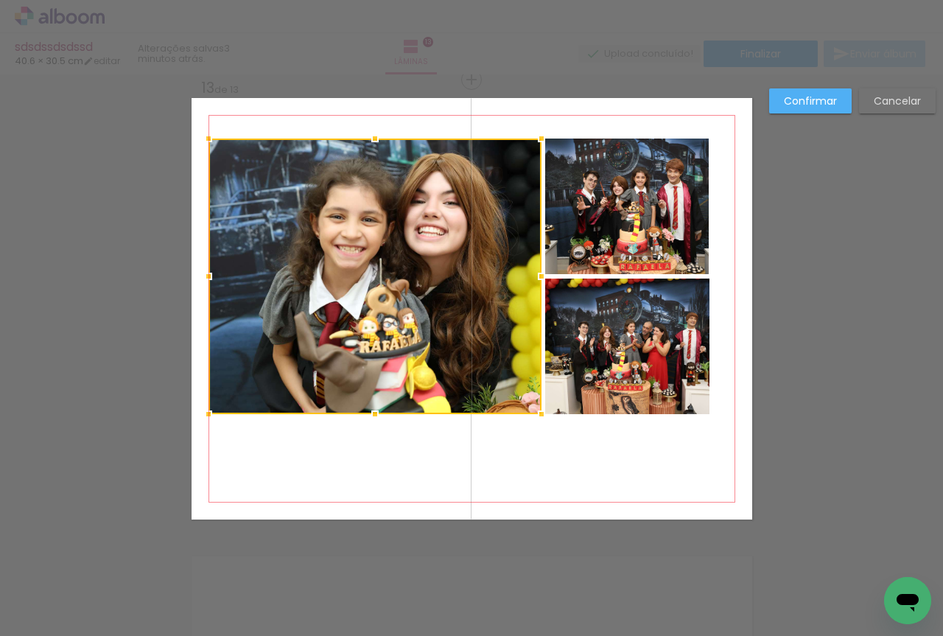
click at [552, 222] on quentale-photo at bounding box center [627, 205] width 164 height 135
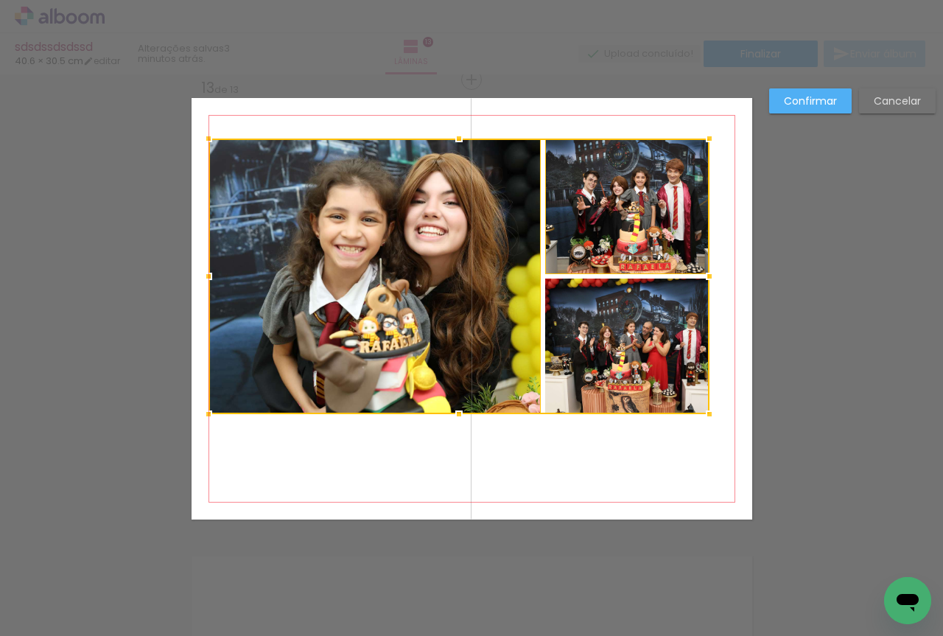
click at [597, 354] on div at bounding box center [458, 275] width 501 height 275
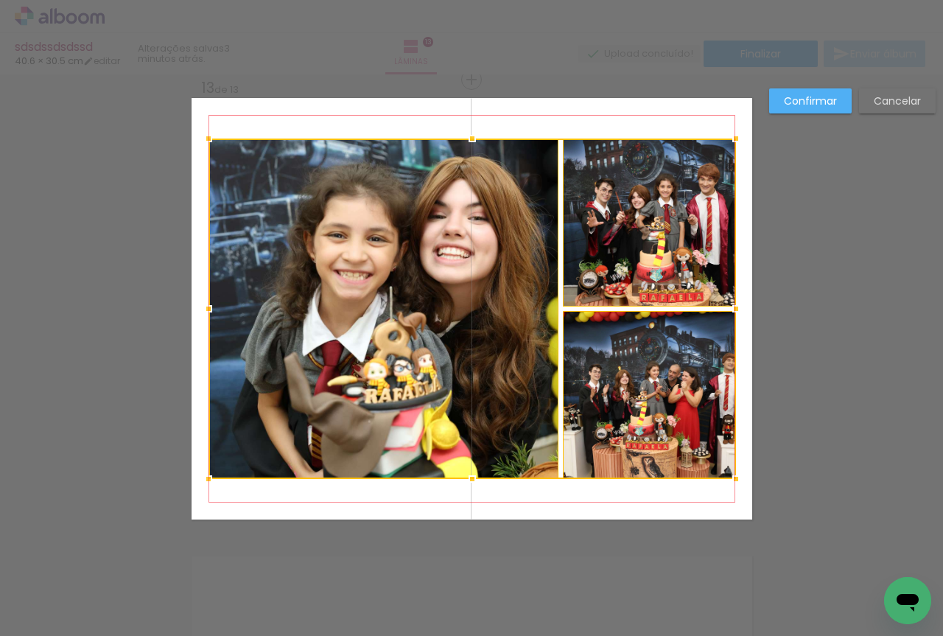
drag, startPoint x: 705, startPoint y: 426, endPoint x: 730, endPoint y: 485, distance: 63.7
click at [730, 485] on div at bounding box center [735, 478] width 29 height 29
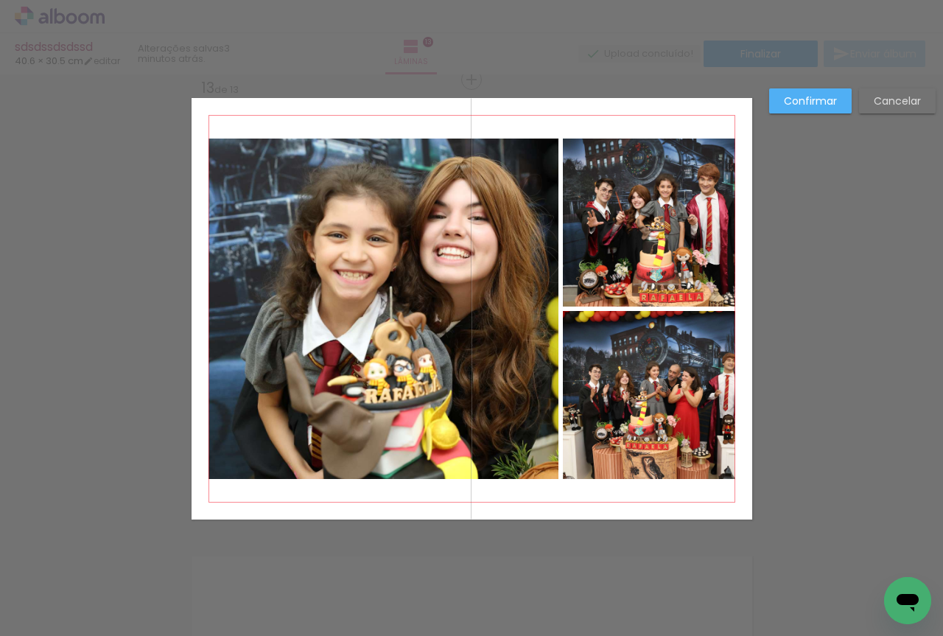
click at [0, 0] on slot "Confirmar" at bounding box center [0, 0] width 0 height 0
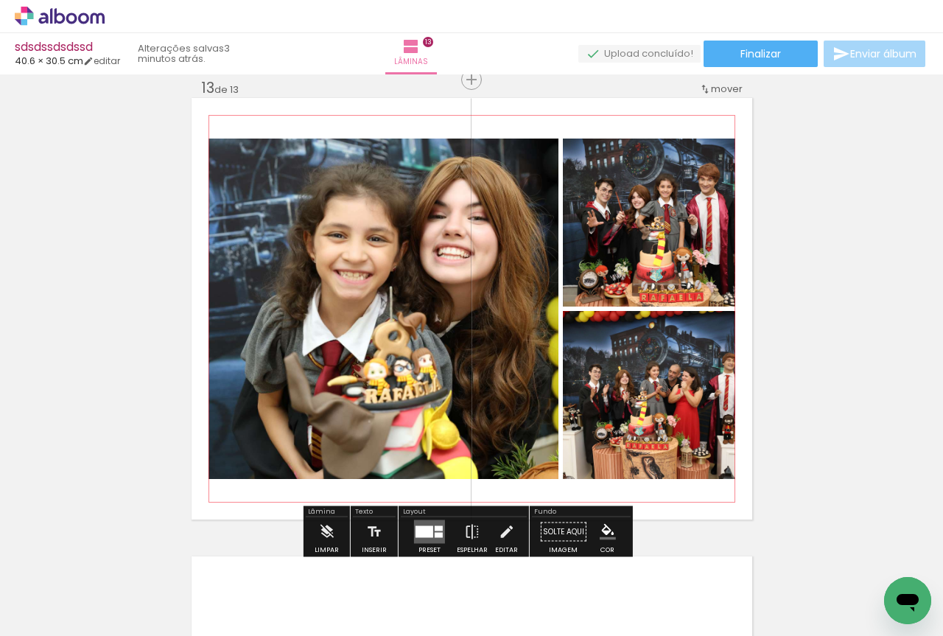
click at [433, 252] on quentale-photo at bounding box center [383, 308] width 351 height 340
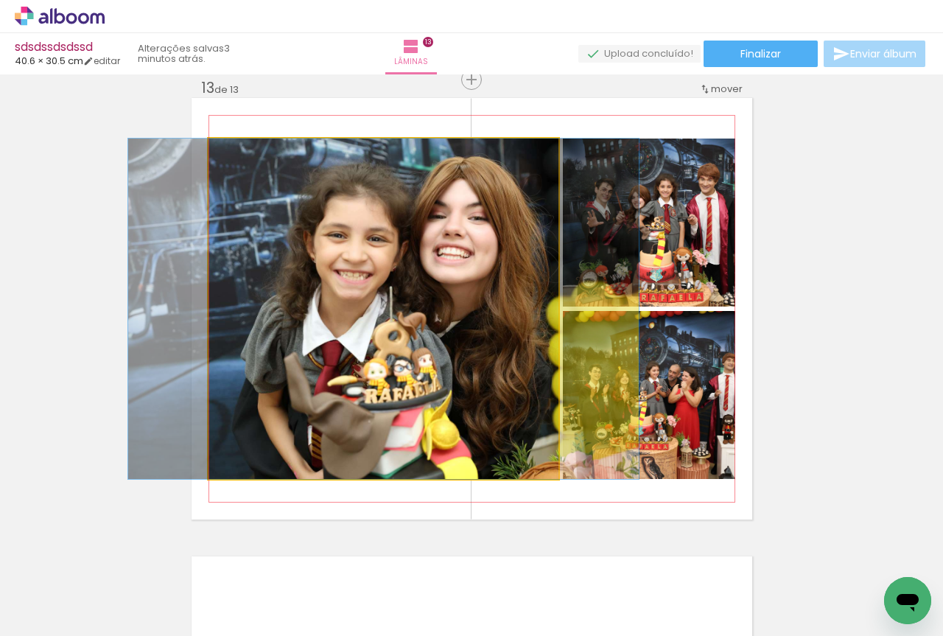
click at [433, 252] on quentale-photo at bounding box center [383, 308] width 351 height 340
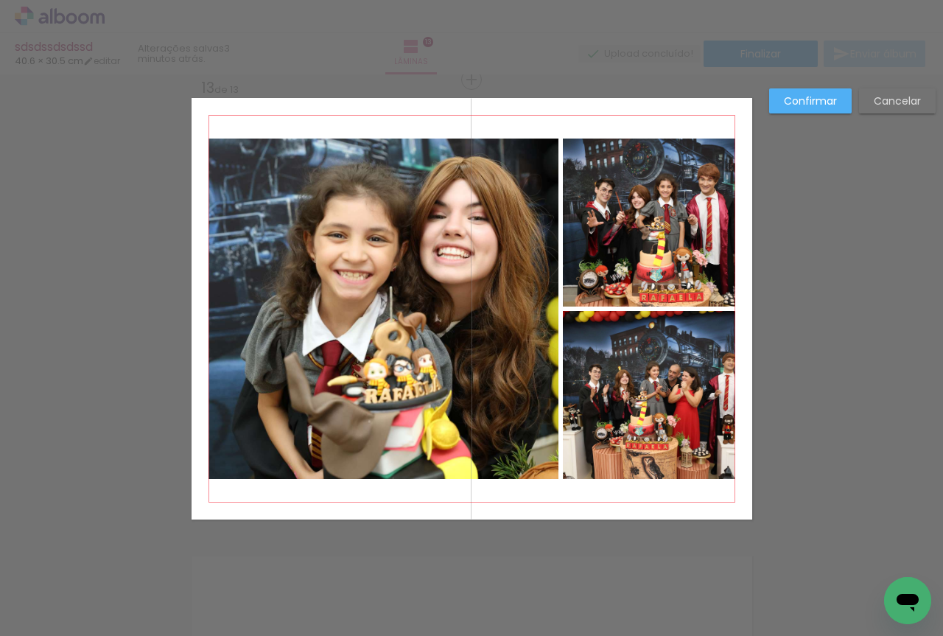
click at [433, 253] on quentale-photo at bounding box center [383, 308] width 351 height 340
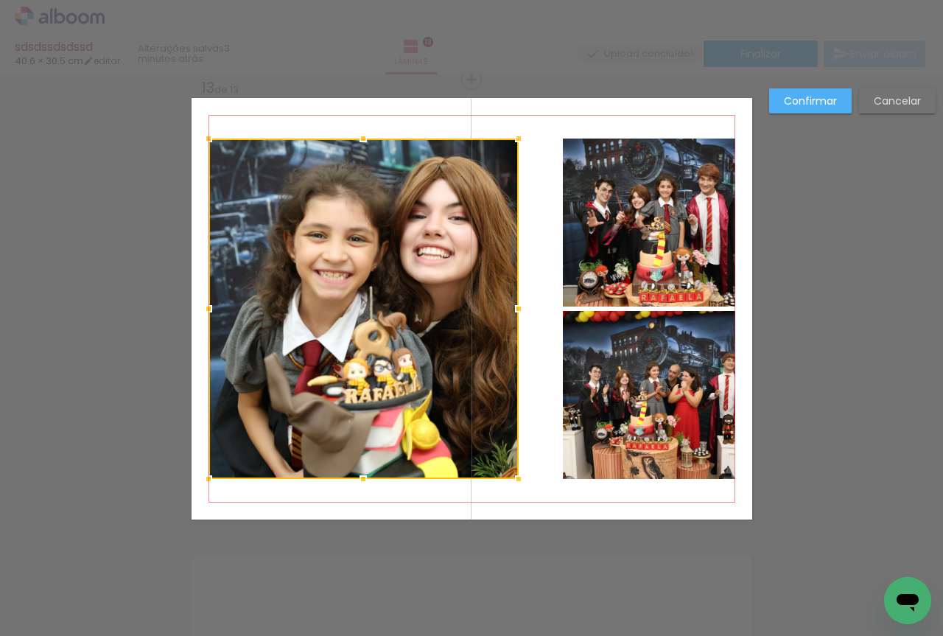
drag, startPoint x: 549, startPoint y: 315, endPoint x: 509, endPoint y: 317, distance: 40.6
click at [509, 317] on div at bounding box center [518, 308] width 29 height 29
click at [574, 272] on quentale-photo at bounding box center [649, 222] width 173 height 168
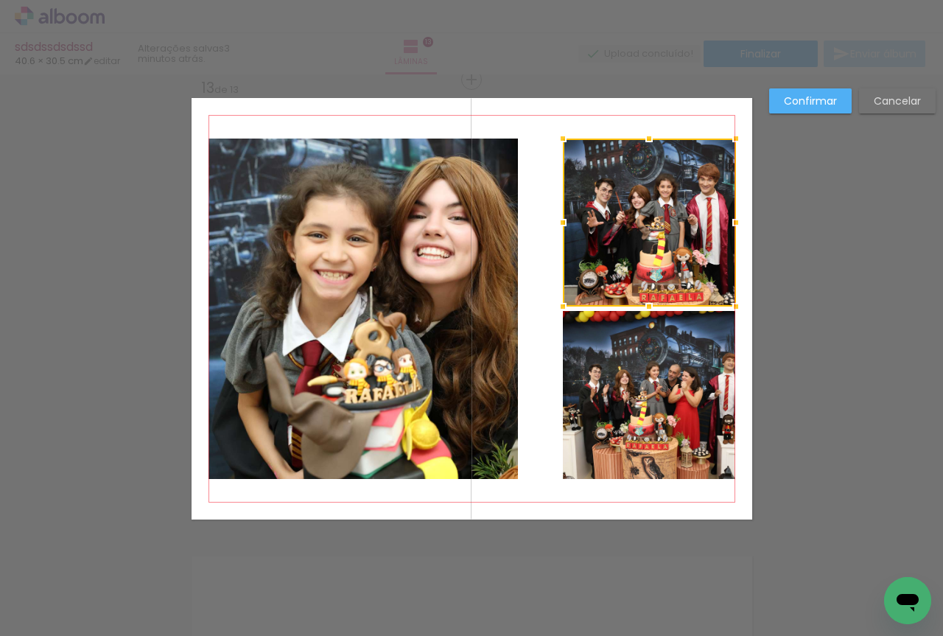
click at [587, 349] on quentale-photo at bounding box center [649, 395] width 173 height 168
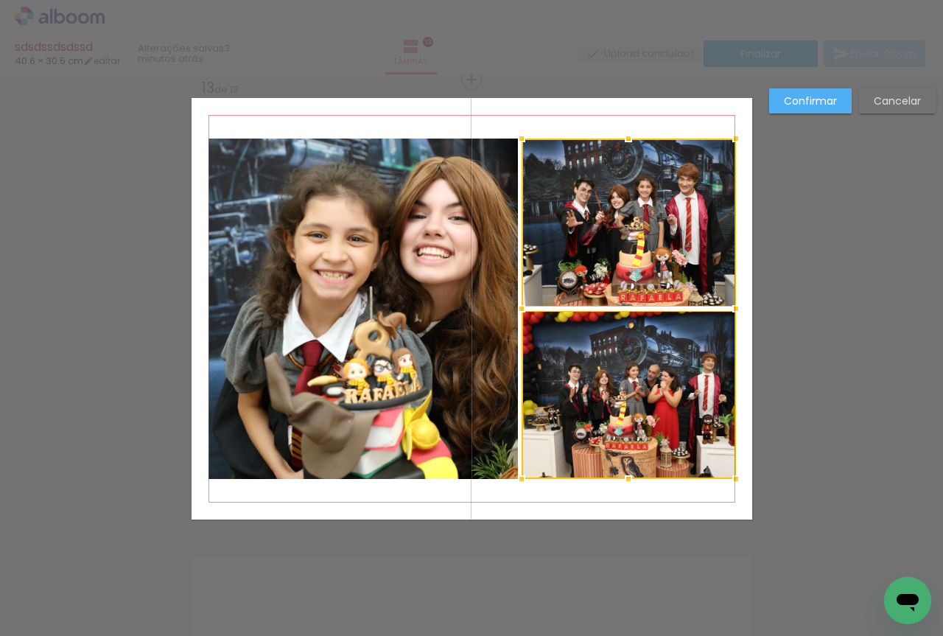
drag, startPoint x: 562, startPoint y: 308, endPoint x: 521, endPoint y: 309, distance: 41.3
click at [521, 309] on div at bounding box center [521, 308] width 29 height 29
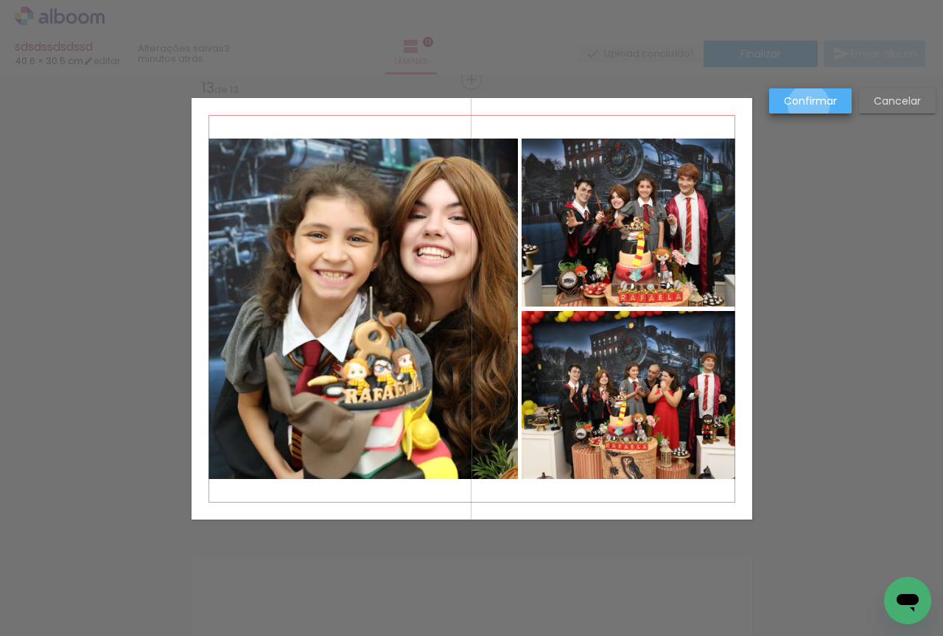
click at [0, 0] on slot "Confirmar" at bounding box center [0, 0] width 0 height 0
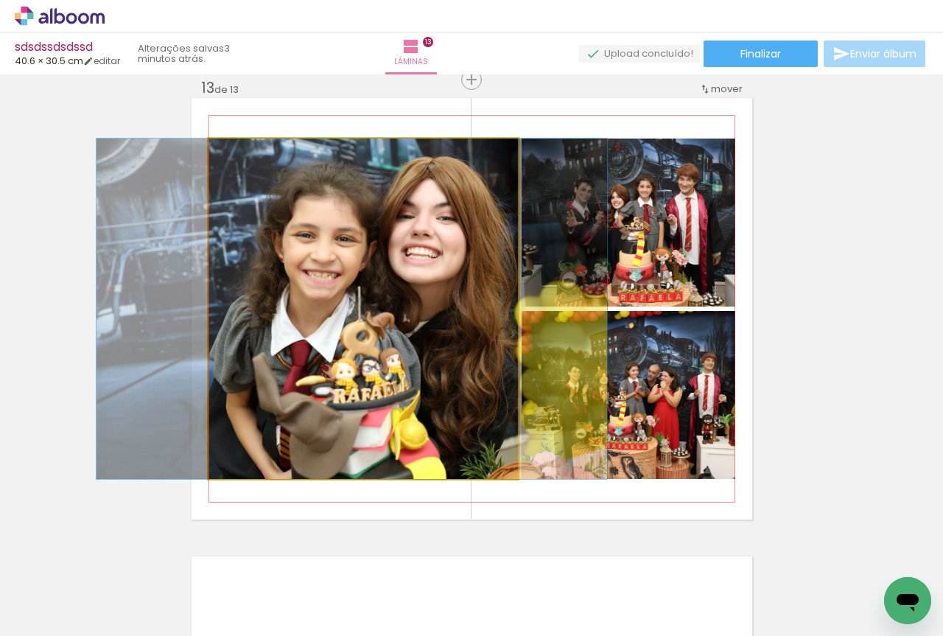
drag, startPoint x: 373, startPoint y: 294, endPoint x: 361, endPoint y: 297, distance: 12.1
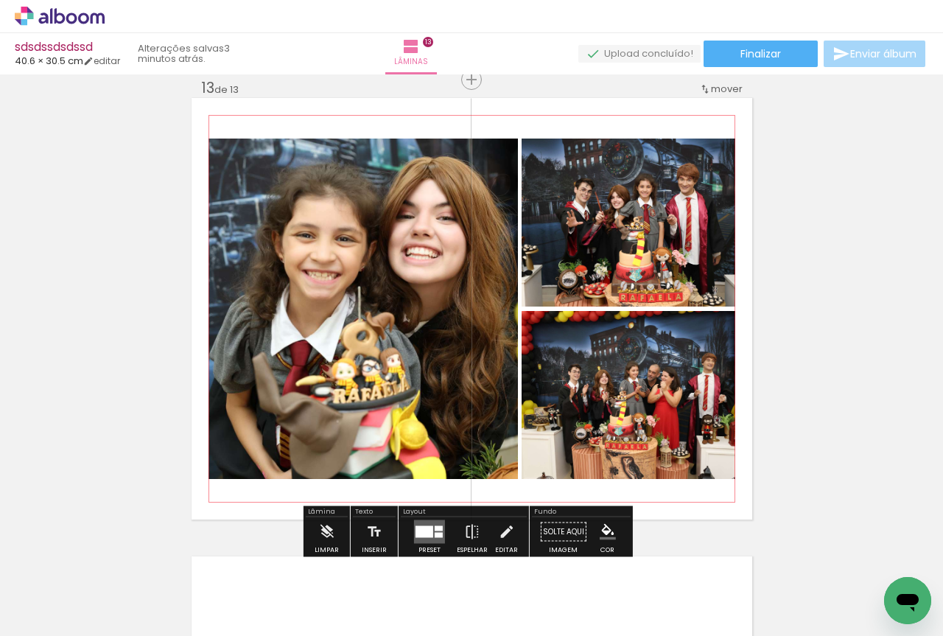
scroll to position [5884, 0]
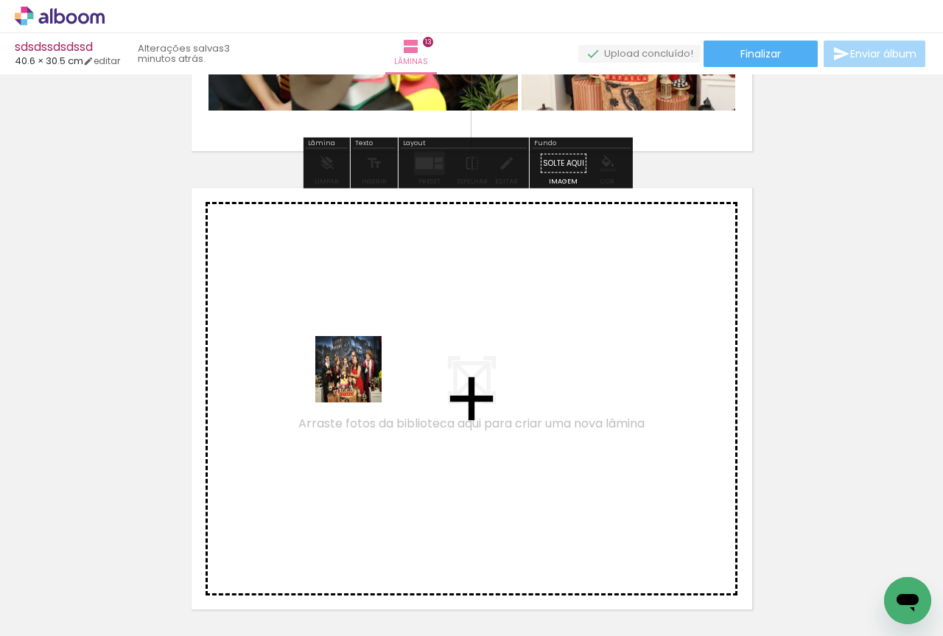
drag, startPoint x: 316, startPoint y: 419, endPoint x: 359, endPoint y: 380, distance: 58.4
click at [359, 380] on quentale-workspace at bounding box center [471, 318] width 943 height 636
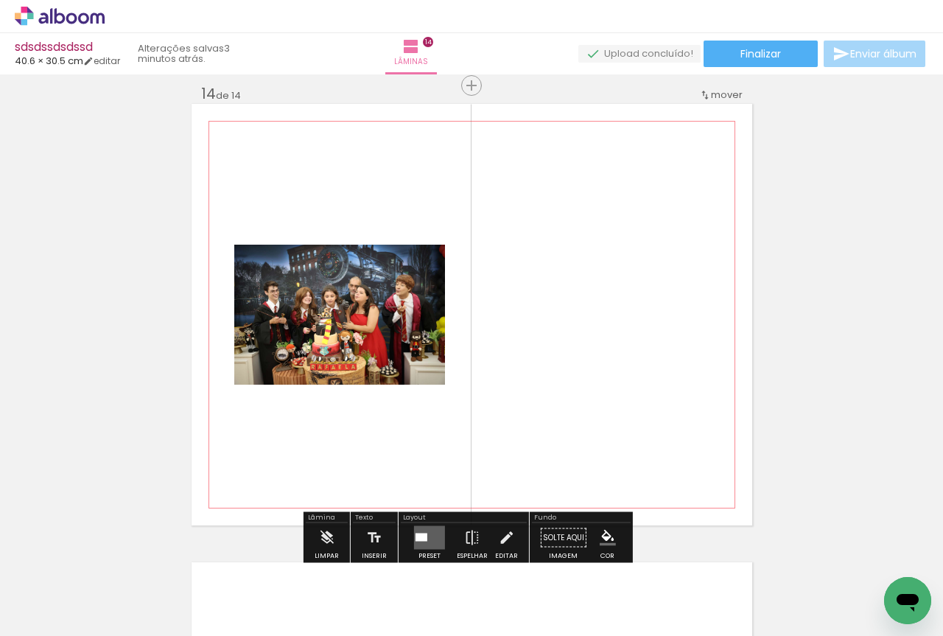
scroll to position [5974, 0]
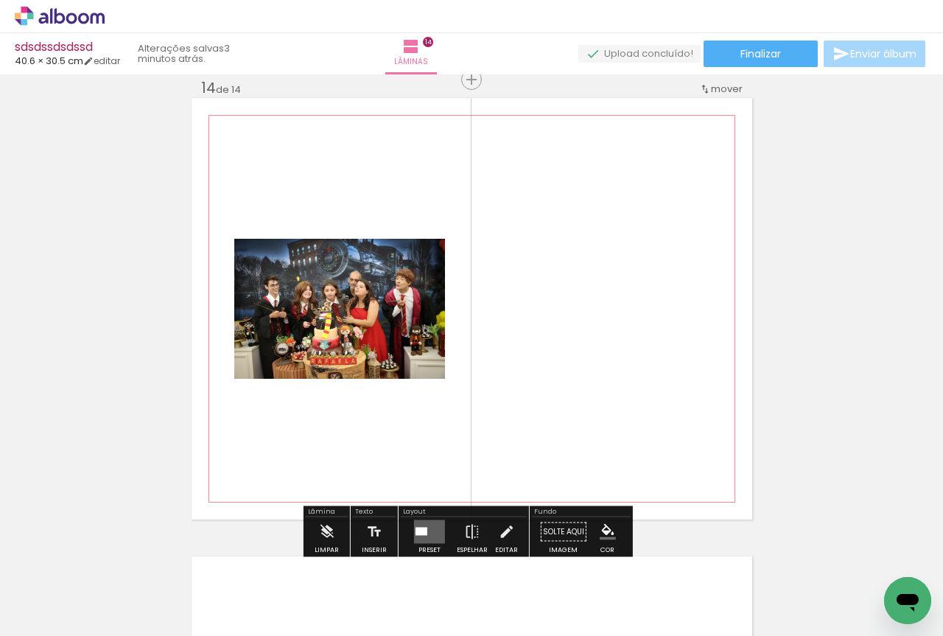
click at [428, 362] on quentale-photo at bounding box center [339, 309] width 211 height 140
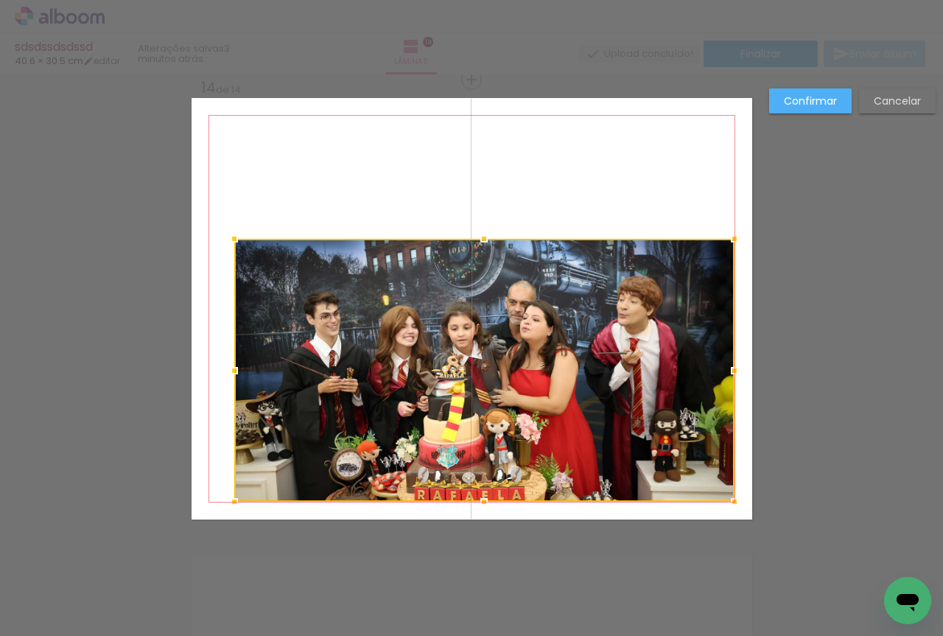
drag, startPoint x: 437, startPoint y: 384, endPoint x: 727, endPoint y: 507, distance: 314.4
click at [727, 507] on div at bounding box center [733, 501] width 29 height 29
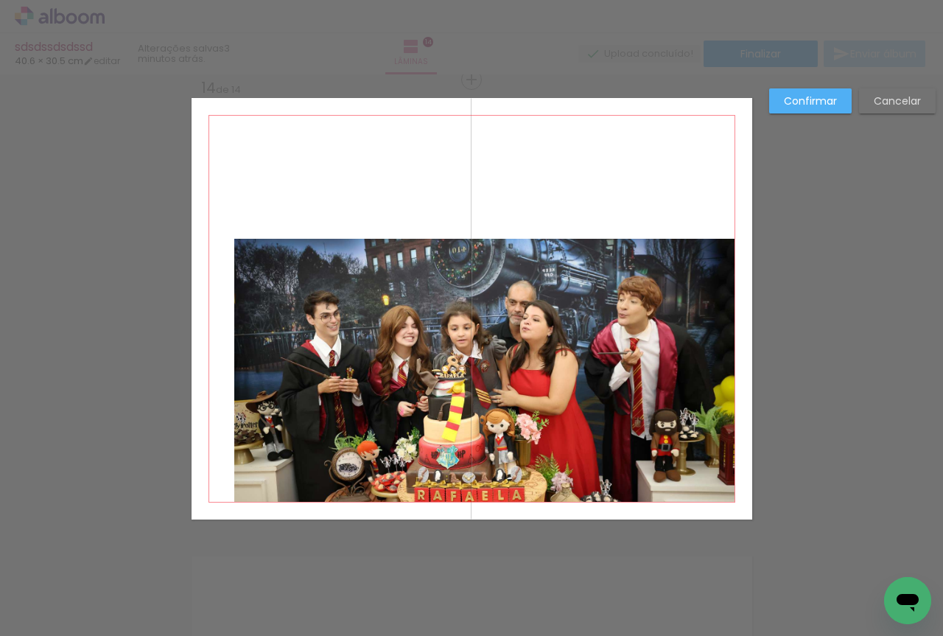
click at [574, 415] on quentale-photo at bounding box center [484, 370] width 500 height 263
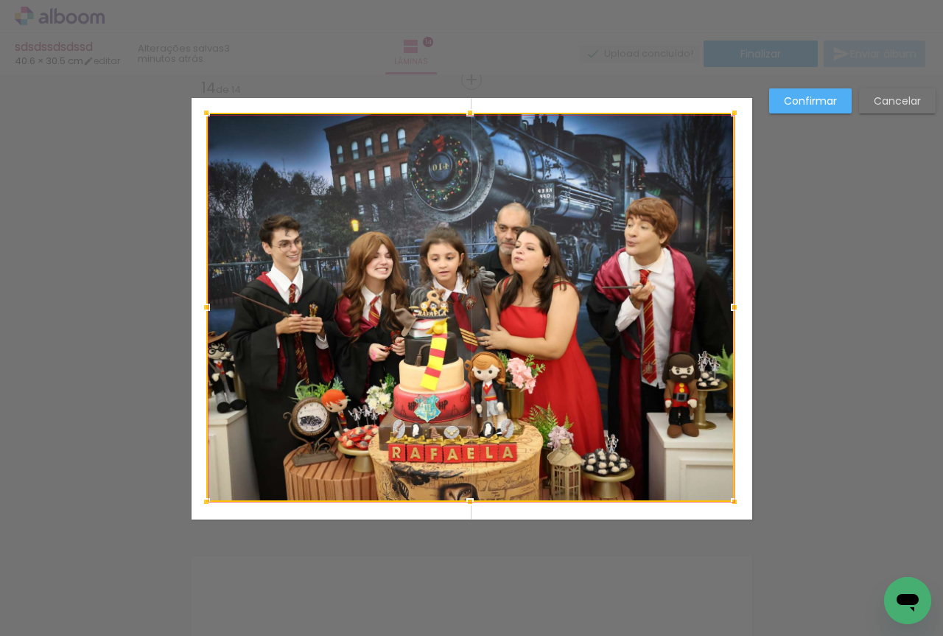
drag, startPoint x: 231, startPoint y: 238, endPoint x: 203, endPoint y: 112, distance: 129.0
click at [203, 112] on div at bounding box center [205, 112] width 29 height 29
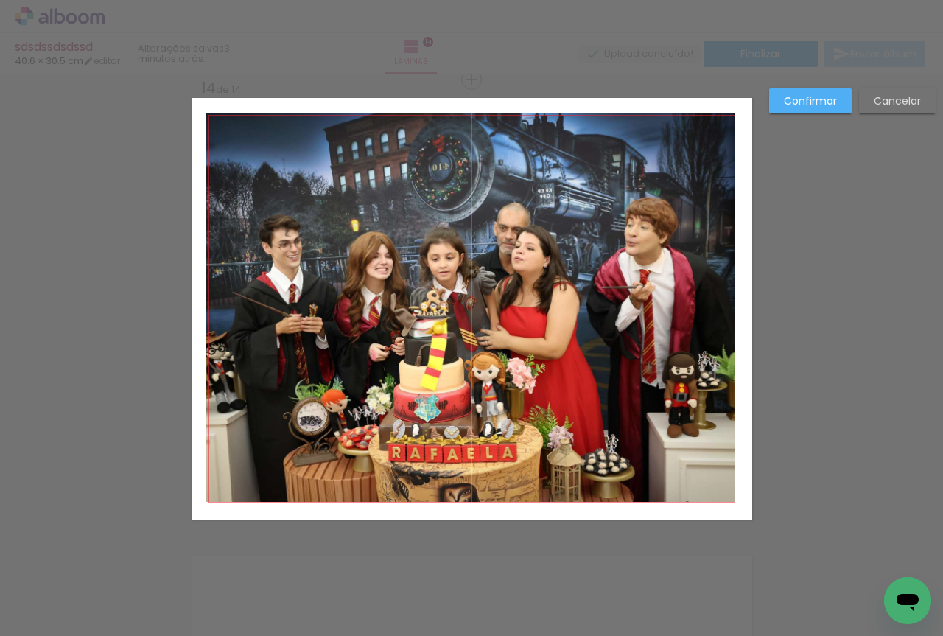
click at [0, 0] on slot "Confirmar" at bounding box center [0, 0] width 0 height 0
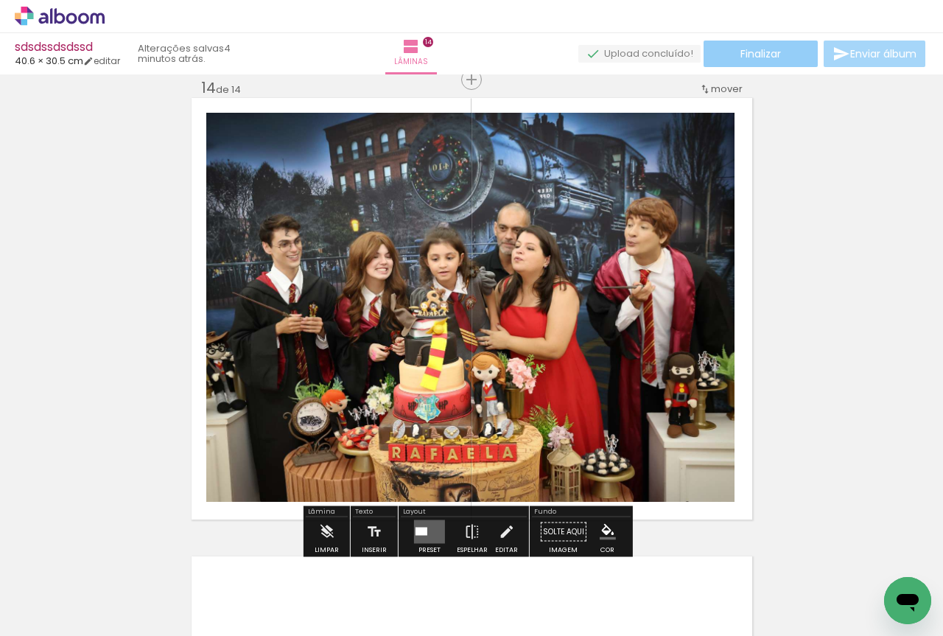
click at [773, 58] on span "Finalizar" at bounding box center [760, 54] width 41 height 10
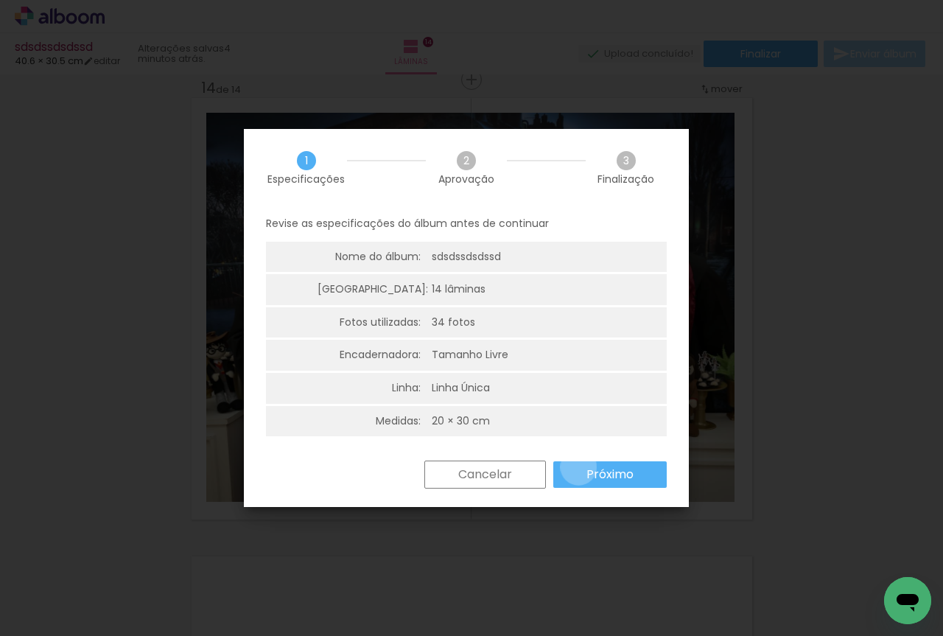
click at [578, 467] on paper-button "Próximo" at bounding box center [609, 474] width 113 height 27
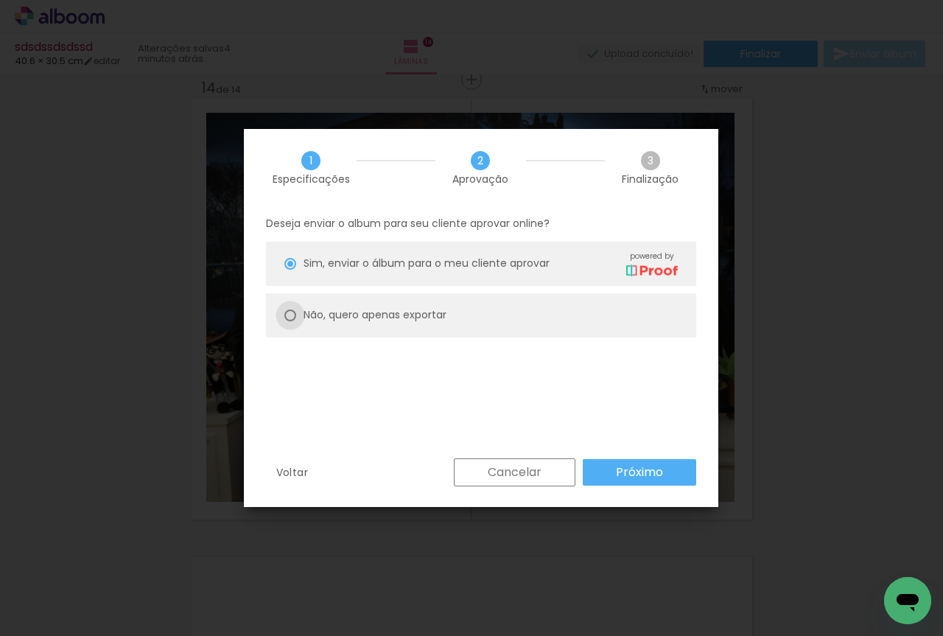
click at [289, 315] on div at bounding box center [290, 315] width 12 height 12
type paper-radio-button "on"
click at [0, 0] on slot "Próximo" at bounding box center [0, 0] width 0 height 0
type input "Alta, 300 DPI"
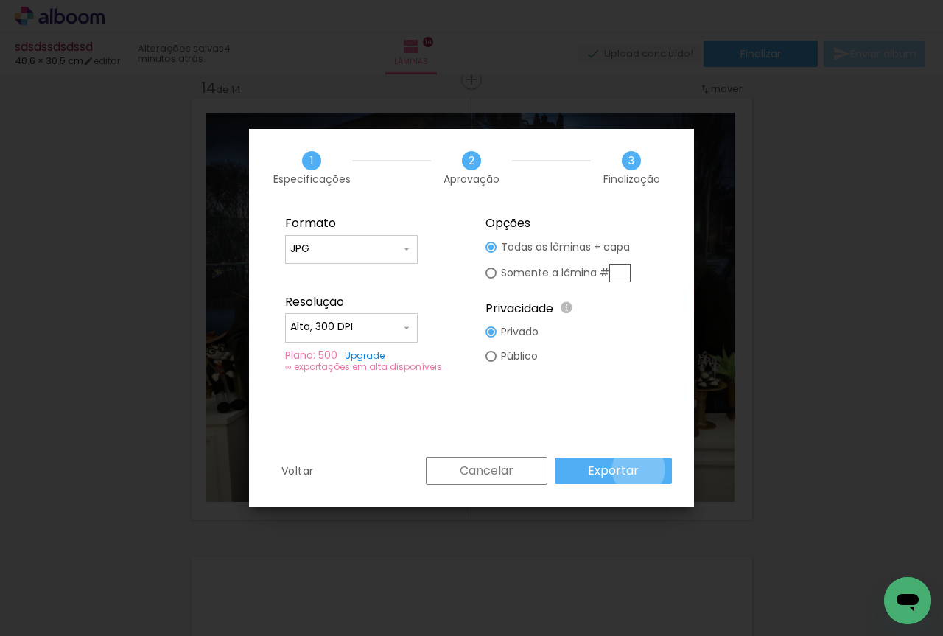
click at [641, 469] on paper-button "Exportar" at bounding box center [613, 470] width 117 height 27
